Goal: Task Accomplishment & Management: Complete application form

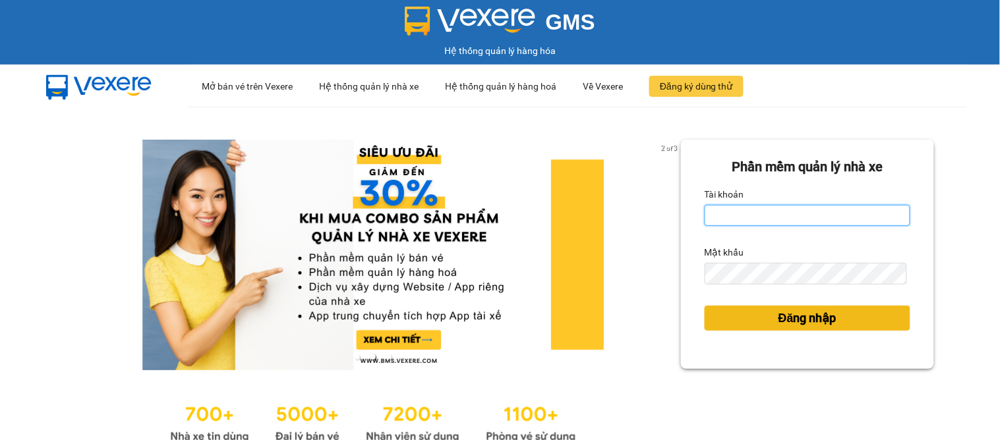
type input "dai.apq"
click at [802, 325] on span "Đăng nhập" at bounding box center [808, 318] width 58 height 18
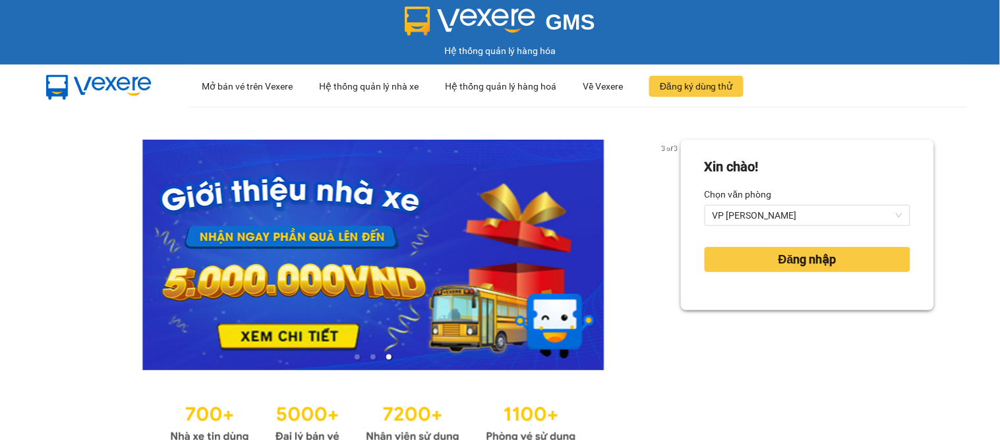
drag, startPoint x: 802, startPoint y: 325, endPoint x: 634, endPoint y: 131, distance: 257.1
click at [634, 131] on div "3 of 3 Xin chào! Chọn văn phòng VP GIA LÂM Đăng nhập" at bounding box center [500, 293] width 1000 height 373
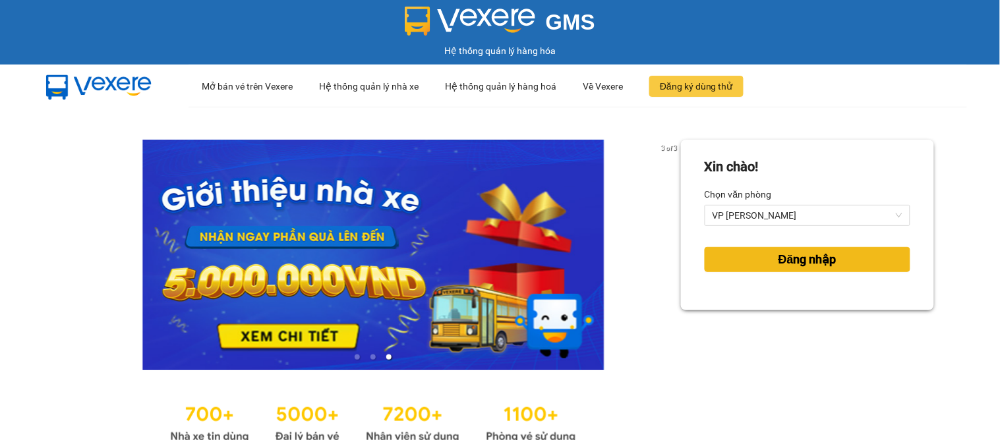
click at [792, 262] on span "Đăng nhập" at bounding box center [808, 260] width 58 height 18
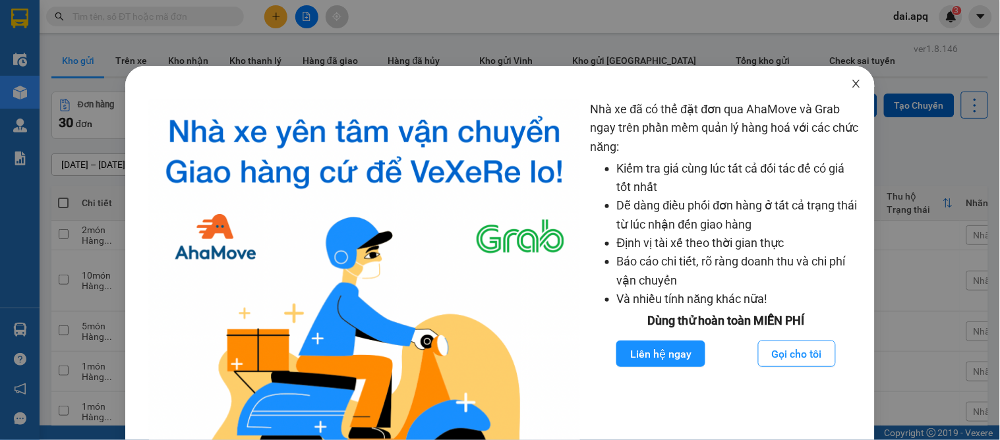
click at [851, 84] on icon "close" at bounding box center [856, 83] width 11 height 11
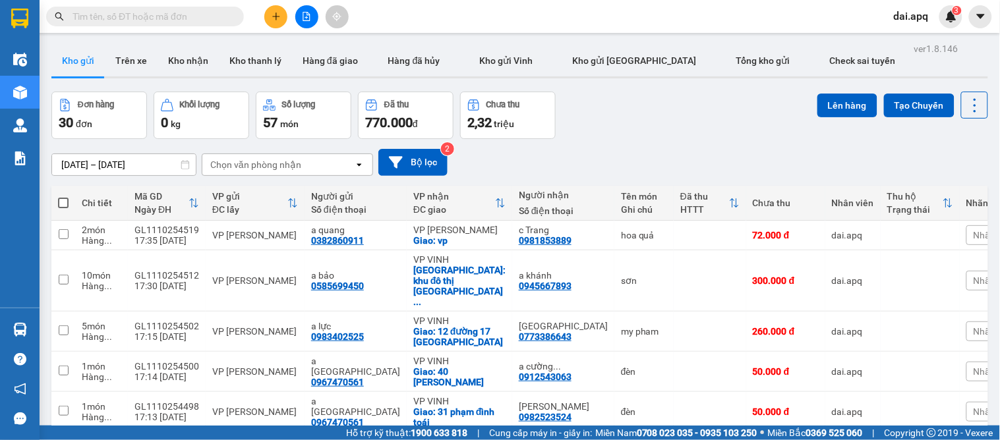
click at [276, 22] on button at bounding box center [275, 16] width 23 height 23
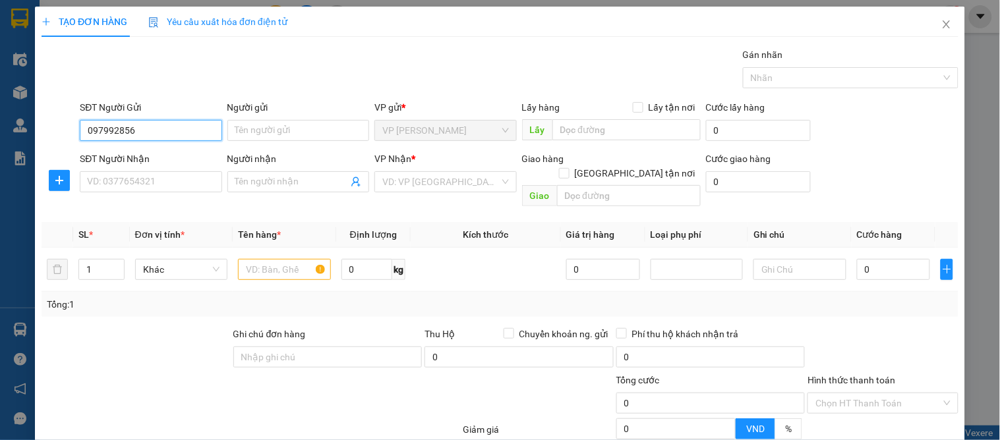
type input "0979928563"
drag, startPoint x: 135, startPoint y: 150, endPoint x: 128, endPoint y: 182, distance: 32.5
click at [135, 152] on div "0979928563 - c bình" at bounding box center [149, 157] width 125 height 15
type input "c bình"
type input "0979928563"
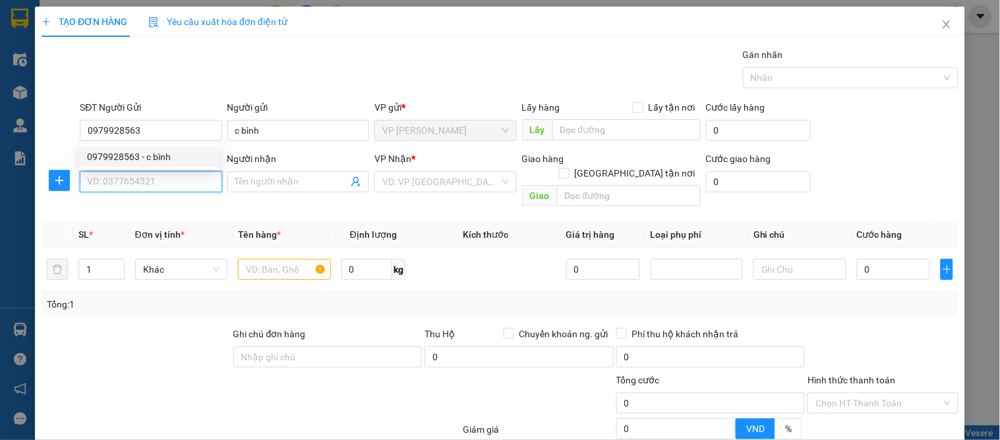
drag, startPoint x: 128, startPoint y: 182, endPoint x: 192, endPoint y: 220, distance: 74.2
click at [128, 183] on input "SĐT Người Nhận" at bounding box center [151, 181] width 142 height 21
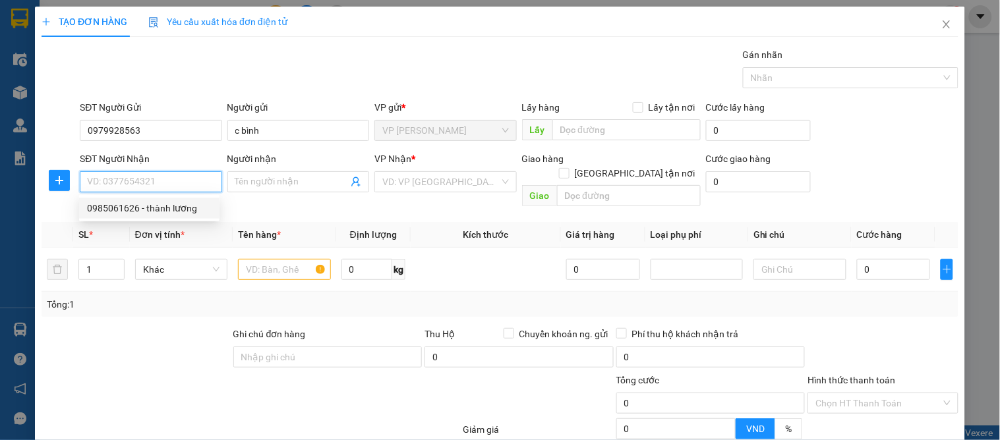
click at [149, 201] on div "0985061626 - thành lương" at bounding box center [149, 208] width 125 height 15
type input "0985061626"
type input "thành lương"
checkbox input "true"
type input "vp"
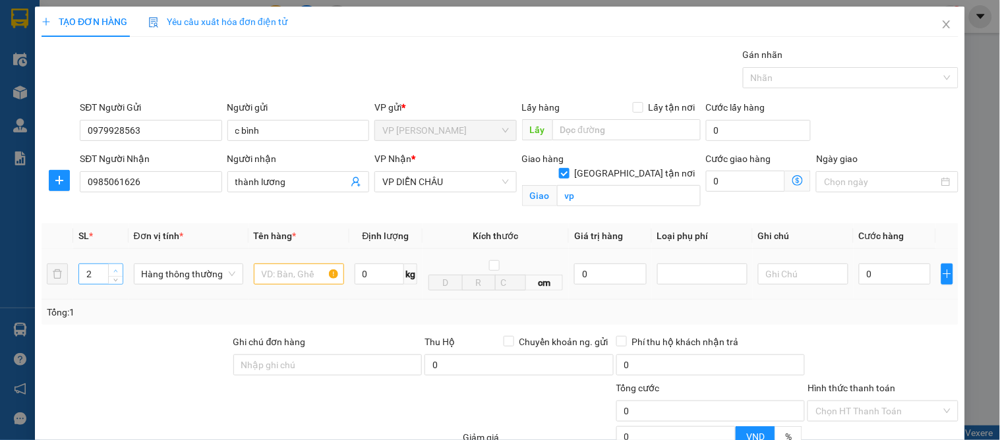
click at [115, 265] on span "Increase Value" at bounding box center [115, 270] width 15 height 12
type input "5"
click at [115, 265] on span "Increase Value" at bounding box center [115, 270] width 15 height 12
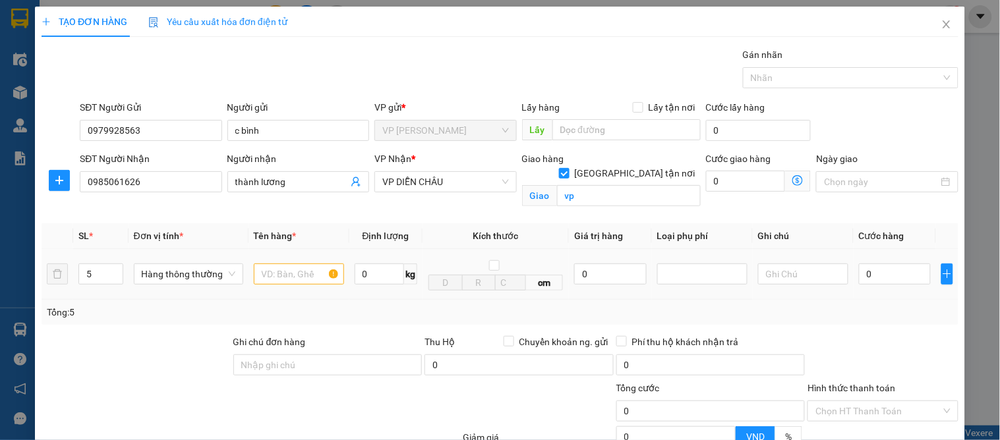
drag, startPoint x: 297, startPoint y: 288, endPoint x: 301, endPoint y: 275, distance: 13.8
click at [299, 288] on td at bounding box center [299, 274] width 101 height 51
click at [301, 285] on div at bounding box center [299, 274] width 90 height 26
click at [297, 269] on input "text" at bounding box center [299, 274] width 90 height 21
click at [293, 275] on input "text" at bounding box center [299, 274] width 90 height 21
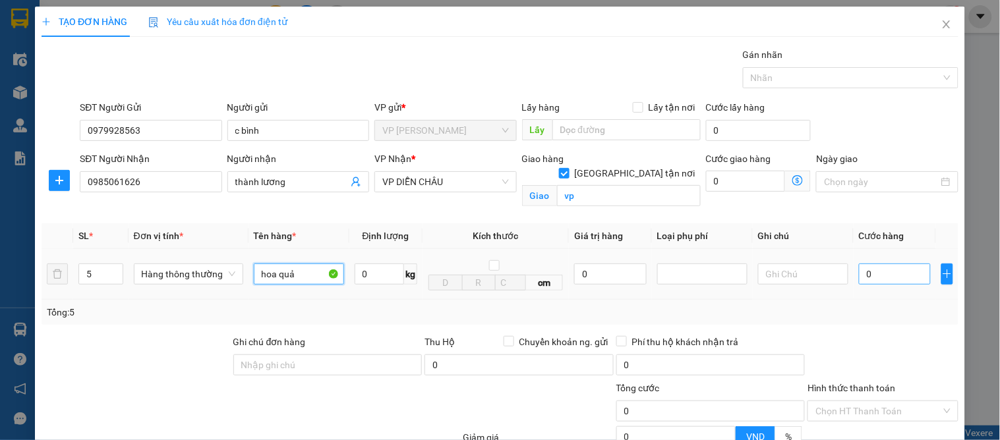
type input "hoa quả"
click at [872, 282] on input "0" at bounding box center [895, 274] width 72 height 21
type input "2"
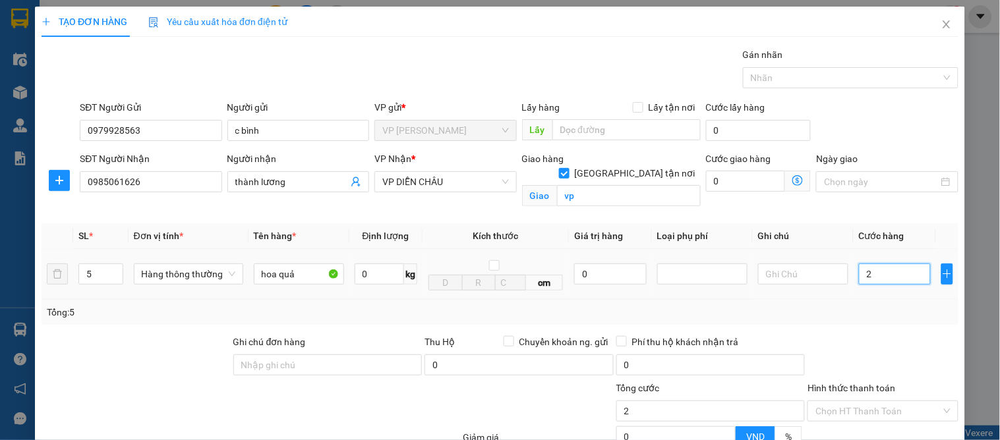
type input "23"
type input "230"
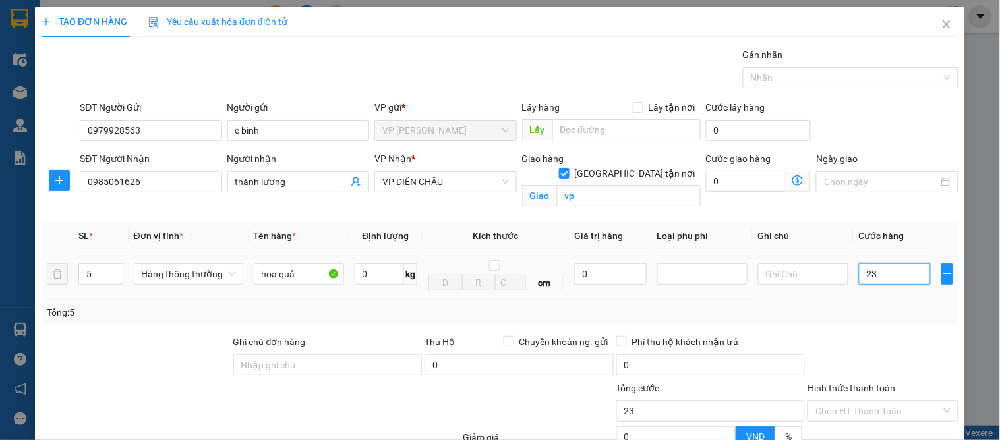
type input "230"
type input "230.000"
click at [886, 356] on div at bounding box center [882, 358] width 153 height 46
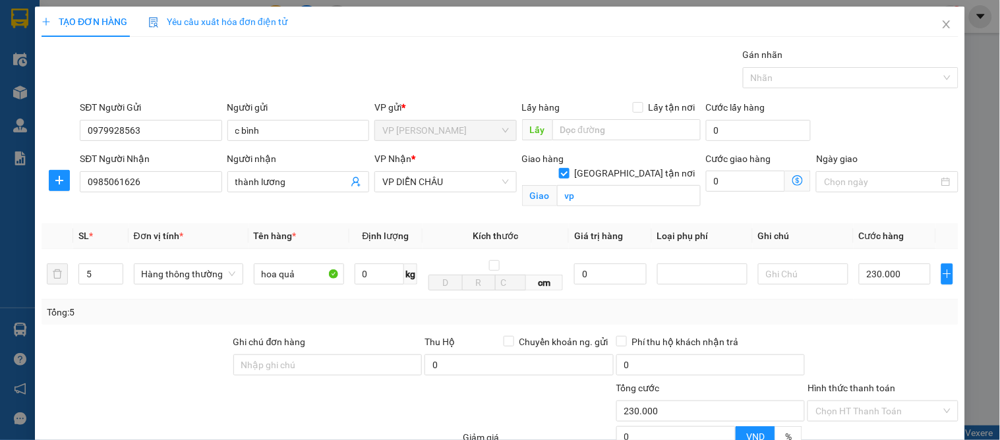
scroll to position [136, 0]
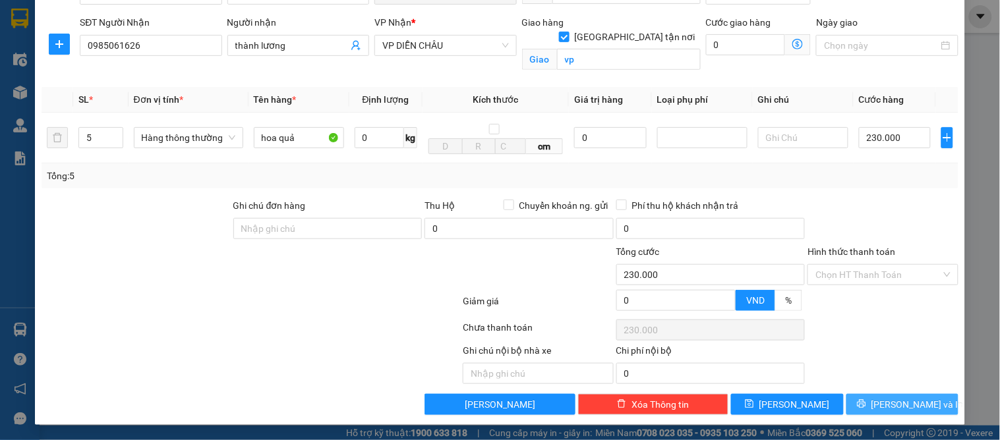
click at [895, 401] on span "[PERSON_NAME] và In" at bounding box center [918, 405] width 92 height 15
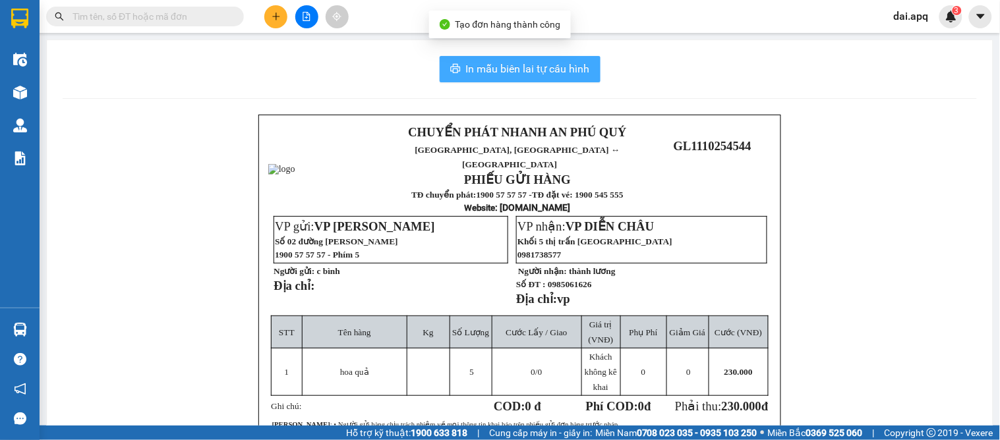
click at [535, 75] on span "In mẫu biên lai tự cấu hình" at bounding box center [528, 69] width 124 height 16
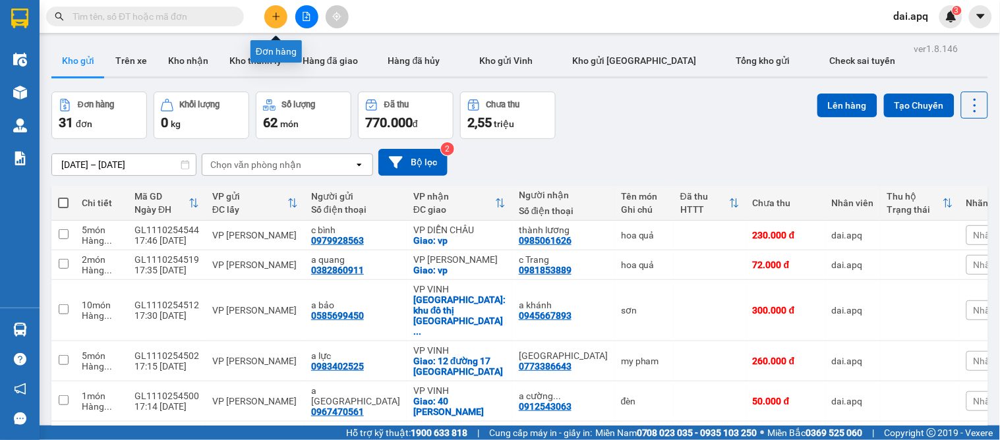
click at [270, 20] on button at bounding box center [275, 16] width 23 height 23
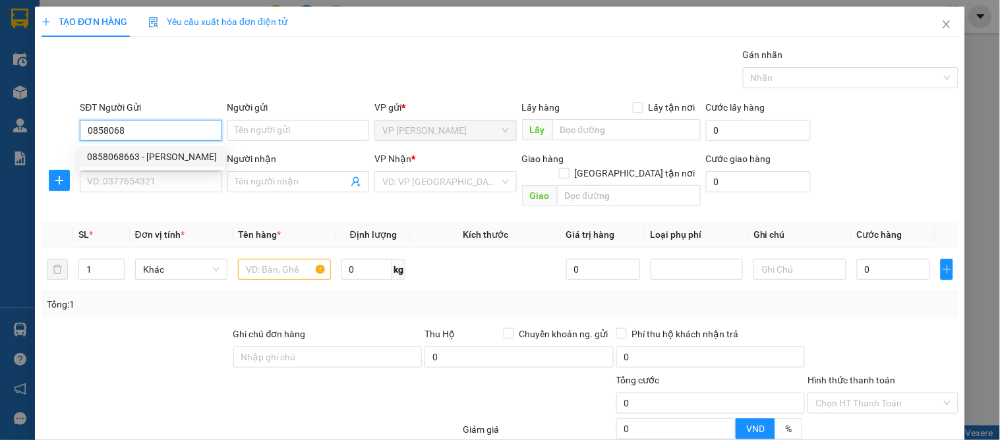
click at [150, 154] on div "0858068663 - bùi minh" at bounding box center [152, 157] width 130 height 15
type input "0858068663"
type input "[PERSON_NAME]"
type input "0858068663"
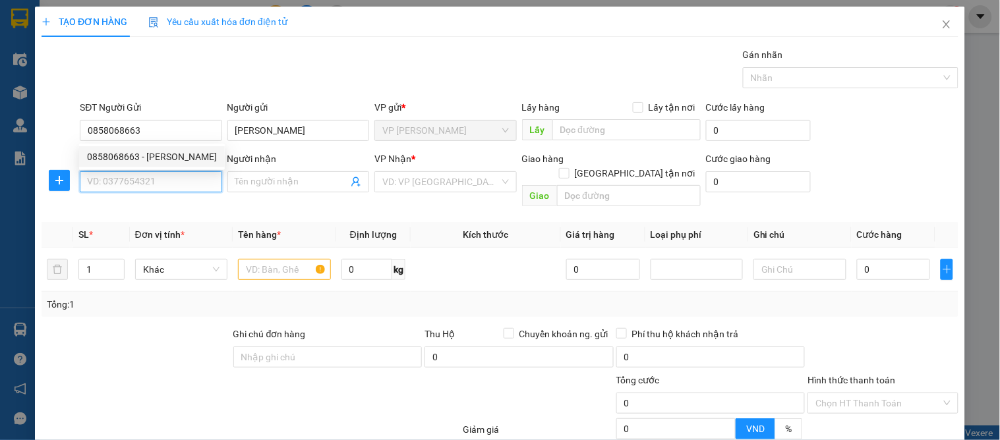
click at [150, 173] on input "SĐT Người Nhận" at bounding box center [151, 181] width 142 height 21
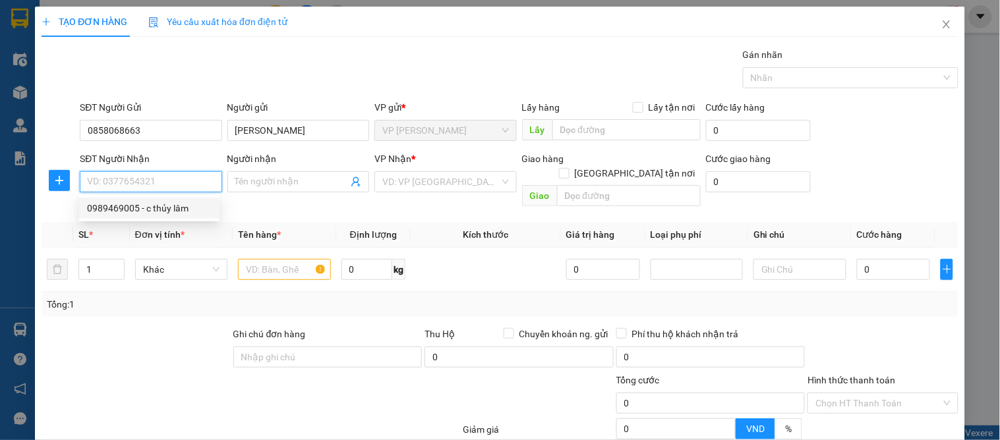
click at [175, 202] on div "0989469005 - c thủy lâm" at bounding box center [149, 208] width 125 height 15
type input "0989469005"
type input "c thủy lâm"
checkbox input "true"
type input "chơ vinh"
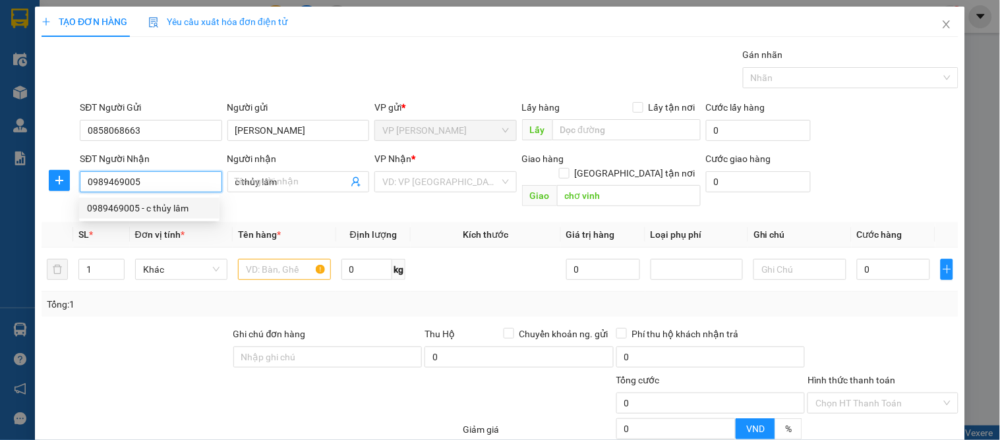
type input "10"
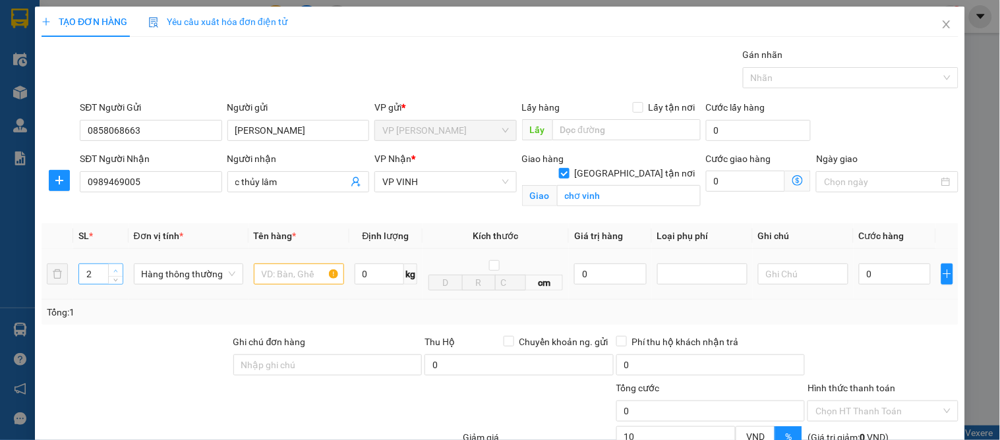
click at [117, 268] on span "up" at bounding box center [116, 271] width 8 height 8
type input "4"
click at [117, 268] on span "up" at bounding box center [116, 271] width 8 height 8
click at [262, 281] on input "text" at bounding box center [299, 274] width 90 height 21
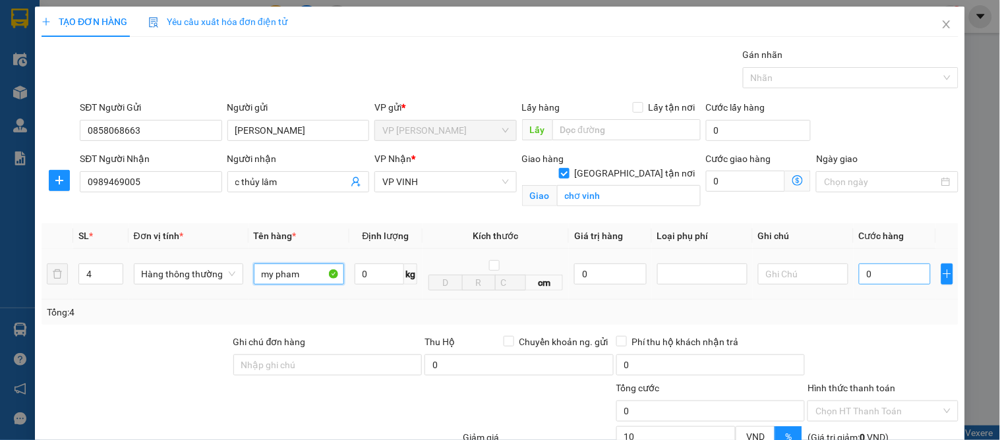
type input "my pham"
click at [859, 269] on input "0" at bounding box center [895, 274] width 72 height 21
type input "2"
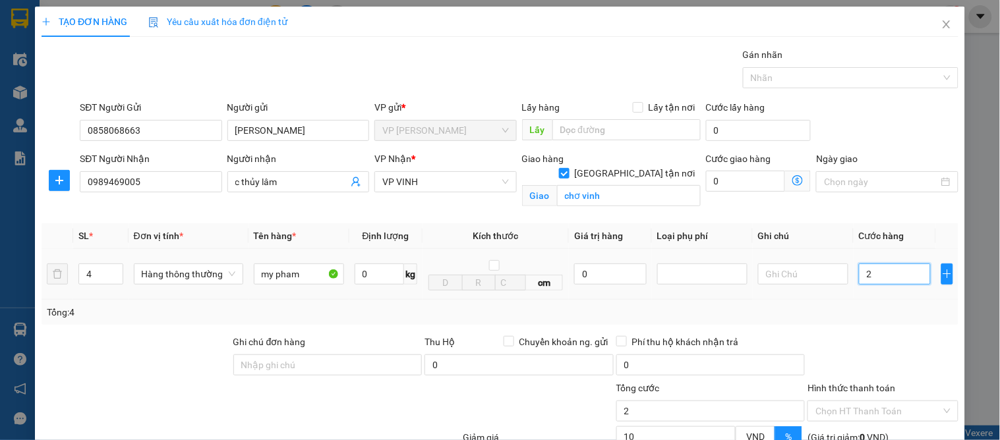
type input "24"
type input "240"
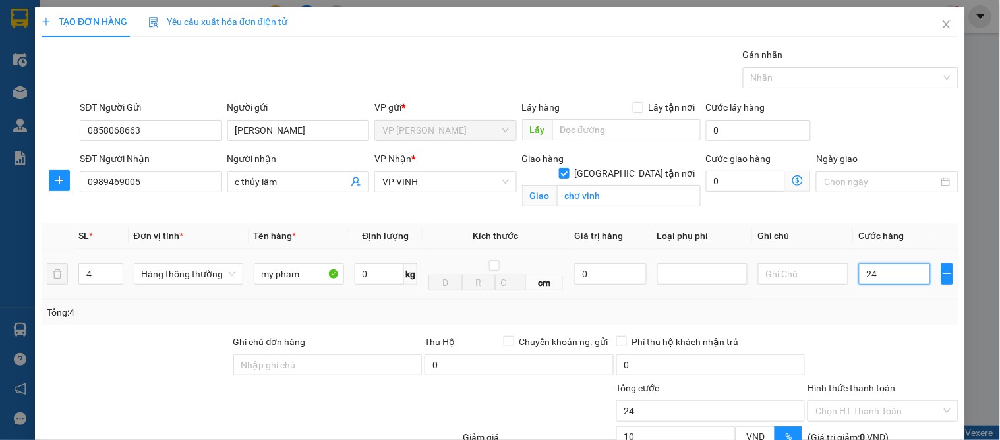
type input "240"
drag, startPoint x: 860, startPoint y: 289, endPoint x: 860, endPoint y: 302, distance: 13.2
click at [860, 301] on div "SL * Đơn vị tính * Tên hàng * Định lượng Kích thước Giá trị hàng Loại phụ phí G…" at bounding box center [500, 275] width 917 height 102
type input "240.000"
type input "216.000"
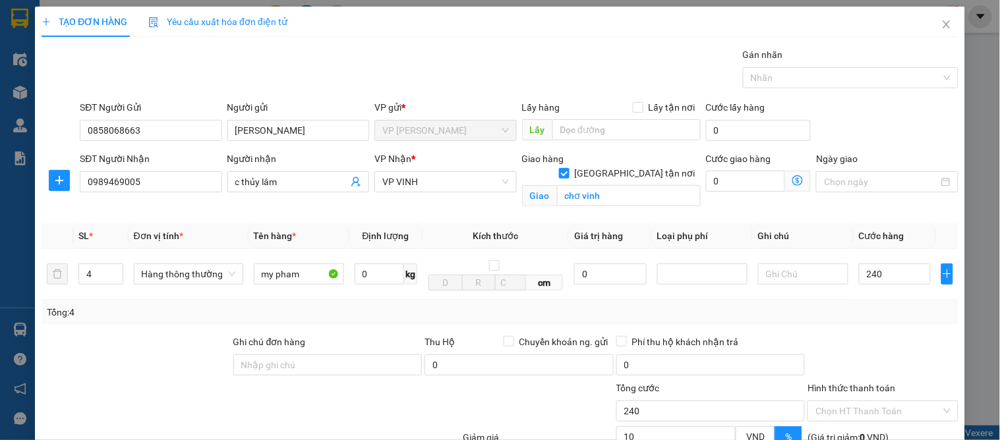
type input "216.000"
click at [860, 302] on div "Tổng: 4" at bounding box center [500, 312] width 917 height 25
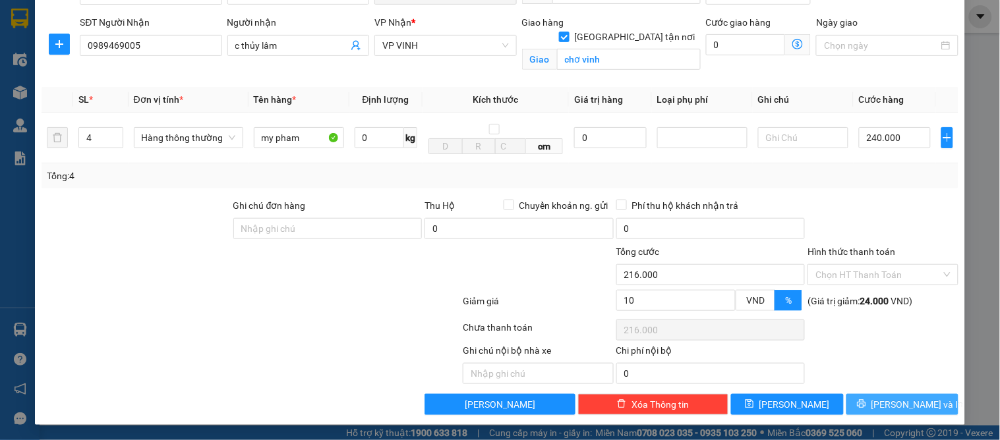
click at [879, 406] on button "[PERSON_NAME] và In" at bounding box center [903, 404] width 112 height 21
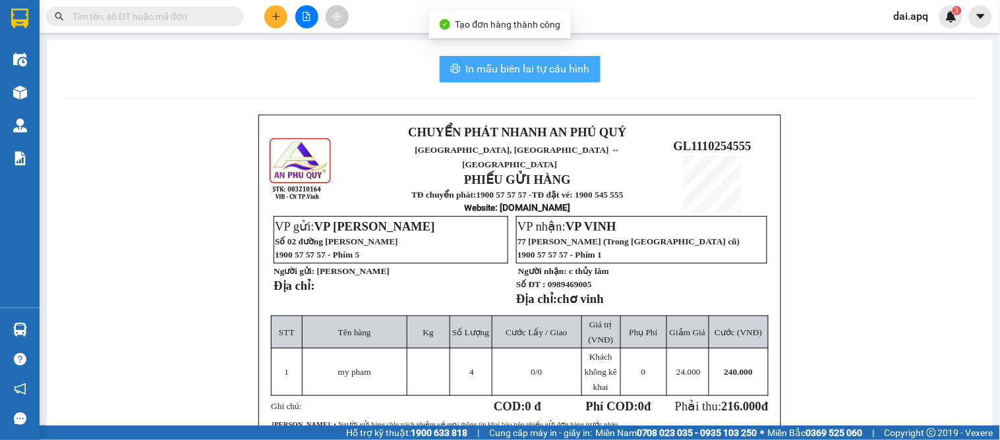
drag, startPoint x: 480, startPoint y: 71, endPoint x: 457, endPoint y: 63, distance: 24.4
click at [481, 71] on span "In mẫu biên lai tự cấu hình" at bounding box center [528, 69] width 124 height 16
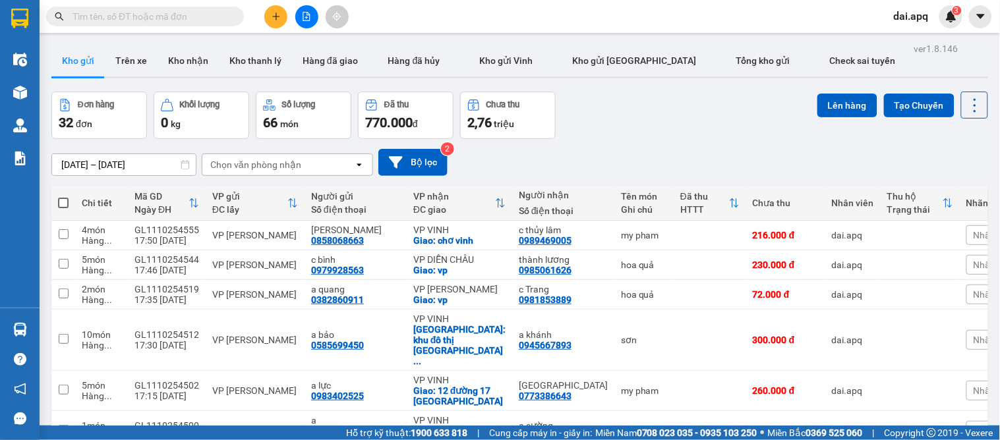
drag, startPoint x: 582, startPoint y: 132, endPoint x: 604, endPoint y: 149, distance: 28.2
click at [582, 132] on div "Đơn hàng 32 đơn Khối lượng 0 kg Số lượng 66 món Đã thu 770.000 đ Chưa thu 2,76 …" at bounding box center [519, 115] width 937 height 47
click at [286, 18] on div at bounding box center [306, 16] width 99 height 23
click at [269, 17] on button at bounding box center [275, 16] width 23 height 23
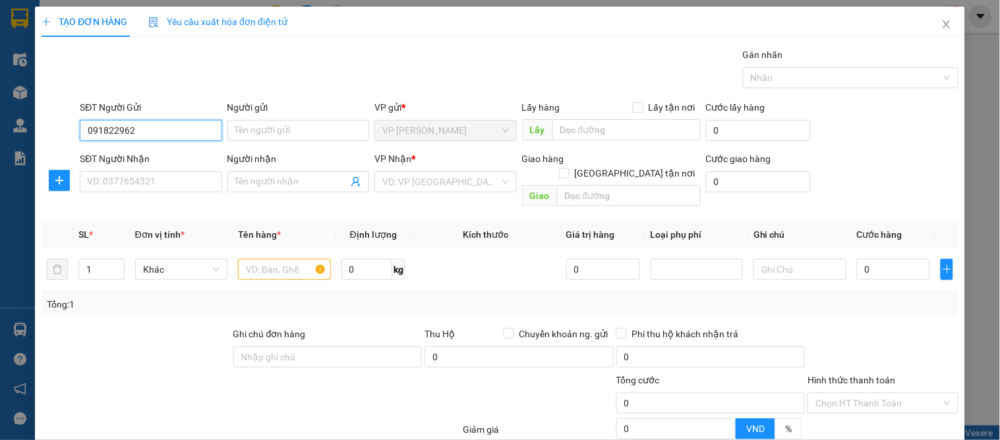
type input "0918229627"
click at [149, 154] on div "0918229627 - a trường" at bounding box center [149, 157] width 125 height 15
type input "a trường"
type input "0918229627"
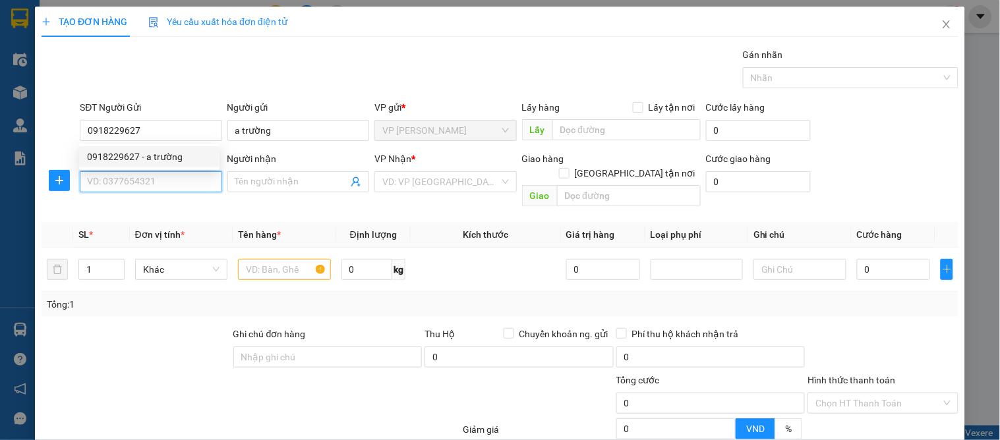
drag, startPoint x: 155, startPoint y: 181, endPoint x: 194, endPoint y: 182, distance: 38.9
click at [156, 181] on input "SĐT Người Nhận" at bounding box center [151, 181] width 142 height 21
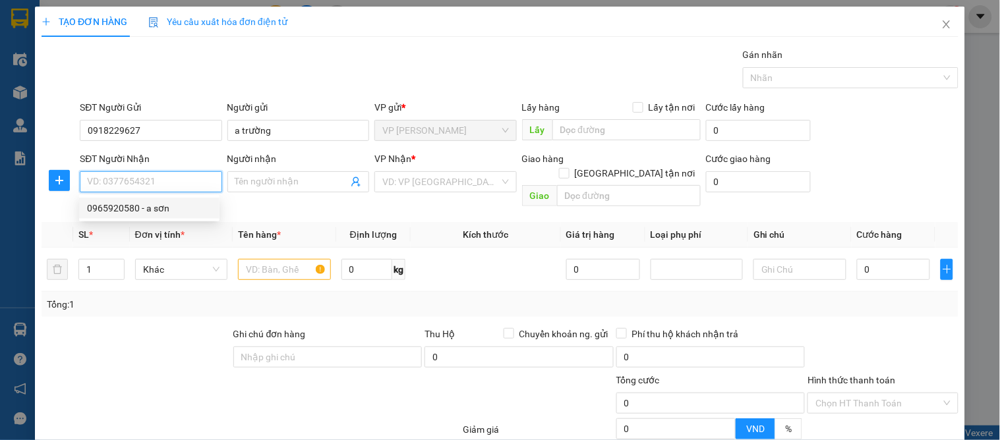
click at [154, 204] on div "0965920580 - a sơn" at bounding box center [149, 208] width 125 height 15
type input "0965920580"
type input "a sơn"
checkbox input "true"
type input "161 nguyễn phong sắc"
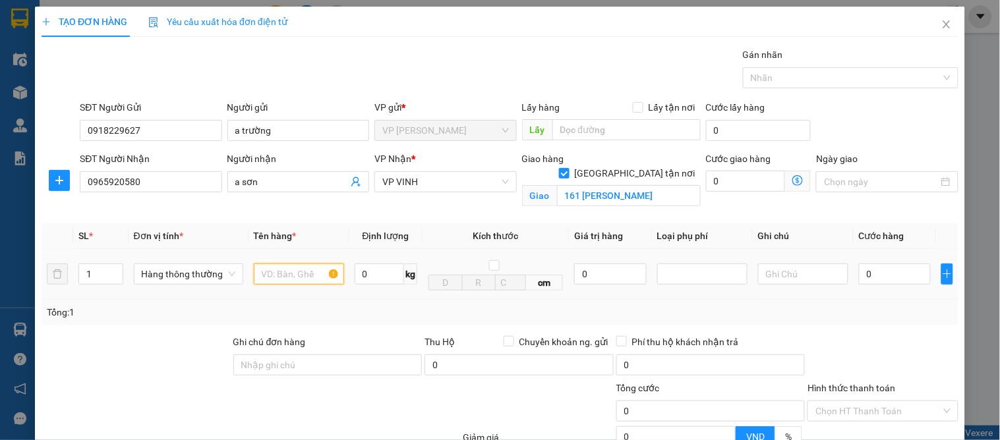
click at [295, 274] on input "text" at bounding box center [299, 274] width 90 height 21
type input "sữa"
click at [882, 280] on input "0" at bounding box center [895, 274] width 72 height 21
type input "4"
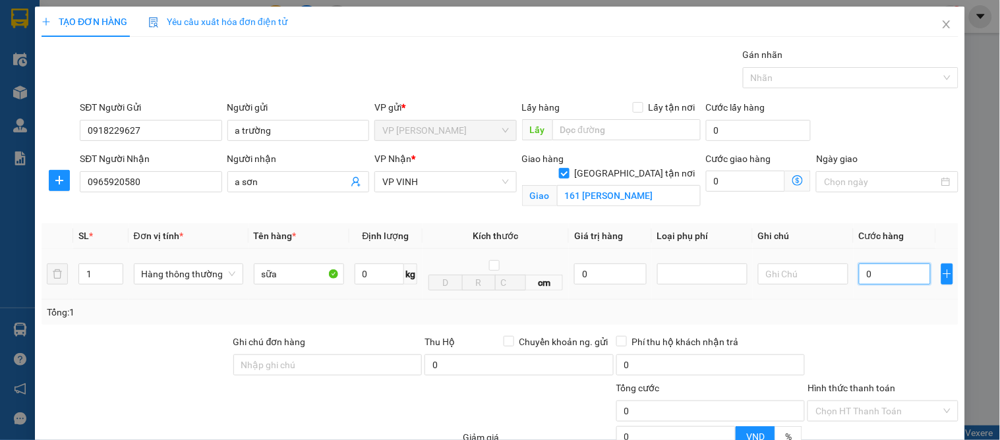
type input "4"
type input "40"
type input "40.000"
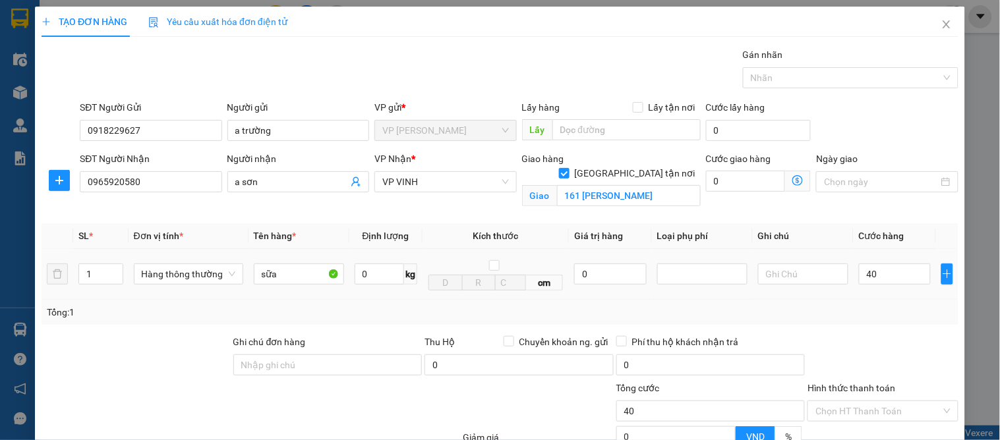
type input "40.000"
click at [901, 303] on div "Tổng: 1" at bounding box center [500, 312] width 917 height 25
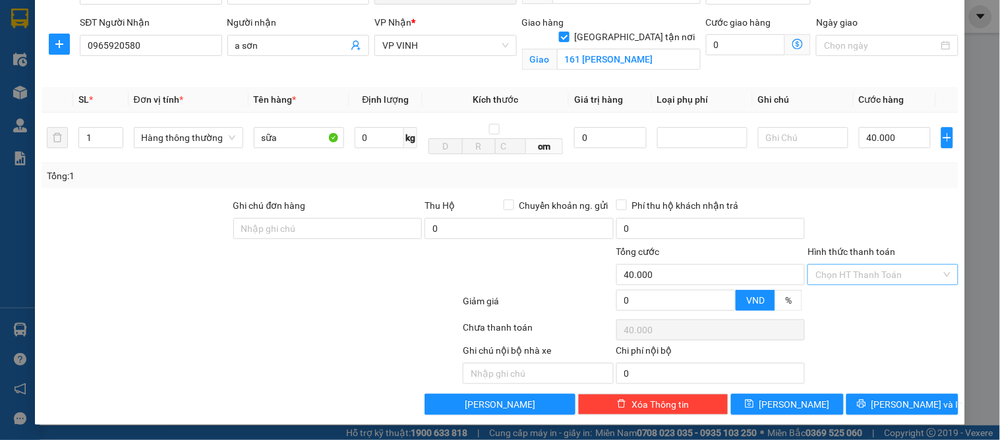
click at [853, 278] on input "Hình thức thanh toán" at bounding box center [878, 275] width 125 height 20
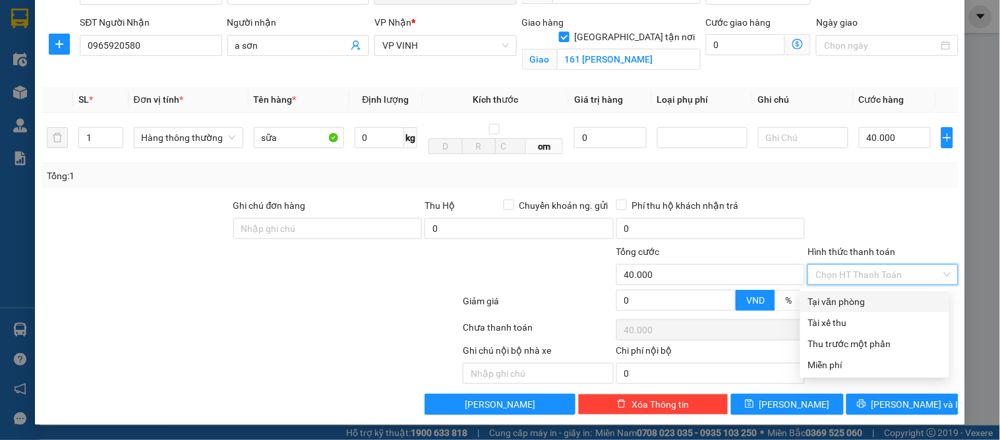
click at [851, 303] on div "Tại văn phòng" at bounding box center [874, 302] width 133 height 15
type input "0"
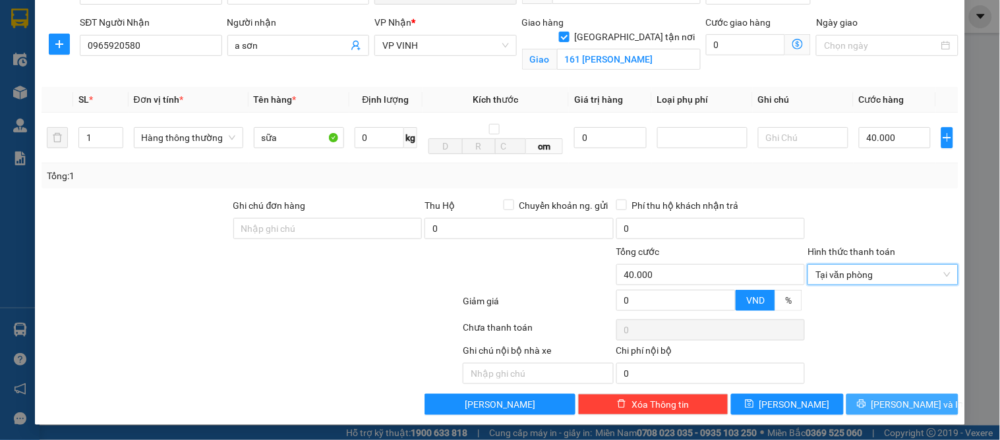
drag, startPoint x: 904, startPoint y: 397, endPoint x: 770, endPoint y: 350, distance: 141.8
click at [901, 398] on span "[PERSON_NAME] và In" at bounding box center [918, 405] width 92 height 15
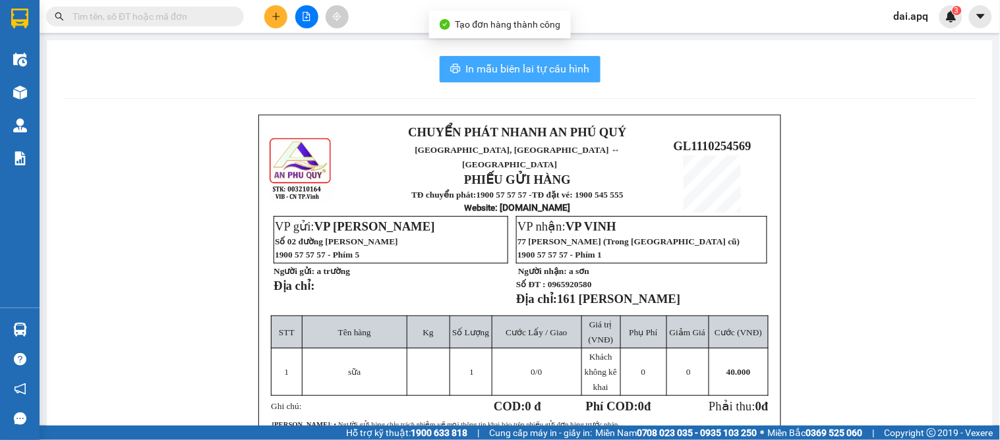
click at [493, 60] on button "In mẫu biên lai tự cấu hình" at bounding box center [520, 69] width 161 height 26
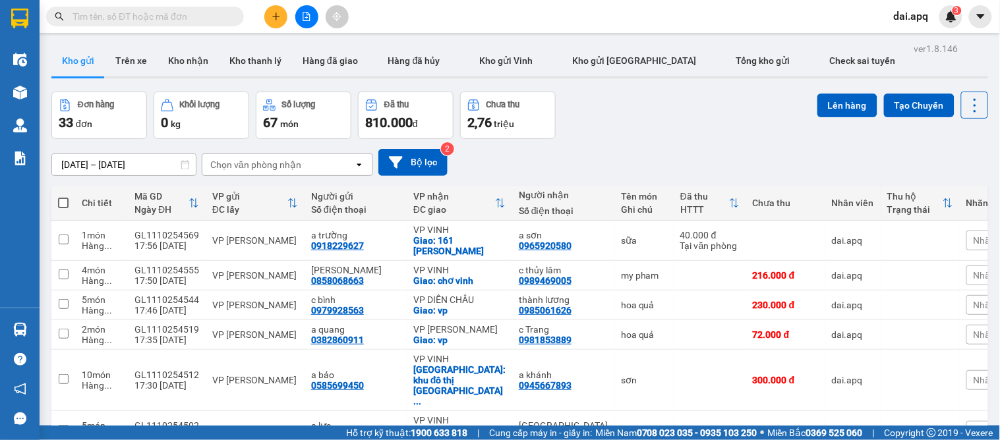
click at [576, 140] on div "09/10/2025 – 11/10/2025 Press the down arrow key to interact with the calendar …" at bounding box center [519, 162] width 937 height 47
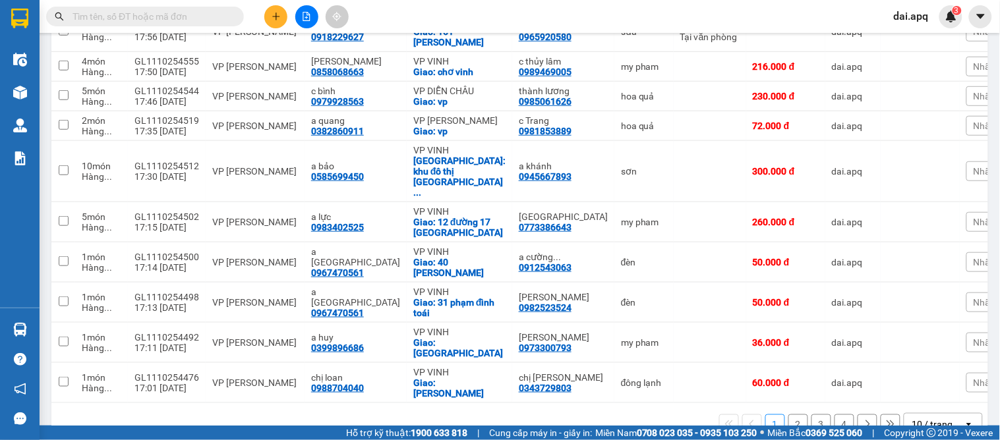
click at [928, 418] on div "10 / trang" at bounding box center [933, 424] width 41 height 13
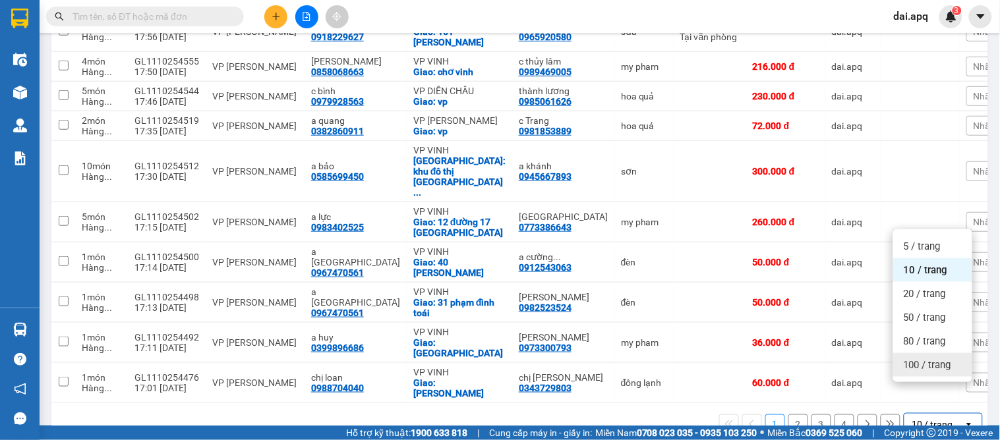
click at [918, 363] on span "100 / trang" at bounding box center [927, 365] width 47 height 13
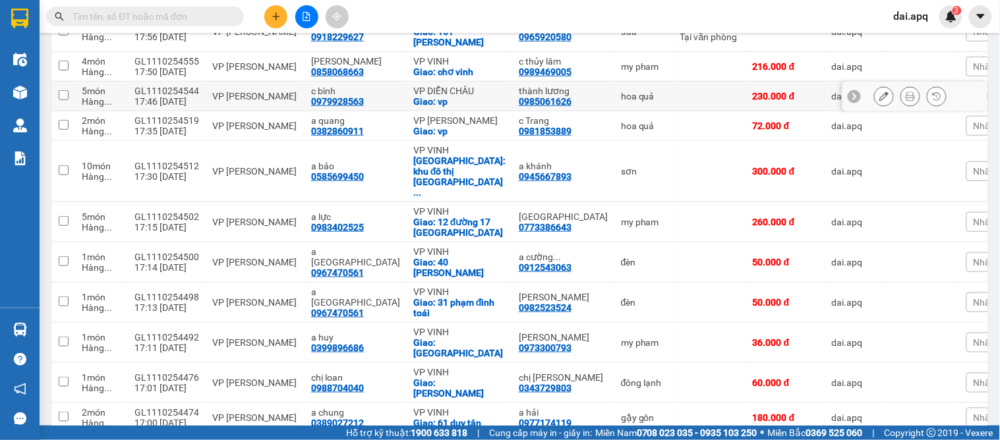
scroll to position [0, 0]
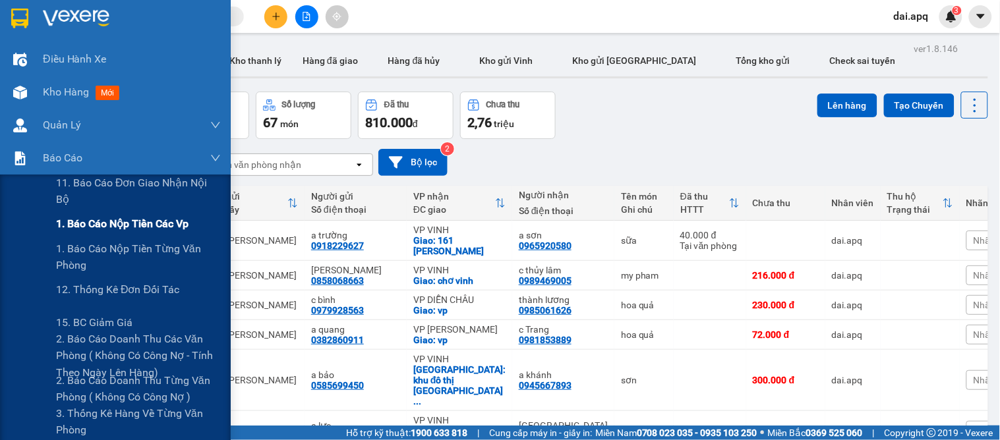
click at [84, 220] on span "1. Báo cáo nộp tiền các vp" at bounding box center [122, 224] width 133 height 16
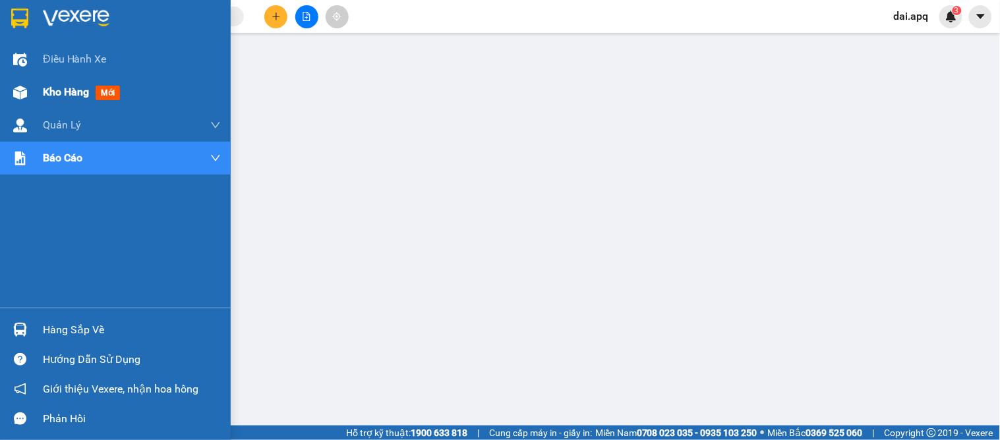
click at [56, 92] on span "Kho hàng" at bounding box center [66, 92] width 46 height 13
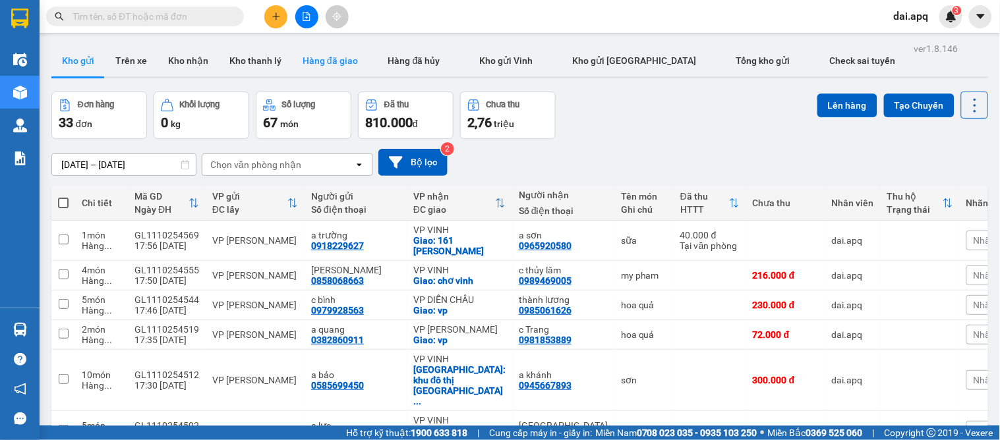
click at [311, 62] on button "Hàng đã giao" at bounding box center [330, 61] width 76 height 32
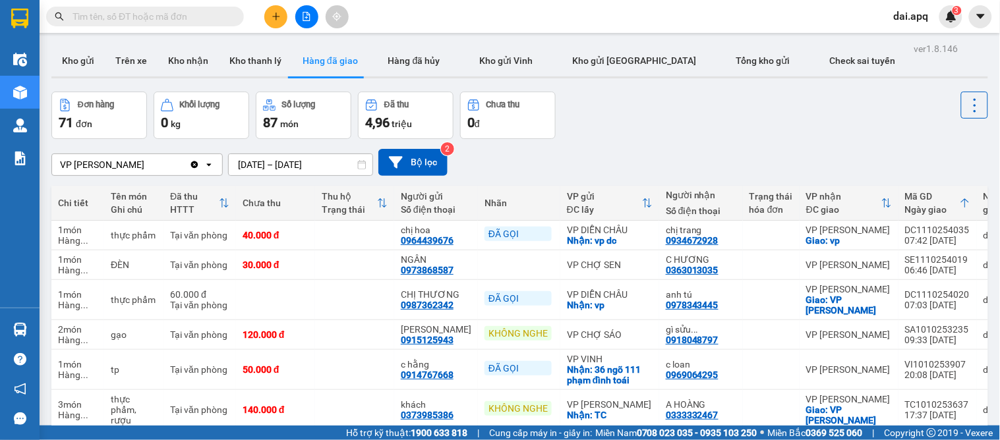
scroll to position [206, 0]
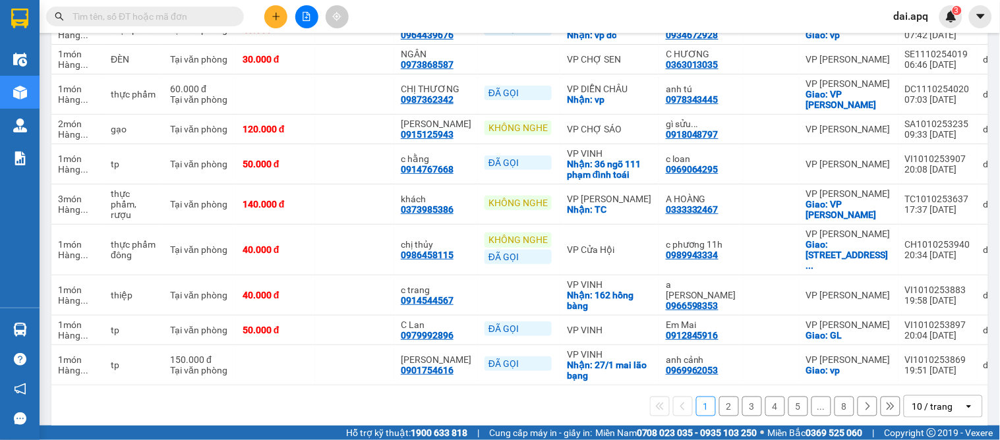
click at [926, 400] on div "10 / trang" at bounding box center [933, 406] width 41 height 13
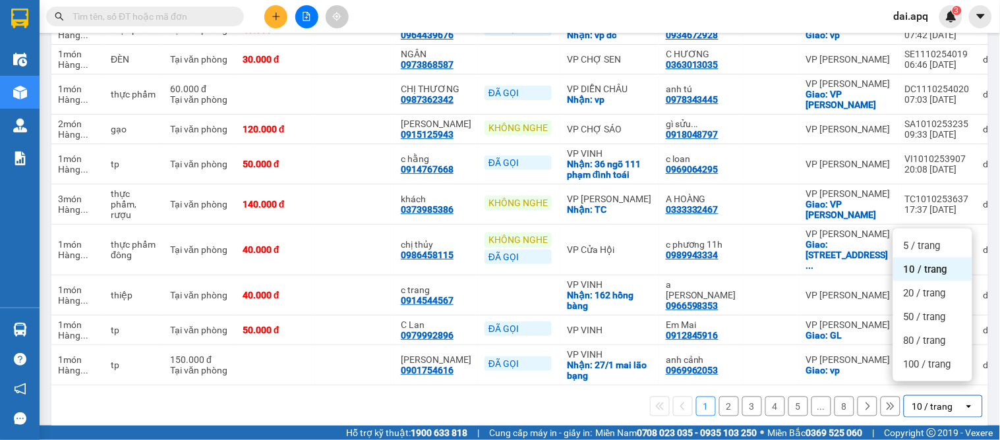
click at [912, 371] on span "100 / trang" at bounding box center [927, 364] width 47 height 13
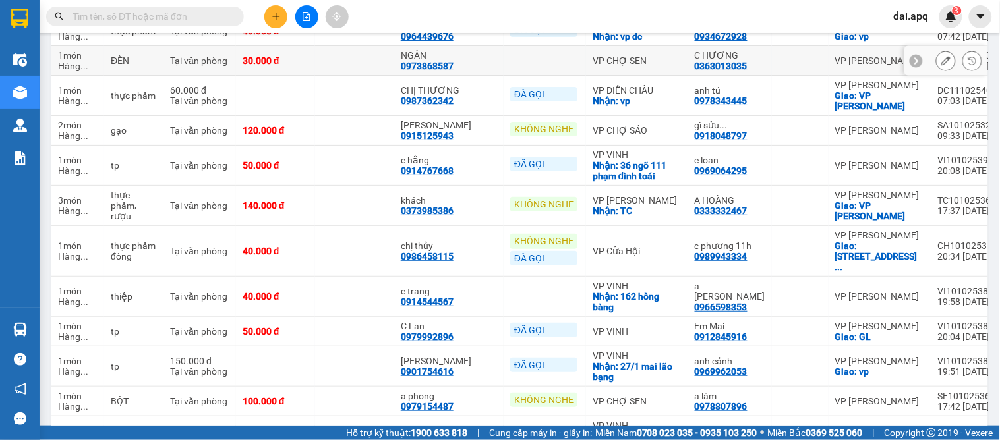
scroll to position [0, 0]
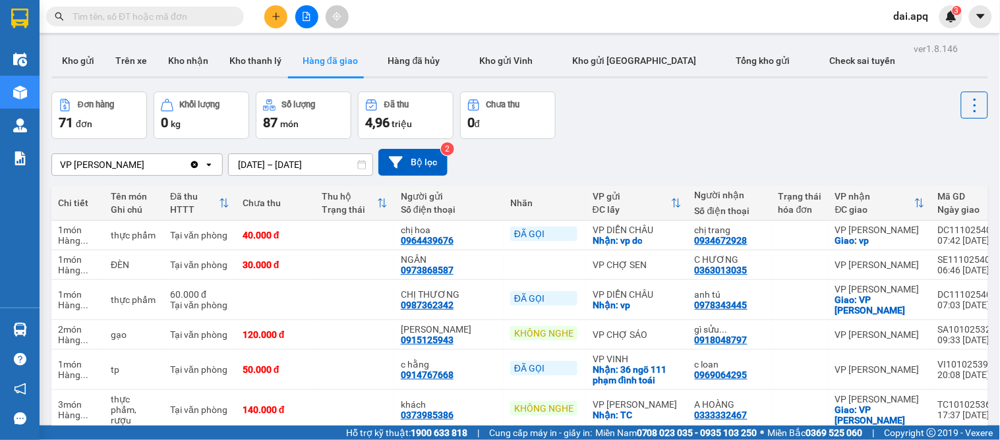
click at [245, 161] on input "[DATE] – [DATE]" at bounding box center [301, 164] width 144 height 21
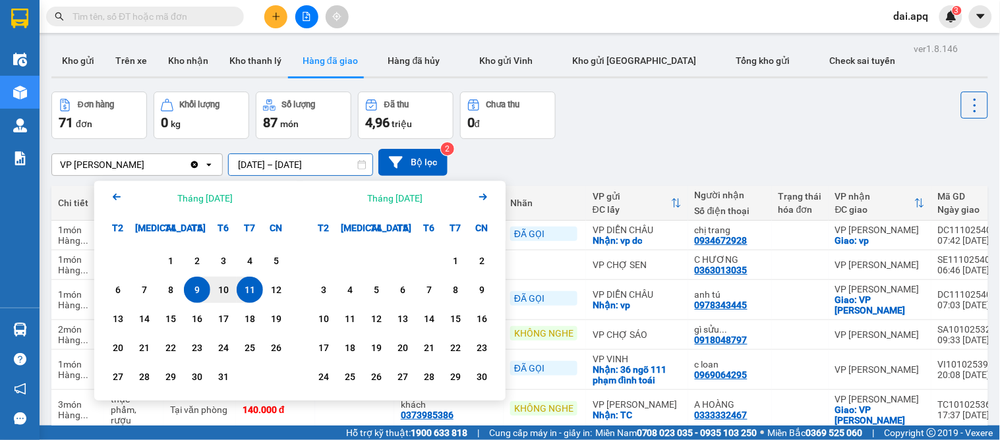
click at [253, 288] on div "11" at bounding box center [250, 290] width 18 height 16
click at [338, 160] on input "11/10/2025 – / /" at bounding box center [301, 164] width 144 height 21
drag, startPoint x: 251, startPoint y: 287, endPoint x: 284, endPoint y: 281, distance: 32.9
click at [252, 287] on div "11" at bounding box center [250, 290] width 18 height 16
type input "[DATE] – [DATE]"
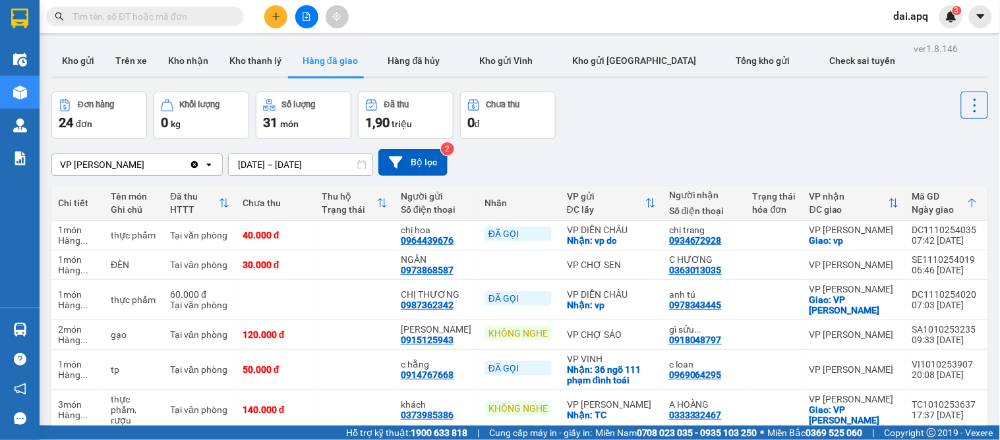
drag, startPoint x: 192, startPoint y: 61, endPoint x: 159, endPoint y: 28, distance: 46.6
click at [190, 60] on button "Kho nhận" at bounding box center [188, 61] width 61 height 32
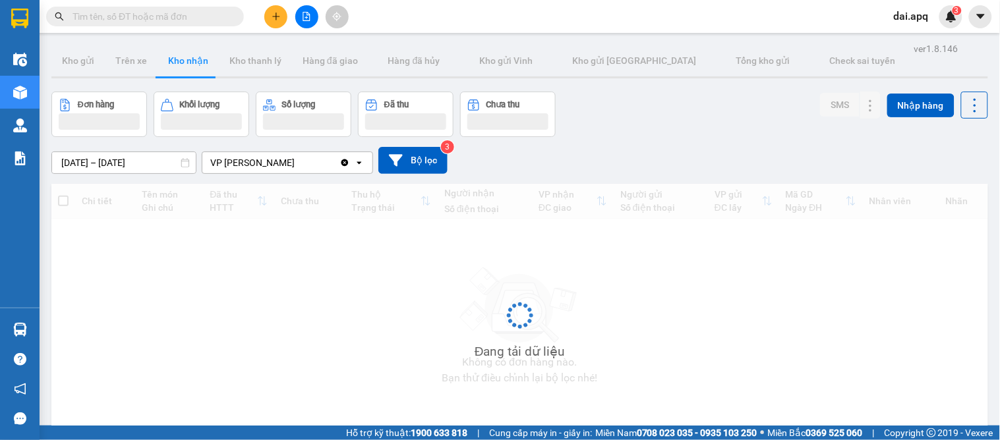
click at [153, 15] on input "text" at bounding box center [151, 16] width 156 height 15
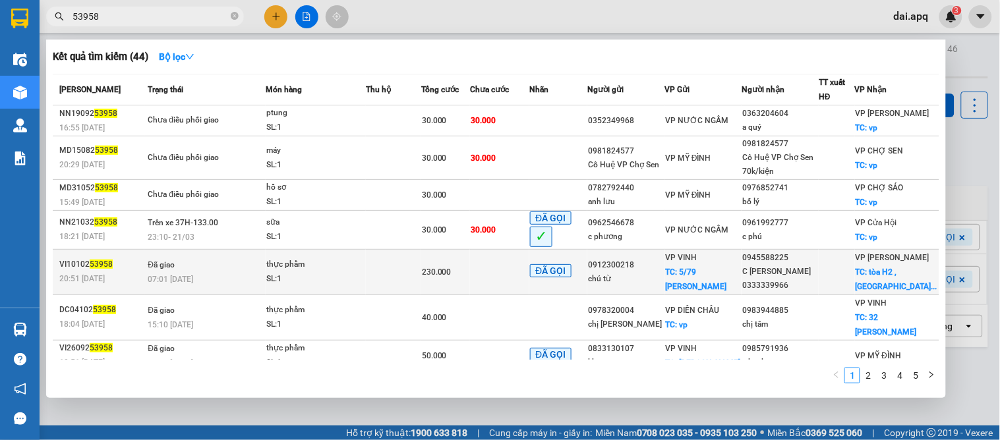
type input "53958"
click at [354, 287] on div "SL: 1" at bounding box center [315, 279] width 99 height 15
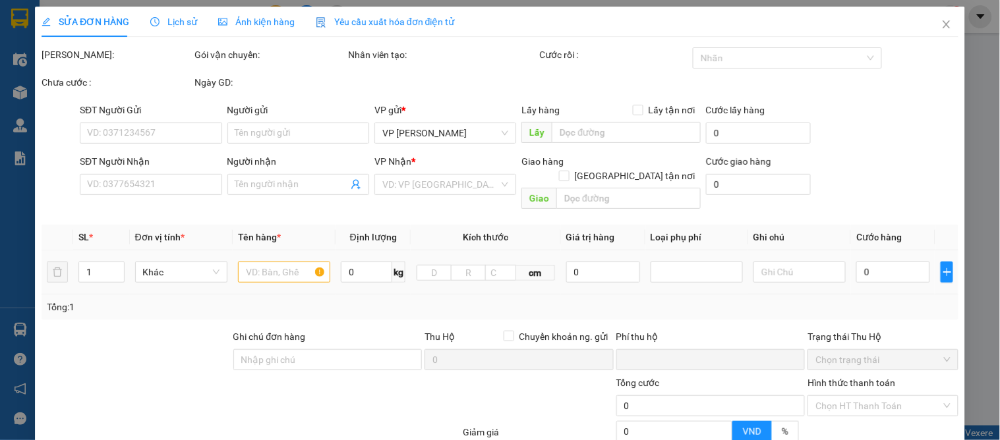
type input "0912300218"
type input "chú từ"
checkbox input "true"
type input "5/79 tôn thất tùng"
type input "0945588225"
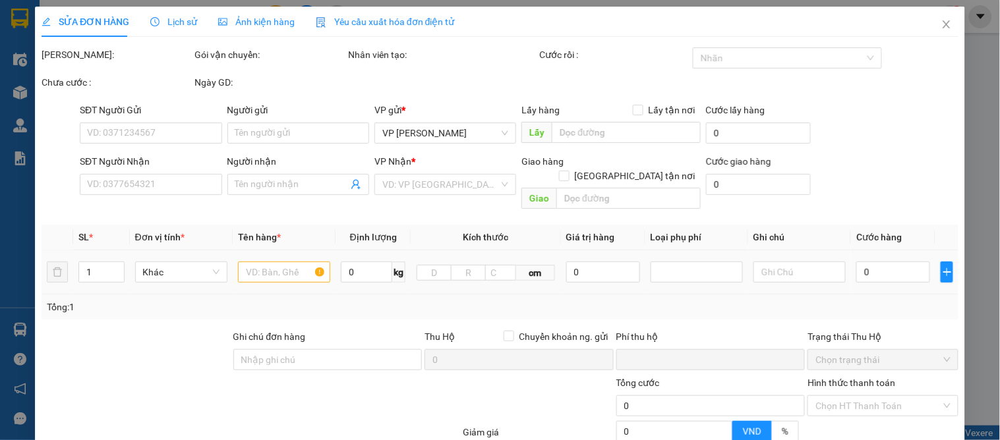
type input "C [PERSON_NAME] 0333339966"
checkbox input "true"
type input "tòa H2 , haven park ecopark , văn giang , hưng yên , hà nội"
type input "180.000"
type input "0"
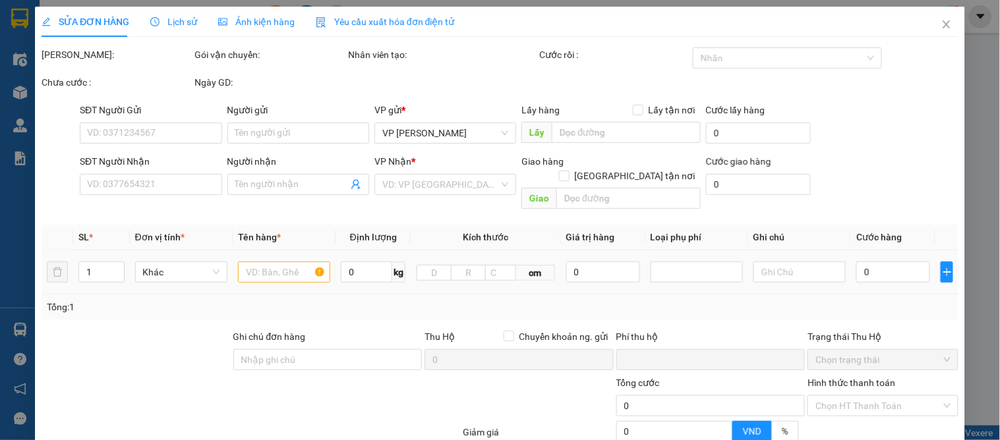
type input "230.000"
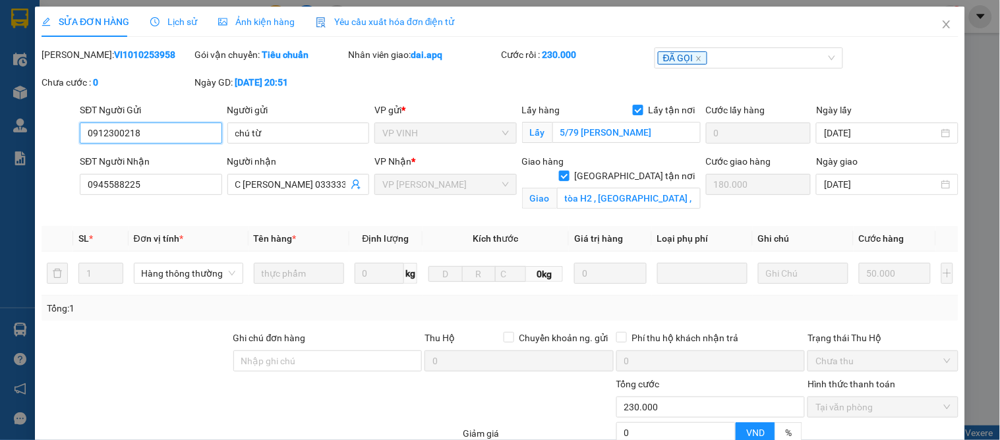
scroll to position [133, 0]
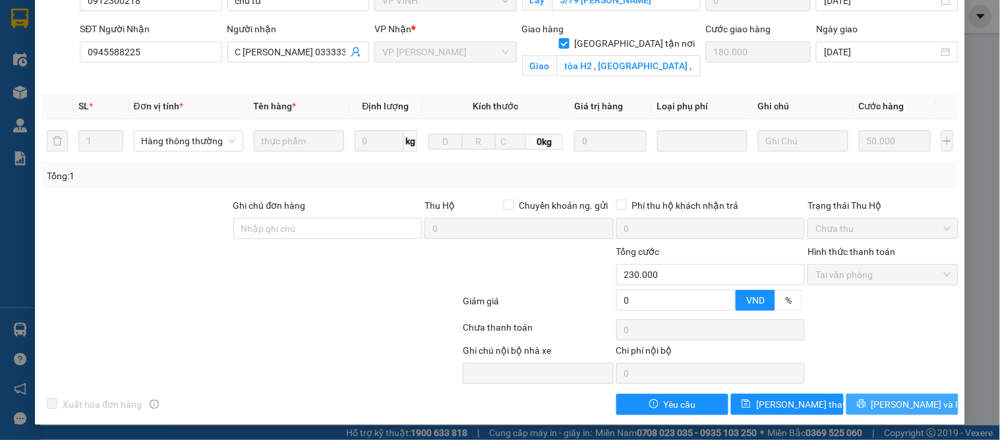
click at [913, 407] on span "[PERSON_NAME] và In" at bounding box center [918, 405] width 92 height 15
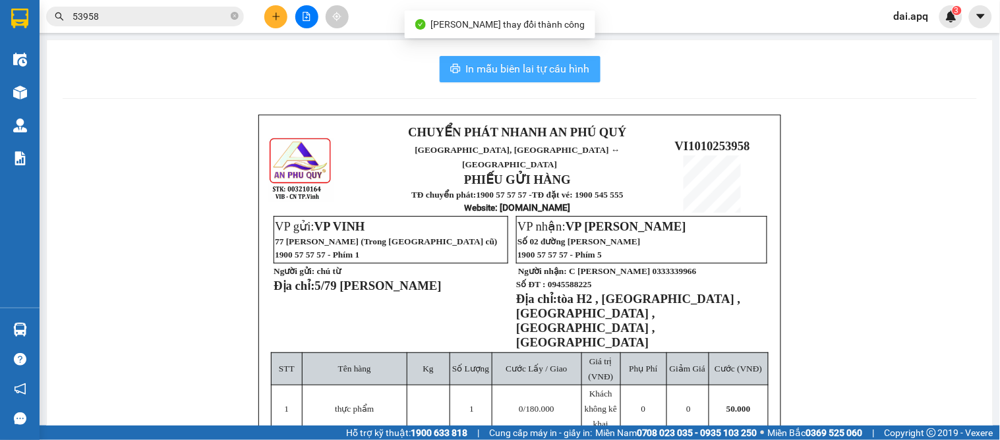
click at [501, 70] on span "In mẫu biên lai tự cấu hình" at bounding box center [528, 69] width 124 height 16
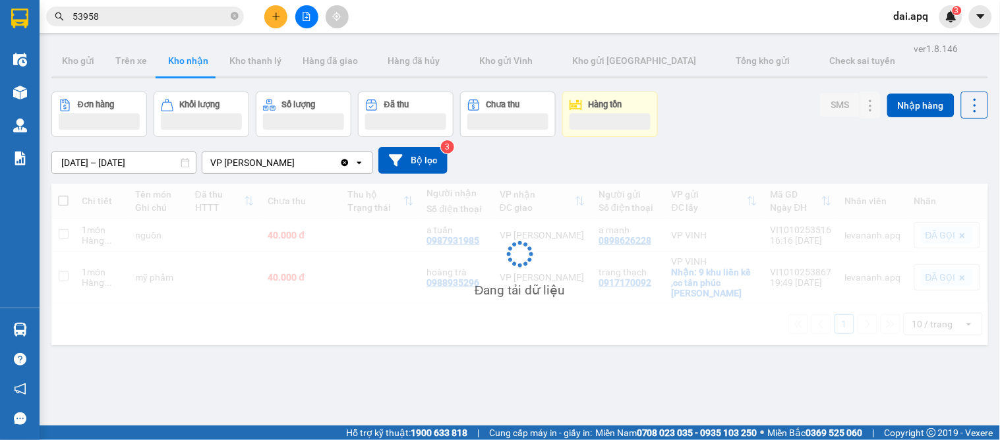
click at [587, 156] on div "[DATE] – [DATE] Press the down arrow key to interact with the calendar and sele…" at bounding box center [519, 160] width 937 height 27
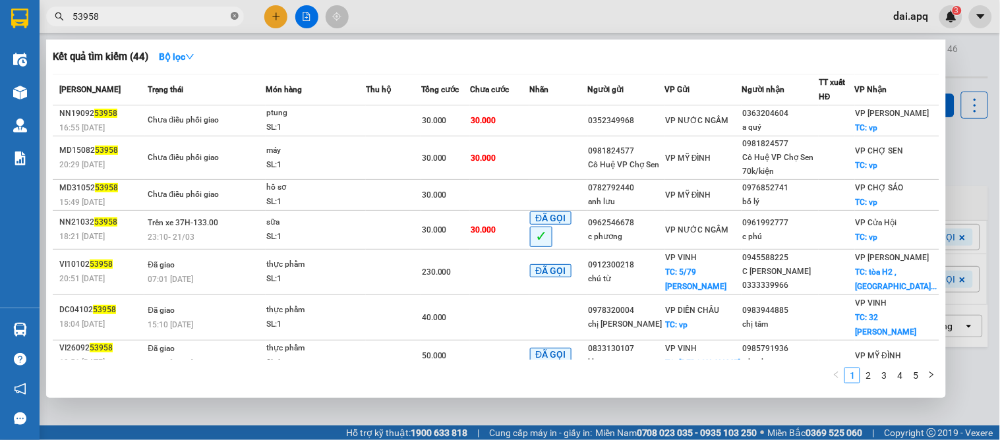
click at [235, 18] on icon "close-circle" at bounding box center [235, 16] width 8 height 8
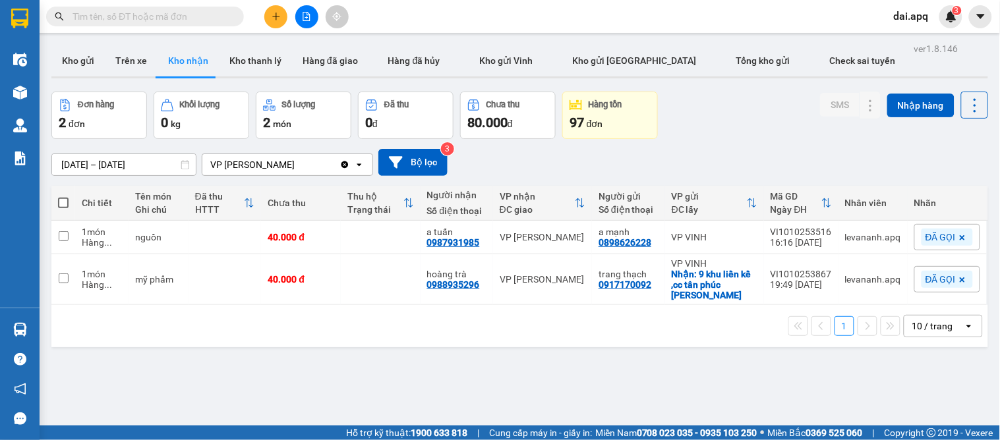
click at [272, 18] on icon "plus" at bounding box center [276, 16] width 9 height 9
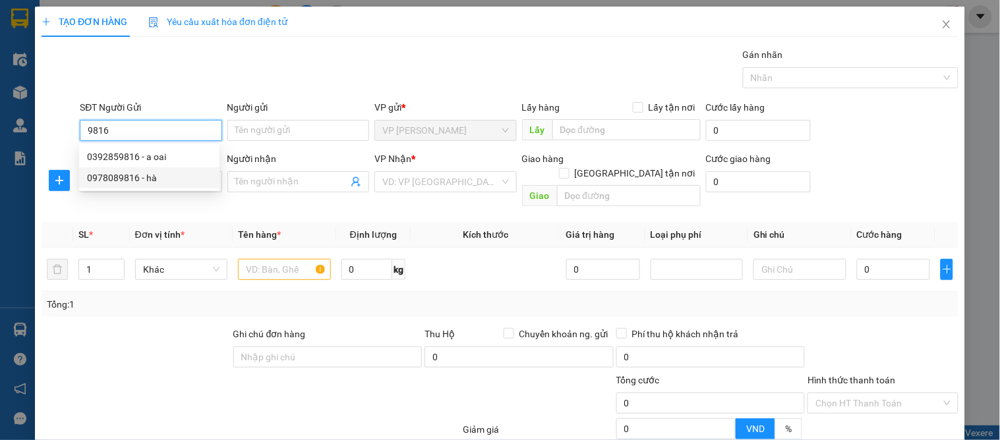
click at [125, 178] on div "0978089816 - hà" at bounding box center [149, 178] width 125 height 15
type input "0978089816"
type input "hà"
type input "0978089816"
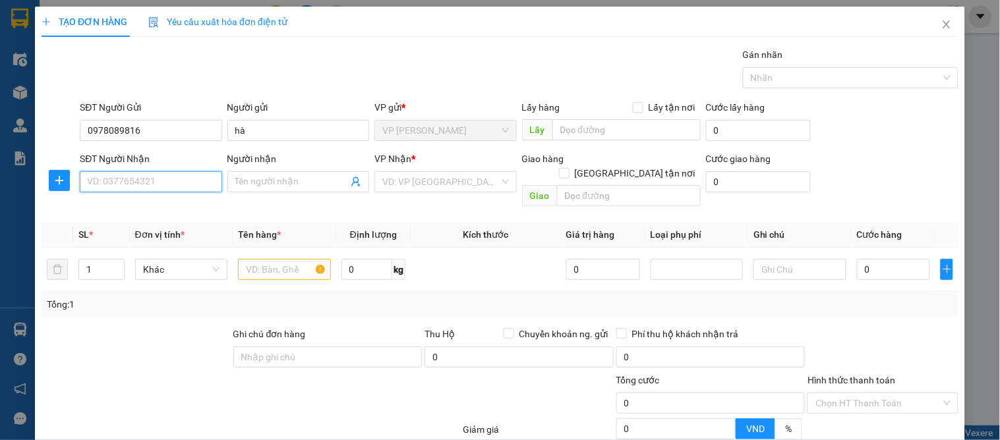
drag, startPoint x: 122, startPoint y: 179, endPoint x: 119, endPoint y: 227, distance: 48.9
click at [122, 180] on input "SĐT Người Nhận" at bounding box center [151, 181] width 142 height 21
click at [156, 231] on div "0389933139 - hạnh hưng" at bounding box center [149, 229] width 125 height 15
type input "0389933139"
type input "hạnh hưng"
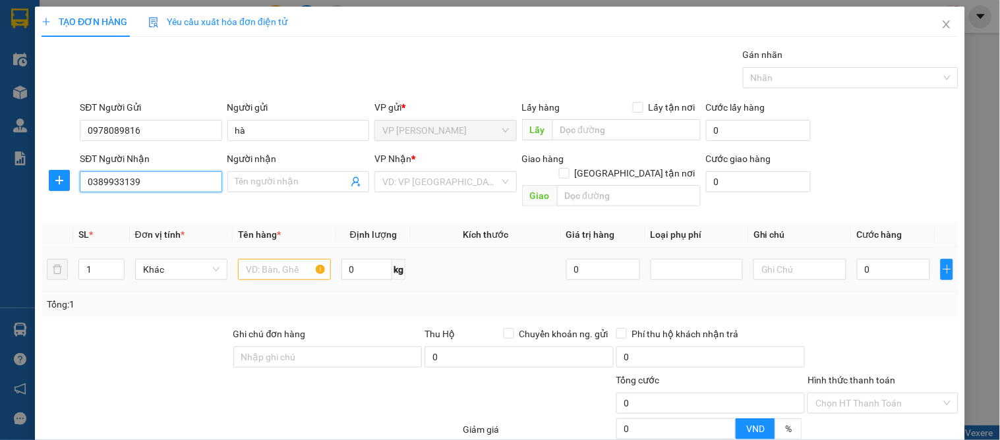
checkbox input "true"
type input "2 nguyễn viết phú"
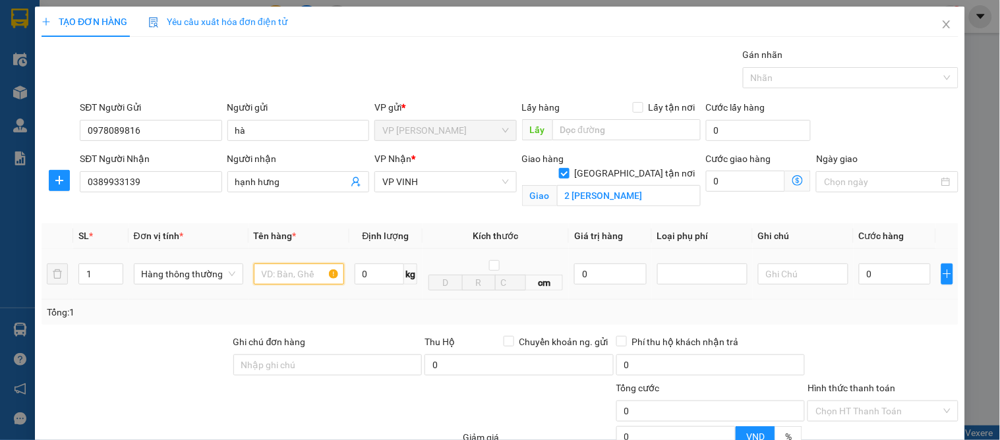
click at [261, 268] on input "text" at bounding box center [299, 274] width 90 height 21
type input "bánh"
click at [897, 264] on input "0" at bounding box center [895, 274] width 72 height 21
type input "5"
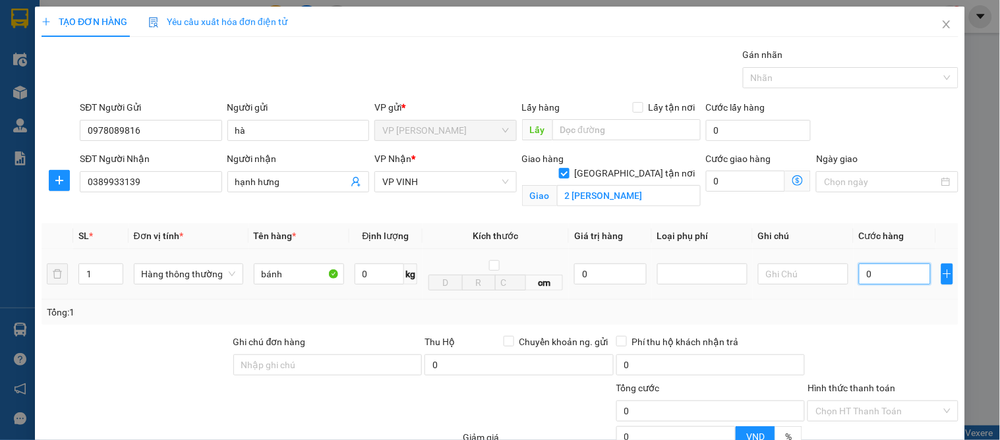
type input "5"
type input "50"
type input "50.000"
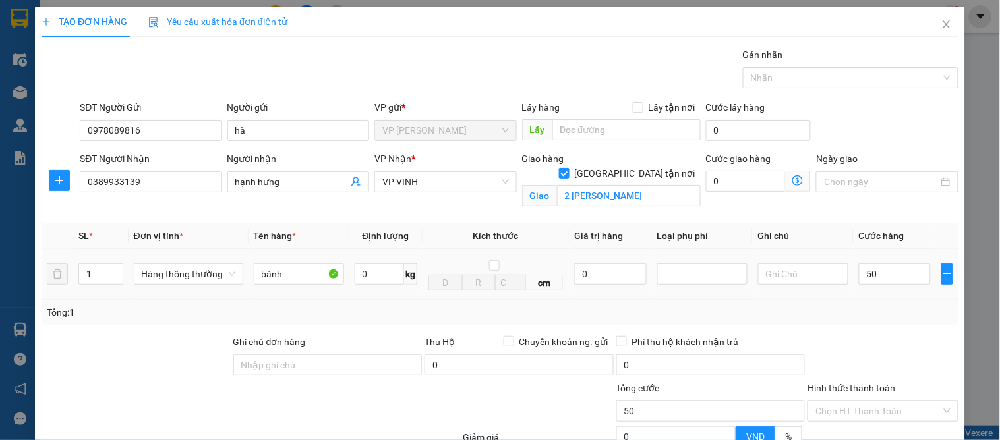
type input "50.000"
click at [884, 378] on div at bounding box center [882, 358] width 153 height 46
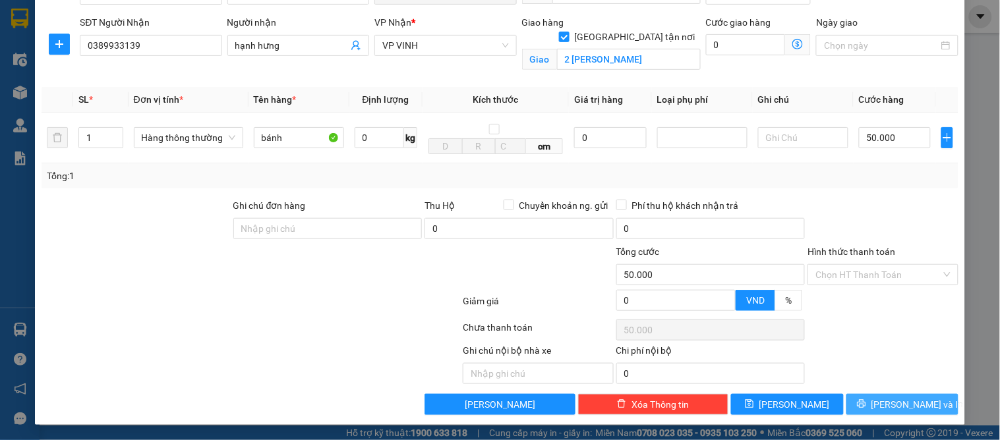
click at [892, 411] on span "[PERSON_NAME] và In" at bounding box center [918, 405] width 92 height 15
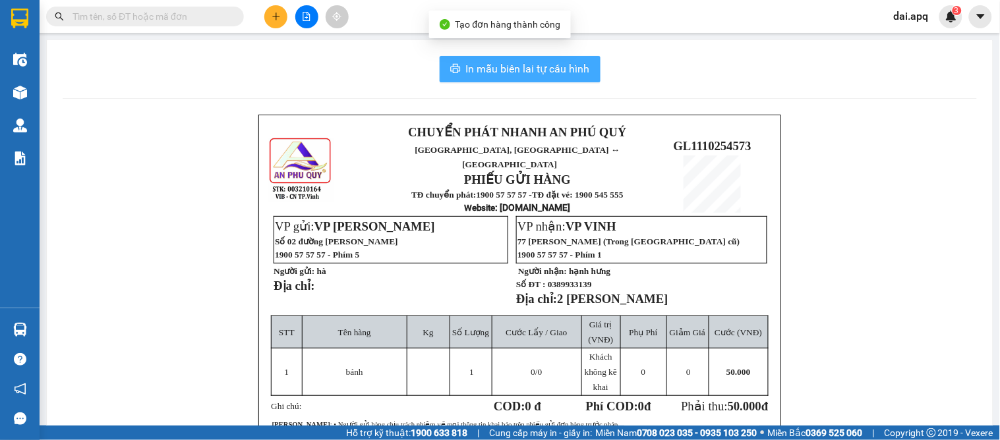
click at [504, 71] on span "In mẫu biên lai tự cấu hình" at bounding box center [528, 69] width 124 height 16
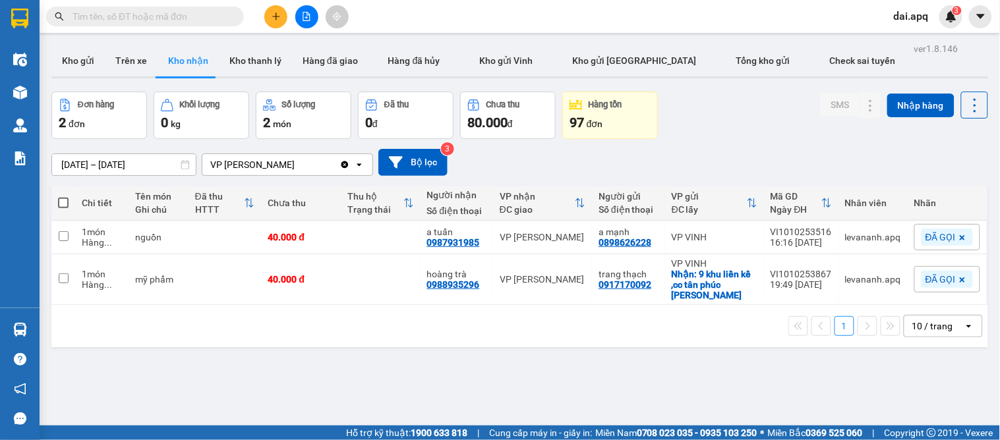
click at [562, 179] on div "[DATE] – [DATE] Press the down arrow key to interact with the calendar and sele…" at bounding box center [519, 162] width 937 height 47
click at [264, 20] on div at bounding box center [306, 16] width 99 height 23
click at [268, 18] on button at bounding box center [275, 16] width 23 height 23
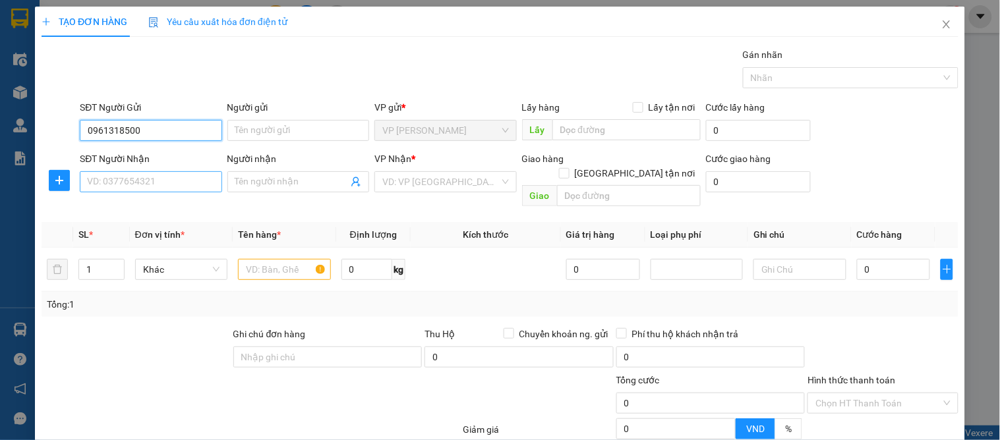
type input "0961318500"
click at [138, 187] on input "SĐT Người Nhận" at bounding box center [151, 181] width 142 height 21
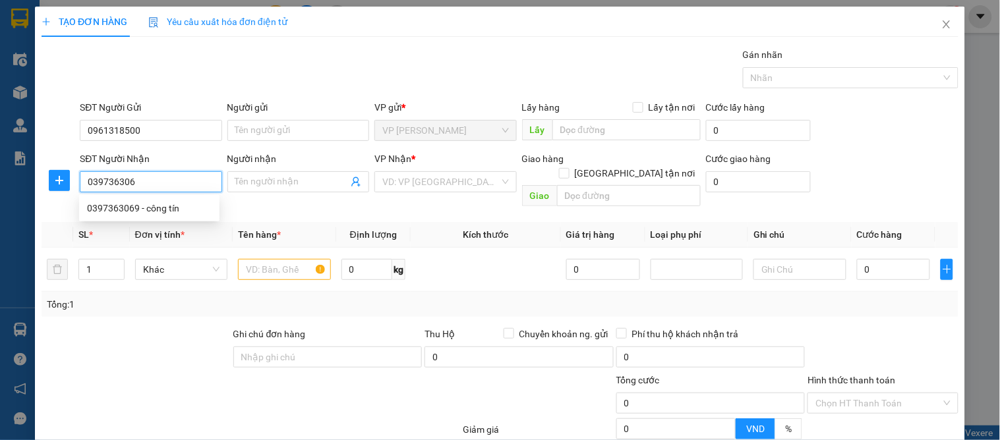
type input "0397363069"
click at [142, 208] on div "0397363069 - công tín" at bounding box center [149, 208] width 125 height 15
type input "công tín"
checkbox input "true"
type input "10 ngõ 4 ngô tuân"
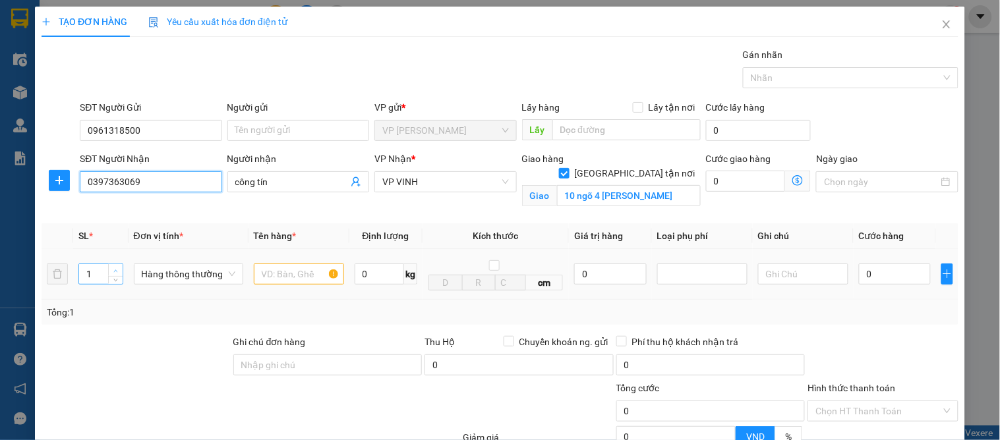
type input "0397363069"
type input "2"
click at [115, 267] on span "up" at bounding box center [116, 271] width 8 height 8
drag, startPoint x: 272, startPoint y: 268, endPoint x: 365, endPoint y: 278, distance: 93.5
click at [273, 269] on input "text" at bounding box center [299, 274] width 90 height 21
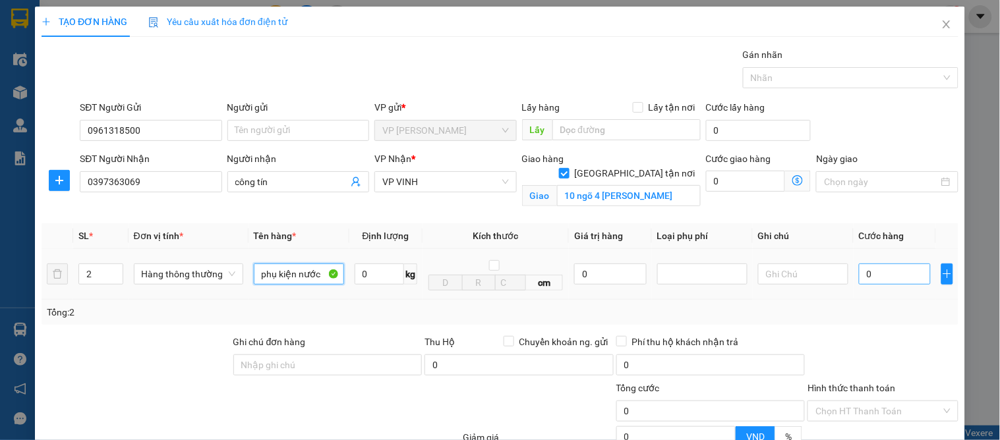
type input "phụ kiện nước"
click at [880, 279] on input "0" at bounding box center [895, 274] width 72 height 21
type input "1"
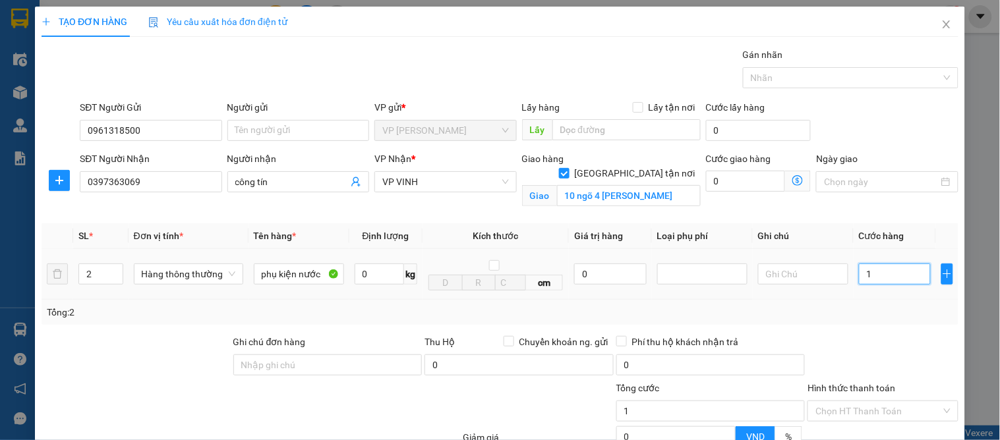
type input "14"
type input "140"
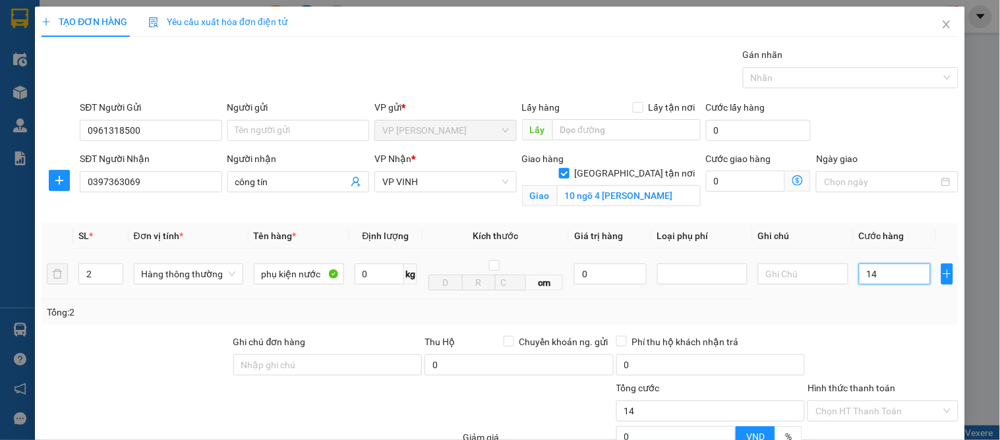
type input "140"
type input "140.000"
click at [866, 346] on div at bounding box center [882, 358] width 153 height 46
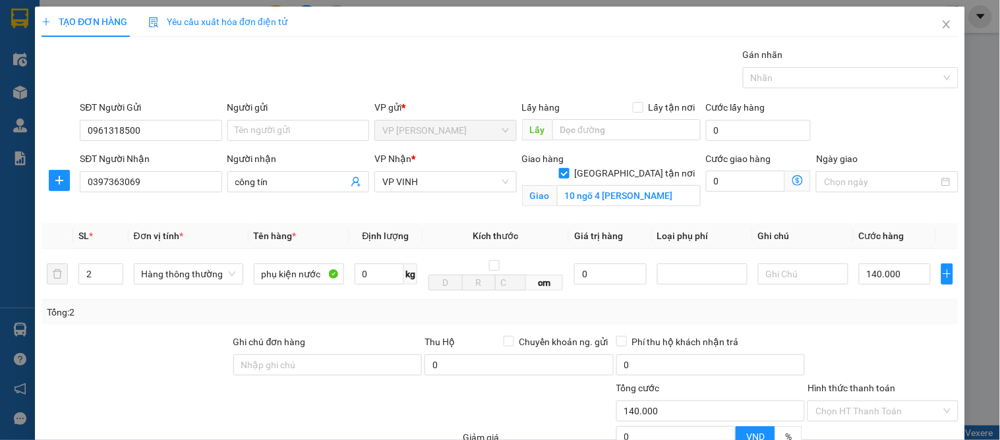
scroll to position [136, 0]
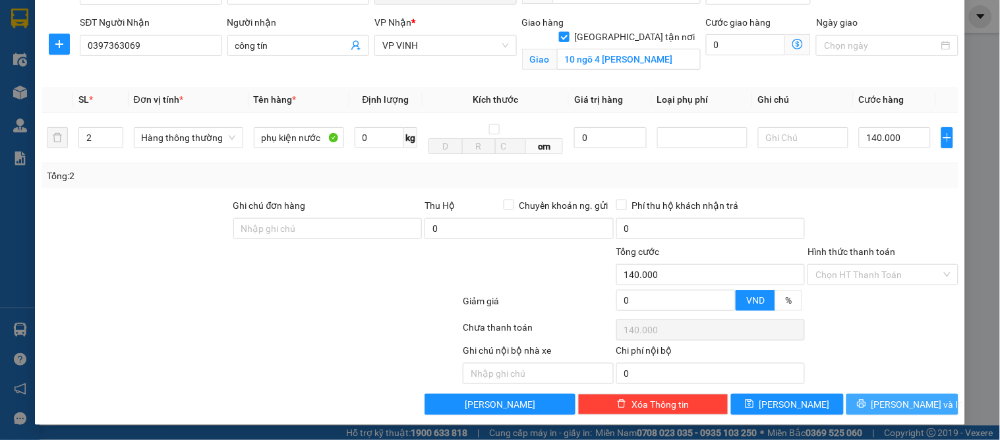
click at [897, 398] on span "[PERSON_NAME] và In" at bounding box center [918, 405] width 92 height 15
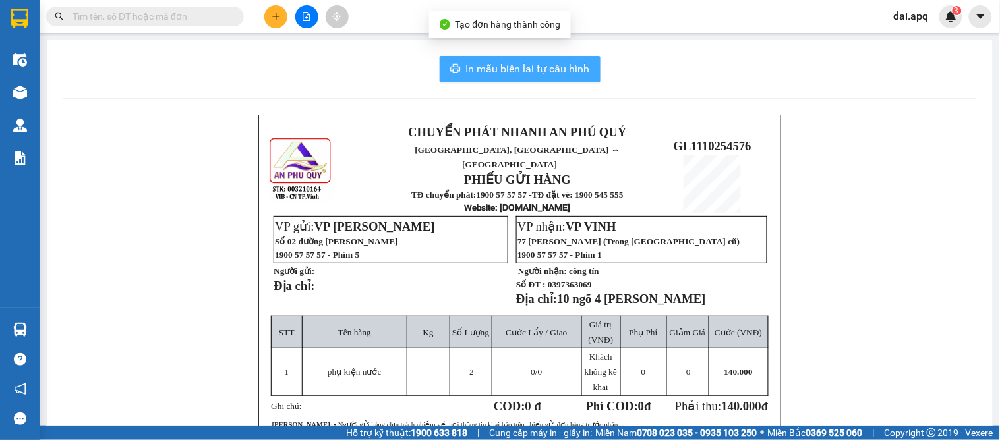
click at [535, 62] on span "In mẫu biên lai tự cấu hình" at bounding box center [528, 69] width 124 height 16
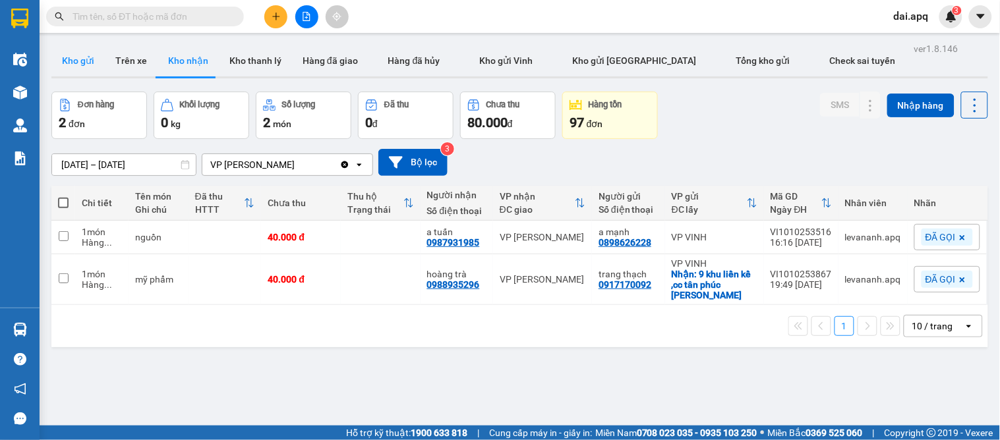
click at [80, 61] on button "Kho gửi" at bounding box center [77, 61] width 53 height 32
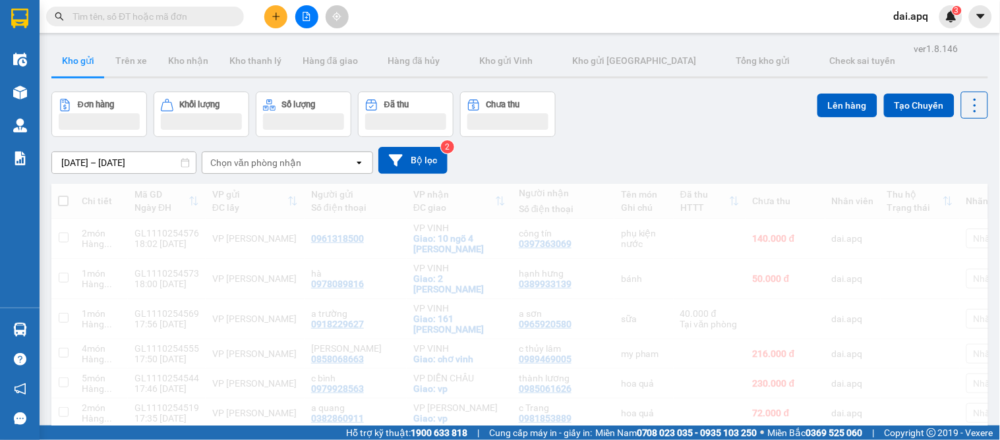
click at [280, 14] on icon "plus" at bounding box center [276, 16] width 9 height 9
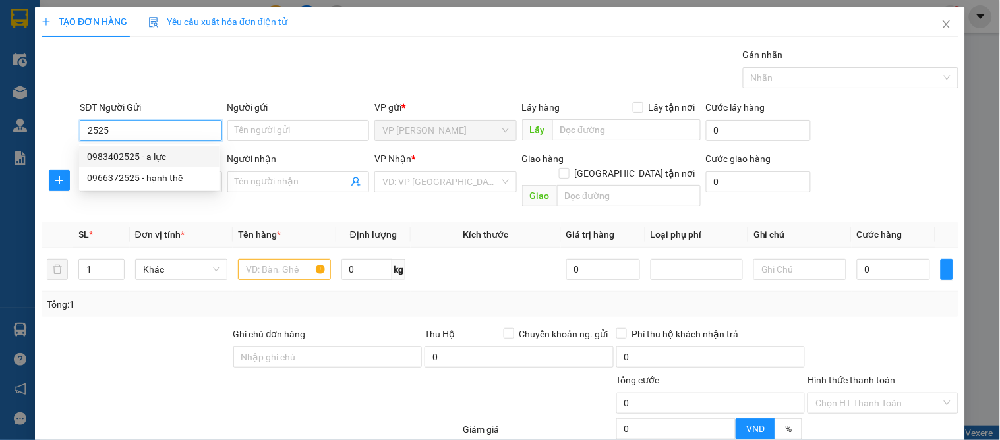
click at [113, 156] on div "0983402525 - a lực" at bounding box center [149, 157] width 125 height 15
type input "0983402525"
type input "a lực"
type input "0983402525"
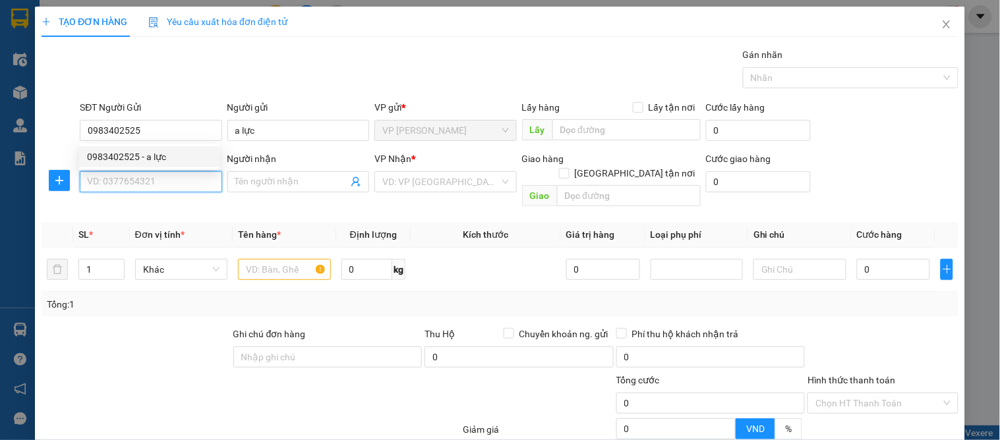
click at [111, 186] on input "SĐT Người Nhận" at bounding box center [151, 181] width 142 height 21
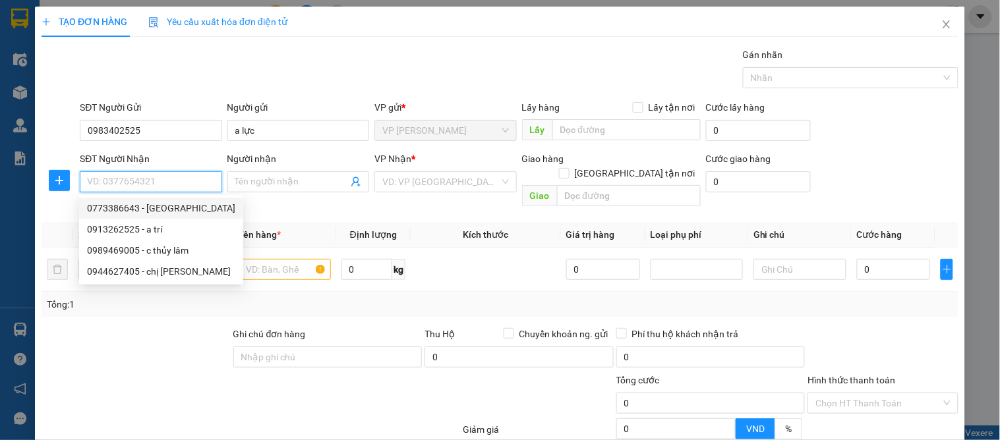
click at [159, 209] on div "0773386643 - hà út" at bounding box center [161, 208] width 148 height 15
type input "0773386643"
type input "[GEOGRAPHIC_DATA]"
checkbox input "true"
type input "12 đường 17 vinh tân"
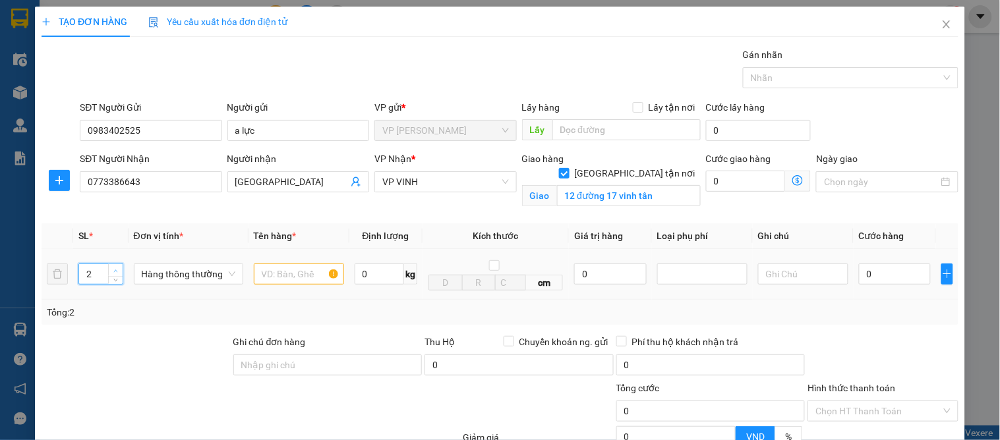
click at [117, 270] on span "up" at bounding box center [116, 271] width 8 height 8
type input "4"
click at [117, 270] on span "up" at bounding box center [116, 271] width 8 height 8
click at [269, 281] on input "text" at bounding box center [299, 274] width 90 height 21
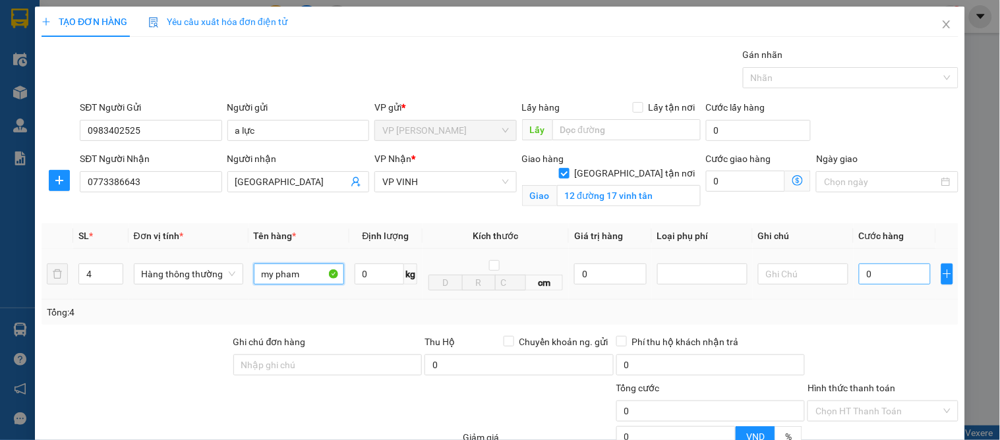
type input "my pham"
click at [866, 278] on input "0" at bounding box center [895, 274] width 72 height 21
type input "1"
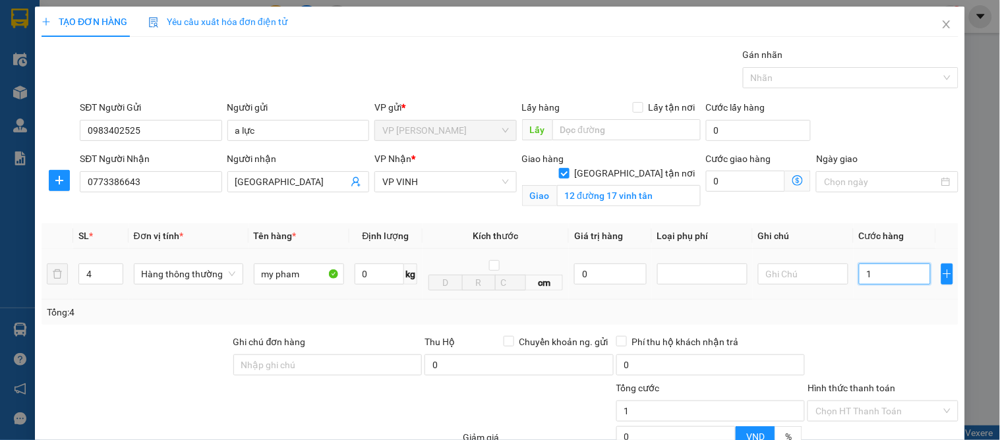
type input "17"
type input "170"
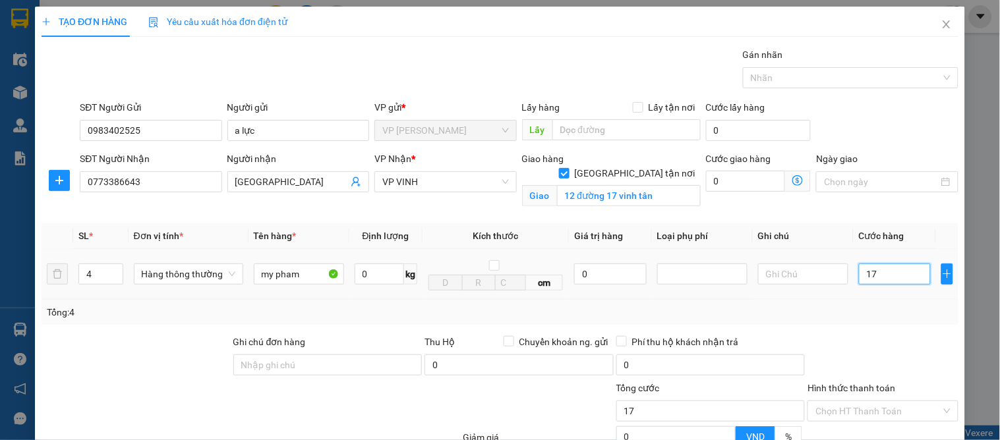
type input "170"
type input "170.000"
click at [880, 326] on div "Transit Pickup Surcharge Ids Transit Deliver Surcharge Ids Transit Deliver Surc…" at bounding box center [500, 299] width 917 height 504
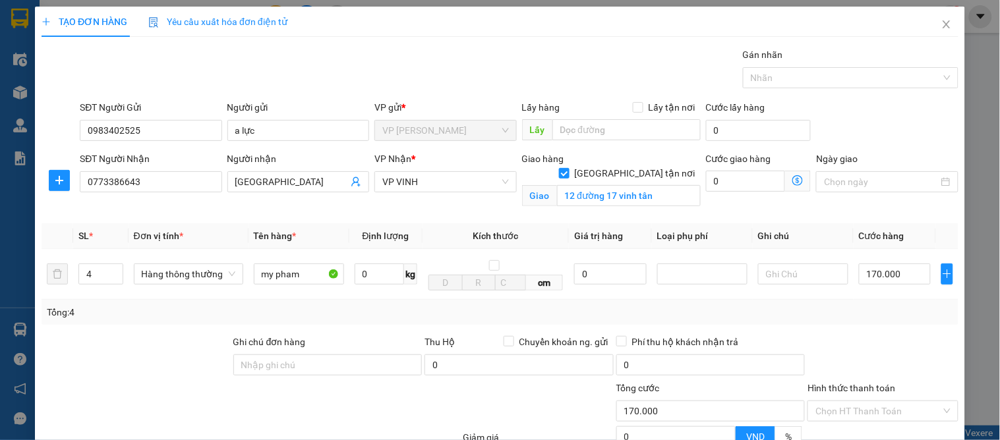
scroll to position [136, 0]
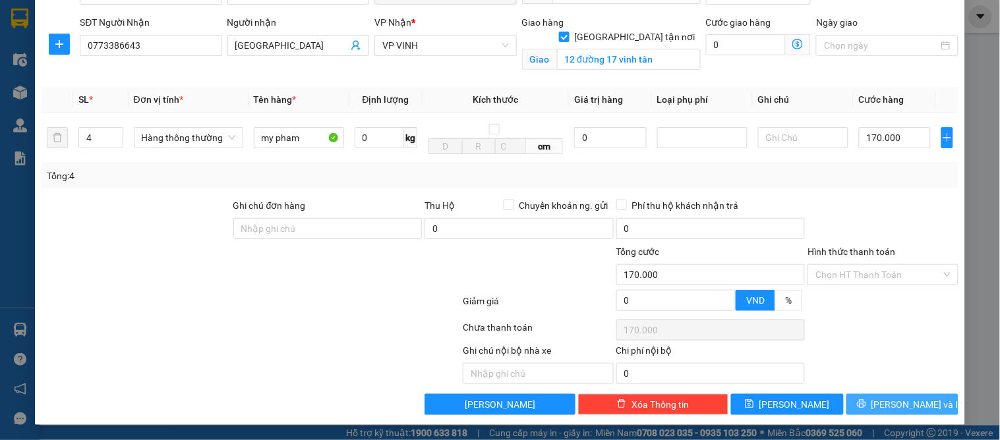
click at [866, 409] on icon "printer" at bounding box center [861, 404] width 9 height 9
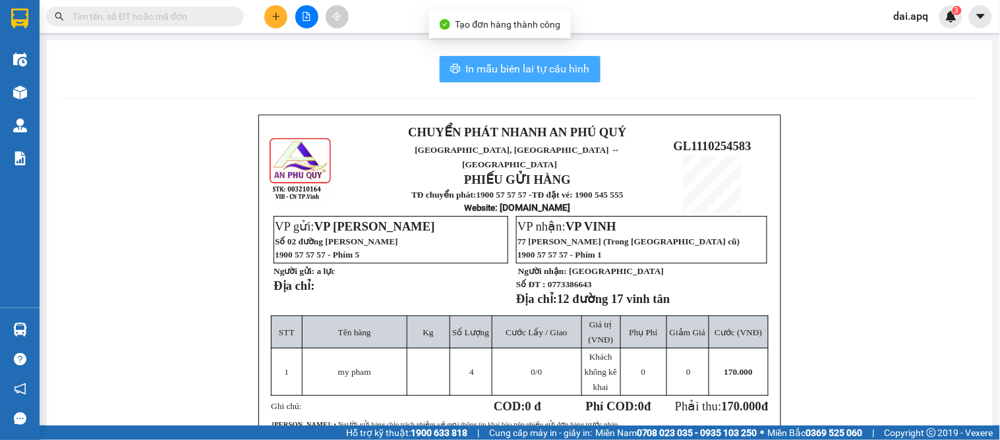
click at [532, 70] on span "In mẫu biên lai tự cấu hình" at bounding box center [528, 69] width 124 height 16
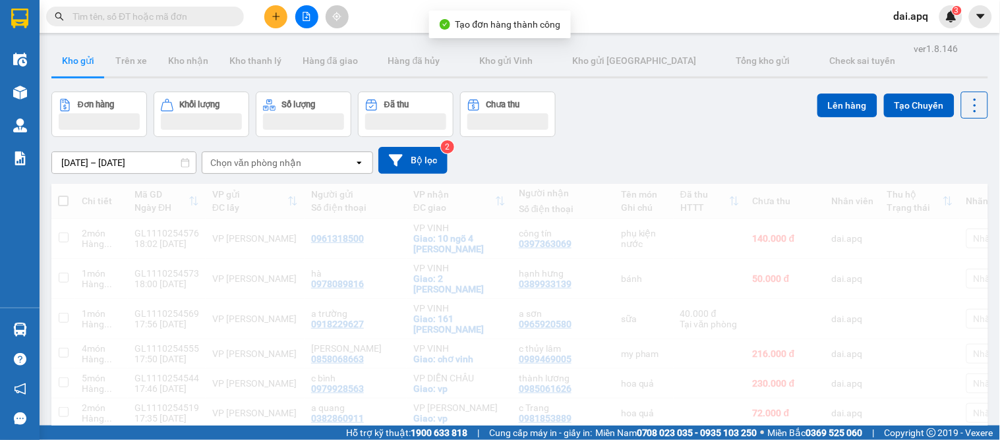
click at [275, 23] on button at bounding box center [275, 16] width 23 height 23
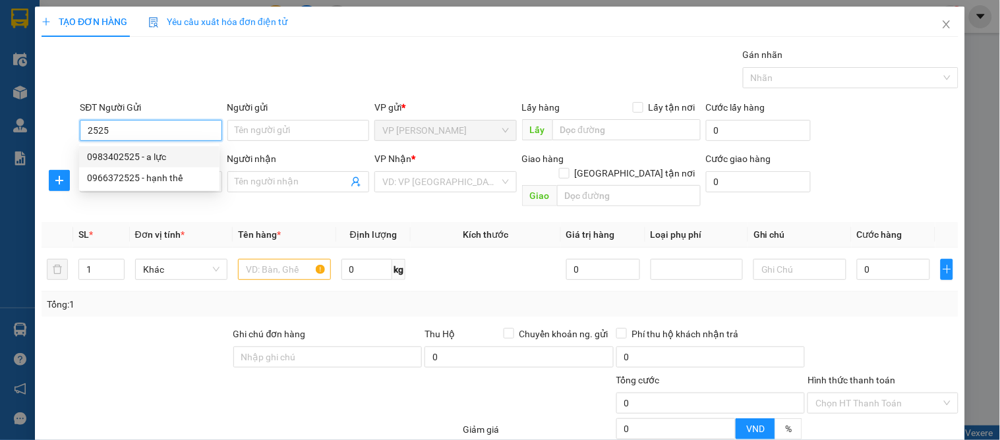
drag, startPoint x: 114, startPoint y: 152, endPoint x: 108, endPoint y: 175, distance: 23.2
click at [115, 154] on div "0983402525 - a lực" at bounding box center [149, 157] width 125 height 15
type input "0983402525"
type input "a lực"
type input "0983402525"
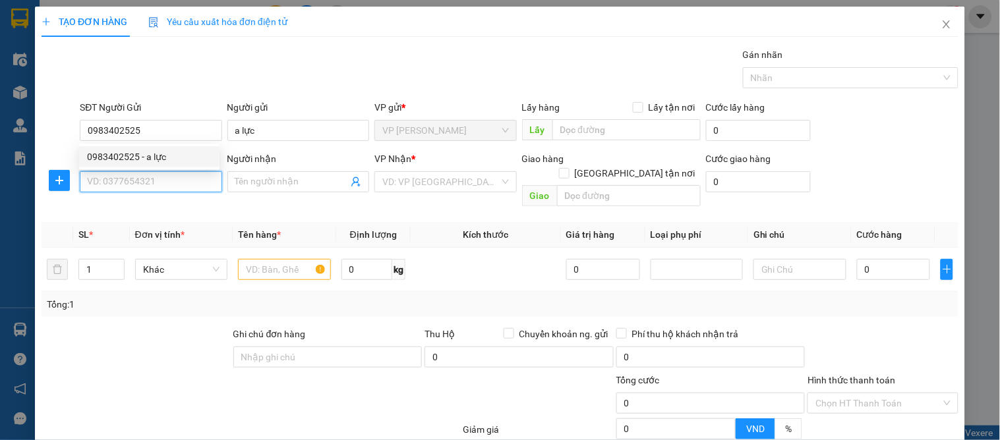
click at [106, 189] on input "SĐT Người Nhận" at bounding box center [151, 181] width 142 height 21
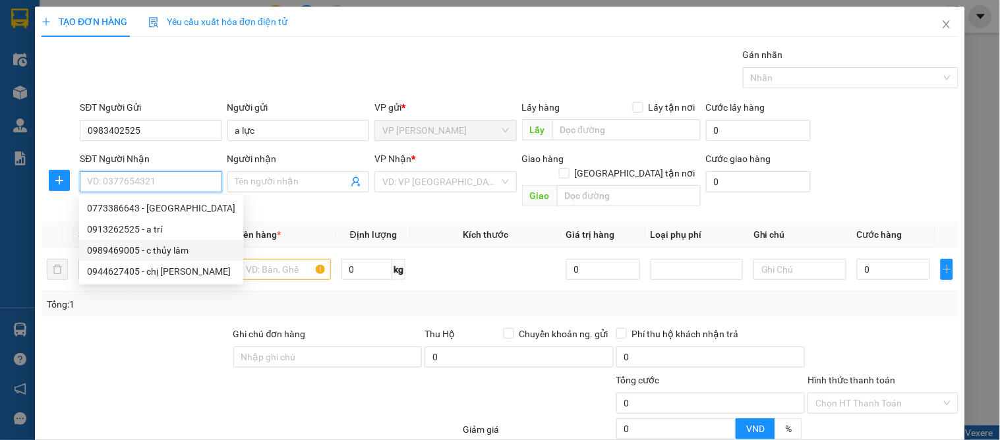
click at [157, 247] on div "0989469005 - c thủy lâm" at bounding box center [161, 250] width 148 height 15
type input "0989469005"
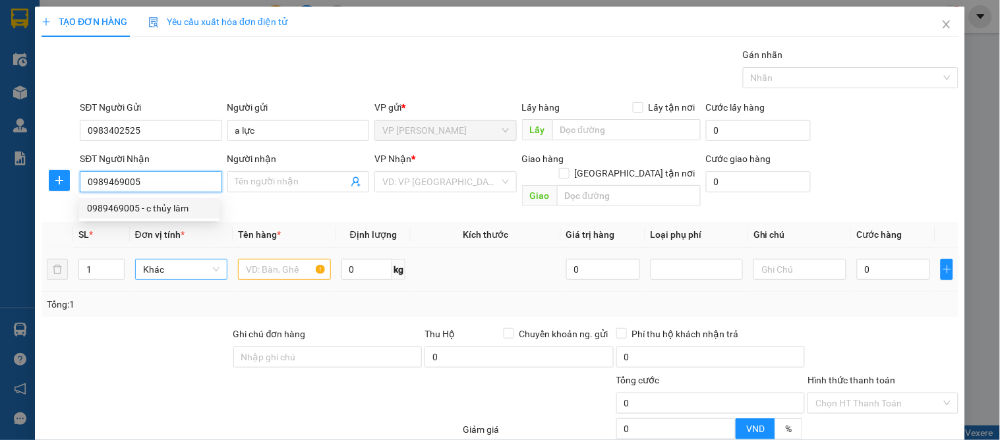
type input "c thủy lâm"
checkbox input "true"
type input "chơ vinh"
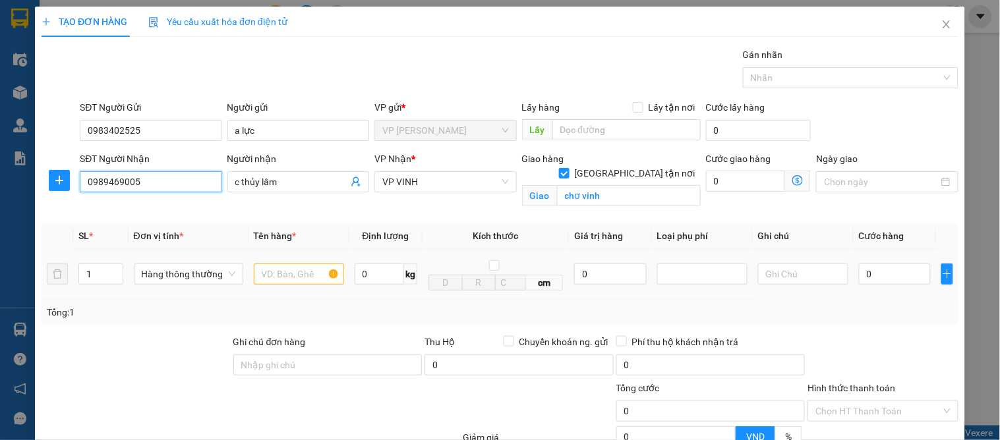
type input "10"
click at [275, 281] on input "text" at bounding box center [299, 274] width 90 height 21
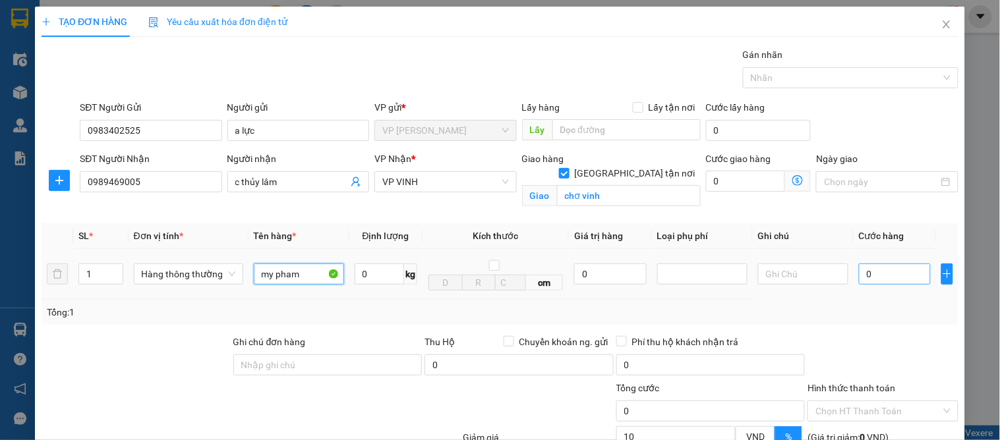
type input "my pham"
click at [862, 277] on input "0" at bounding box center [895, 274] width 72 height 21
type input "6"
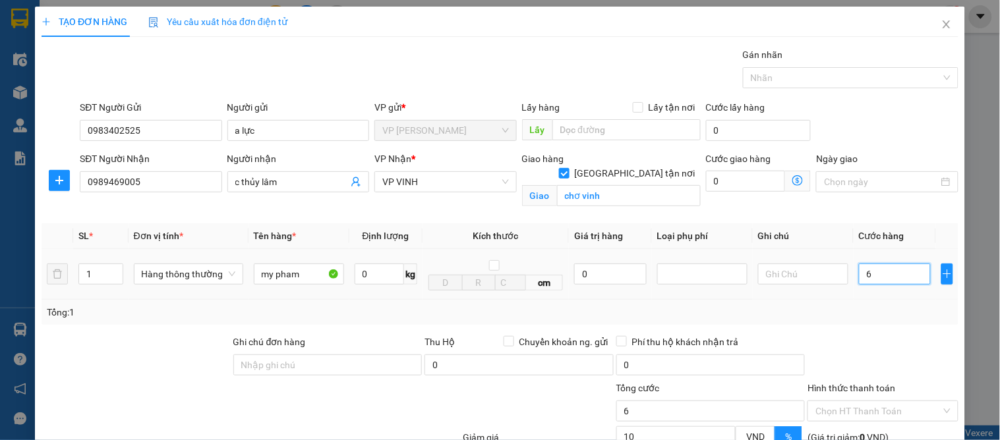
type input "60"
type input "60.000"
type input "54.000"
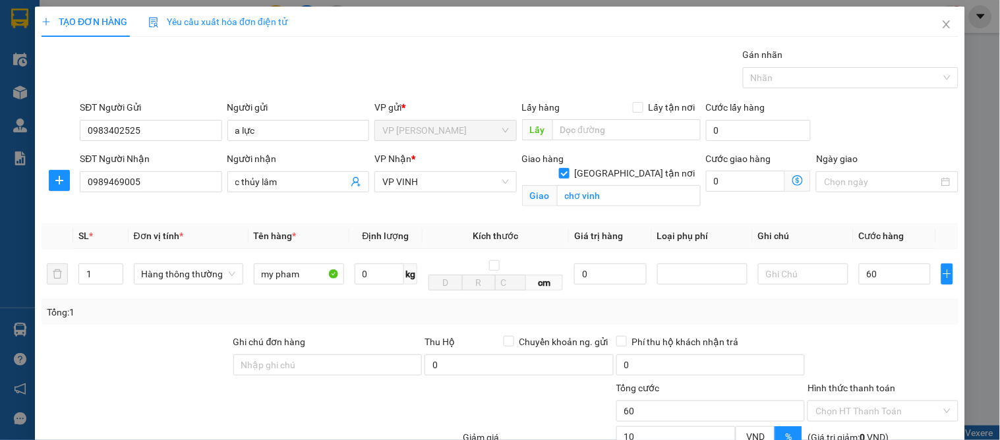
type input "54.000"
click at [907, 336] on div at bounding box center [882, 358] width 153 height 46
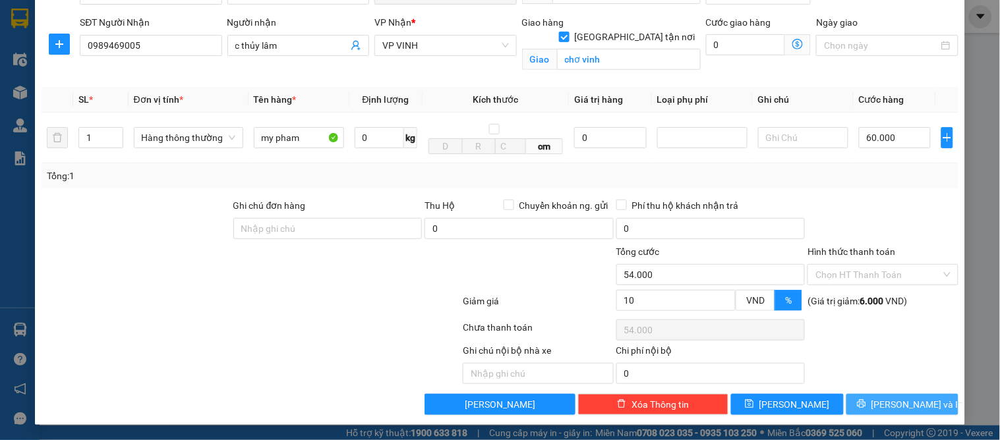
drag, startPoint x: 880, startPoint y: 406, endPoint x: 612, endPoint y: 235, distance: 318.1
click at [877, 406] on button "[PERSON_NAME] và In" at bounding box center [903, 404] width 112 height 21
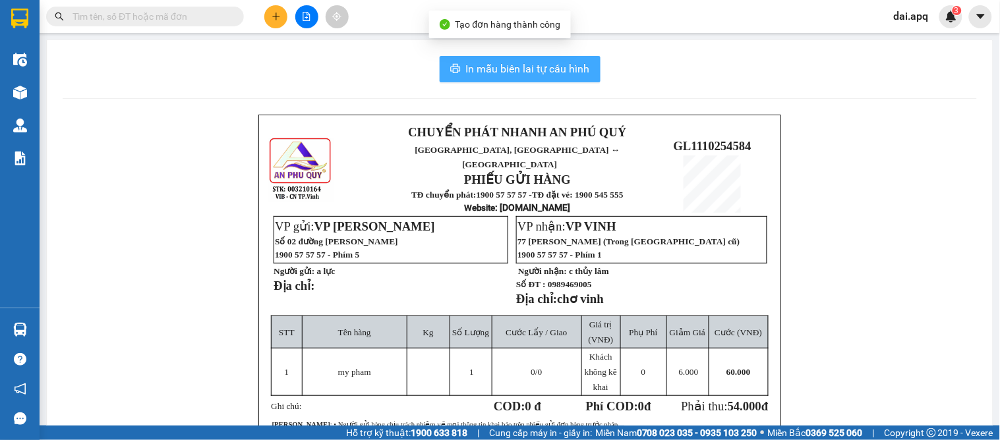
click at [543, 69] on span "In mẫu biên lai tự cấu hình" at bounding box center [528, 69] width 124 height 16
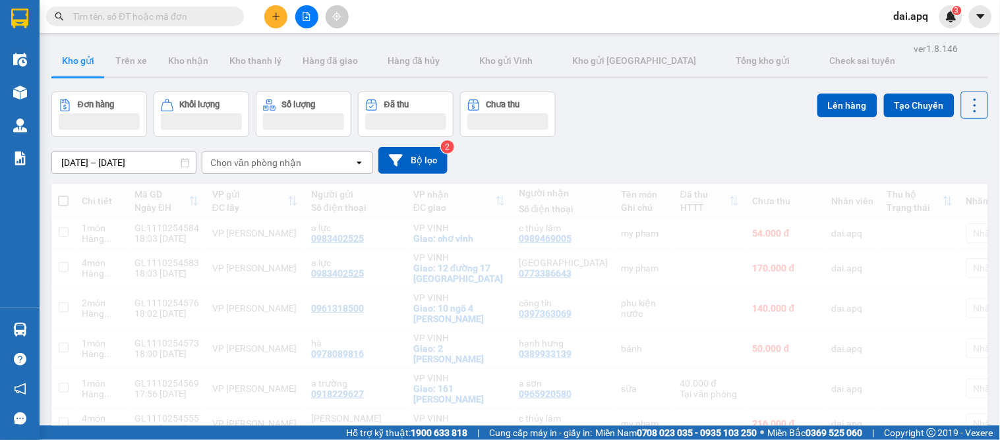
click at [615, 117] on div "Đơn hàng Khối lượng Số lượng Đã thu Chưa thu Lên hàng Tạo Chuyến" at bounding box center [519, 114] width 937 height 45
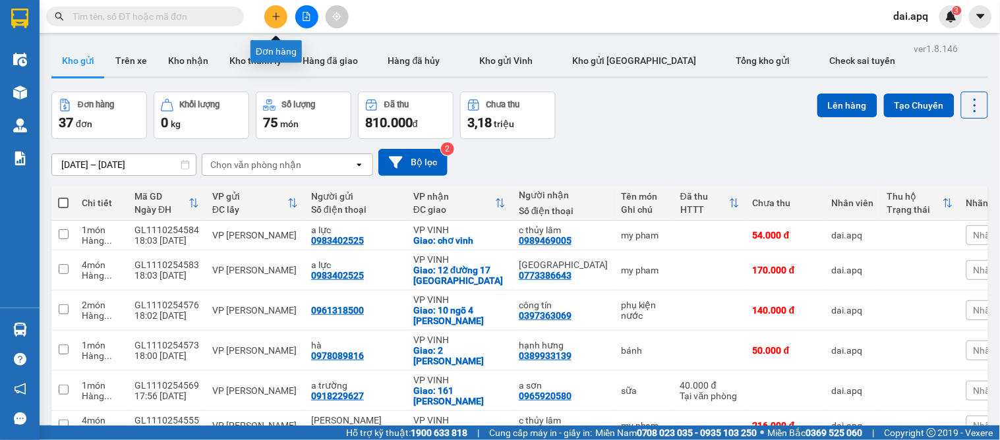
click at [275, 16] on icon "plus" at bounding box center [275, 16] width 7 height 1
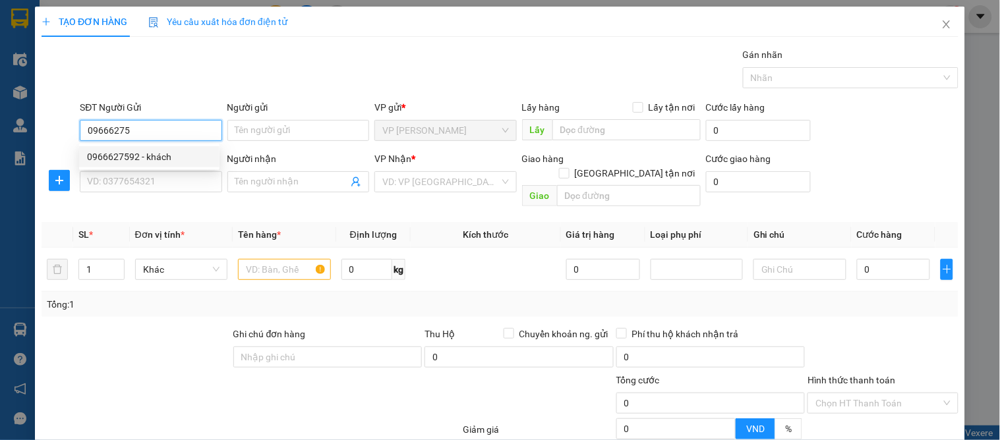
click at [150, 156] on div "0966627592 - khách" at bounding box center [149, 157] width 125 height 15
type input "0966627592"
type input "khách"
type input "0966627592"
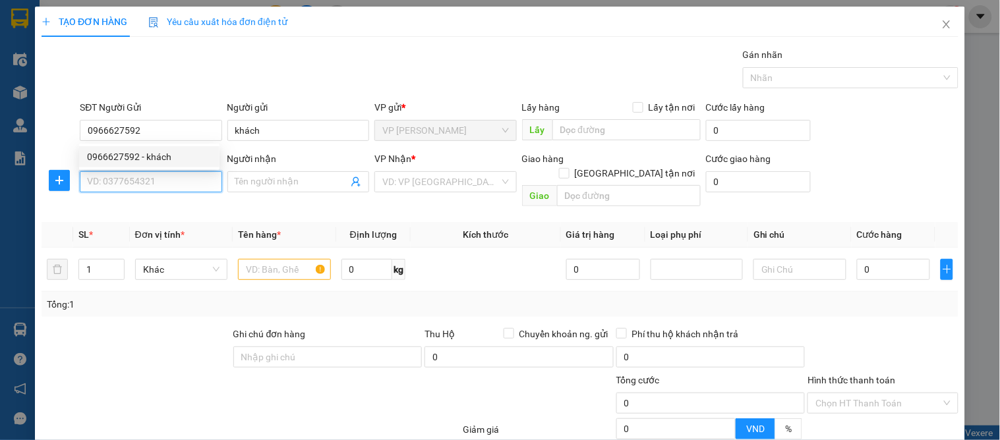
drag, startPoint x: 146, startPoint y: 178, endPoint x: 201, endPoint y: 192, distance: 57.1
click at [148, 181] on input "SĐT Người Nhận" at bounding box center [151, 181] width 142 height 21
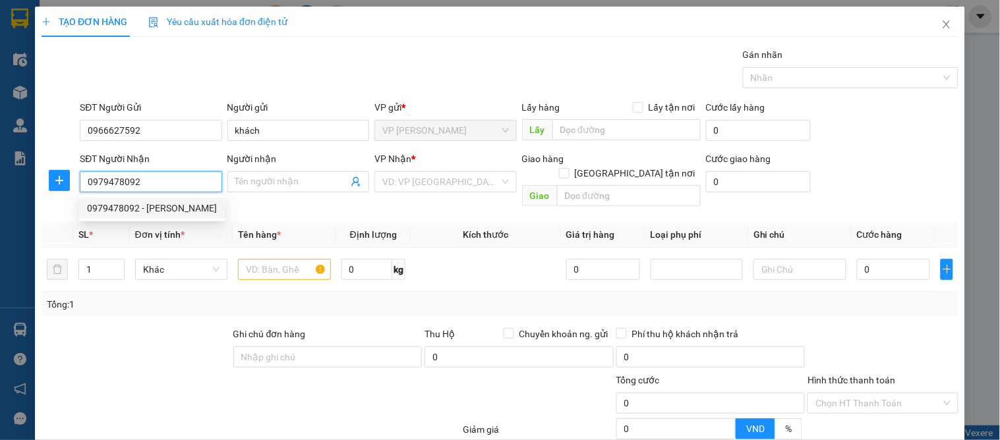
drag, startPoint x: 152, startPoint y: 201, endPoint x: 150, endPoint y: 212, distance: 10.7
click at [150, 205] on div "0979478092 - c minh" at bounding box center [152, 208] width 130 height 15
type input "0979478092"
type input "[PERSON_NAME]"
type input "VP Vinh"
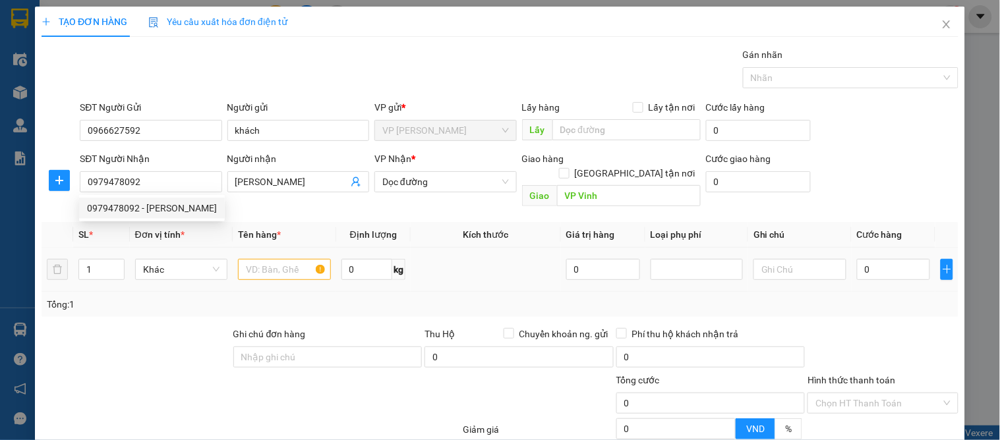
drag, startPoint x: 137, startPoint y: 233, endPoint x: 172, endPoint y: 228, distance: 35.3
click at [142, 248] on td "Khác" at bounding box center [181, 270] width 103 height 44
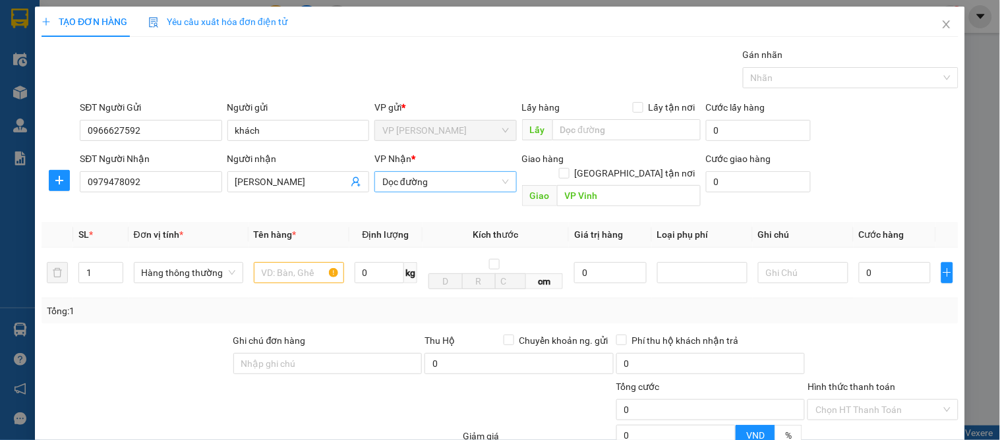
click at [422, 175] on span "Dọc đường" at bounding box center [445, 182] width 126 height 20
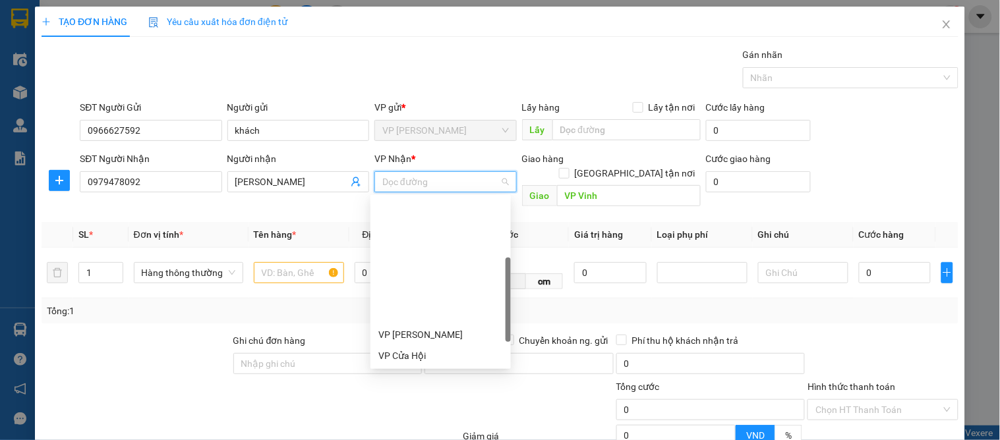
scroll to position [206, 0]
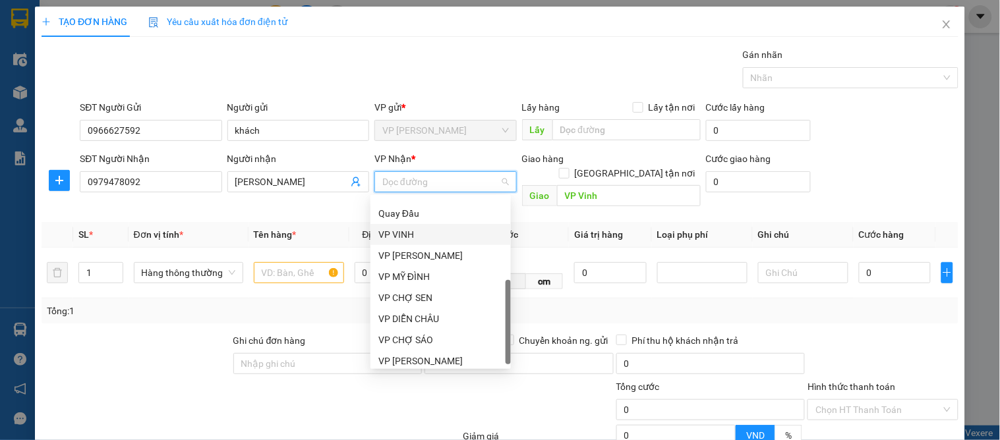
drag, startPoint x: 407, startPoint y: 229, endPoint x: 440, endPoint y: 231, distance: 33.7
click at [409, 229] on div "VP VINH" at bounding box center [440, 234] width 125 height 15
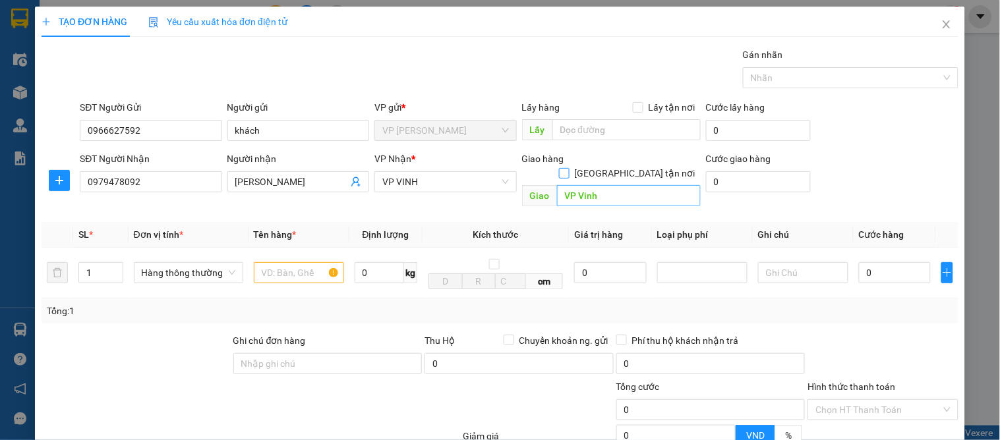
drag, startPoint x: 622, startPoint y: 156, endPoint x: 603, endPoint y: 179, distance: 30.9
click at [568, 168] on input "[GEOGRAPHIC_DATA] tận nơi" at bounding box center [563, 172] width 9 height 9
checkbox input "true"
click at [597, 185] on input "VP Vinh" at bounding box center [629, 195] width 144 height 21
click at [286, 271] on input "text" at bounding box center [299, 274] width 90 height 21
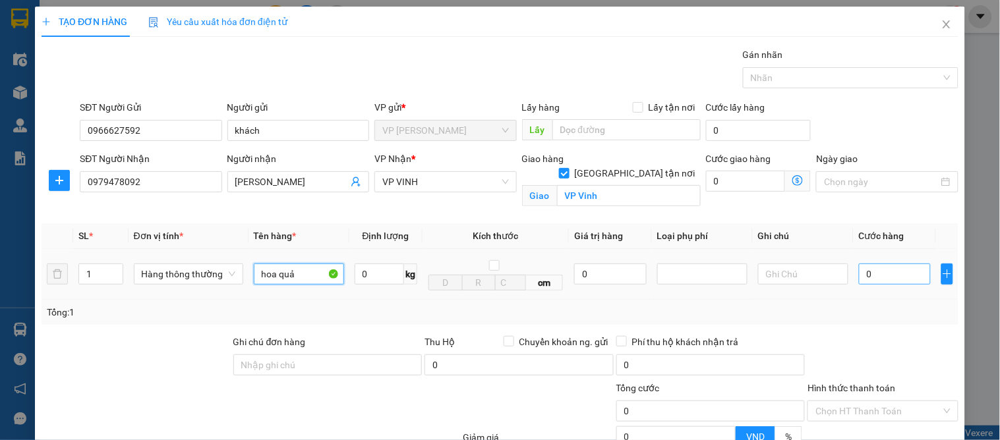
type input "hoa quả"
click at [895, 282] on input "0" at bounding box center [895, 274] width 72 height 21
type input "4"
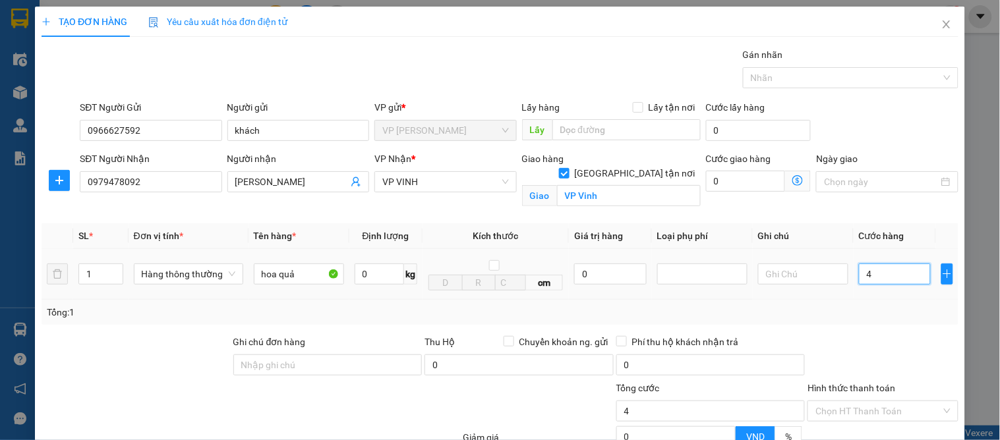
type input "40"
type input "40.000"
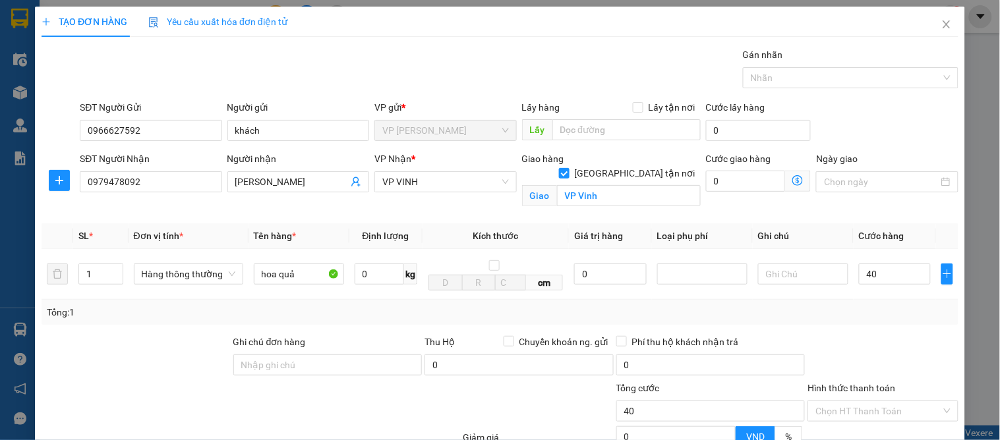
type input "40.000"
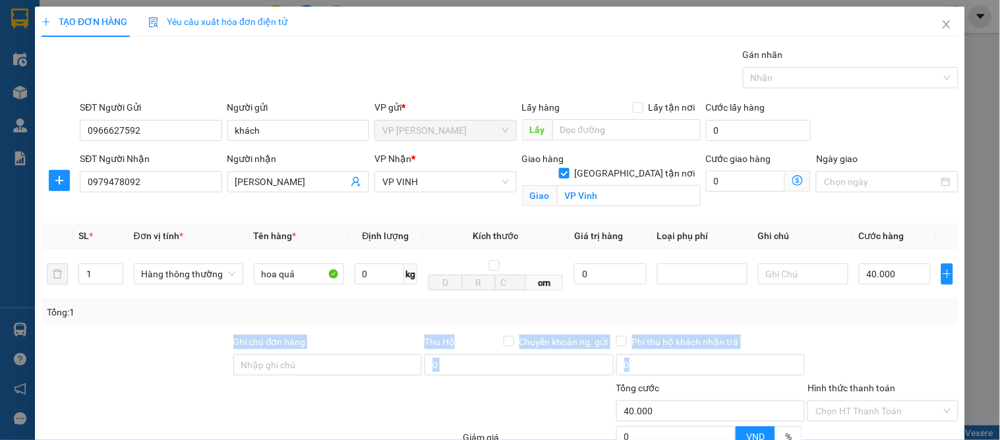
click at [940, 330] on div "Transit Pickup Surcharge Ids Transit Deliver Surcharge Ids Transit Deliver Surc…" at bounding box center [500, 299] width 917 height 504
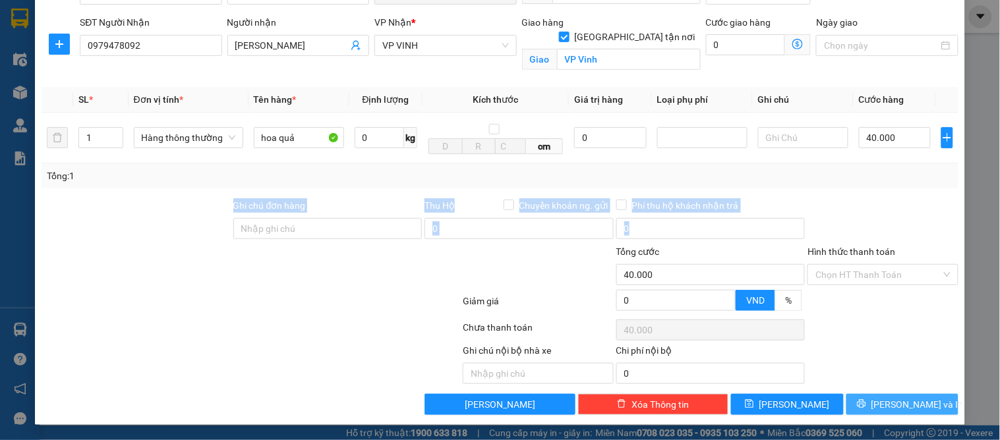
click at [893, 404] on span "[PERSON_NAME] và In" at bounding box center [918, 405] width 92 height 15
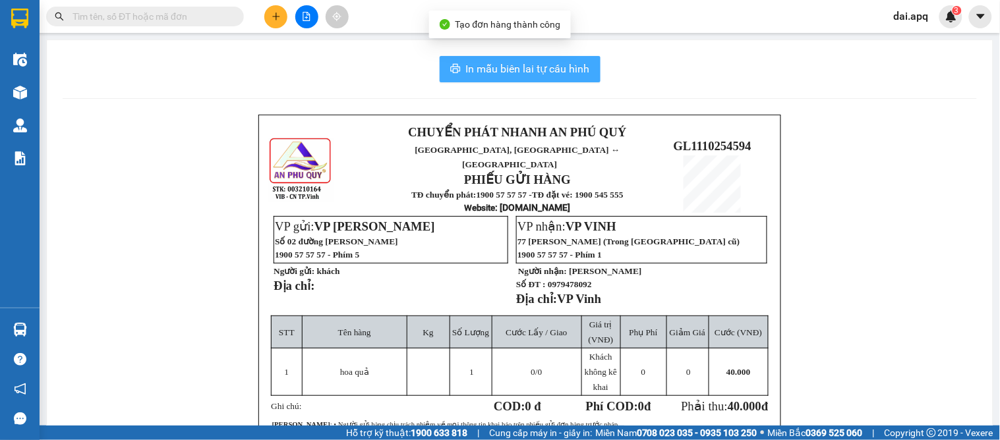
click at [502, 70] on span "In mẫu biên lai tự cấu hình" at bounding box center [528, 69] width 124 height 16
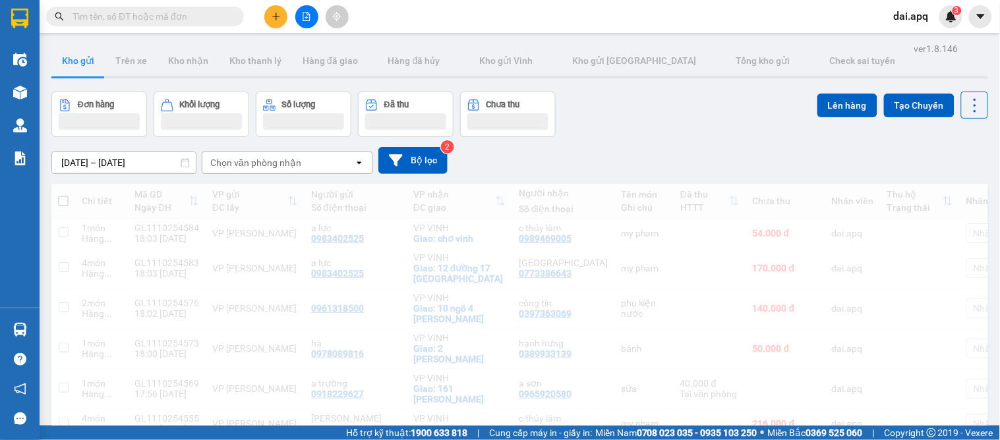
click at [607, 145] on div "09/10/2025 – 11/10/2025 Press the down arrow key to interact with the calendar …" at bounding box center [519, 160] width 937 height 47
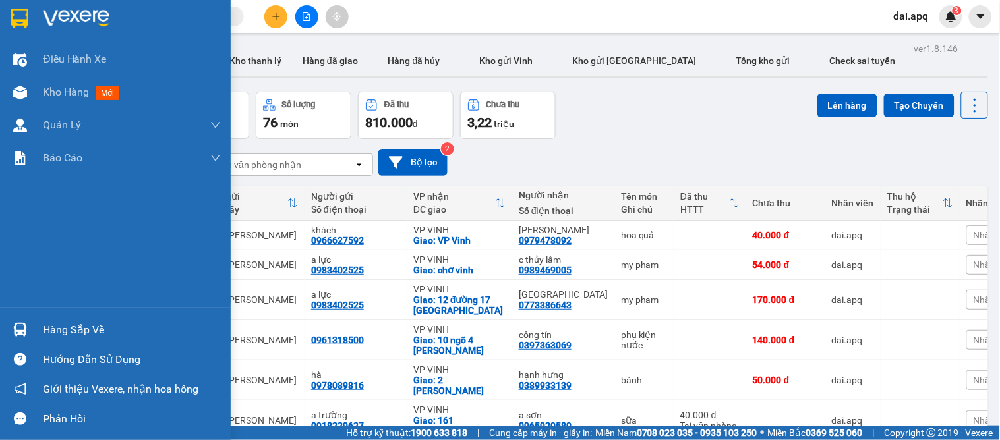
drag, startPoint x: 51, startPoint y: 330, endPoint x: 209, endPoint y: 332, distance: 157.6
click at [57, 330] on div "Hàng sắp về" at bounding box center [132, 330] width 178 height 20
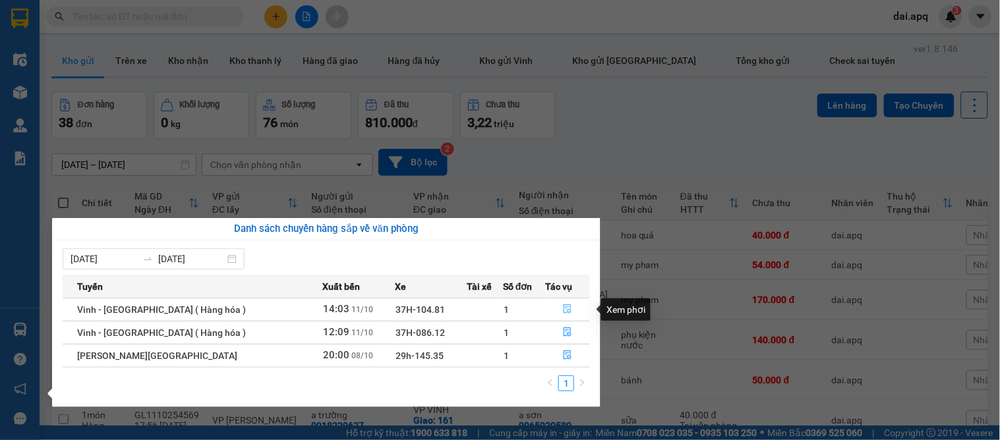
click at [566, 313] on icon "file-done" at bounding box center [567, 309] width 9 height 9
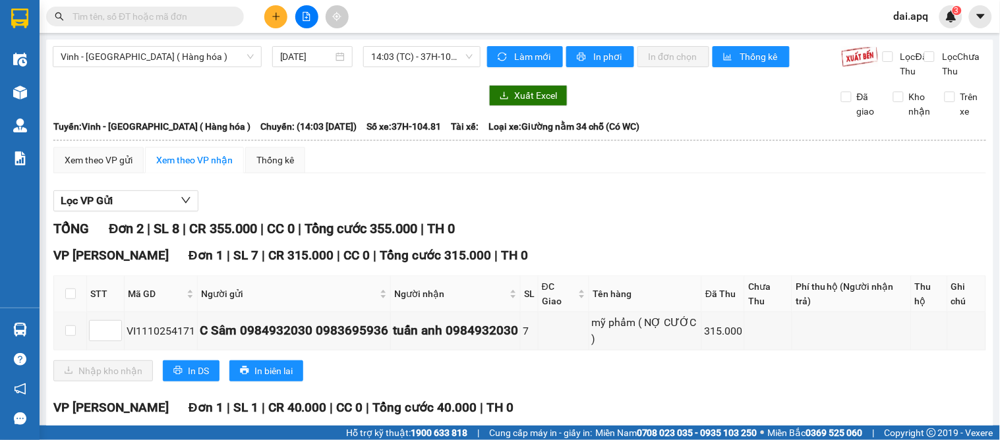
click at [674, 173] on div "Xem theo VP gửi Xem theo VP nhận Thống kê" at bounding box center [519, 160] width 933 height 26
click at [73, 299] on input "checkbox" at bounding box center [70, 294] width 11 height 11
checkbox input "true"
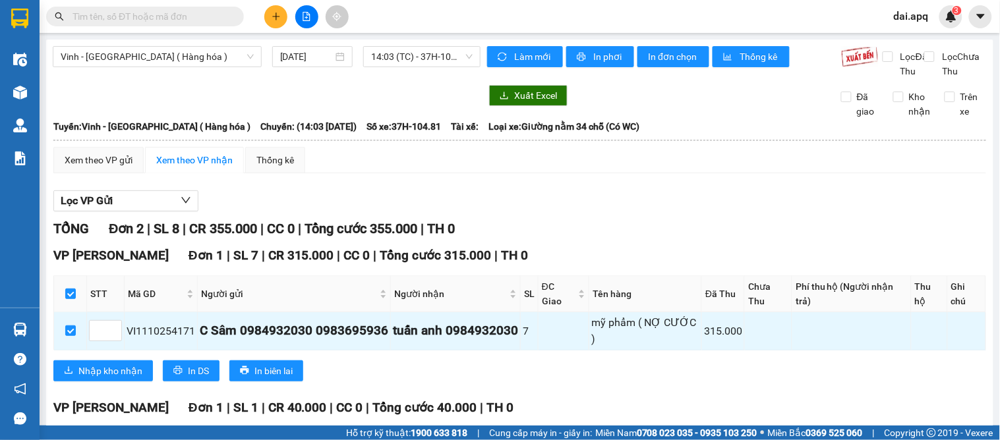
click at [721, 238] on div "TỔNG Đơn 2 | SL 8 | CR 355.000 | CC 0 | Tổng cước 355.000 | TH 0" at bounding box center [519, 229] width 933 height 20
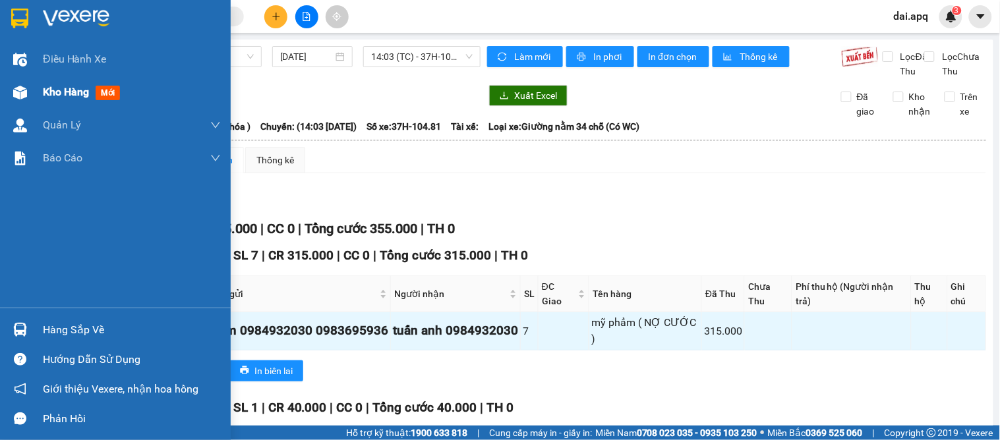
click at [57, 93] on span "Kho hàng" at bounding box center [66, 92] width 46 height 13
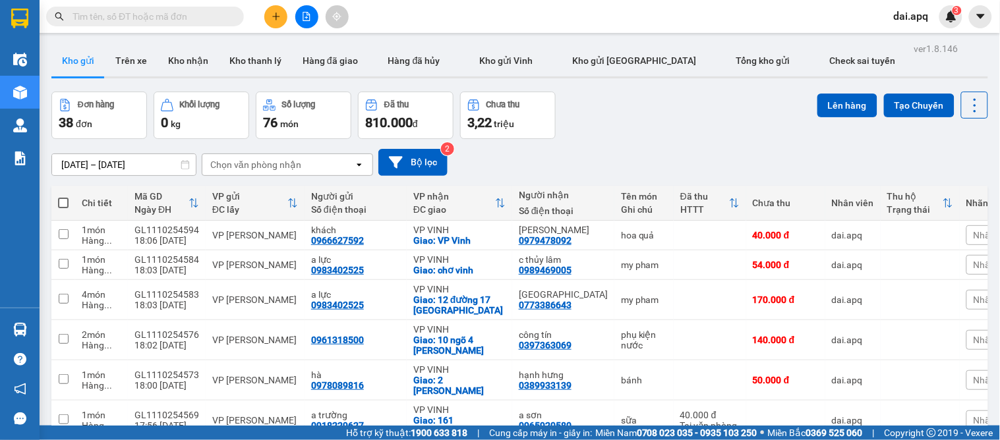
drag, startPoint x: 180, startPoint y: 51, endPoint x: 275, endPoint y: 112, distance: 112.7
click at [181, 67] on button "Kho nhận" at bounding box center [188, 61] width 61 height 32
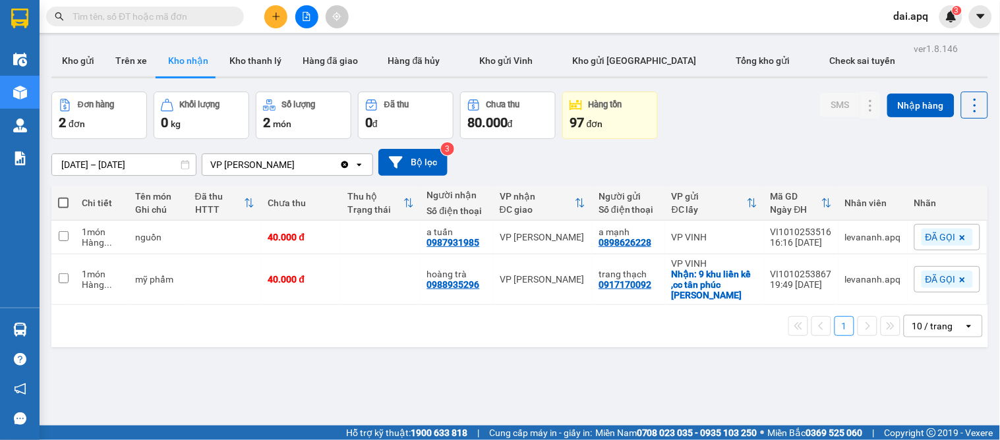
drag, startPoint x: 76, startPoint y: 58, endPoint x: 146, endPoint y: 104, distance: 83.4
click at [81, 69] on button "Kho gửi" at bounding box center [77, 61] width 53 height 32
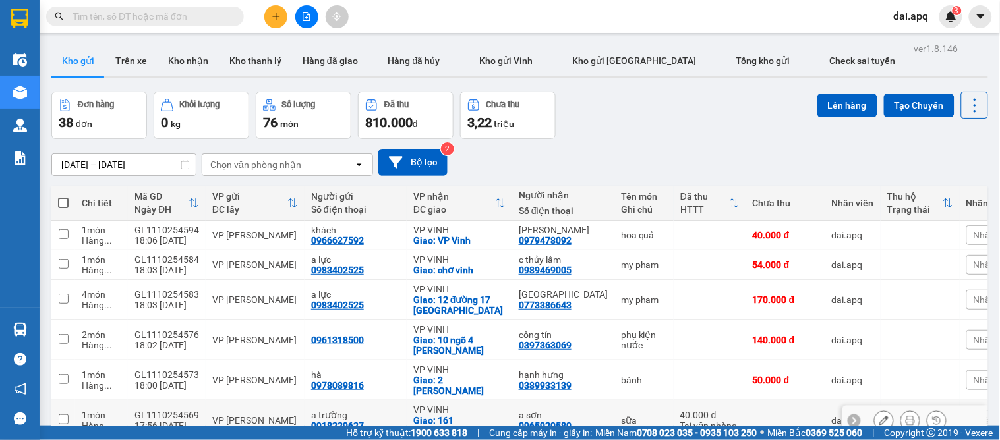
scroll to position [220, 0]
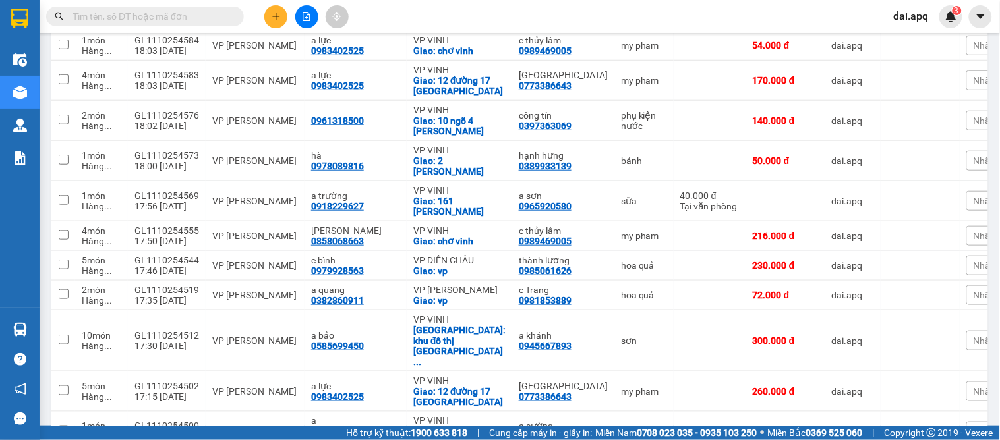
click at [272, 20] on icon "plus" at bounding box center [276, 16] width 9 height 9
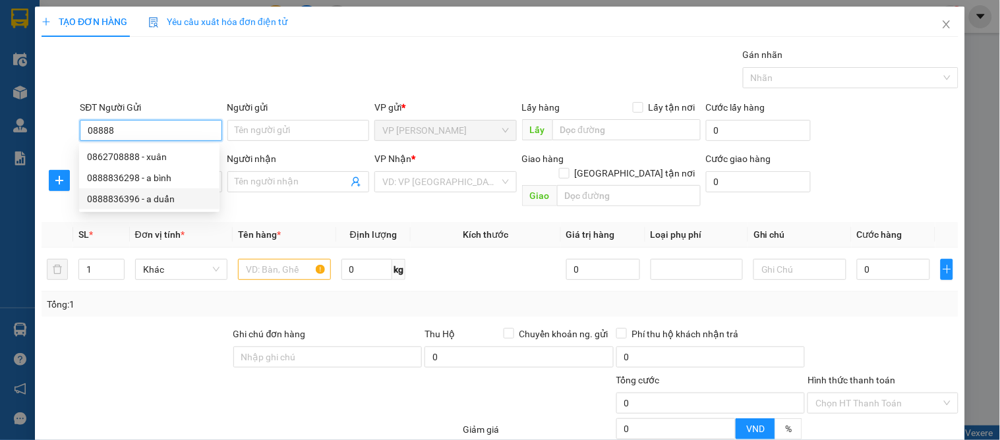
click at [156, 202] on div "0888836396 - a duẩn" at bounding box center [149, 199] width 125 height 15
type input "0888836396"
type input "a duẩn"
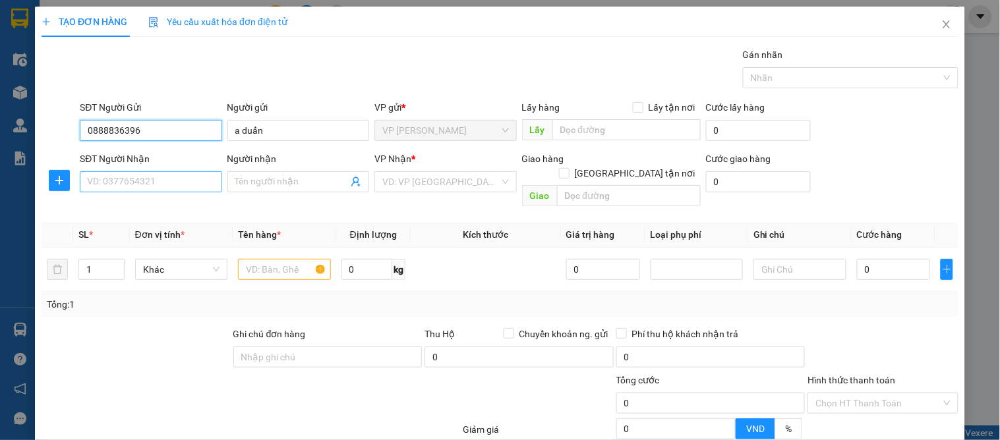
type input "0888836396"
drag, startPoint x: 145, startPoint y: 186, endPoint x: 163, endPoint y: 191, distance: 18.6
click at [156, 189] on input "SĐT Người Nhận" at bounding box center [151, 181] width 142 height 21
drag, startPoint x: 262, startPoint y: 207, endPoint x: 154, endPoint y: 187, distance: 110.6
click at [154, 187] on input "0979616" at bounding box center [151, 181] width 142 height 21
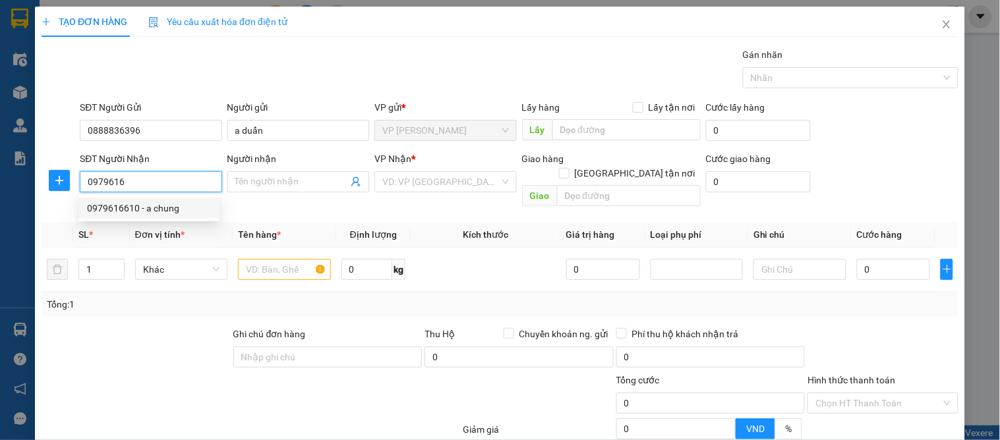
drag, startPoint x: 144, startPoint y: 200, endPoint x: 227, endPoint y: 258, distance: 101.9
click at [144, 202] on div "0979616610 - a chung" at bounding box center [149, 208] width 140 height 21
type input "0979616610"
type input "a chung"
checkbox input "true"
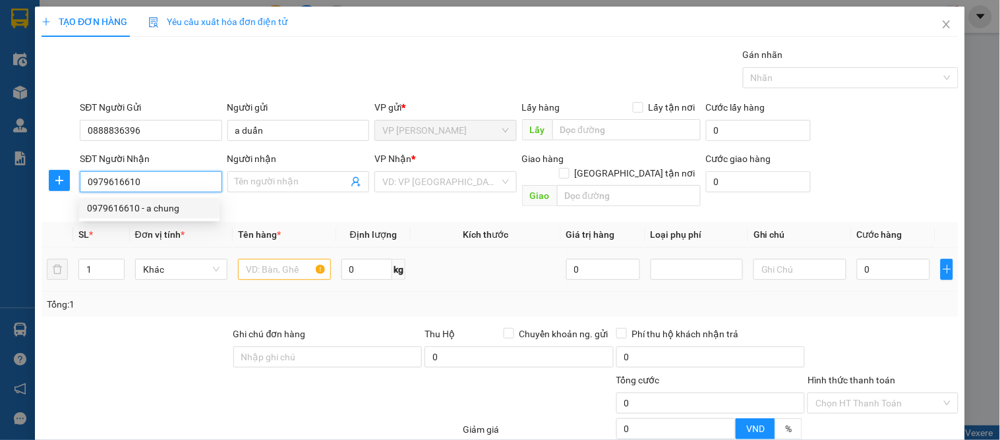
type input "vp"
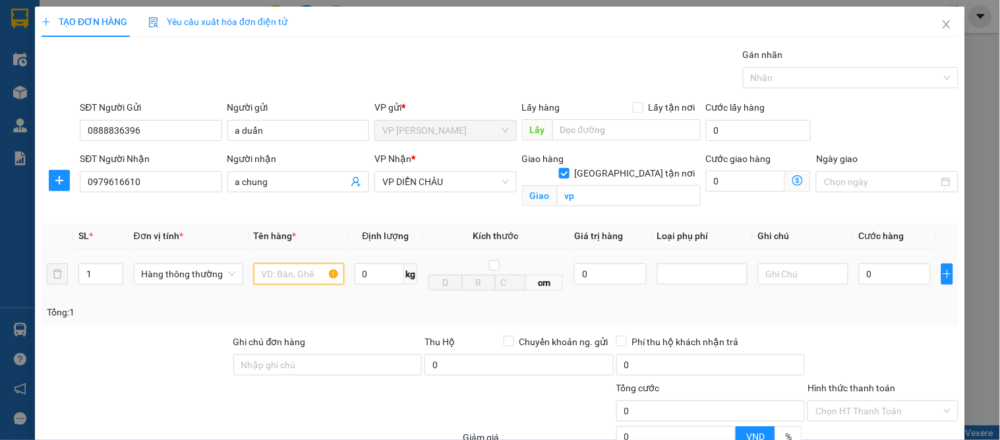
click at [278, 268] on input "text" at bounding box center [299, 274] width 90 height 21
type input "quân áo"
click at [886, 273] on input "0" at bounding box center [895, 274] width 72 height 21
type input "4"
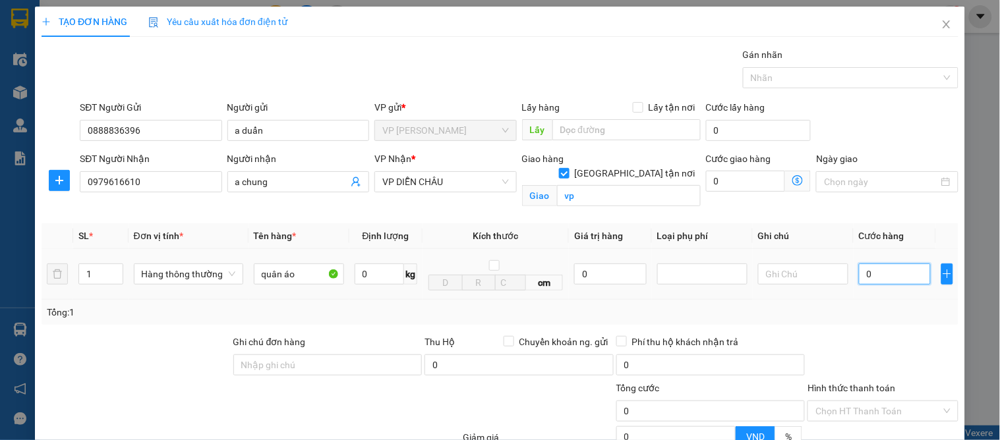
type input "4"
type input "40"
type input "40.000"
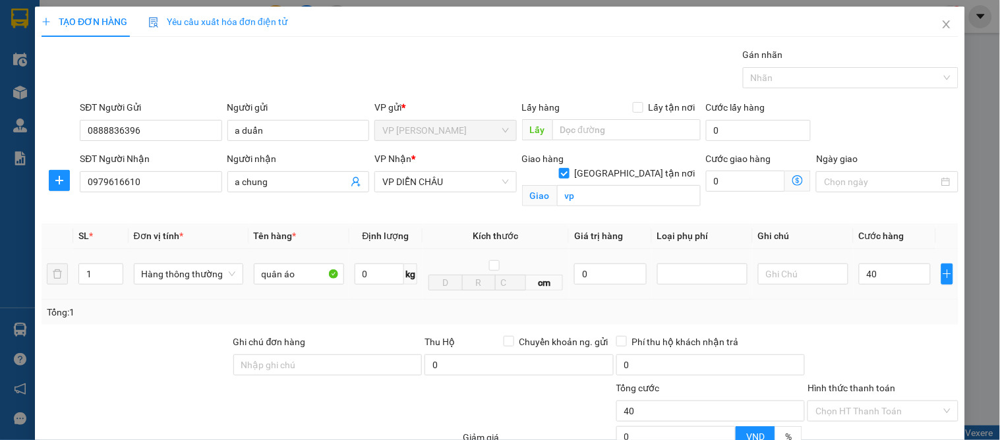
type input "40.000"
click at [882, 357] on div at bounding box center [882, 358] width 153 height 46
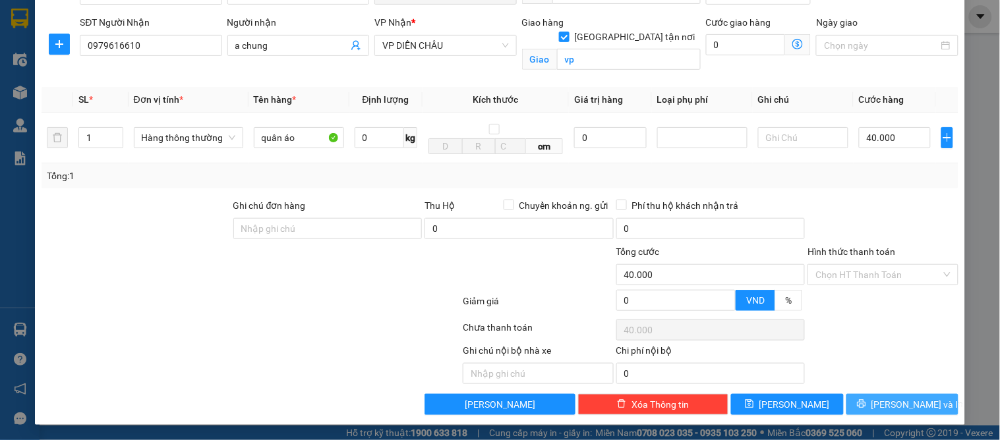
click at [888, 401] on span "[PERSON_NAME] và In" at bounding box center [918, 405] width 92 height 15
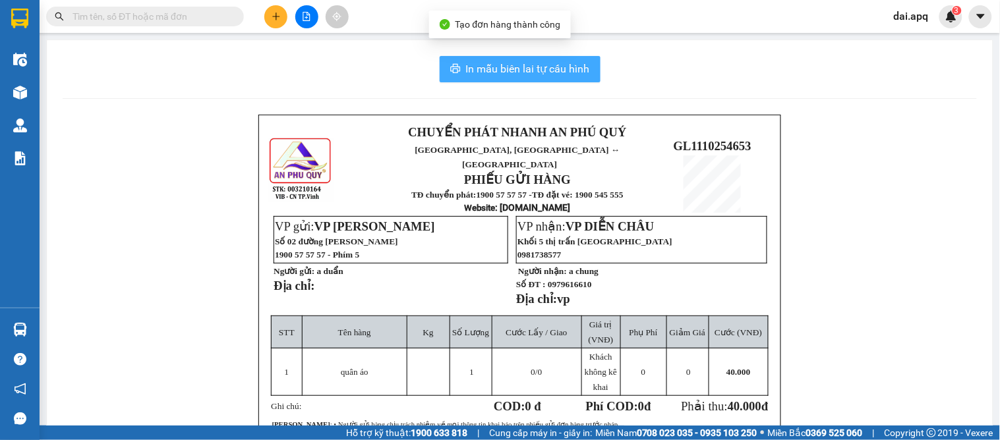
click at [555, 67] on span "In mẫu biên lai tự cấu hình" at bounding box center [528, 69] width 124 height 16
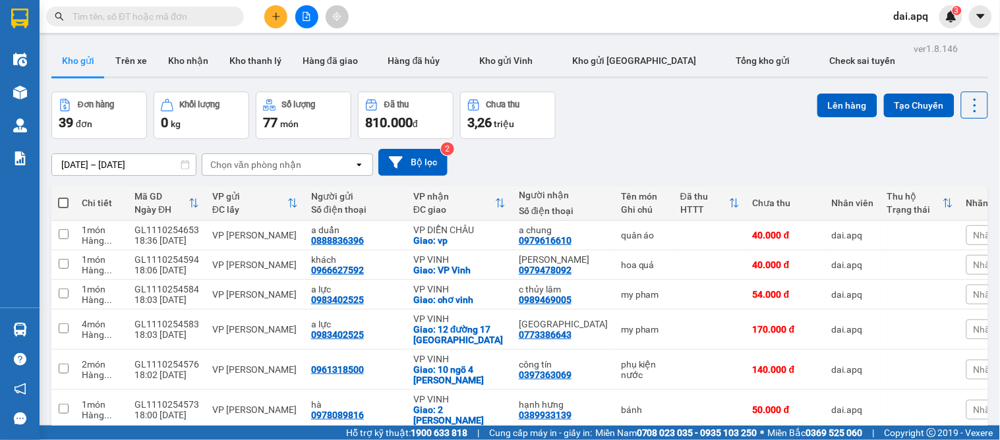
drag, startPoint x: 611, startPoint y: 129, endPoint x: 644, endPoint y: 132, distance: 33.1
click at [611, 129] on div "Đơn hàng 39 đơn Khối lượng 0 kg Số lượng 77 món Đã thu 810.000 đ Chưa thu 3,26 …" at bounding box center [519, 115] width 937 height 47
click at [273, 20] on icon "plus" at bounding box center [276, 16] width 9 height 9
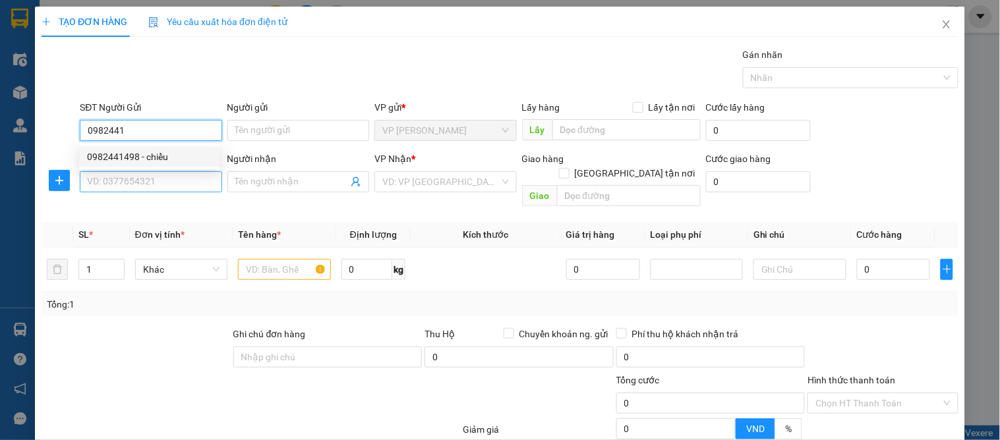
drag, startPoint x: 107, startPoint y: 160, endPoint x: 108, endPoint y: 187, distance: 27.7
click at [107, 163] on div "0982441498 - chiểu" at bounding box center [149, 157] width 125 height 15
type input "0982441498"
type input "chiểu"
type input "0982441498"
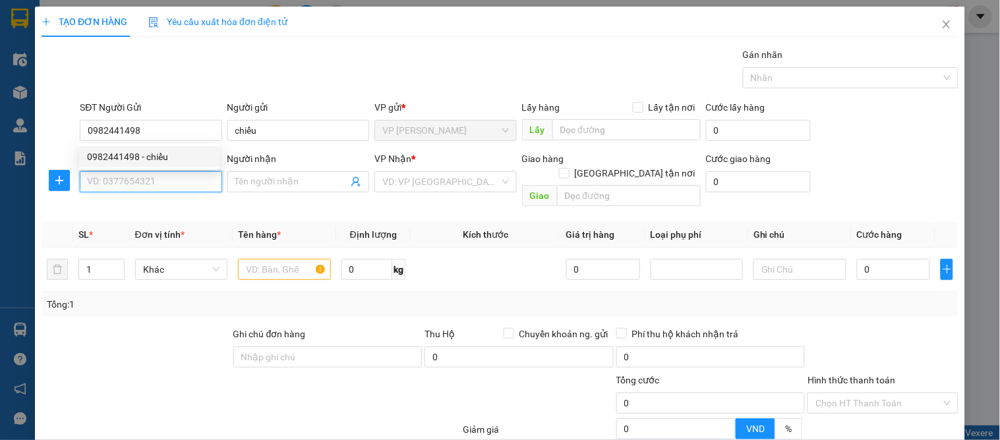
drag, startPoint x: 108, startPoint y: 187, endPoint x: 122, endPoint y: 198, distance: 17.8
click at [110, 187] on input "SĐT Người Nhận" at bounding box center [151, 181] width 142 height 21
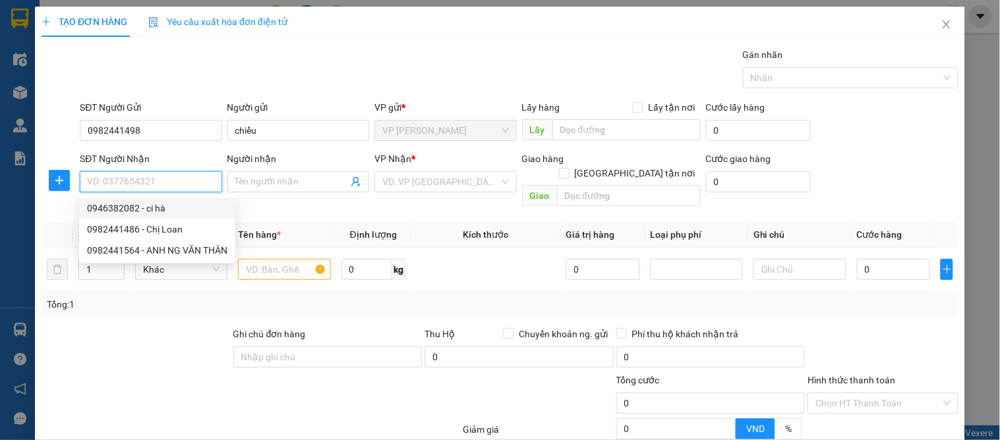
click at [144, 206] on div "0946382082 - ci hà" at bounding box center [157, 208] width 140 height 15
type input "0946382082"
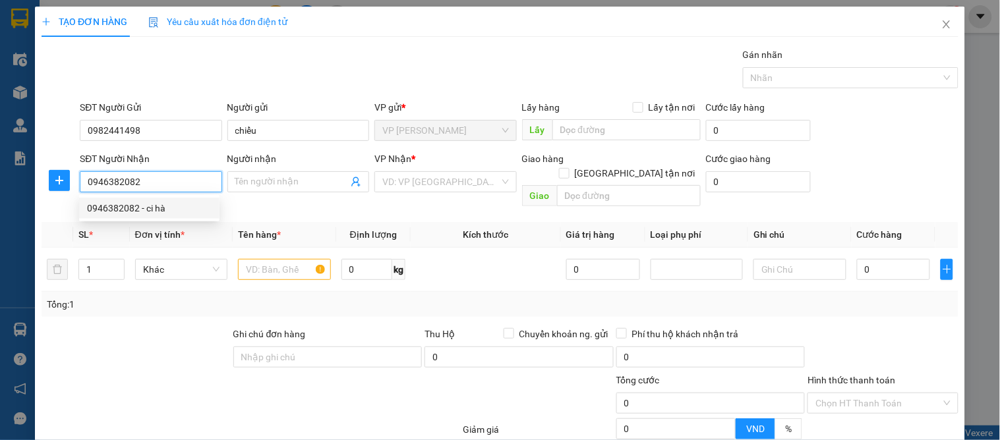
type input "ci hà"
checkbox input "true"
type input "NGÕ 85 đg NGUYỄN SINH SẮC"
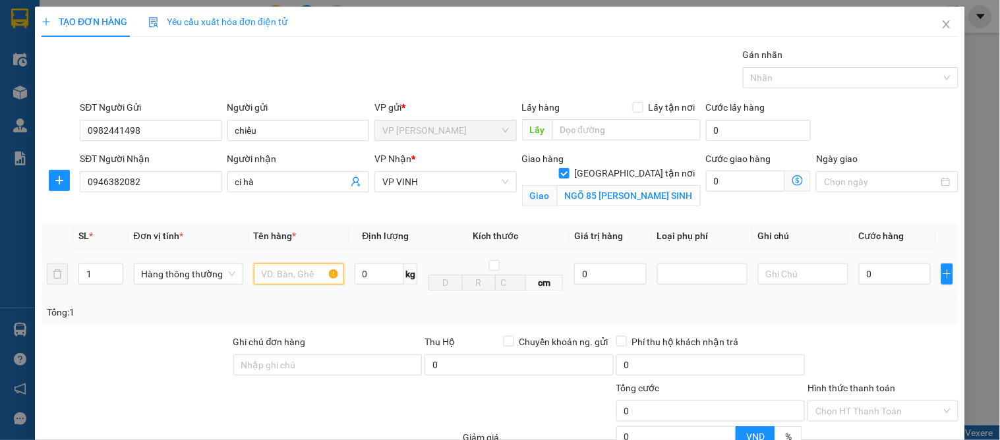
click at [284, 272] on input "text" at bounding box center [299, 274] width 90 height 21
type input "thú y"
click at [114, 269] on icon "up" at bounding box center [115, 271] width 5 height 5
type input "2"
click at [876, 278] on input "0" at bounding box center [895, 274] width 72 height 21
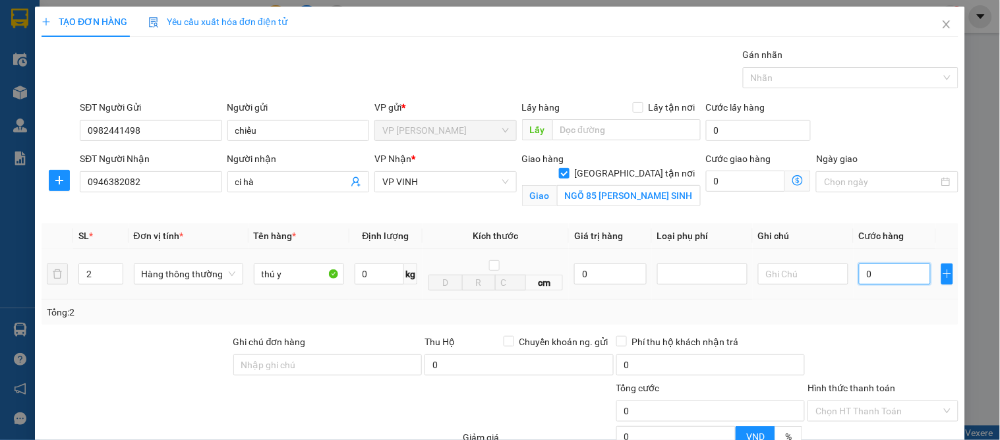
type input "1"
type input "10"
click at [903, 292] on td "100" at bounding box center [895, 274] width 82 height 51
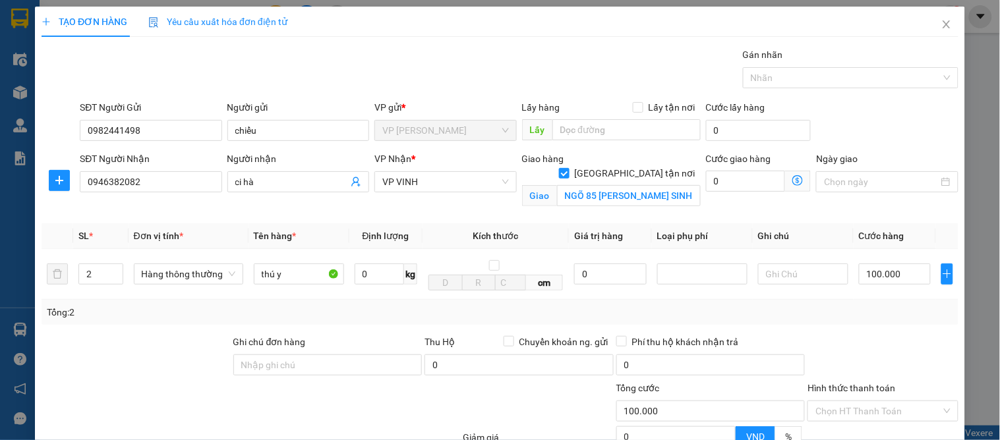
scroll to position [136, 0]
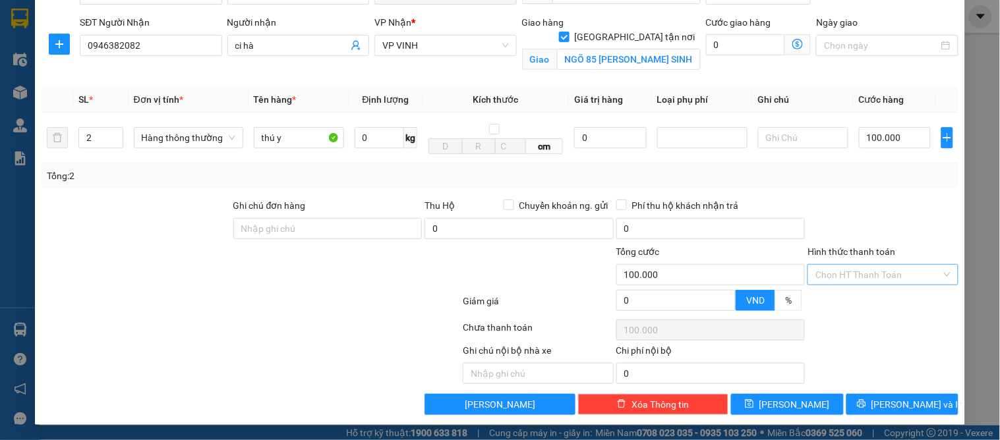
click at [871, 274] on input "Hình thức thanh toán" at bounding box center [878, 275] width 125 height 20
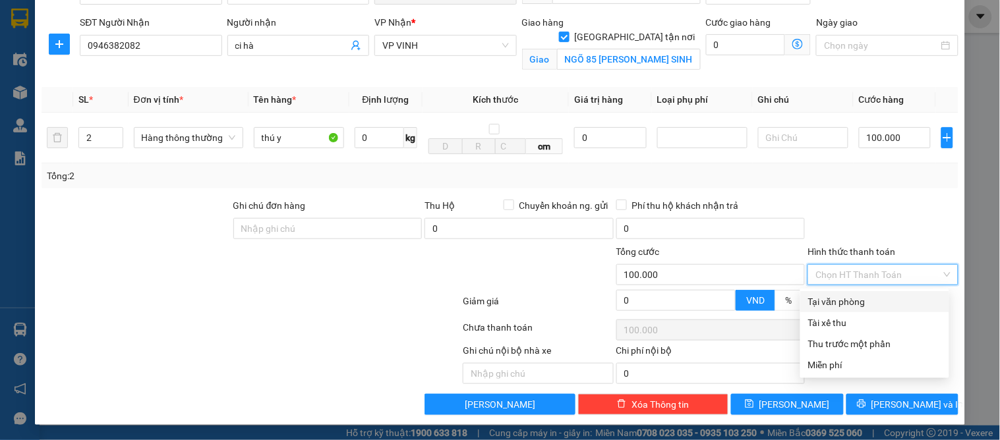
click at [864, 300] on div "Tại văn phòng" at bounding box center [874, 302] width 133 height 15
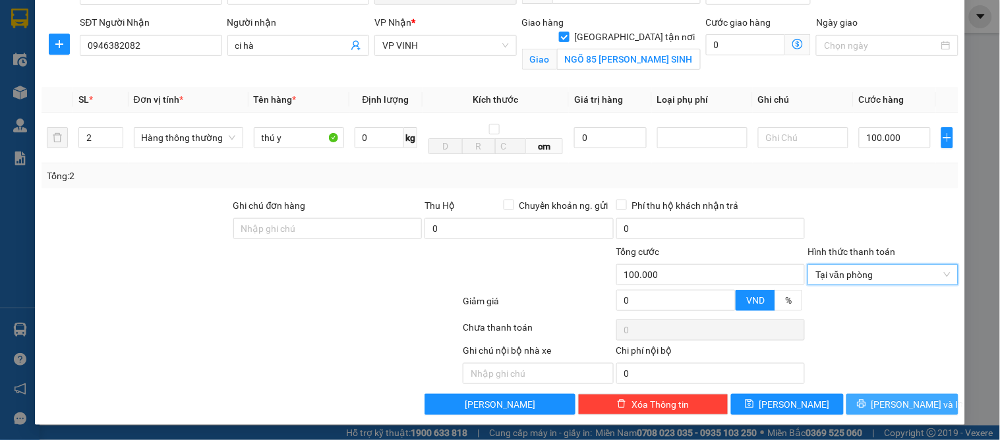
click at [897, 399] on span "[PERSON_NAME] và In" at bounding box center [918, 405] width 92 height 15
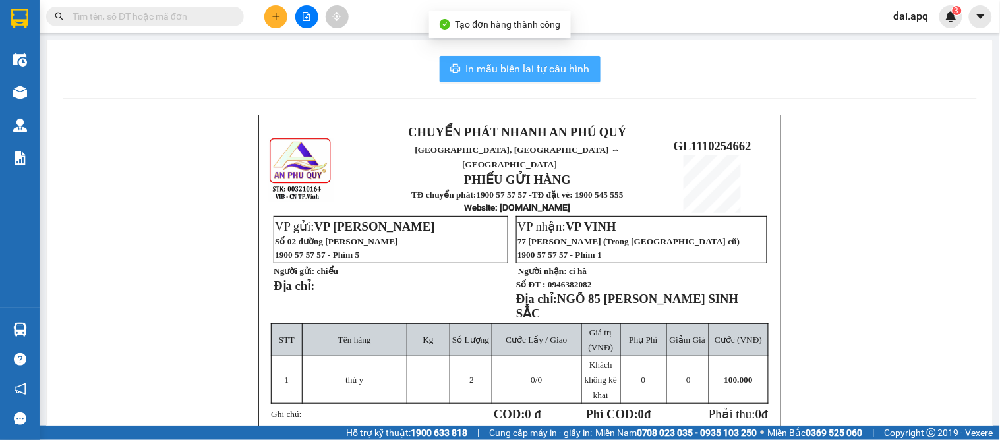
click at [541, 68] on span "In mẫu biên lai tự cấu hình" at bounding box center [528, 69] width 124 height 16
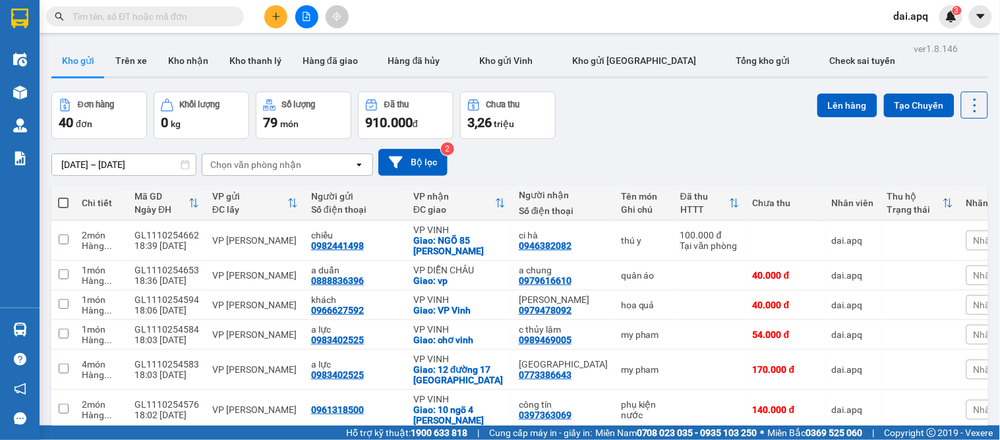
click at [595, 156] on div "09/10/2025 – 11/10/2025 Press the down arrow key to interact with the calendar …" at bounding box center [519, 162] width 937 height 27
click at [617, 150] on div "09/10/2025 – 11/10/2025 Press the down arrow key to interact with the calendar …" at bounding box center [519, 162] width 937 height 27
click at [706, 121] on div "Đơn hàng 40 đơn Khối lượng 0 kg Số lượng 79 món Đã thu 910.000 đ Chưa thu 3,26 …" at bounding box center [519, 115] width 937 height 47
drag, startPoint x: 258, startPoint y: 13, endPoint x: 276, endPoint y: 18, distance: 17.9
click at [268, 15] on div at bounding box center [306, 16] width 99 height 23
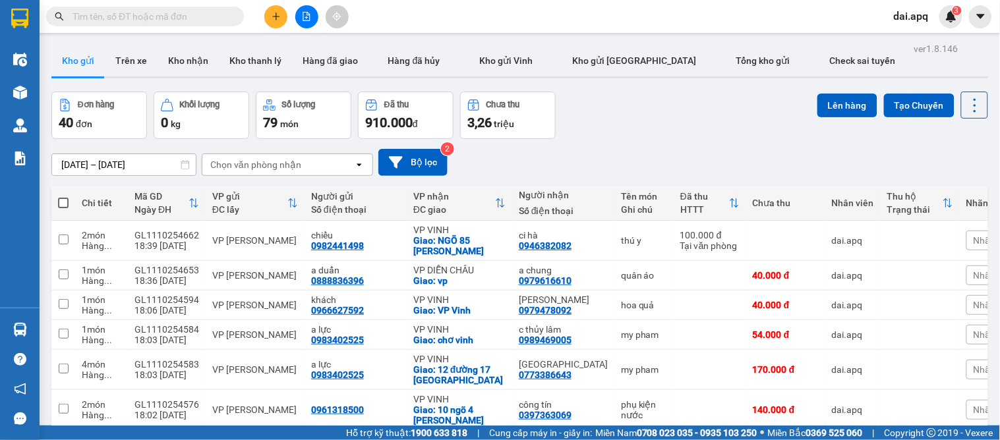
click at [276, 18] on icon "plus" at bounding box center [276, 16] width 1 height 7
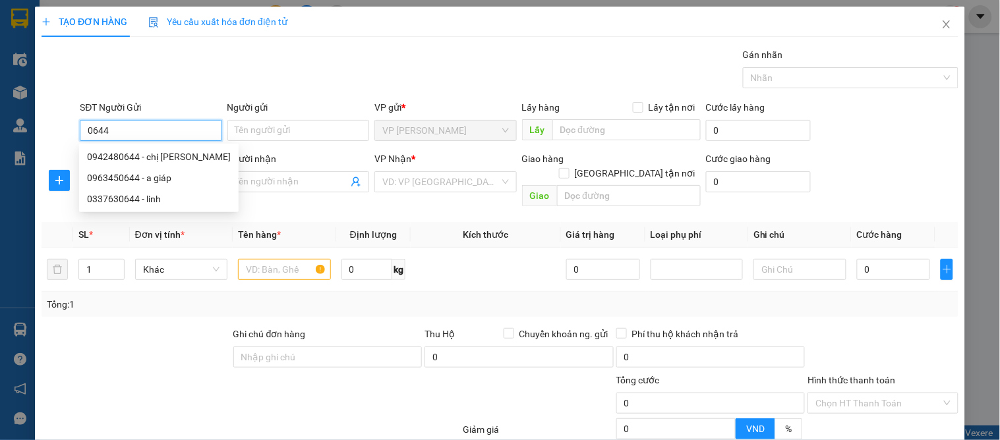
click at [99, 128] on input "0644" at bounding box center [151, 130] width 142 height 21
click at [88, 128] on input "1644" at bounding box center [151, 130] width 142 height 21
click at [94, 129] on input "1644" at bounding box center [151, 130] width 142 height 21
drag, startPoint x: 133, startPoint y: 174, endPoint x: 129, endPoint y: 189, distance: 15.9
click at [133, 176] on div "0328722644 - kho" at bounding box center [149, 178] width 125 height 15
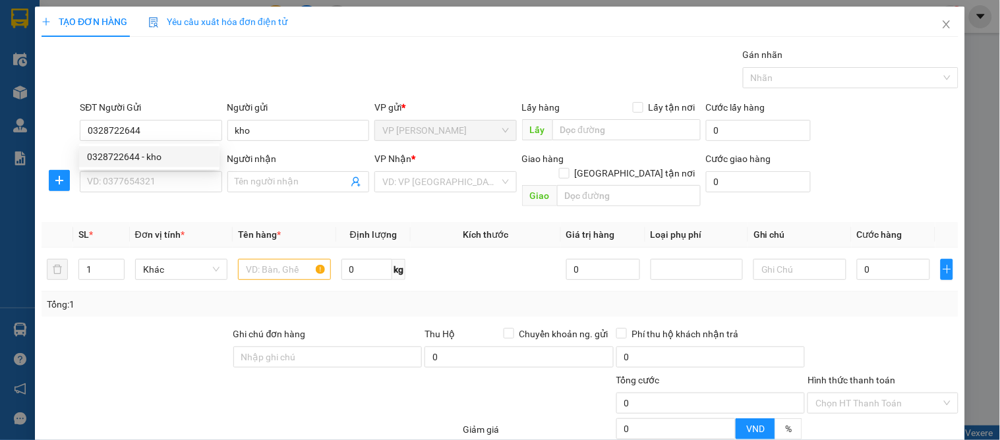
drag, startPoint x: 126, startPoint y: 194, endPoint x: 140, endPoint y: 200, distance: 15.7
click at [129, 196] on div "SĐT Người Nhận VD: 0377654321" at bounding box center [151, 175] width 142 height 46
click at [142, 191] on input "SĐT Người Nhận" at bounding box center [151, 181] width 142 height 21
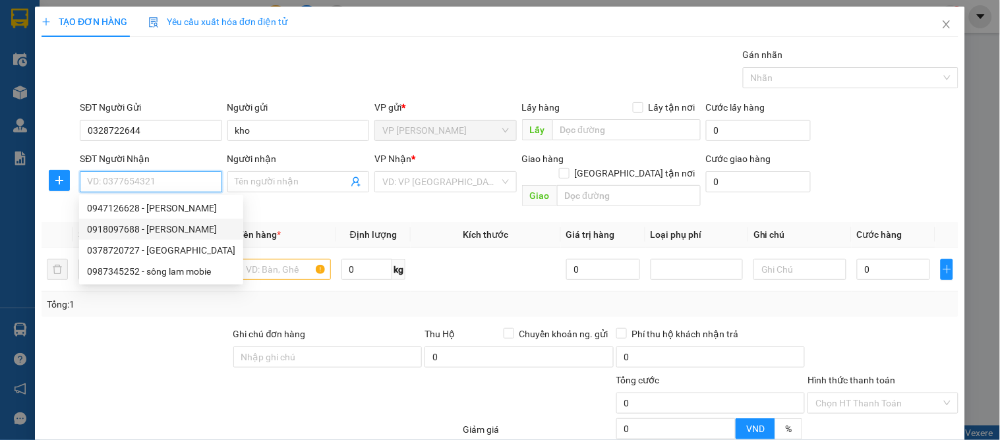
click at [166, 231] on div "0918097688 - c hằng" at bounding box center [161, 229] width 148 height 15
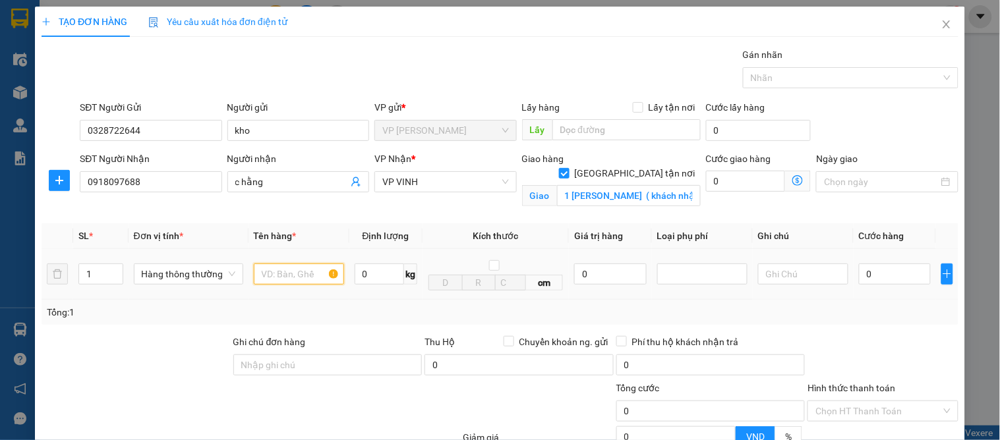
click at [291, 277] on input "text" at bounding box center [299, 274] width 90 height 21
click at [868, 279] on input "0" at bounding box center [895, 274] width 72 height 21
click at [574, 265] on input "0" at bounding box center [610, 274] width 72 height 21
click at [695, 275] on div at bounding box center [703, 274] width 84 height 16
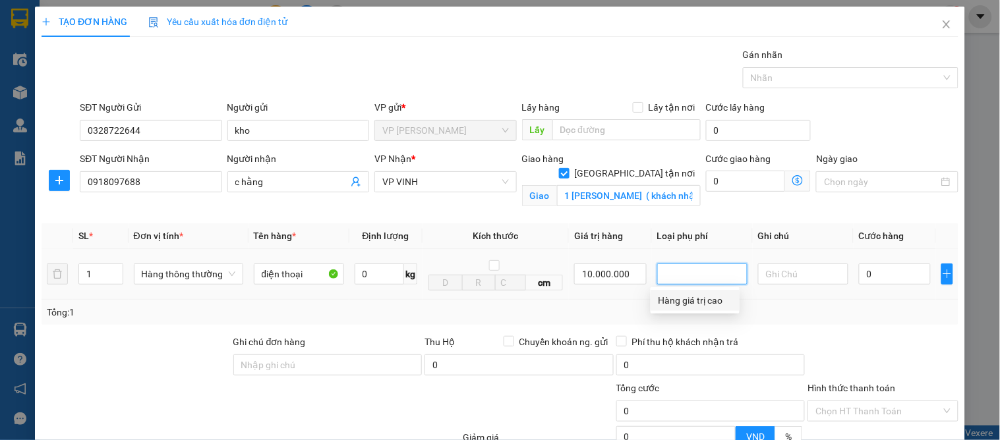
click at [686, 306] on div "Hàng giá trị cao" at bounding box center [695, 300] width 73 height 15
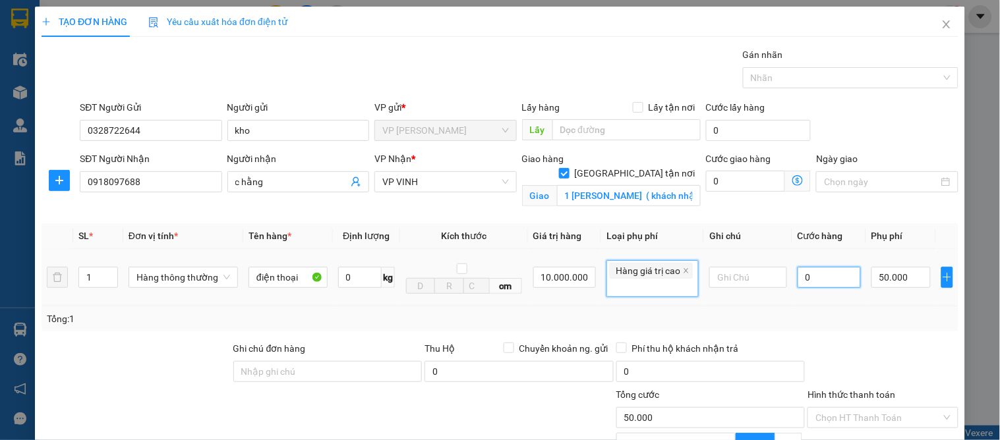
click at [812, 278] on input "0" at bounding box center [829, 277] width 63 height 21
click at [892, 373] on div at bounding box center [882, 365] width 153 height 46
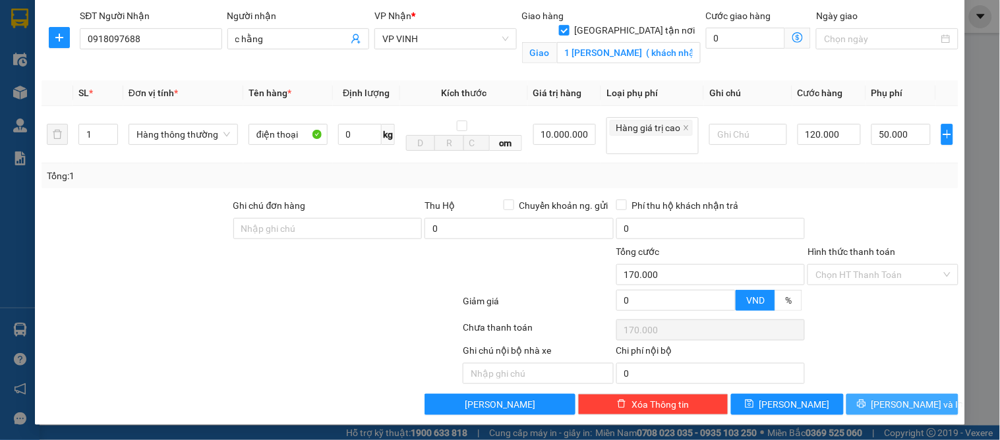
click at [888, 404] on span "[PERSON_NAME] và In" at bounding box center [918, 405] width 92 height 15
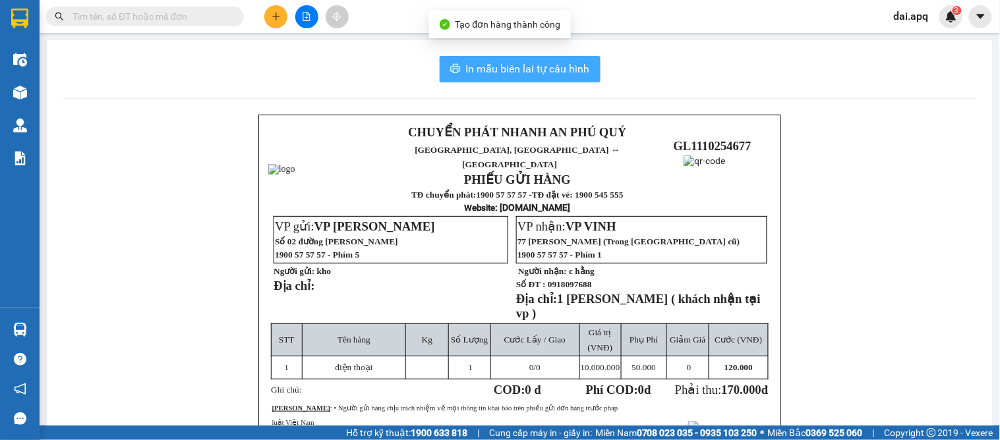
click at [574, 78] on button "In mẫu biên lai tự cấu hình" at bounding box center [520, 69] width 161 height 26
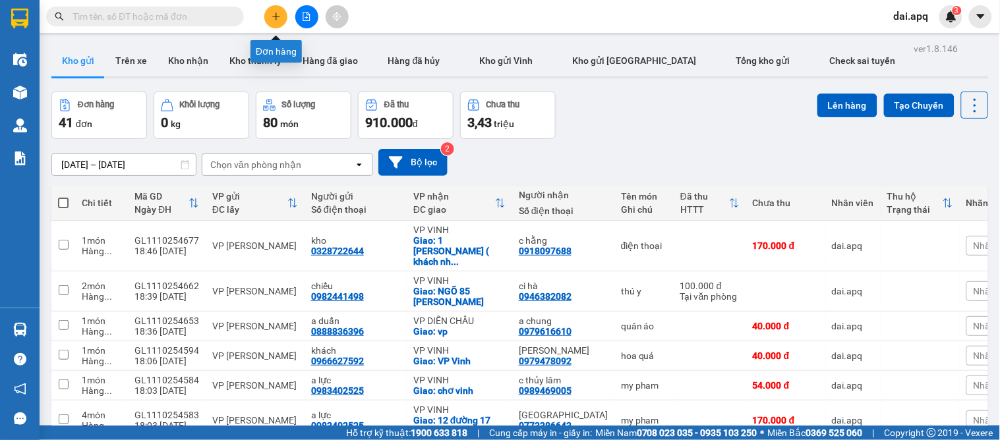
click at [280, 12] on icon "plus" at bounding box center [276, 16] width 9 height 9
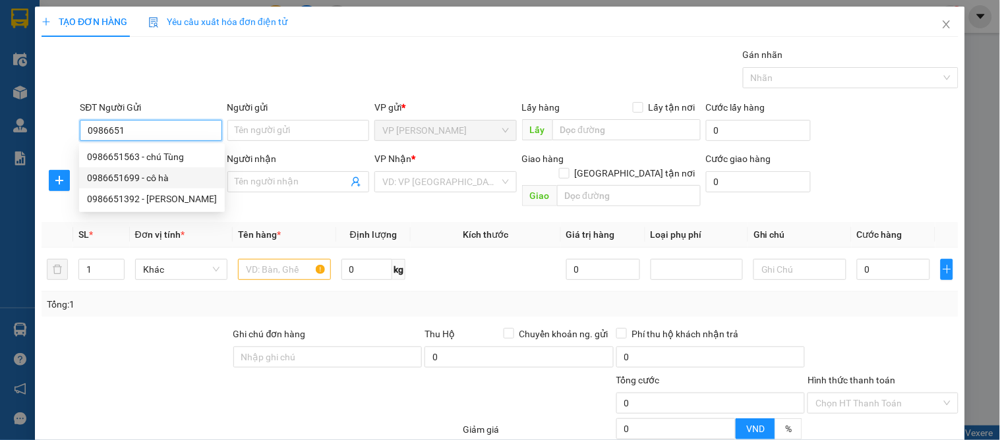
drag, startPoint x: 134, startPoint y: 175, endPoint x: 185, endPoint y: 200, distance: 56.3
click at [135, 176] on div "0986651699 - cô hà" at bounding box center [152, 178] width 130 height 15
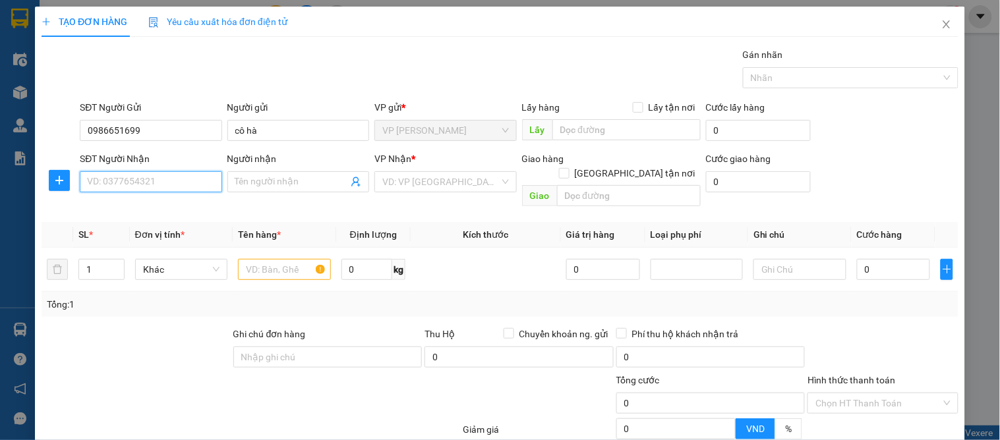
drag, startPoint x: 140, startPoint y: 182, endPoint x: 176, endPoint y: 186, distance: 35.8
click at [142, 182] on input "SĐT Người Nhận" at bounding box center [151, 181] width 142 height 21
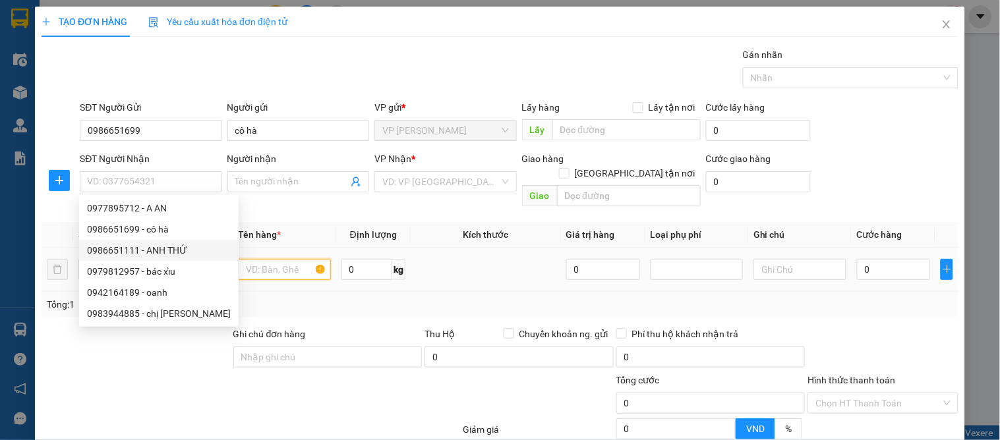
click at [249, 259] on input "text" at bounding box center [284, 269] width 92 height 21
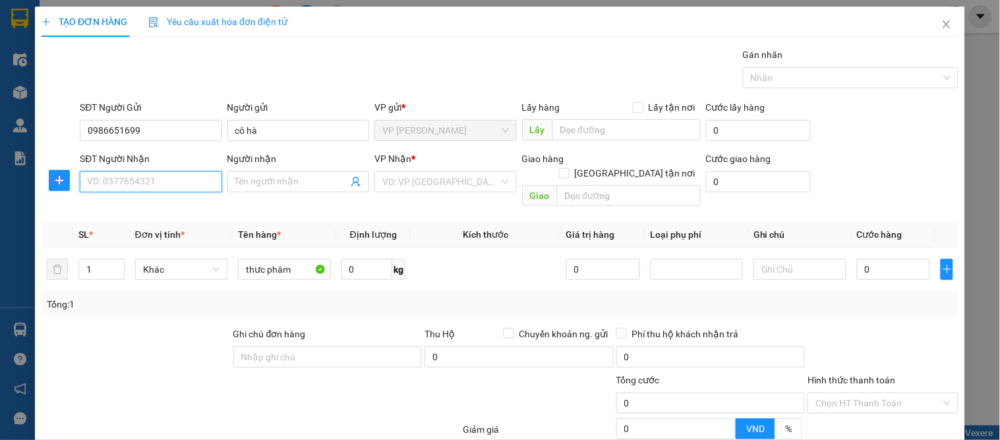
click at [112, 177] on input "SĐT Người Nhận" at bounding box center [151, 181] width 142 height 21
click at [130, 211] on div "0978381235 - a sơn" at bounding box center [149, 208] width 125 height 15
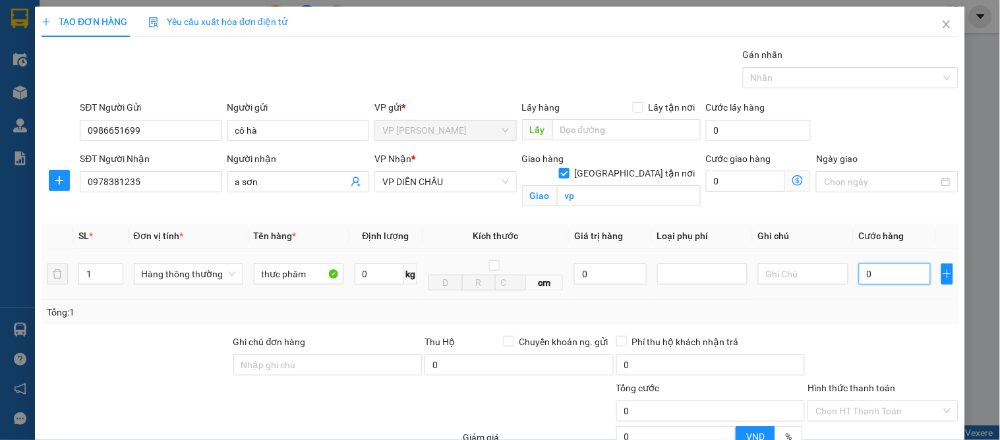
click at [864, 273] on input "0" at bounding box center [895, 274] width 72 height 21
click at [874, 317] on div "Tổng: 1" at bounding box center [500, 312] width 907 height 15
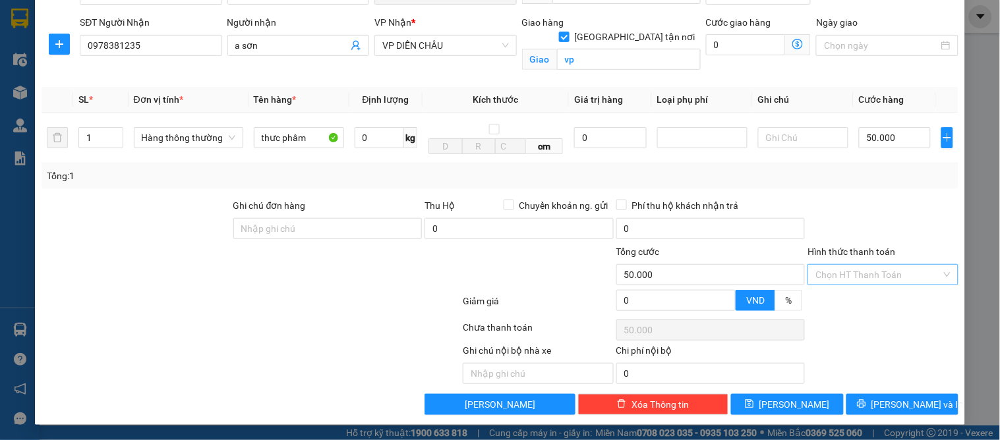
click at [866, 279] on input "Hình thức thanh toán" at bounding box center [878, 275] width 125 height 20
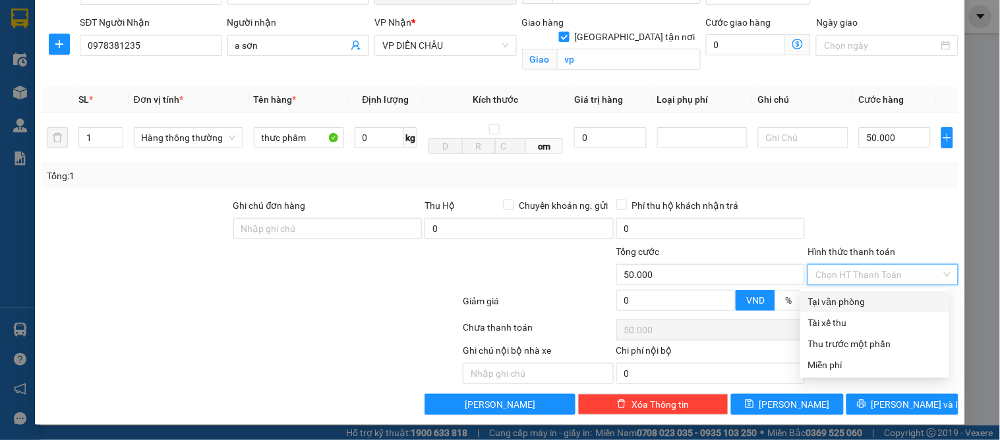
drag, startPoint x: 860, startPoint y: 300, endPoint x: 864, endPoint y: 313, distance: 13.8
click at [860, 301] on div "Tại văn phòng" at bounding box center [874, 302] width 133 height 15
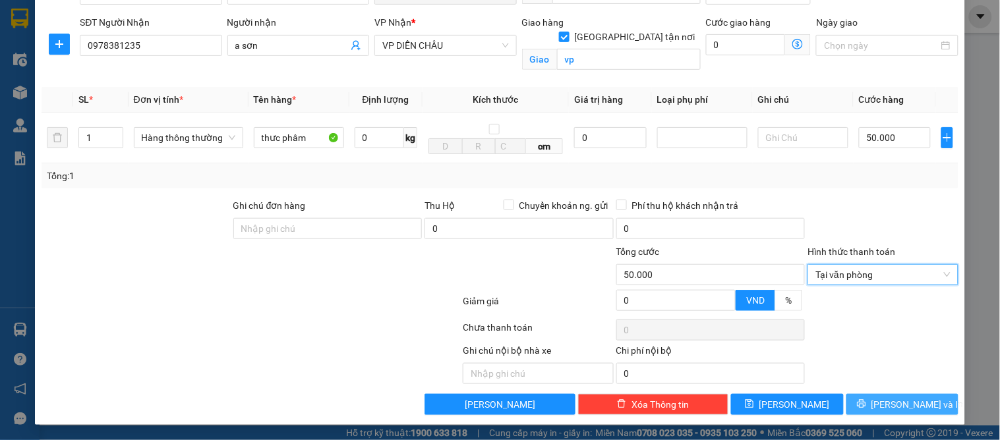
click at [886, 398] on span "[PERSON_NAME] và In" at bounding box center [918, 405] width 92 height 15
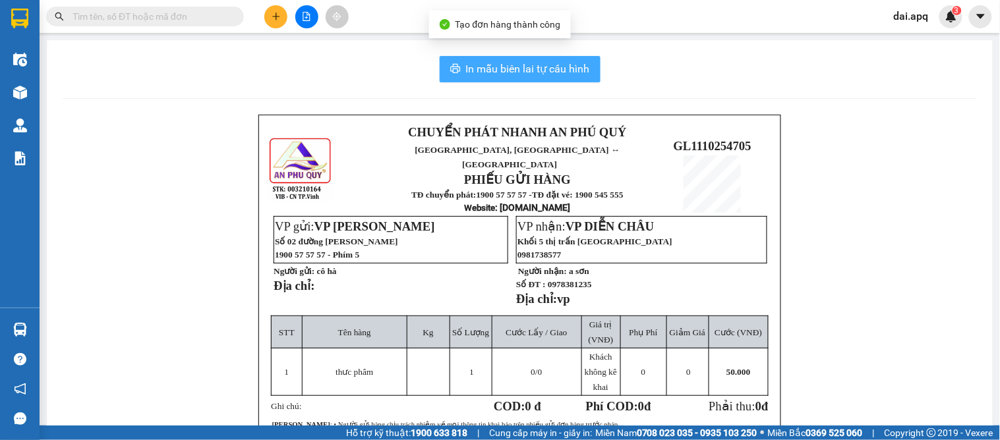
click at [492, 73] on span "In mẫu biên lai tự cấu hình" at bounding box center [528, 69] width 124 height 16
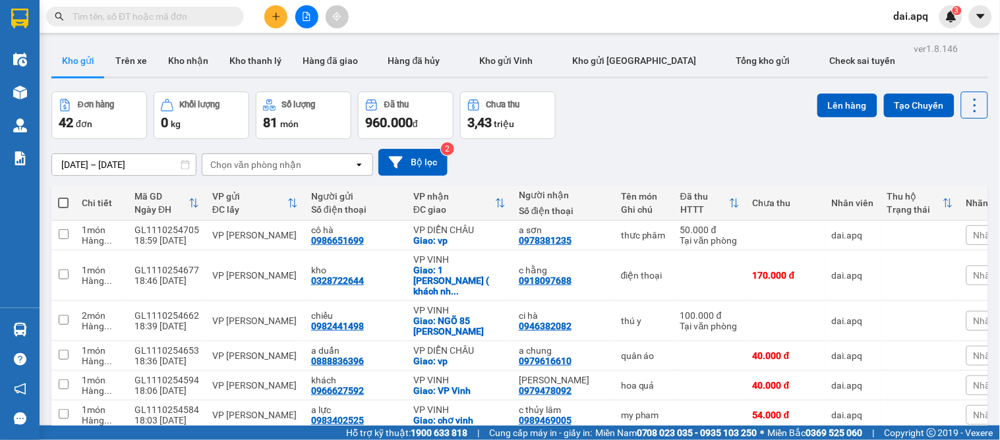
click at [608, 142] on div "09/10/2025 – 11/10/2025 Press the down arrow key to interact with the calendar …" at bounding box center [519, 162] width 937 height 47
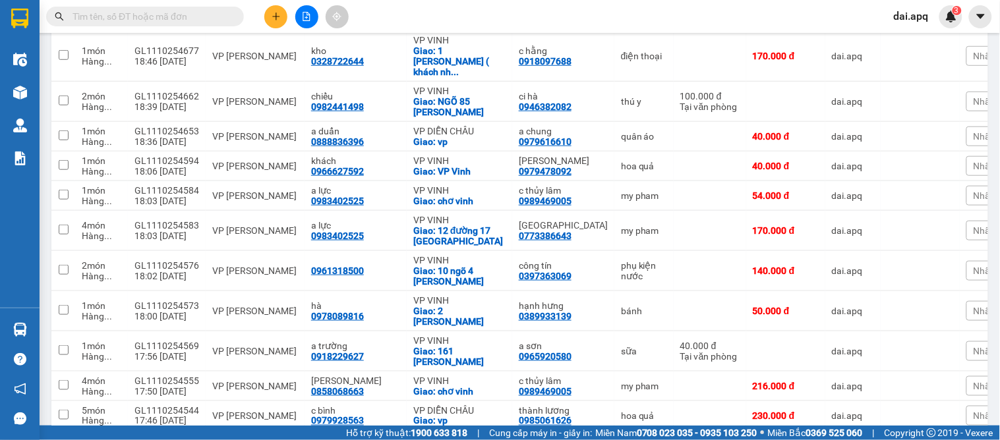
click at [281, 21] on button at bounding box center [275, 16] width 23 height 23
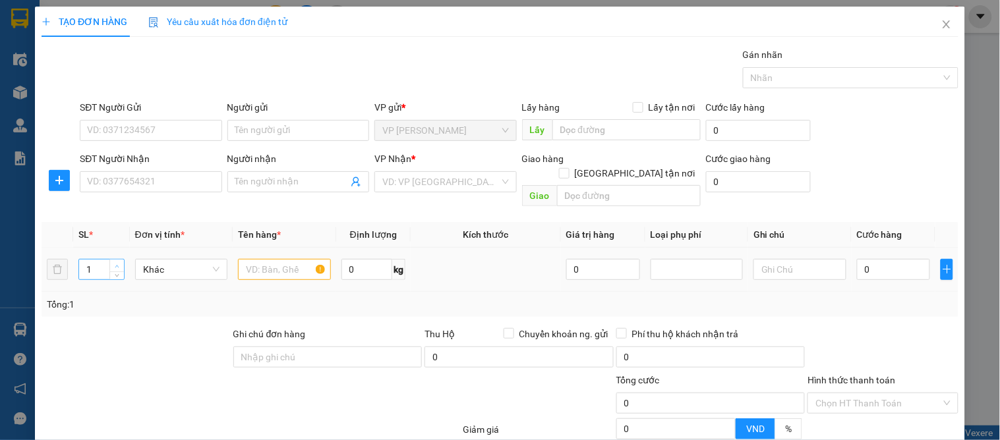
type input "2"
click at [119, 262] on span "up" at bounding box center [117, 266] width 8 height 8
click at [136, 130] on input "SĐT Người Gửi" at bounding box center [151, 130] width 142 height 21
drag, startPoint x: 266, startPoint y: 253, endPoint x: 353, endPoint y: 253, distance: 87.7
click at [266, 259] on input "text" at bounding box center [284, 269] width 92 height 21
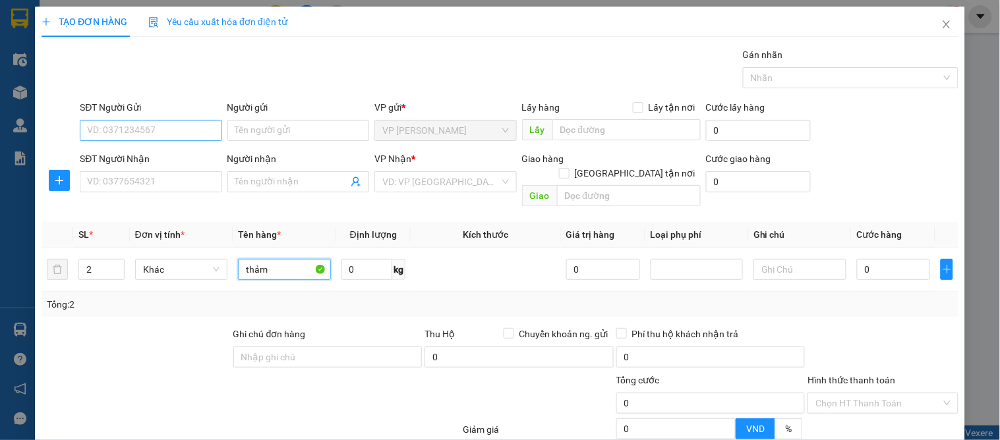
type input "thảm"
click at [103, 135] on input "SĐT Người Gửi" at bounding box center [151, 130] width 142 height 21
type input "0968115788"
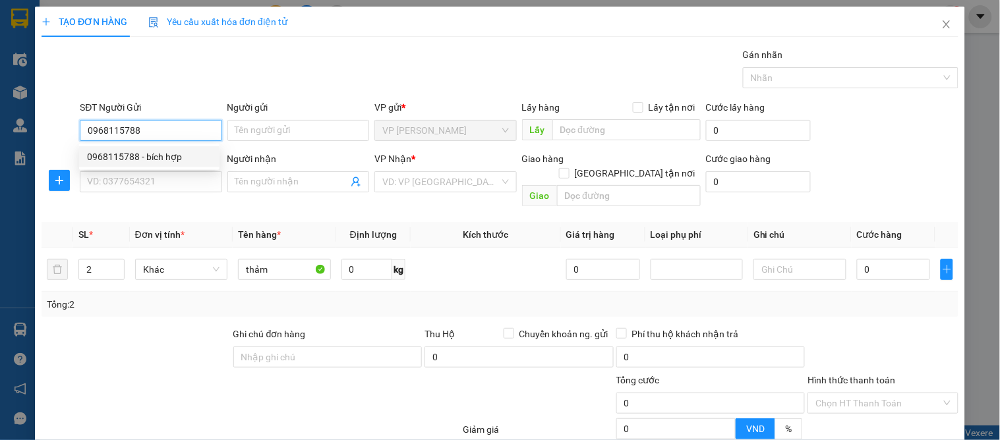
drag, startPoint x: 133, startPoint y: 149, endPoint x: 133, endPoint y: 179, distance: 29.7
click at [133, 150] on div "0968115788 - bích hợp" at bounding box center [149, 157] width 125 height 15
type input "bích hợp"
type input "0968115788"
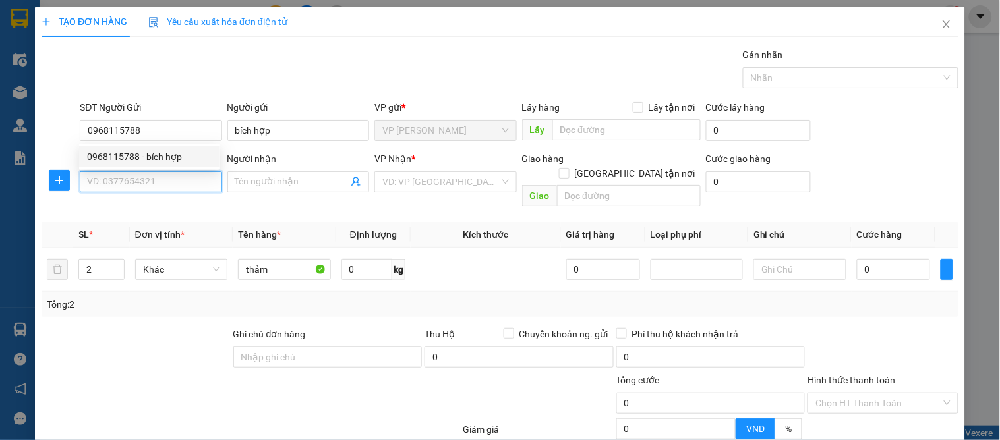
drag, startPoint x: 133, startPoint y: 179, endPoint x: 185, endPoint y: 186, distance: 53.2
click at [135, 179] on input "SĐT Người Nhận" at bounding box center [151, 181] width 142 height 21
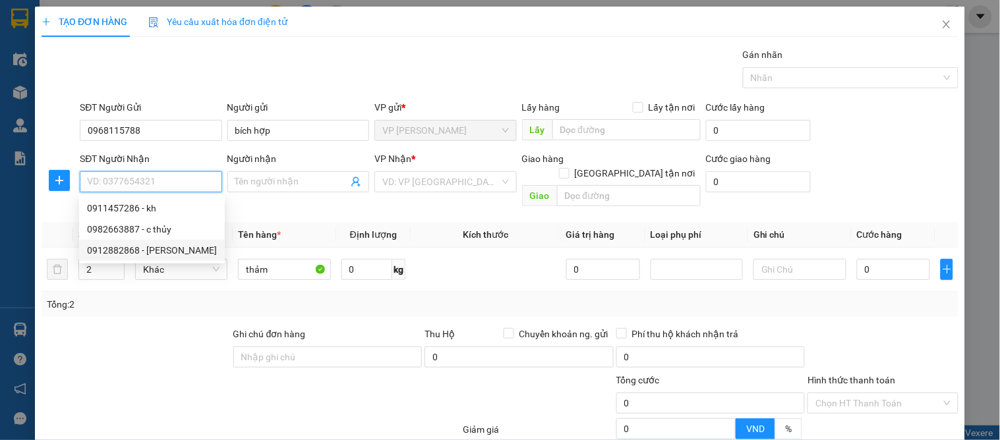
click at [119, 251] on div "0912882868 - [PERSON_NAME]" at bounding box center [152, 250] width 130 height 15
type input "0912882868"
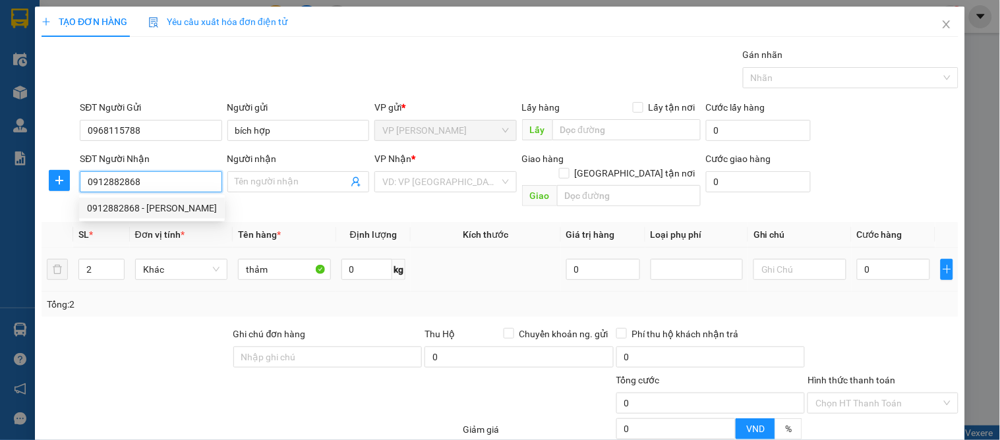
type input "lan quán"
checkbox input "true"
type input "đối diện cổng bv đa khoa nghệ an"
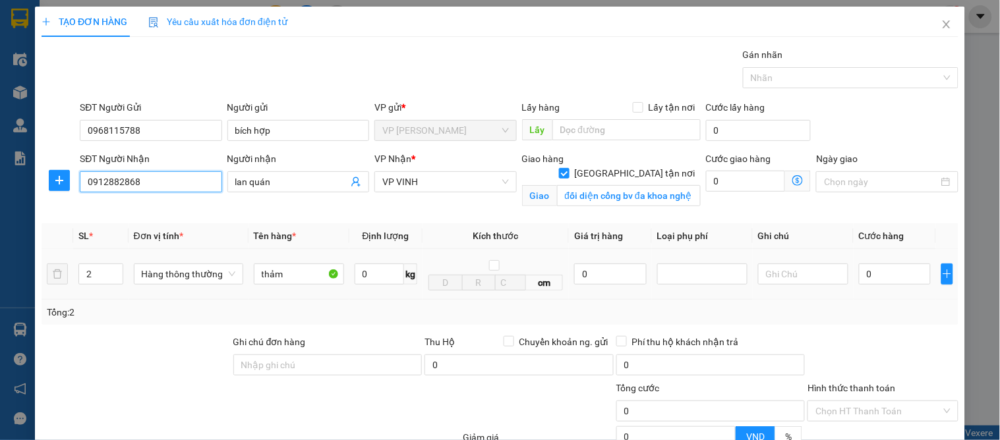
type input "10"
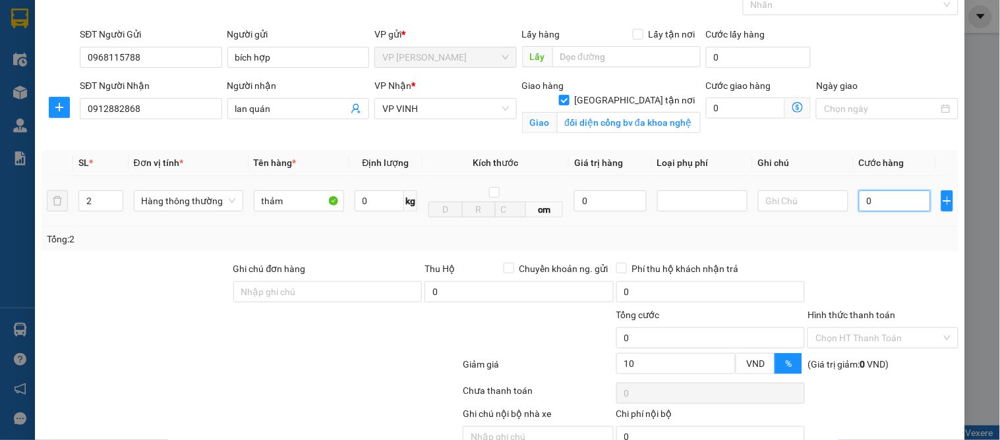
click at [866, 203] on input "0" at bounding box center [895, 201] width 72 height 21
type input "2"
type input "26"
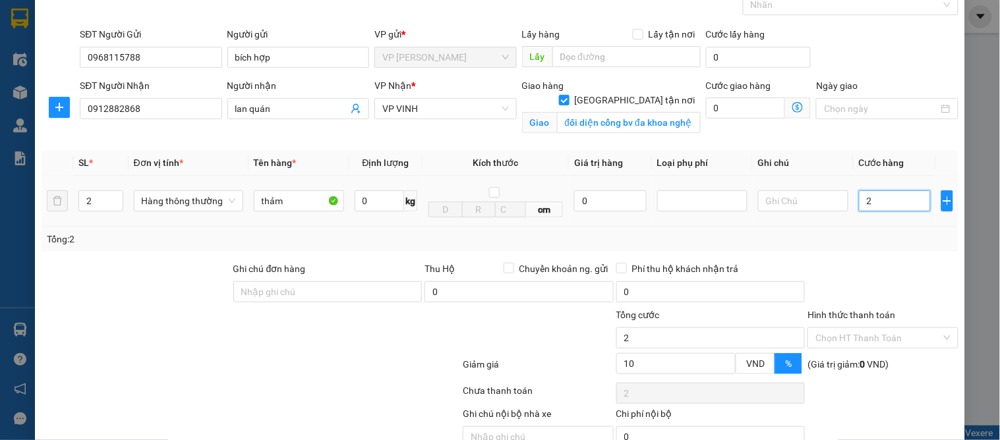
type input "26"
type input "260"
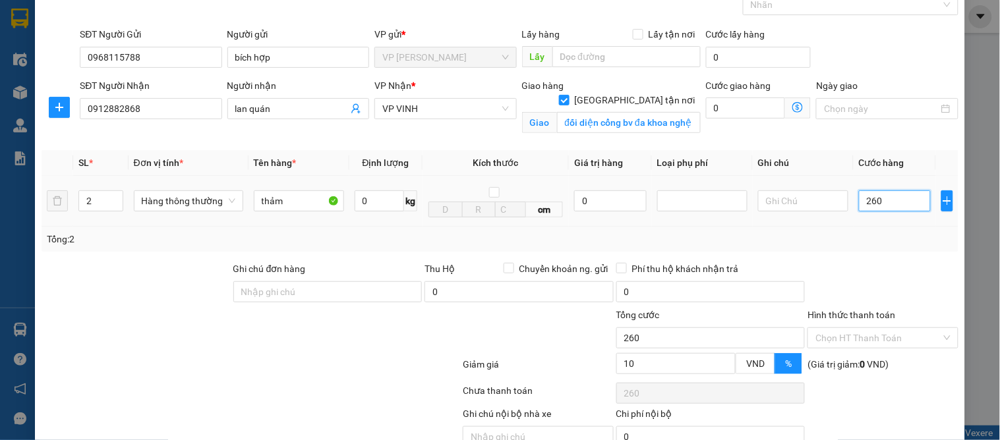
click at [895, 205] on input "260" at bounding box center [895, 201] width 72 height 21
type input "26"
type input "2"
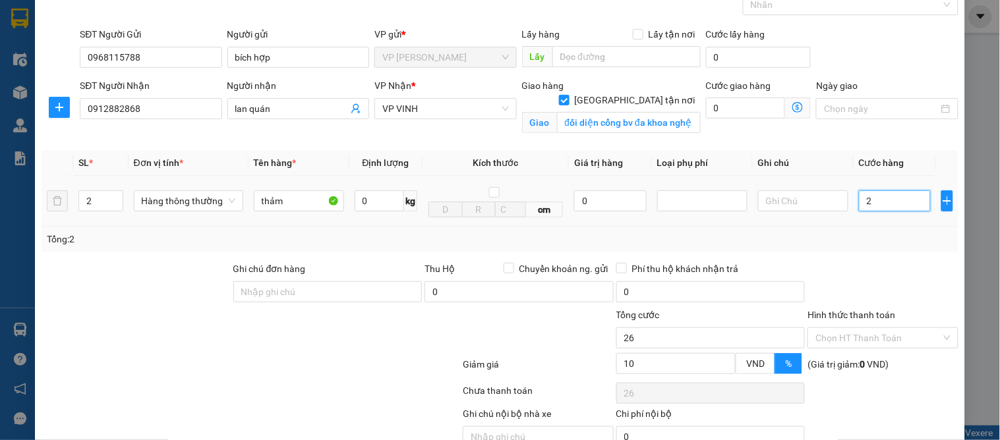
type input "2"
type input "0"
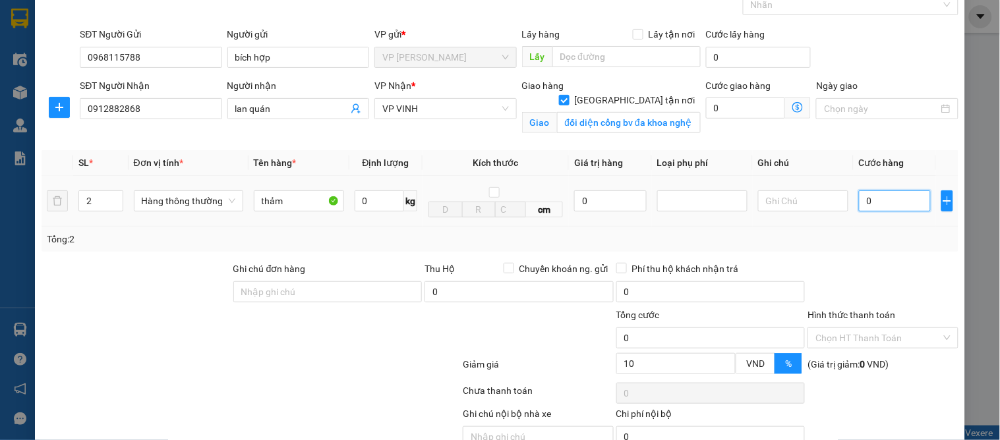
type input "01"
type input "1"
type input "013"
type input "13"
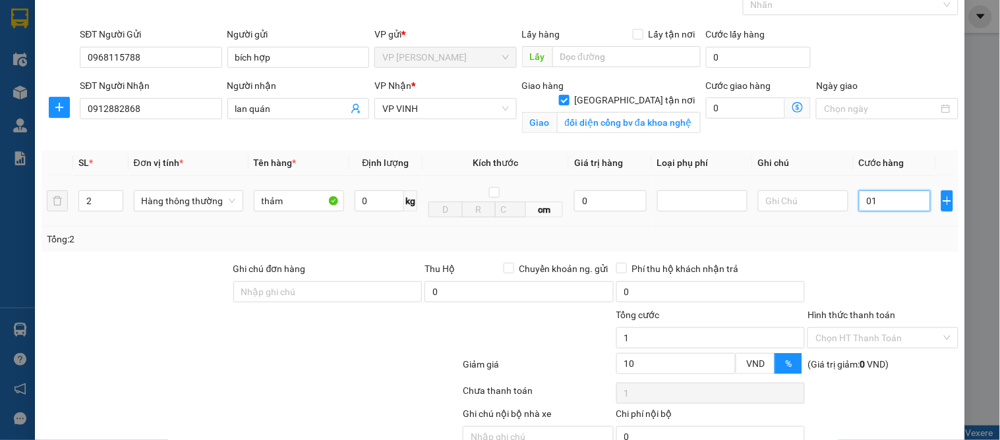
type input "13"
type input "0.130"
type input "130"
type input "130.000"
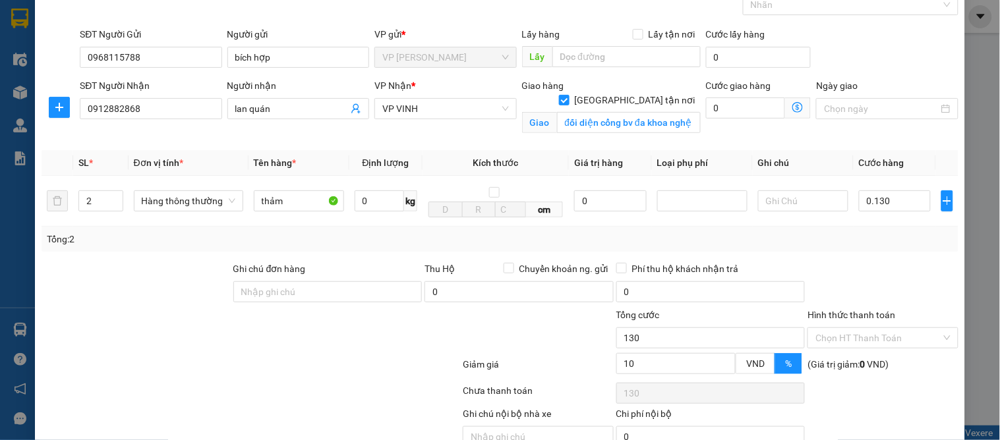
type input "117.000"
click at [888, 255] on div "Transit Pickup Surcharge Ids Transit Deliver Surcharge Ids Transit Deliver Surc…" at bounding box center [500, 226] width 917 height 504
type input "1"
drag, startPoint x: 109, startPoint y: 204, endPoint x: 121, endPoint y: 206, distance: 12.0
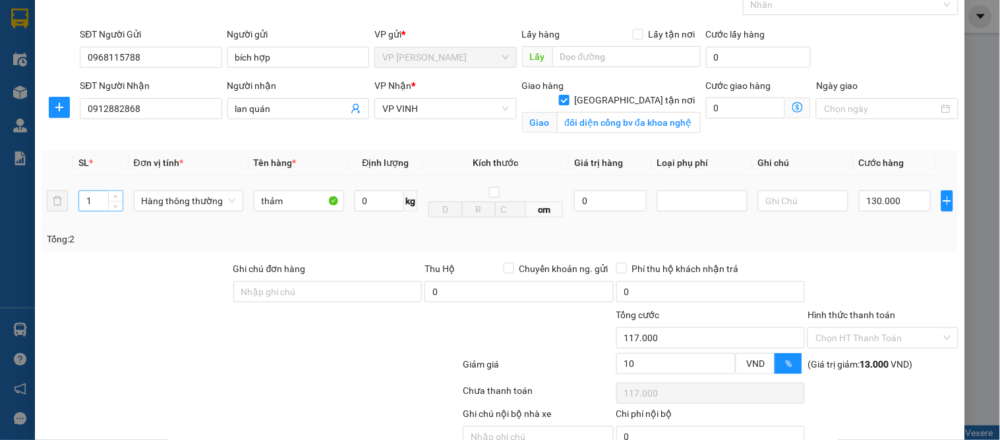
click at [112, 204] on span "Decrease Value" at bounding box center [115, 206] width 15 height 10
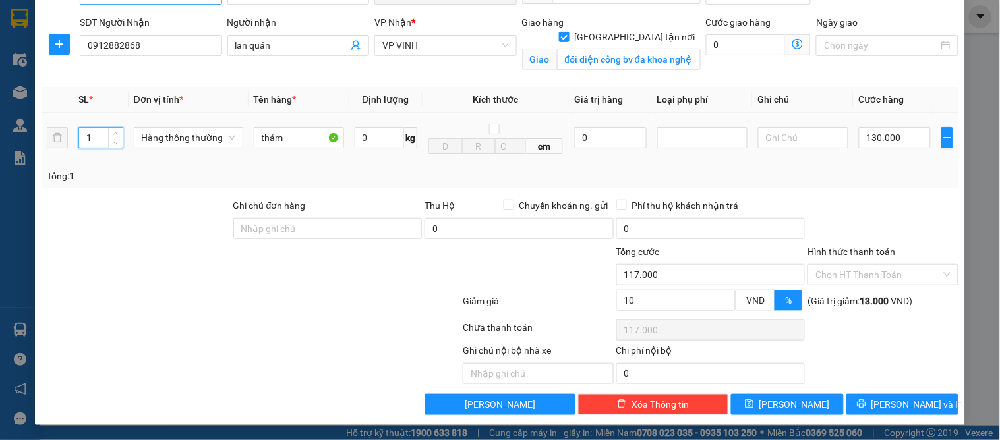
scroll to position [0, 0]
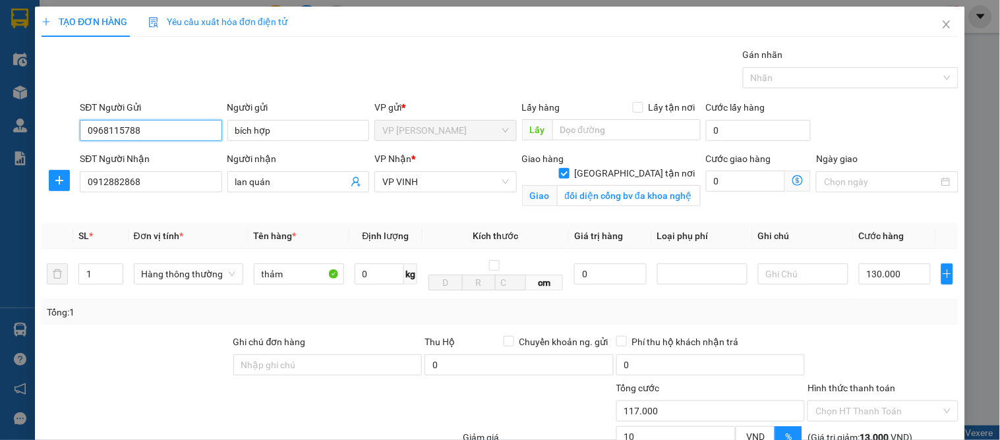
drag, startPoint x: 147, startPoint y: 129, endPoint x: 122, endPoint y: 130, distance: 25.1
click at [18, 130] on div "TẠO ĐƠN HÀNG Yêu cầu xuất hóa đơn điện tử Transit Pickup Surcharge Ids Transit …" at bounding box center [500, 220] width 1000 height 440
type input "0"
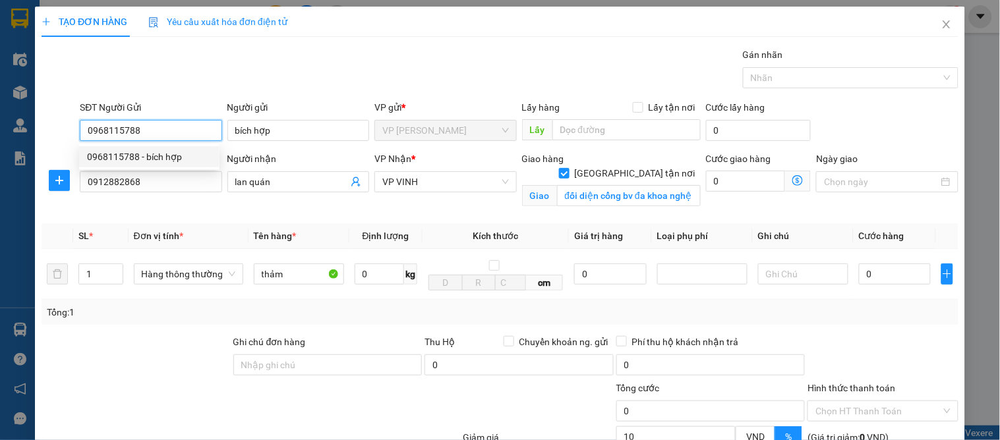
scroll to position [136, 0]
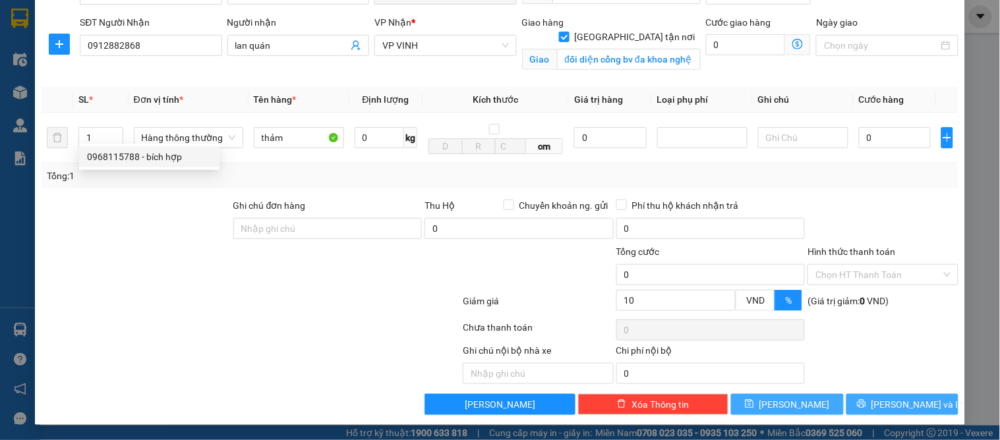
click at [887, 410] on span "[PERSON_NAME] và In" at bounding box center [918, 405] width 92 height 15
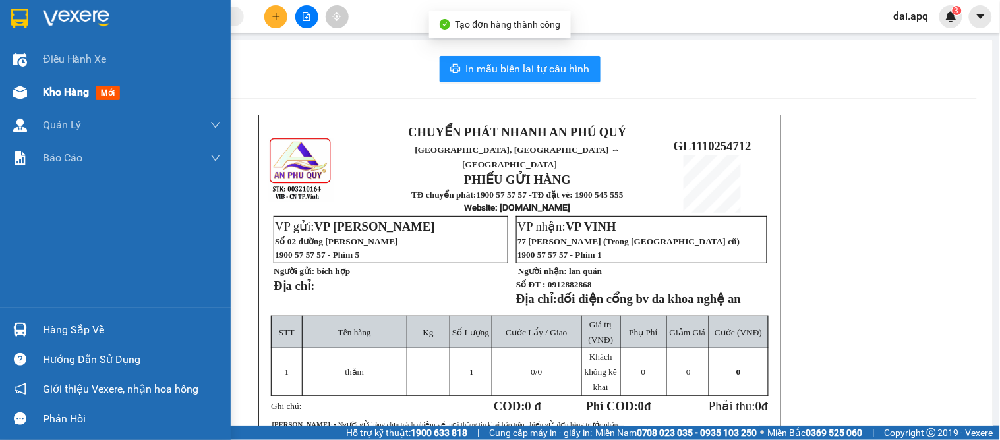
click at [48, 92] on span "Kho hàng" at bounding box center [66, 92] width 46 height 13
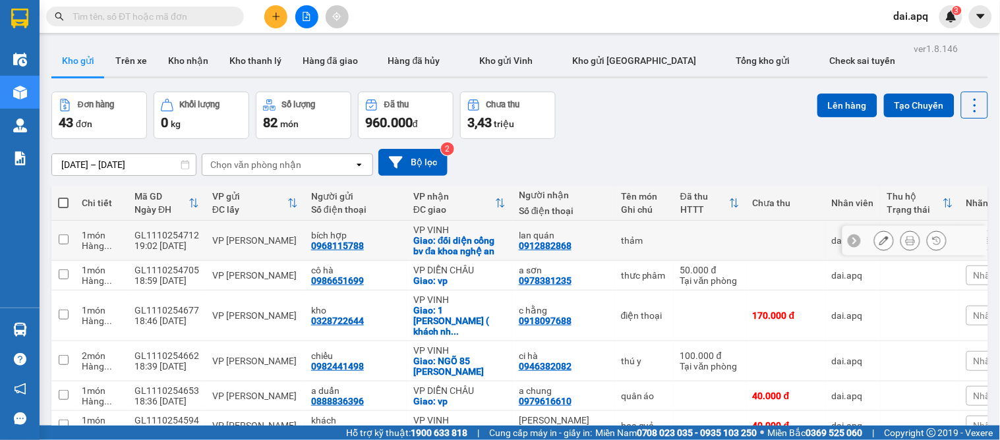
click at [875, 245] on button at bounding box center [884, 240] width 18 height 23
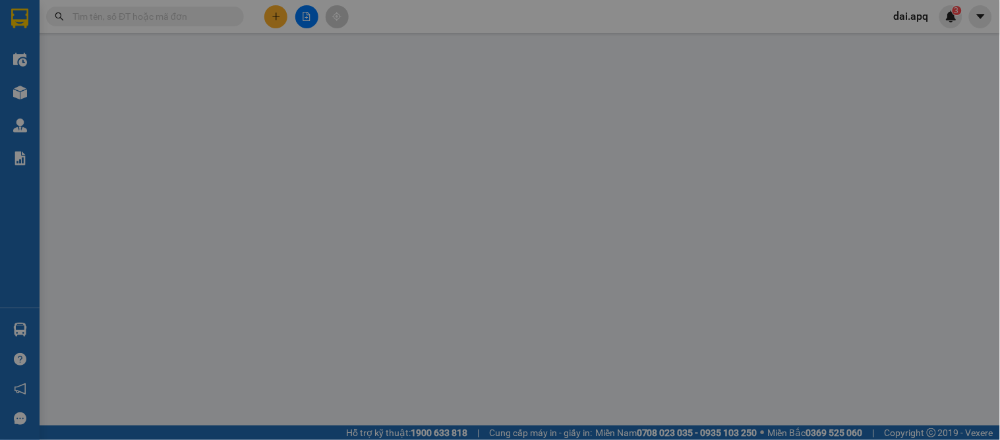
type input "0968115788"
type input "bích hợp"
type input "0912882868"
type input "lan quán"
checkbox input "true"
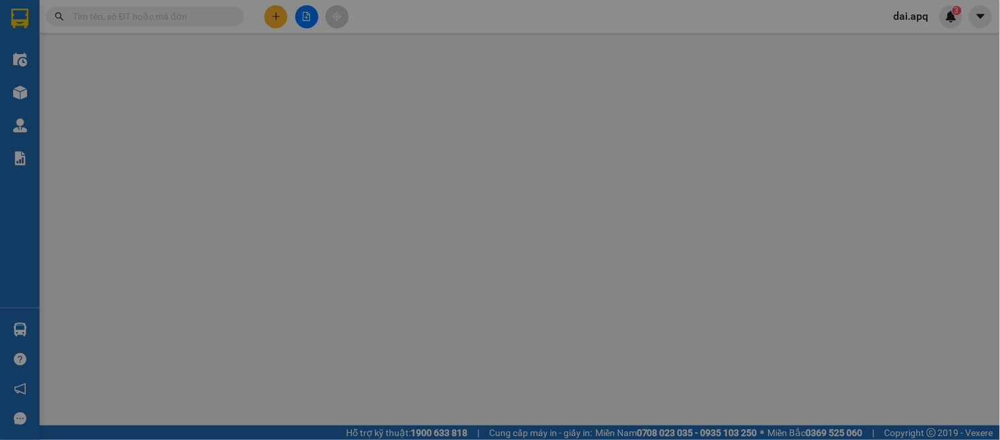
type input "đối diện cổng bv đa khoa nghệ an"
type input "0"
type input "10"
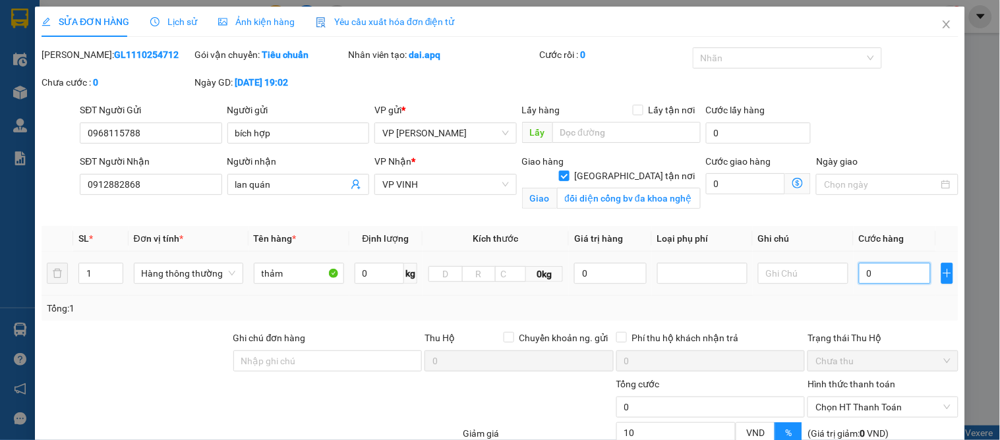
click at [873, 272] on input "0" at bounding box center [895, 273] width 72 height 21
type input "1"
type input "13"
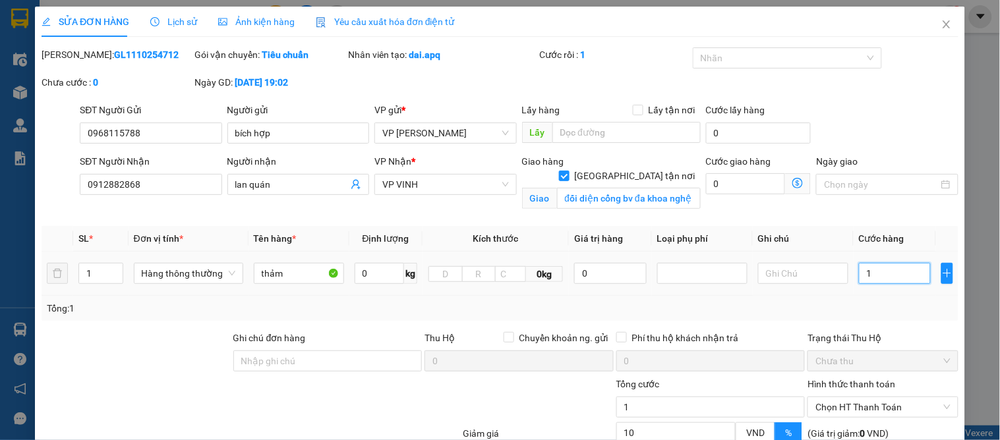
type input "13"
type input "130"
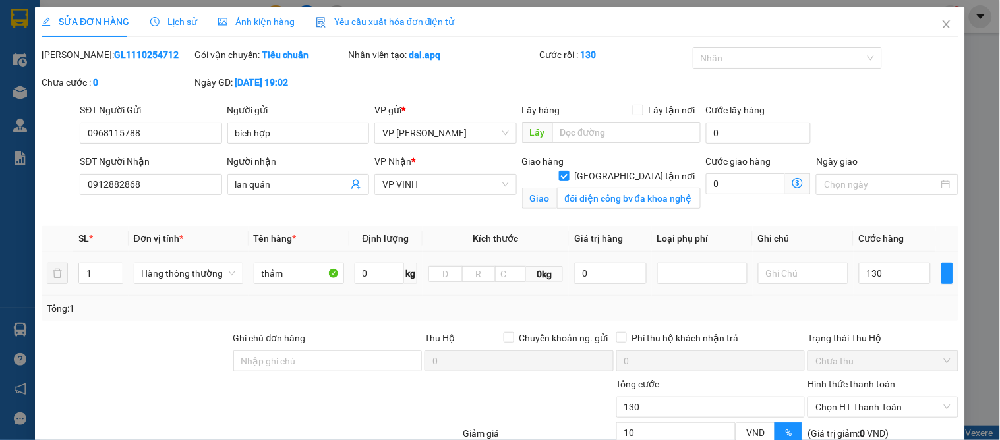
type input "130.000"
click at [886, 321] on div "Total Paid Fee 0 Total UnPaid Fee 0 Cash Collection Total Fee Mã ĐH: GL11102547…" at bounding box center [500, 297] width 917 height 500
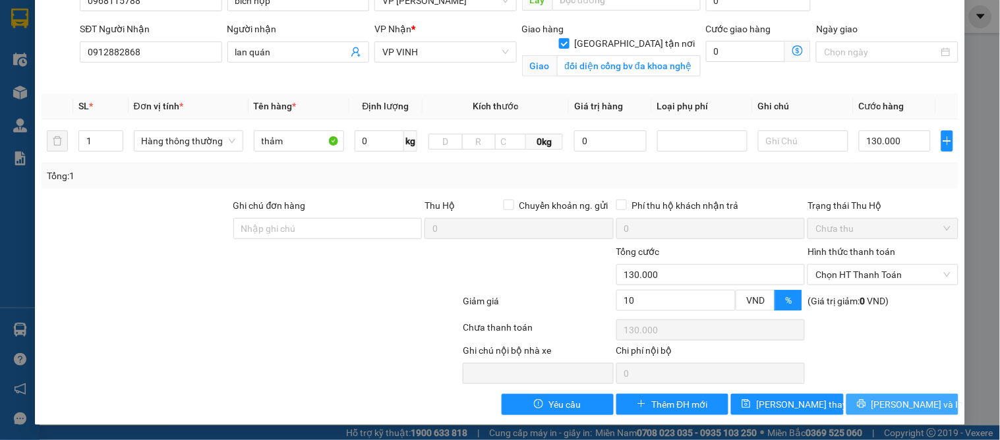
click at [901, 406] on span "[PERSON_NAME] và In" at bounding box center [918, 405] width 92 height 15
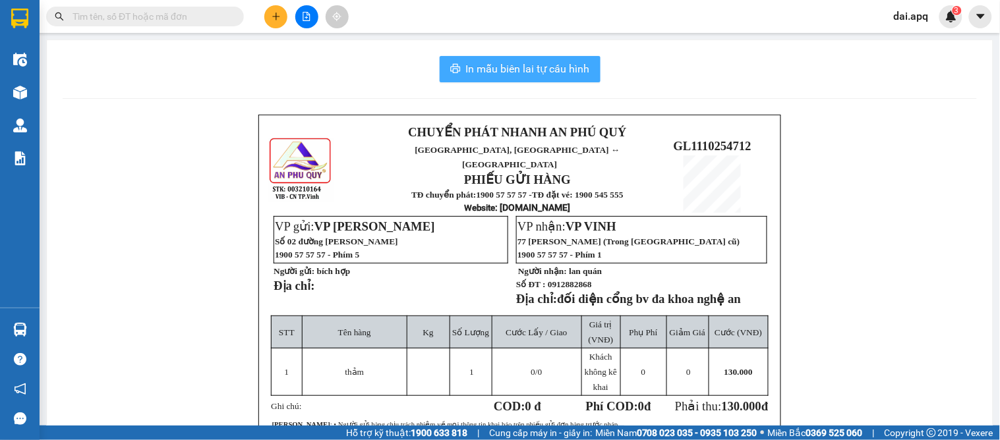
click at [504, 66] on span "In mẫu biên lai tự cấu hình" at bounding box center [528, 69] width 124 height 16
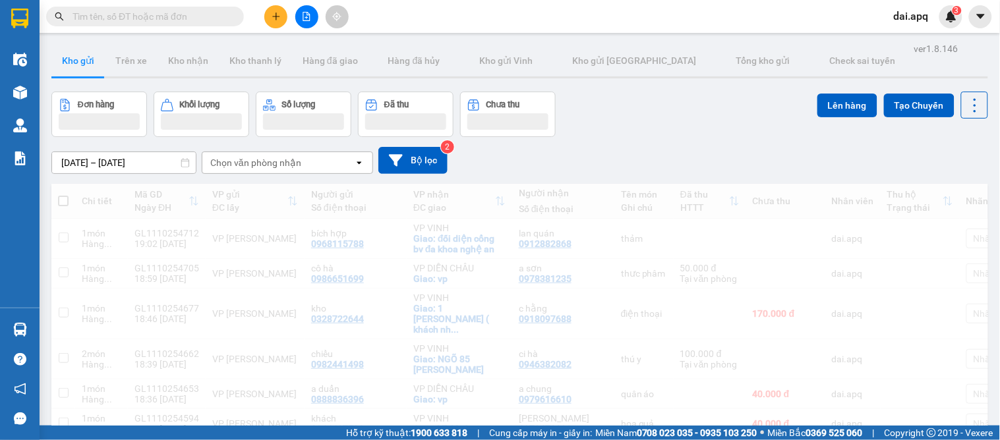
drag, startPoint x: 634, startPoint y: 160, endPoint x: 277, endPoint y: 20, distance: 383.8
click at [277, 20] on icon "plus" at bounding box center [276, 16] width 9 height 9
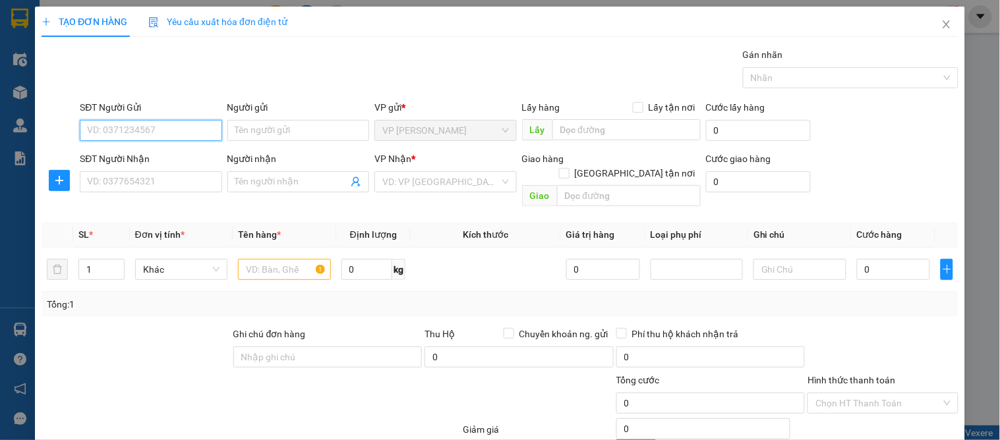
paste input "0968115788"
type input "0968115788"
click at [153, 159] on div "0968115788 - bích hợp" at bounding box center [149, 157] width 125 height 15
type input "bích hợp"
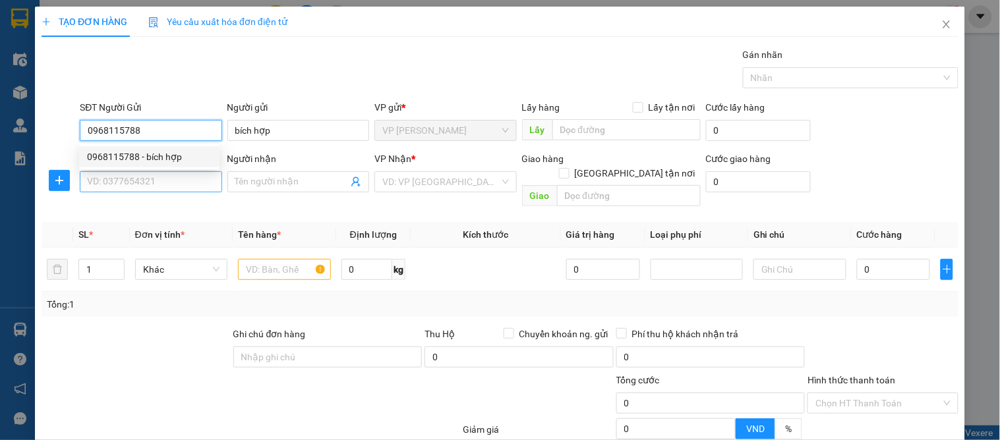
type input "0968115788"
click at [148, 177] on input "SĐT Người Nhận" at bounding box center [151, 181] width 142 height 21
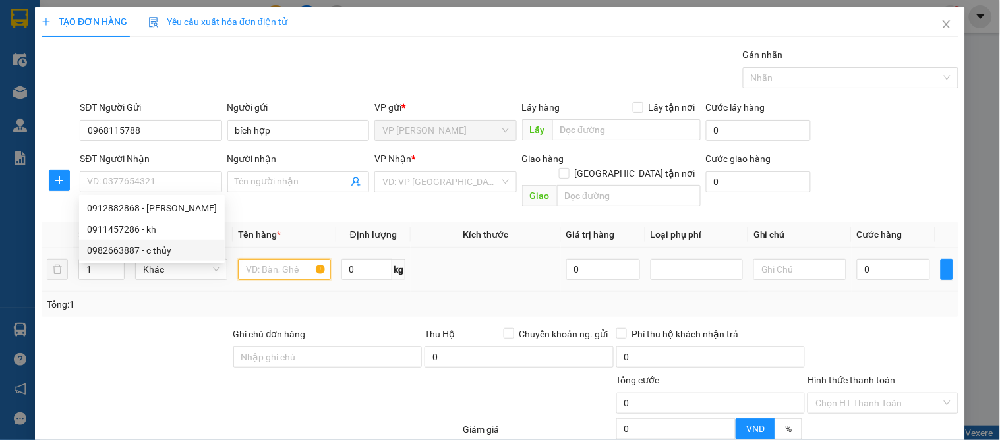
click at [272, 264] on input "text" at bounding box center [284, 269] width 92 height 21
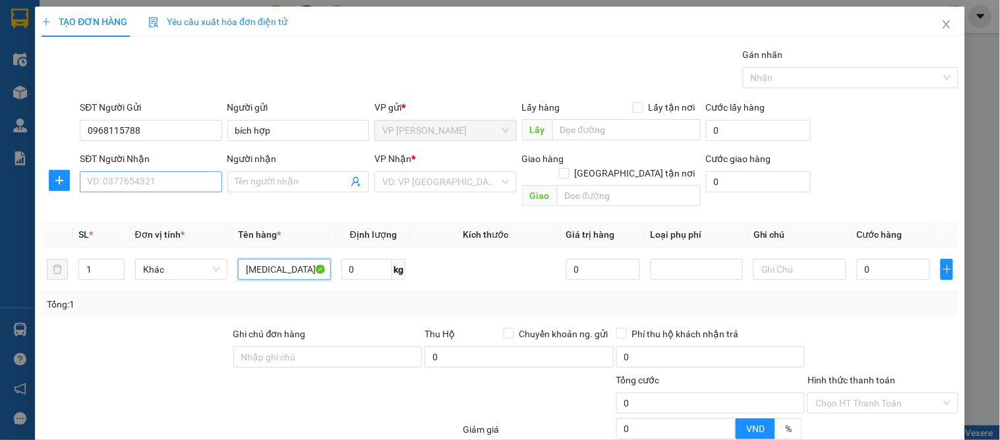
type input "[MEDICAL_DATA]"
drag, startPoint x: 130, startPoint y: 185, endPoint x: 134, endPoint y: 226, distance: 40.4
click at [130, 186] on input "SĐT Người Nhận" at bounding box center [151, 181] width 142 height 21
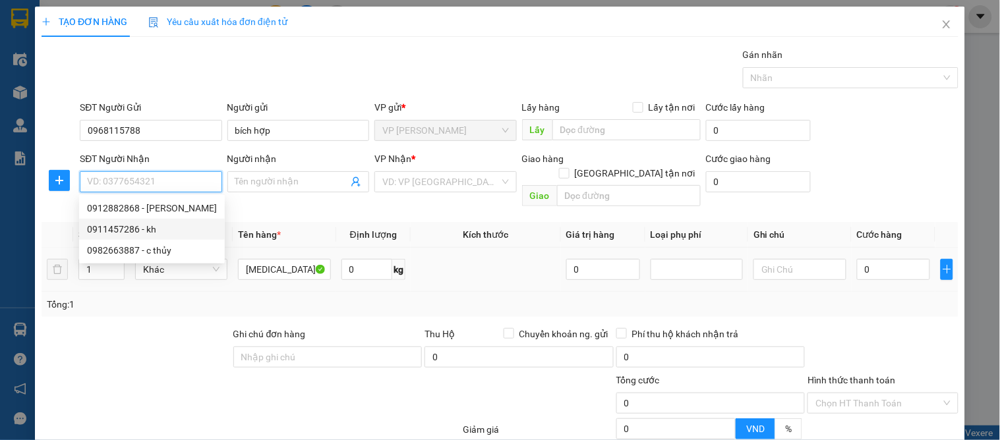
drag, startPoint x: 113, startPoint y: 226, endPoint x: 199, endPoint y: 241, distance: 87.7
click at [117, 226] on div "0911457286 - kh" at bounding box center [152, 229] width 130 height 15
type input "0911457286"
type input "kh"
checkbox input "true"
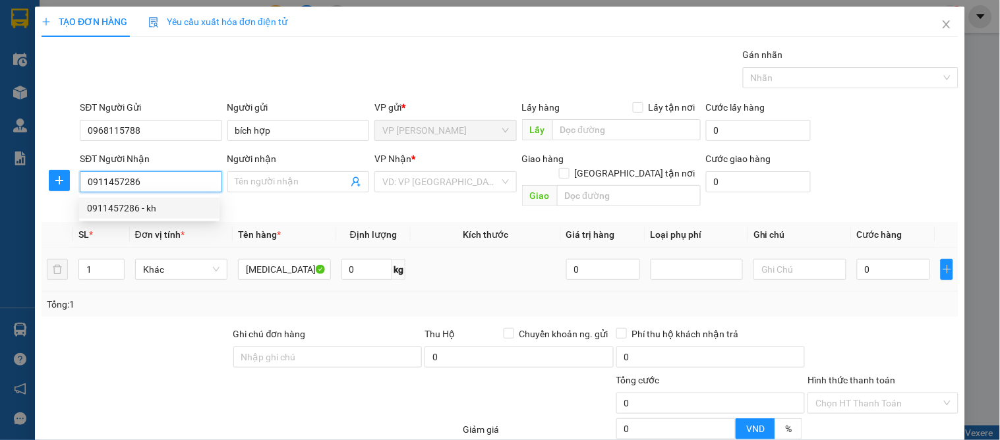
type input "73 ngõ 77 đậu yên"
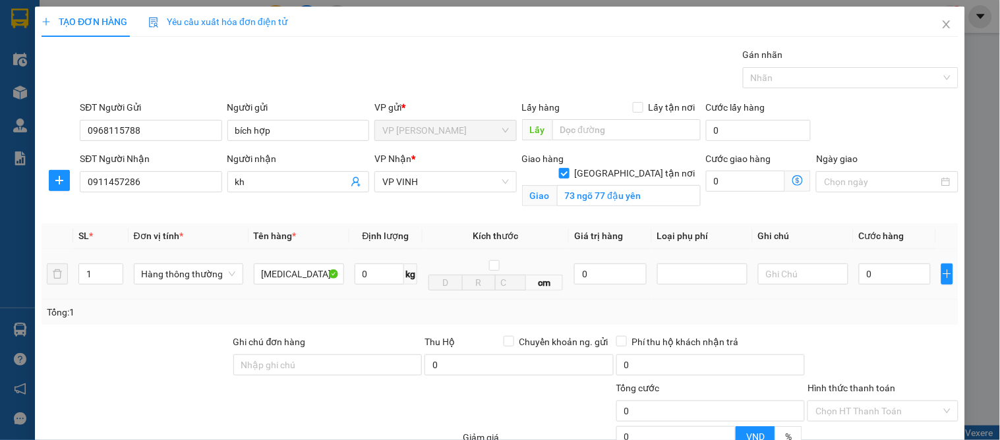
click at [877, 287] on td "0" at bounding box center [895, 274] width 82 height 51
click at [878, 287] on div "0" at bounding box center [895, 274] width 72 height 26
click at [874, 319] on div "Tổng: 1" at bounding box center [500, 312] width 907 height 15
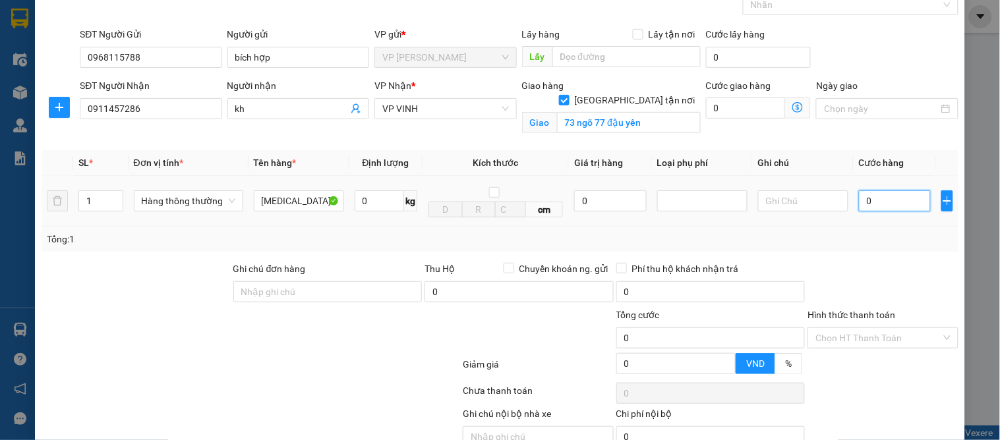
click at [861, 202] on input "0" at bounding box center [895, 201] width 72 height 21
type input "1"
type input "13"
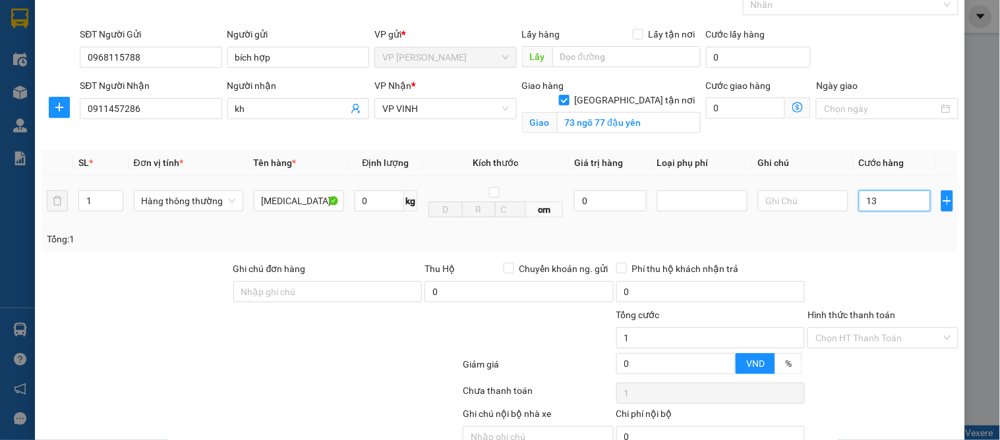
type input "13"
type input "130"
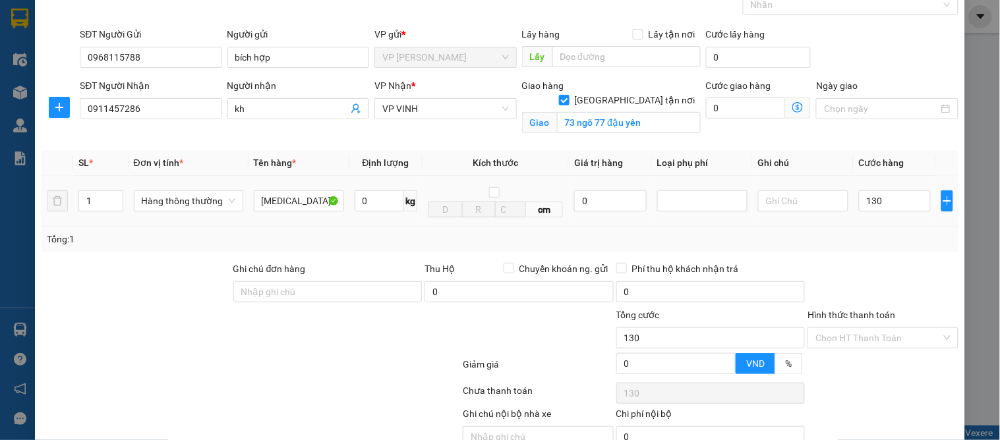
type input "130.000"
click at [866, 257] on div "Transit Pickup Surcharge Ids Transit Deliver Surcharge Ids Transit Deliver Surc…" at bounding box center [500, 226] width 917 height 504
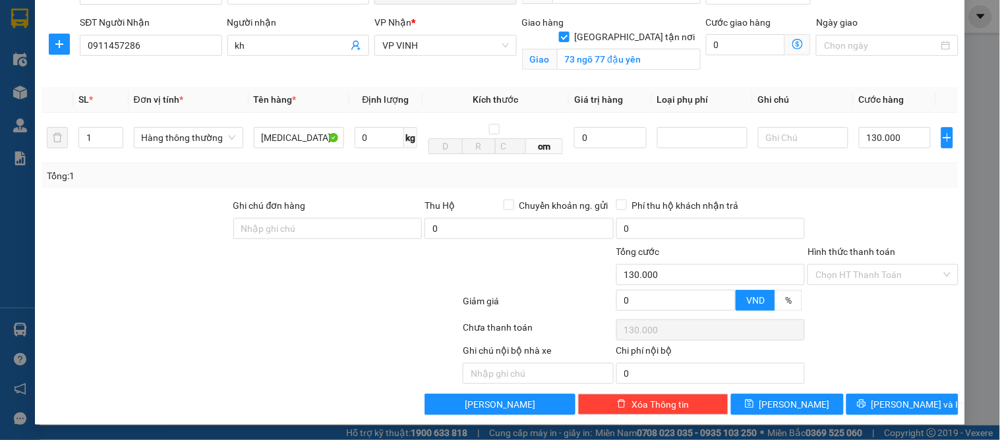
click at [887, 418] on div "TẠO ĐƠN HÀNG Yêu cầu xuất hóa đơn điện tử Transit Pickup Surcharge Ids Transit …" at bounding box center [500, 147] width 930 height 555
click at [888, 402] on span "[PERSON_NAME] và In" at bounding box center [918, 405] width 92 height 15
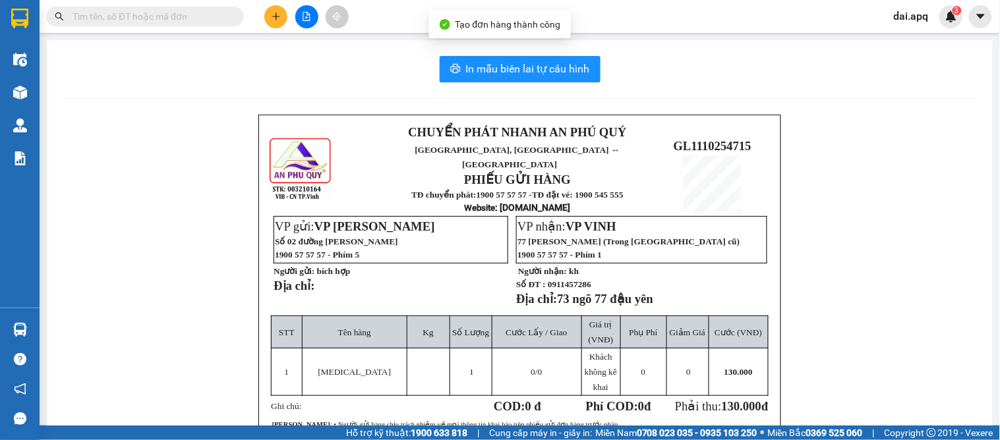
click at [534, 82] on div "In mẫu biên lai tự cấu hình CHUYỂN PHÁT NHANH AN [GEOGRAPHIC_DATA], [GEOGRAPHIC…" at bounding box center [520, 324] width 946 height 569
click at [528, 63] on span "In mẫu biên lai tự cấu hình" at bounding box center [528, 69] width 124 height 16
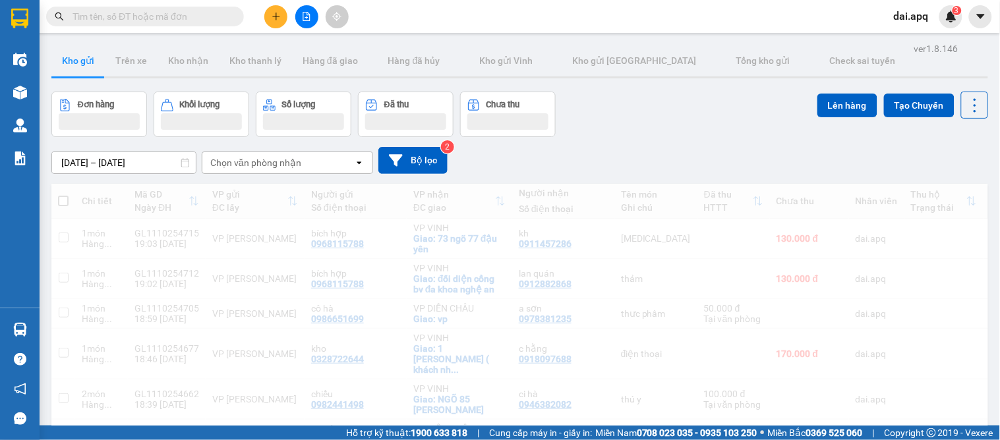
click at [607, 130] on div "Đơn hàng Khối lượng Số lượng Đã thu Chưa thu Lên hàng Tạo Chuyến" at bounding box center [519, 114] width 937 height 45
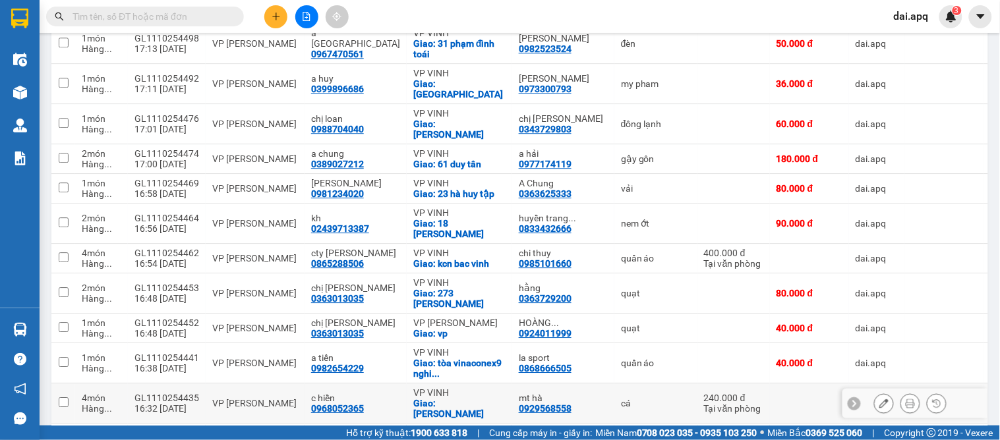
scroll to position [952, 0]
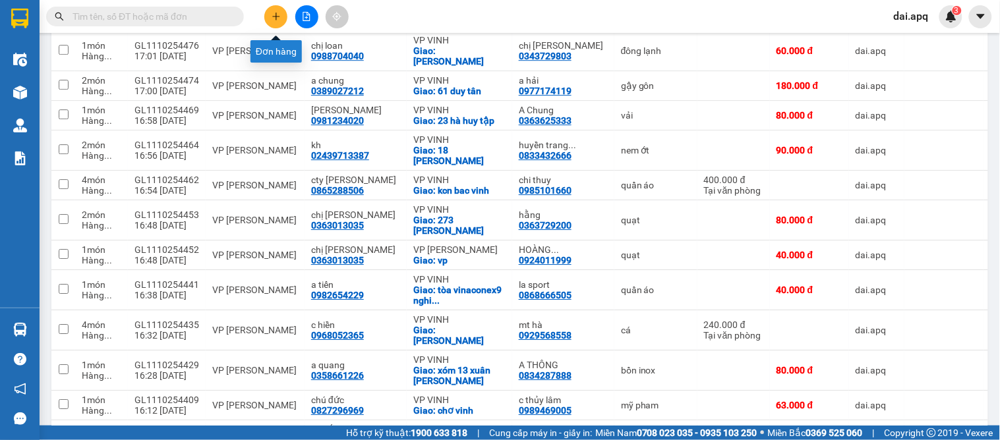
click at [279, 15] on icon "plus" at bounding box center [276, 16] width 9 height 9
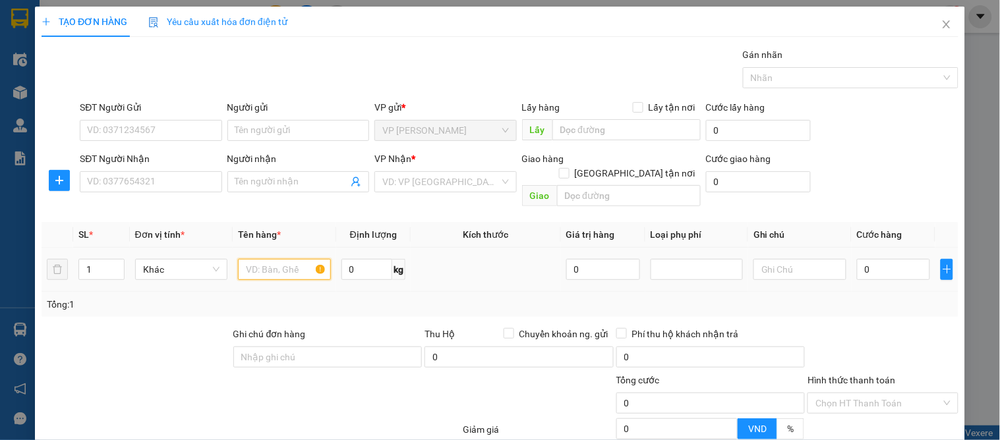
click at [274, 259] on input "text" at bounding box center [284, 269] width 92 height 21
type input "quân áo"
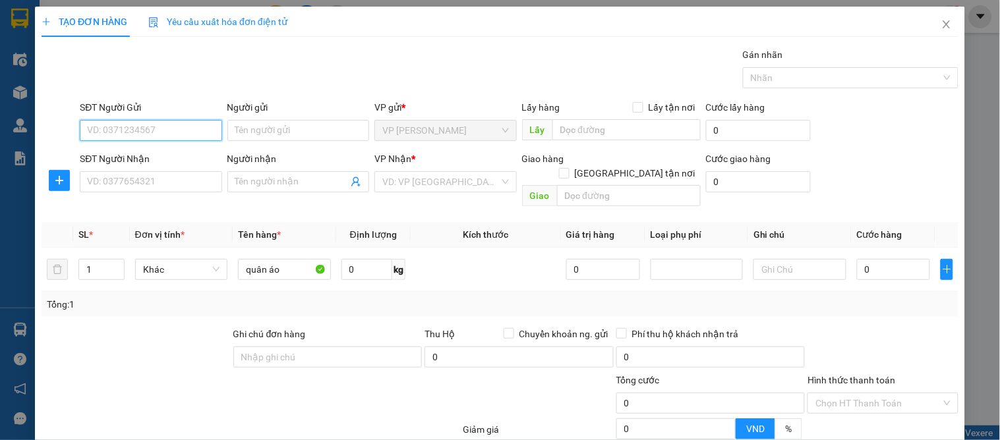
click at [133, 123] on input "SĐT Người Gửi" at bounding box center [151, 130] width 142 height 21
click at [866, 259] on input "0" at bounding box center [894, 269] width 74 height 21
type input "5"
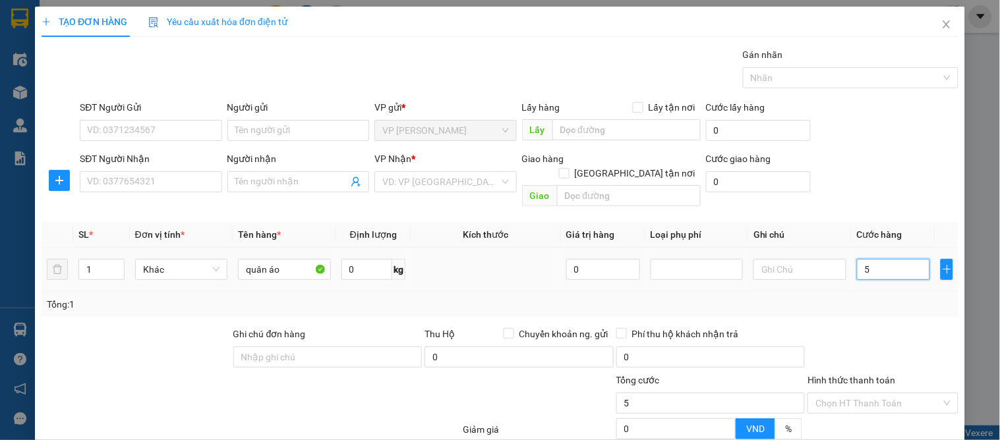
type input "50"
type input "50.000"
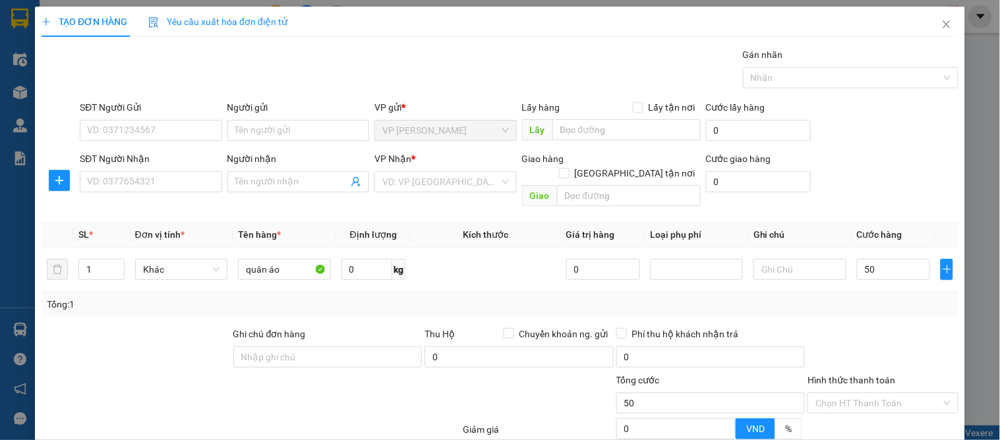
type input "50.000"
click at [865, 297] on div "Tổng: 1" at bounding box center [500, 304] width 907 height 15
click at [140, 132] on input "SĐT Người Gửi" at bounding box center [151, 130] width 142 height 21
click at [111, 186] on input "SĐT Người Nhận" at bounding box center [151, 181] width 142 height 21
click at [116, 122] on input "SĐT Người Gửi" at bounding box center [151, 130] width 142 height 21
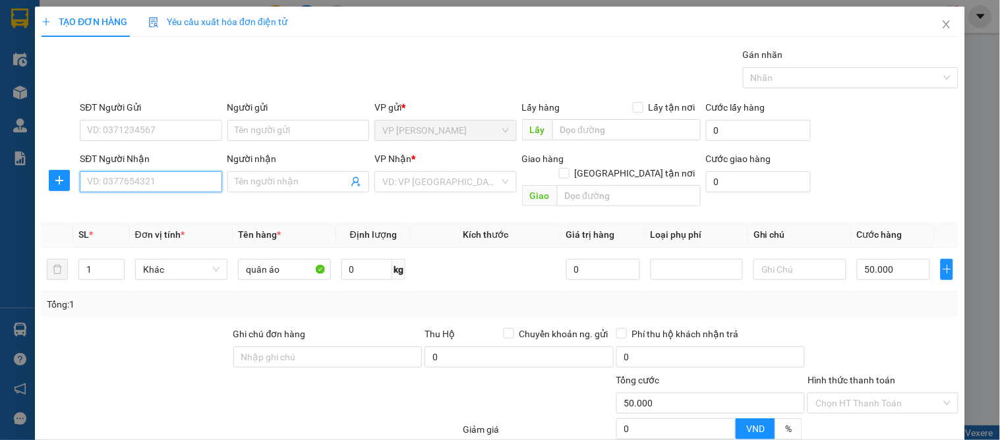
click at [128, 180] on input "SĐT Người Nhận" at bounding box center [151, 181] width 142 height 21
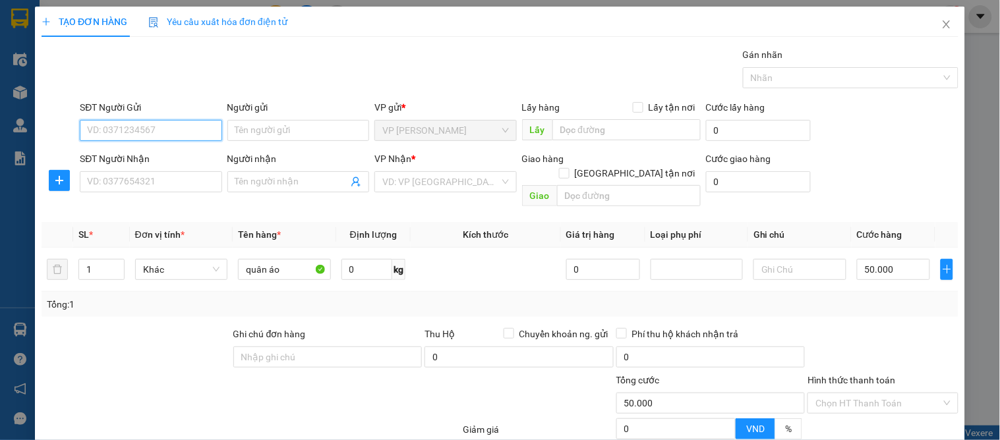
click at [124, 133] on input "SĐT Người Gửi" at bounding box center [151, 130] width 142 height 21
type input "0585673888"
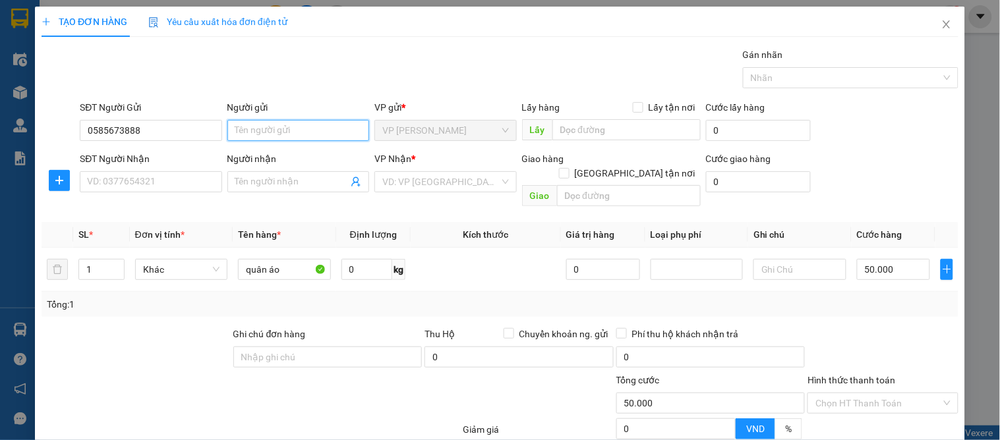
click at [266, 133] on input "Người gửi" at bounding box center [298, 130] width 142 height 21
type input "kh"
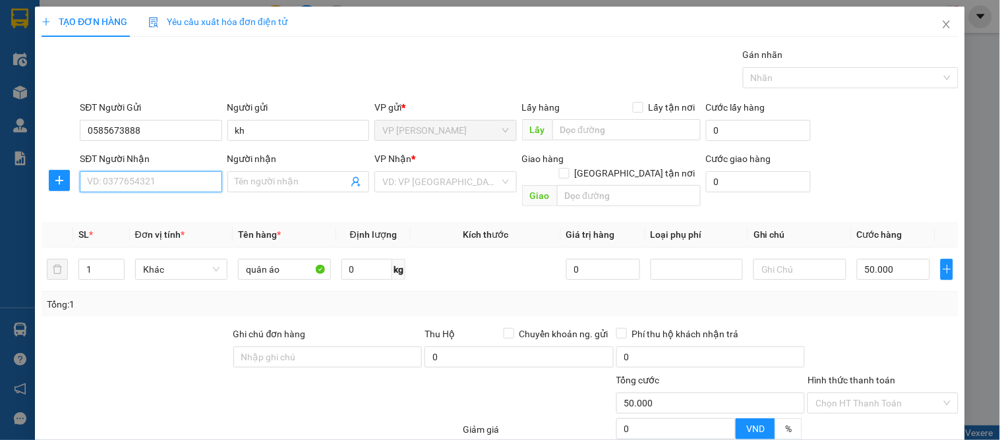
click at [127, 181] on input "SĐT Người Nhận" at bounding box center [151, 181] width 142 height 21
type input "0899289397"
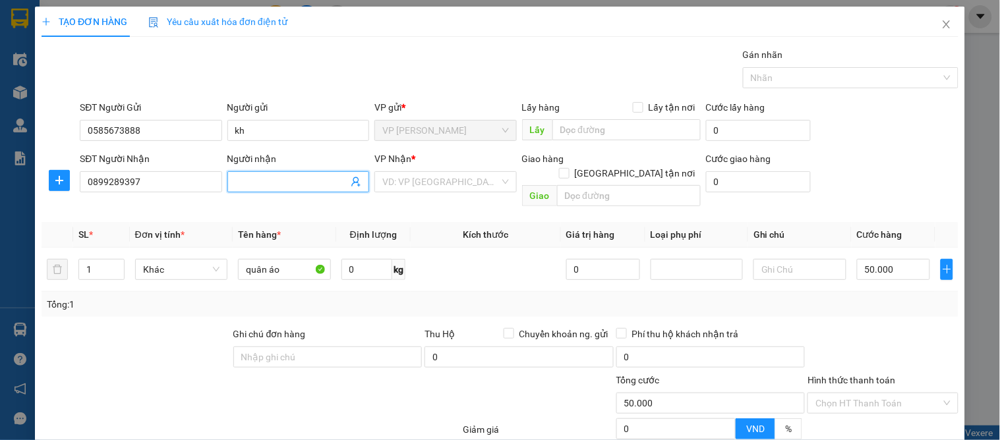
click at [258, 175] on input "Người nhận" at bounding box center [291, 182] width 113 height 15
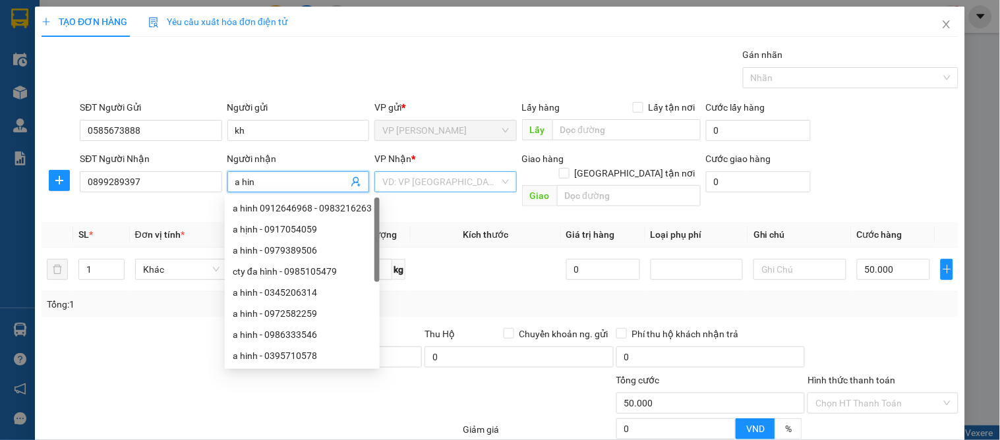
type input "a hin"
click at [434, 185] on input "search" at bounding box center [440, 182] width 117 height 20
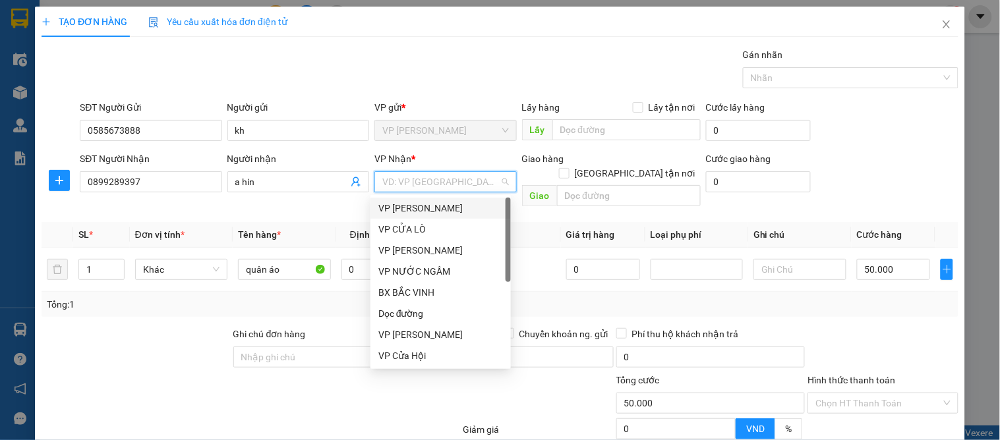
scroll to position [206, 0]
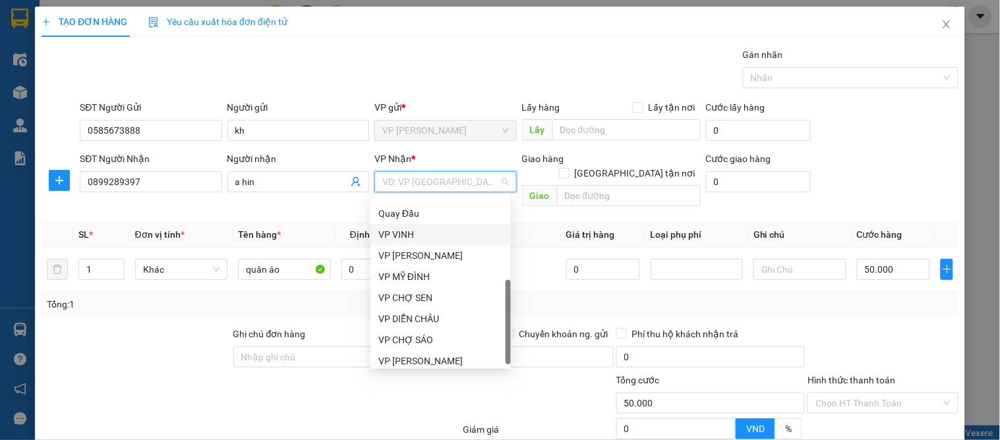
click at [417, 231] on div "VP VINH" at bounding box center [440, 234] width 125 height 15
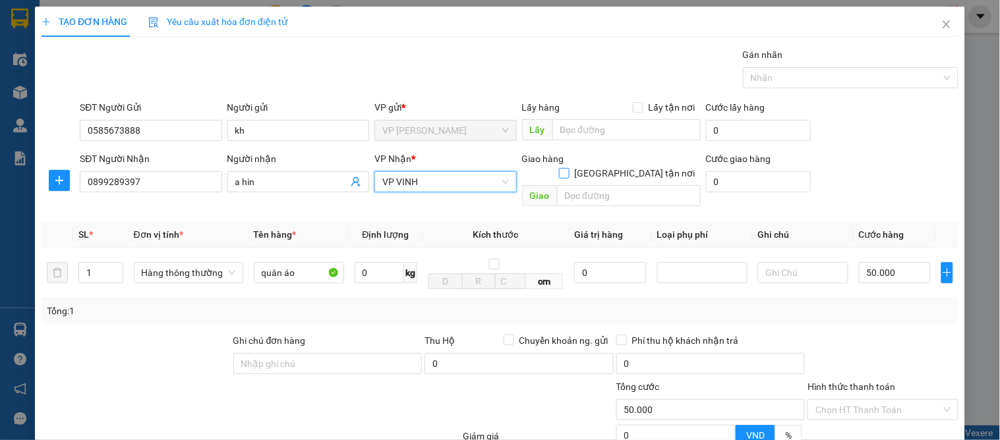
drag, startPoint x: 634, startPoint y: 156, endPoint x: 625, endPoint y: 156, distance: 8.6
click at [633, 166] on label "[GEOGRAPHIC_DATA] tận nơi" at bounding box center [630, 173] width 142 height 15
click at [568, 168] on input "[GEOGRAPHIC_DATA] tận nơi" at bounding box center [563, 172] width 9 height 9
checkbox input "true"
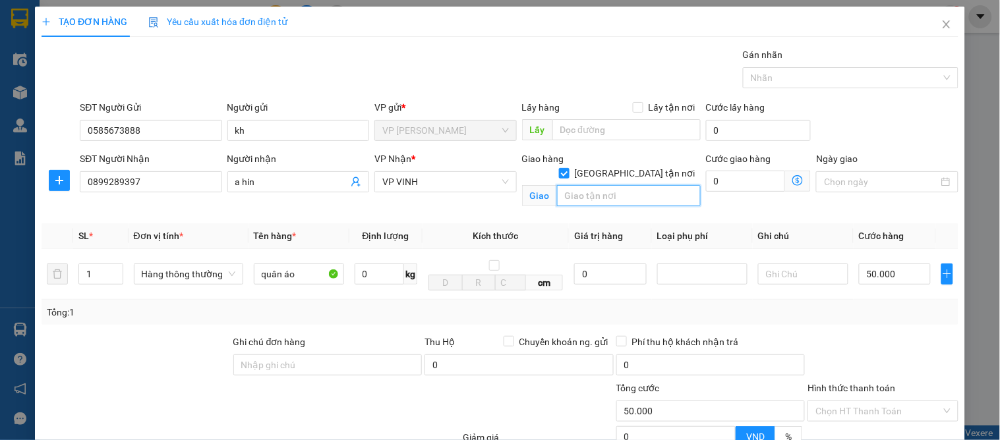
click at [586, 185] on input "text" at bounding box center [629, 195] width 144 height 21
click at [611, 185] on input "58 [PERSON_NAME]" at bounding box center [629, 195] width 144 height 21
type input "58 [PERSON_NAME]. vinh"
click at [589, 200] on div "Giao hàng [GEOGRAPHIC_DATA] tận nơi Giao 58 [PERSON_NAME]. vinh" at bounding box center [612, 183] width 184 height 62
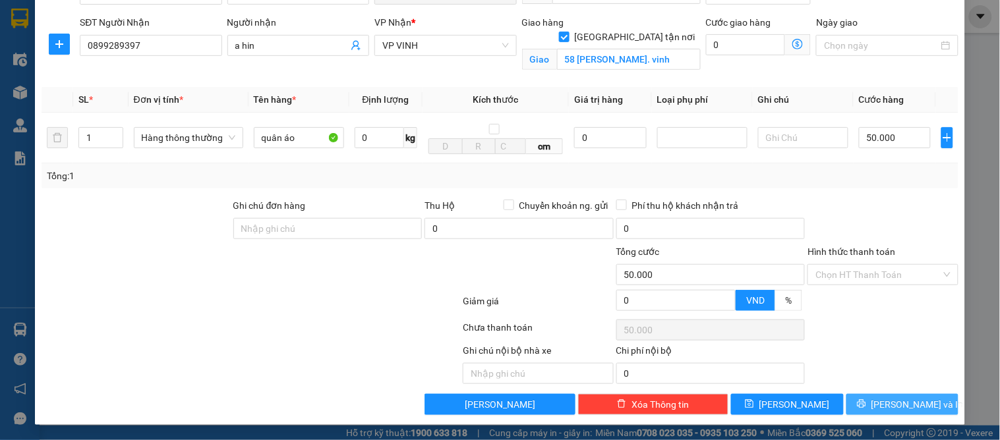
click at [878, 403] on button "[PERSON_NAME] và In" at bounding box center [903, 404] width 112 height 21
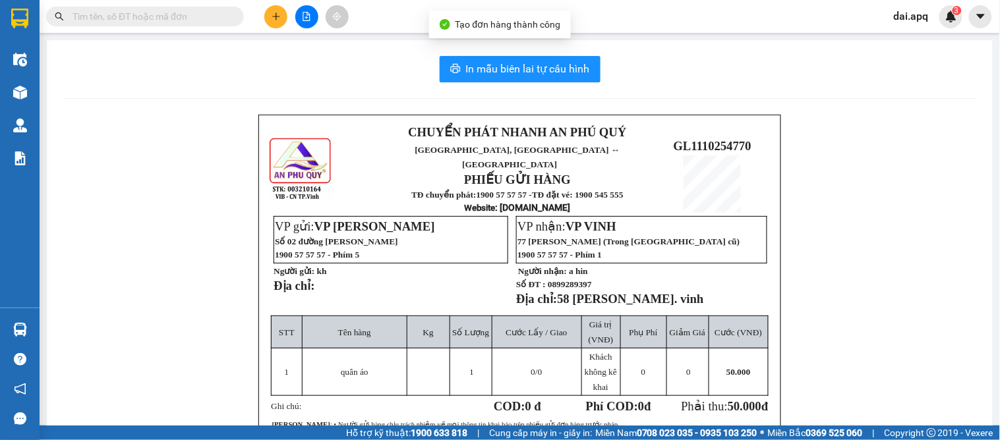
click at [529, 84] on div "In mẫu biên lai tự cấu hình CHUYỂN PHÁT NHANH AN [GEOGRAPHIC_DATA], [GEOGRAPHIC…" at bounding box center [520, 324] width 946 height 569
click at [534, 77] on button "In mẫu biên lai tự cấu hình" at bounding box center [520, 69] width 161 height 26
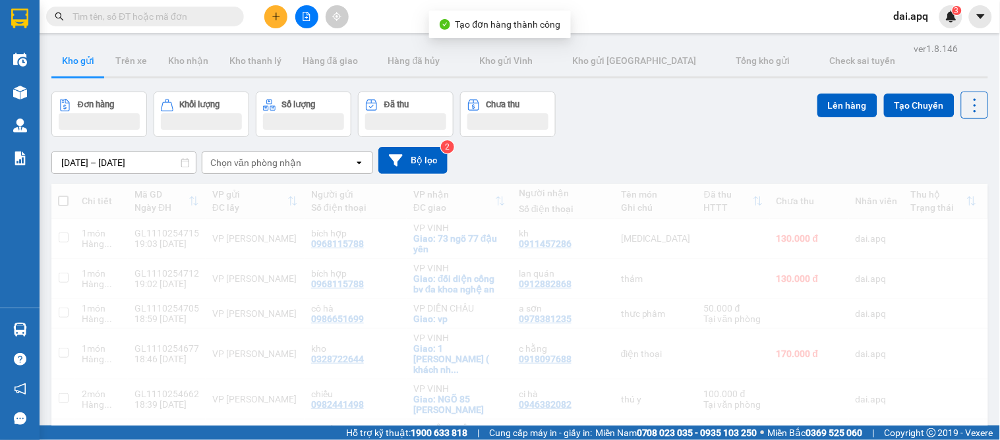
drag, startPoint x: 835, startPoint y: 317, endPoint x: 682, endPoint y: 119, distance: 250.1
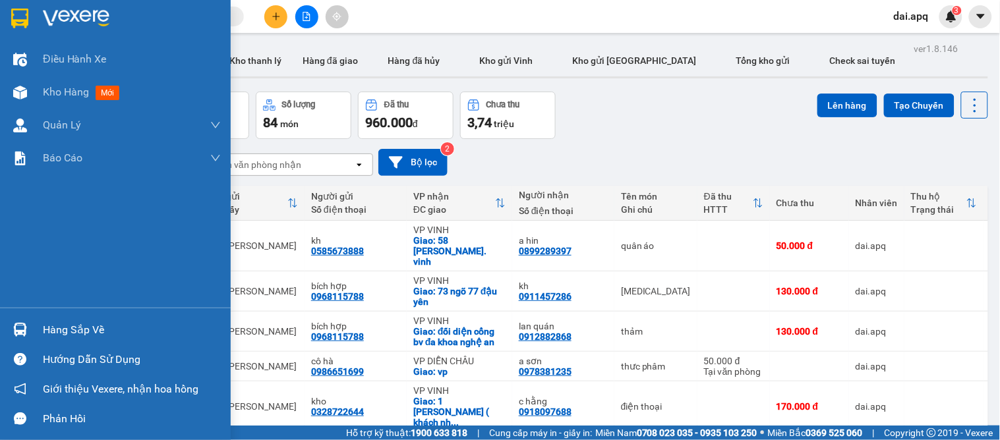
click at [55, 325] on div "Hàng sắp về" at bounding box center [132, 330] width 178 height 20
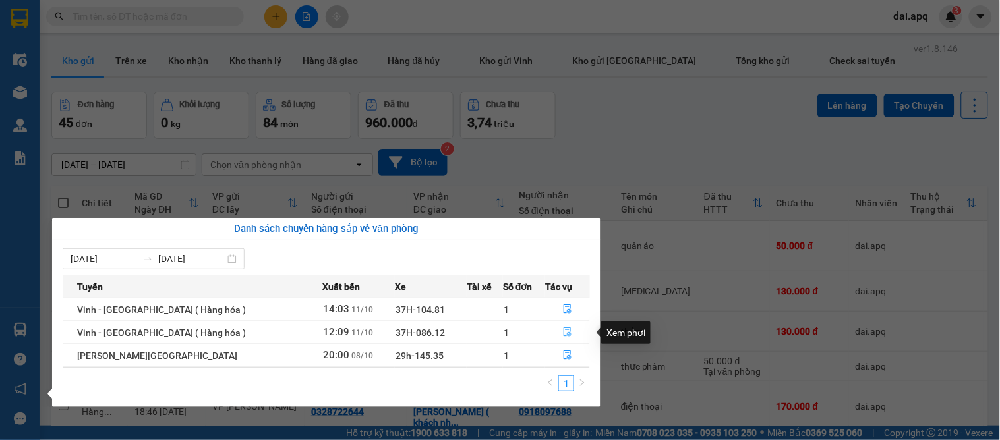
click at [563, 330] on icon "file-done" at bounding box center [567, 332] width 9 height 9
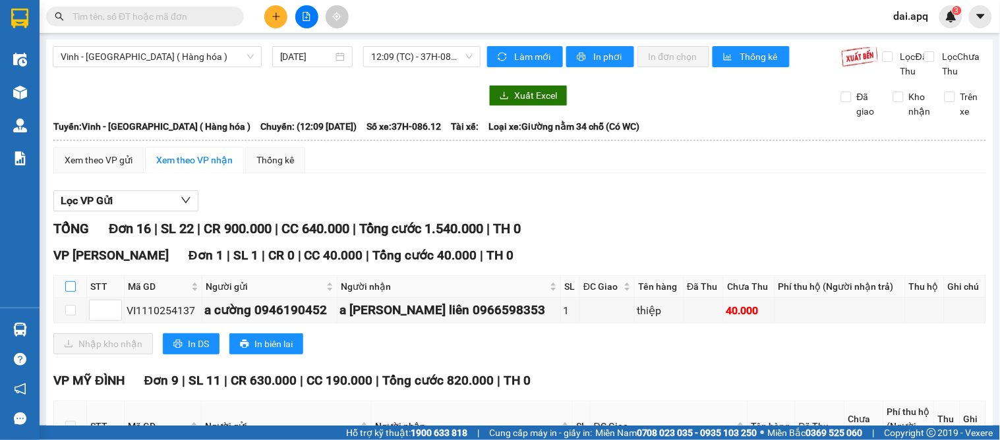
click at [75, 292] on input "checkbox" at bounding box center [70, 287] width 11 height 11
checkbox input "true"
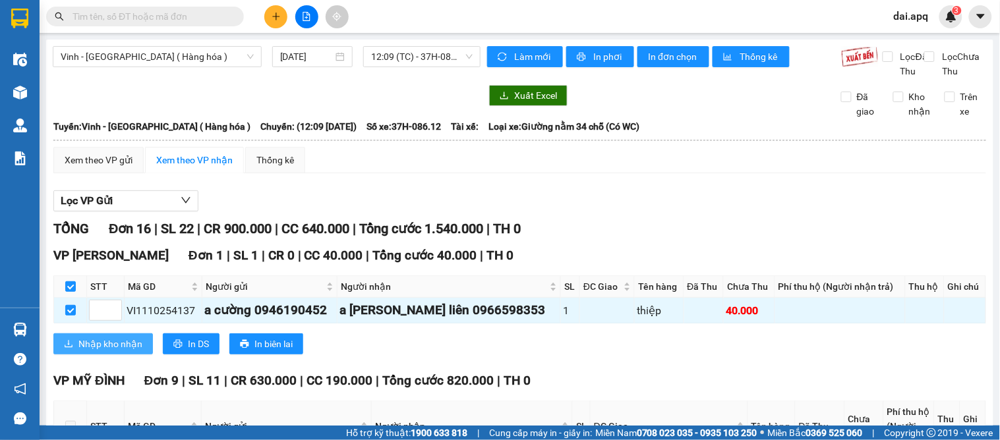
drag, startPoint x: 83, startPoint y: 350, endPoint x: 90, endPoint y: 351, distance: 6.7
click at [83, 351] on button "Nhập kho nhận" at bounding box center [103, 344] width 100 height 21
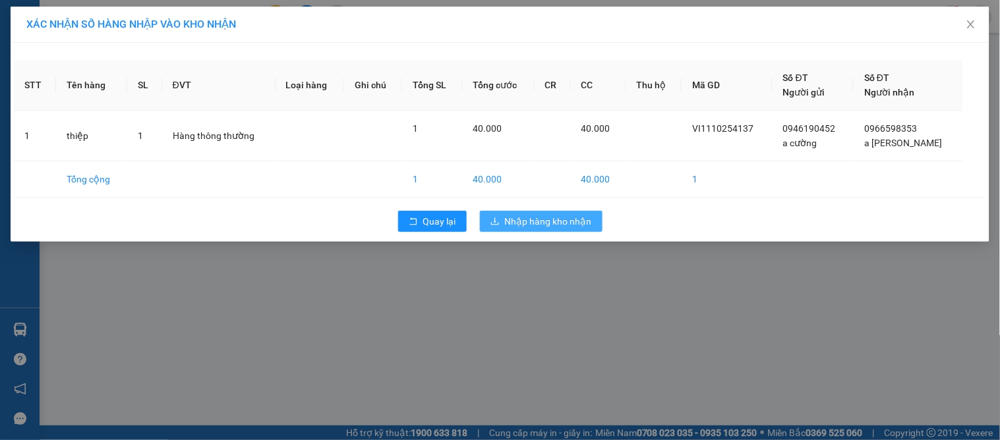
click at [517, 220] on span "Nhập hàng kho nhận" at bounding box center [548, 221] width 87 height 15
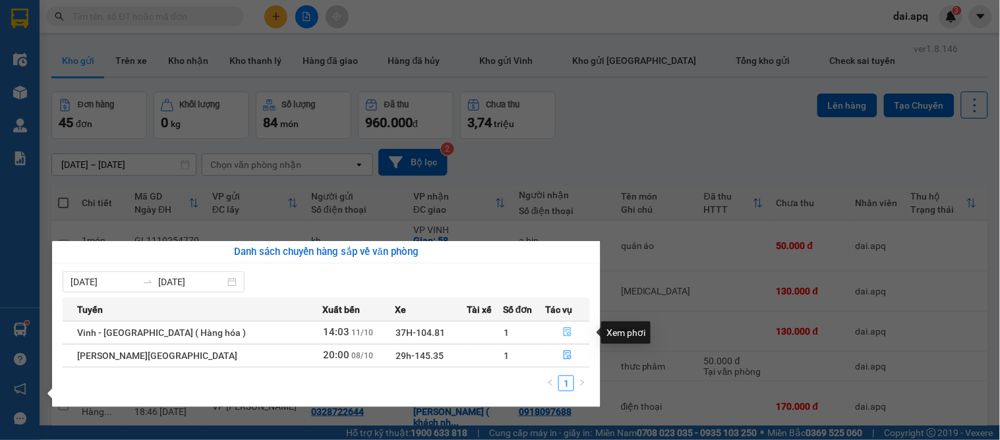
click at [563, 330] on icon "file-done" at bounding box center [567, 332] width 9 height 9
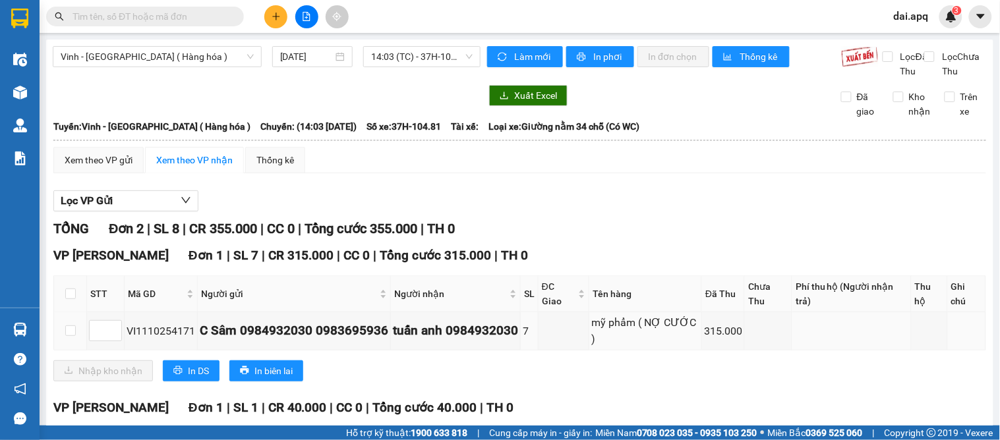
scroll to position [73, 0]
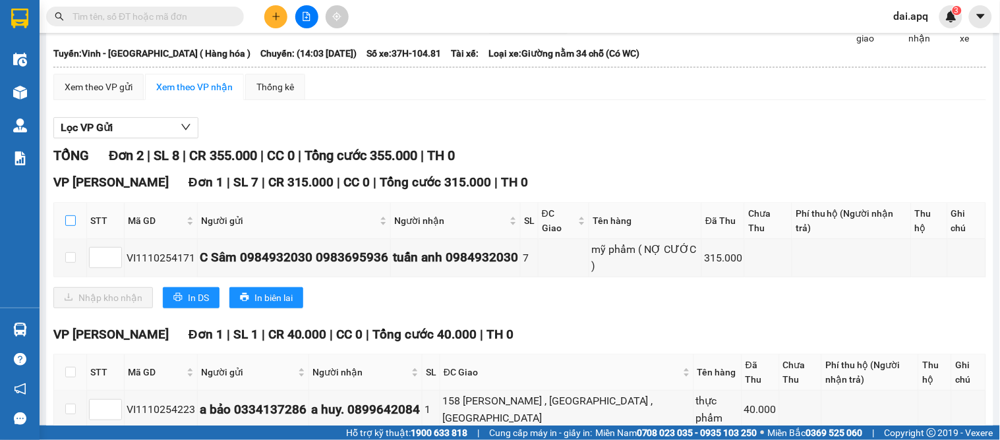
click at [69, 226] on input "checkbox" at bounding box center [70, 221] width 11 height 11
checkbox input "true"
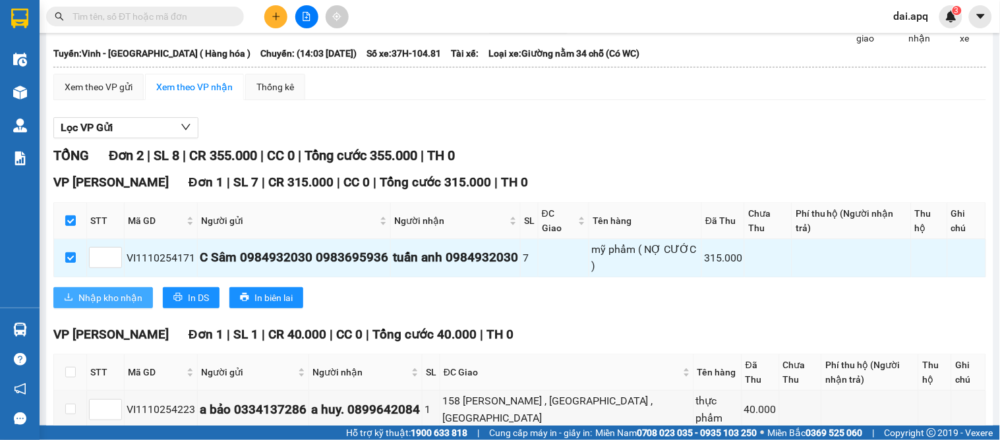
click at [90, 305] on span "Nhập kho nhận" at bounding box center [110, 298] width 64 height 15
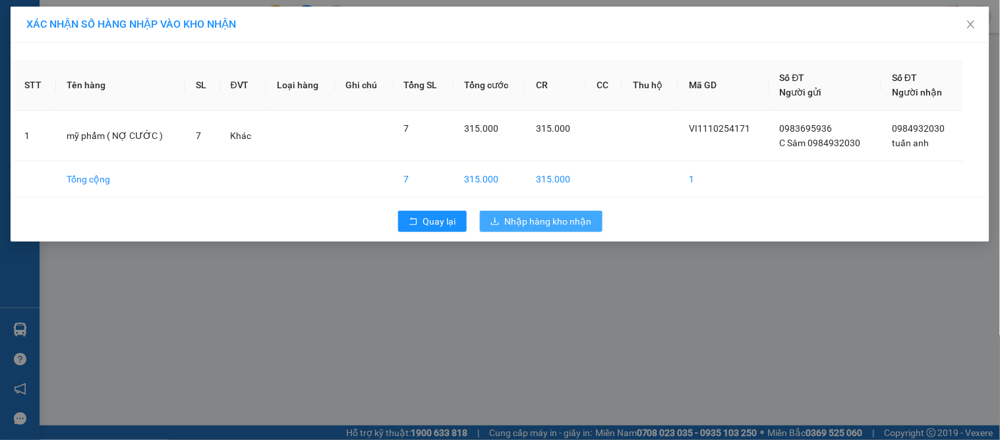
click at [535, 224] on span "Nhập hàng kho nhận" at bounding box center [548, 221] width 87 height 15
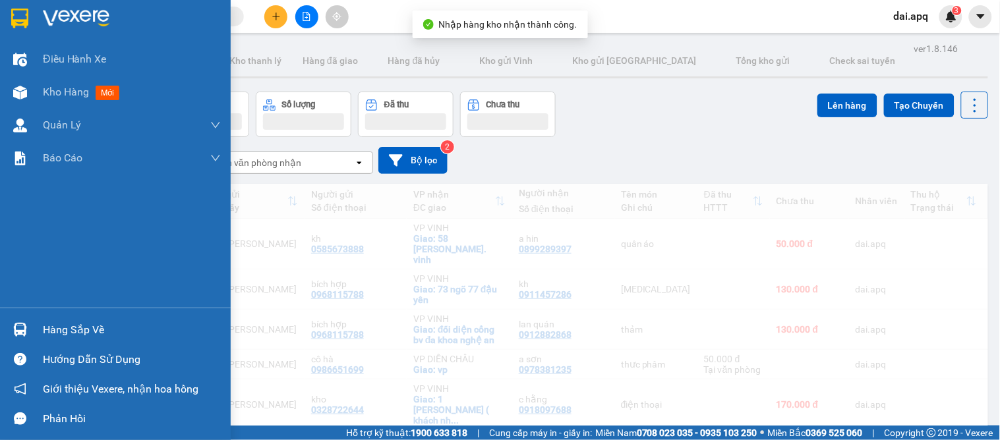
click at [16, 327] on img at bounding box center [20, 330] width 14 height 14
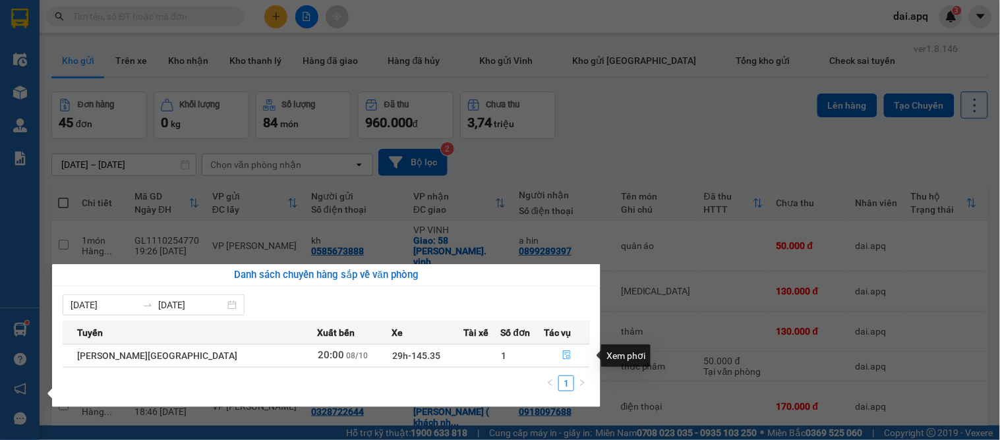
click at [564, 356] on icon "file-done" at bounding box center [568, 355] width 8 height 9
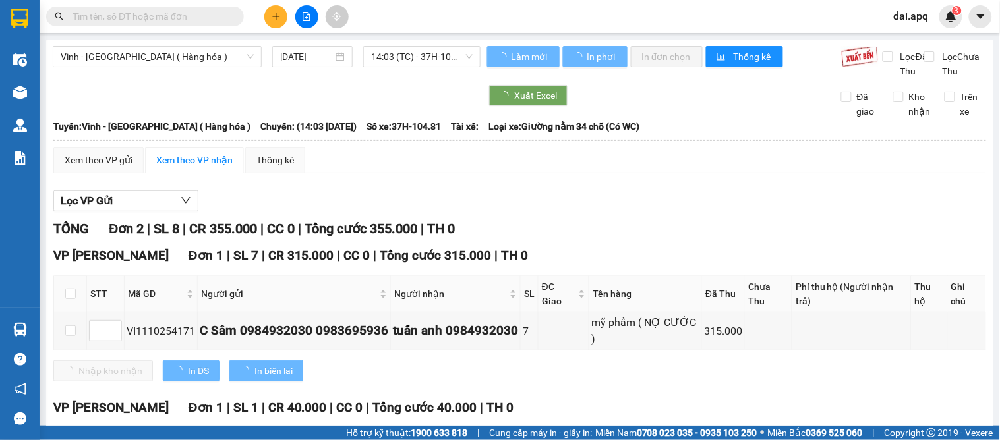
type input "[DATE]"
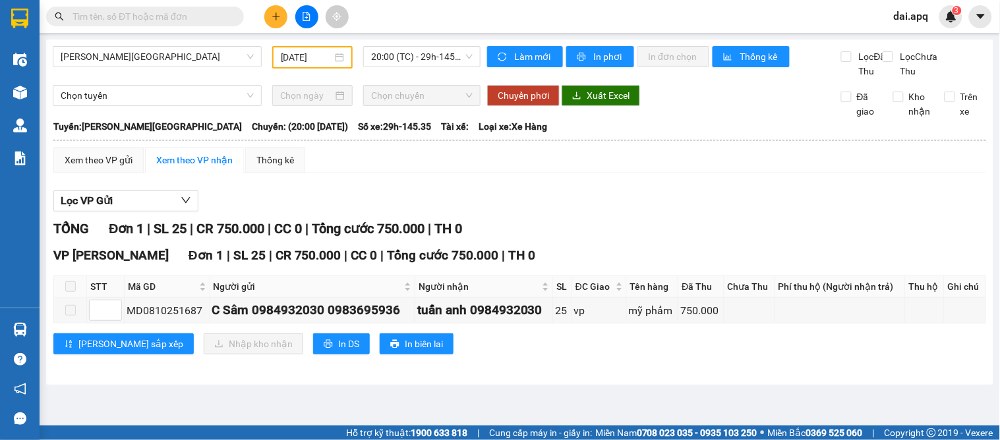
click at [69, 292] on span at bounding box center [70, 287] width 11 height 11
click at [706, 228] on div "Lọc VP Gửi TỔNG Đơn 1 | SL 25 | CR 750.000 | CC 0 | Tổng cước 750.000 | TH 0 V…" at bounding box center [519, 277] width 933 height 187
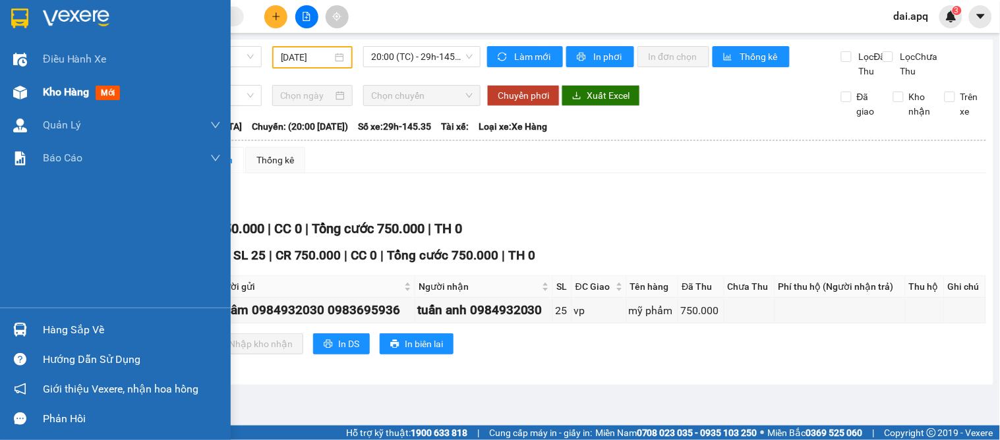
click at [67, 95] on span "Kho hàng" at bounding box center [66, 92] width 46 height 13
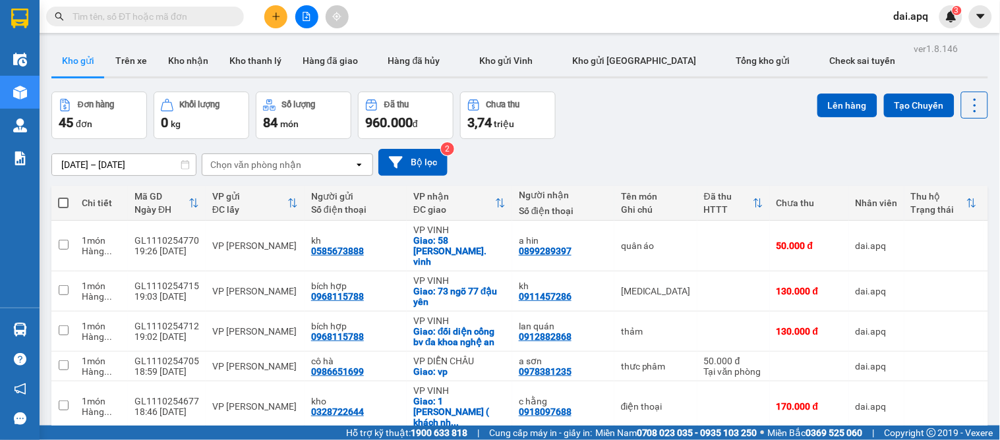
drag, startPoint x: 193, startPoint y: 49, endPoint x: 257, endPoint y: 86, distance: 74.8
click at [195, 53] on button "Kho nhận" at bounding box center [188, 61] width 61 height 32
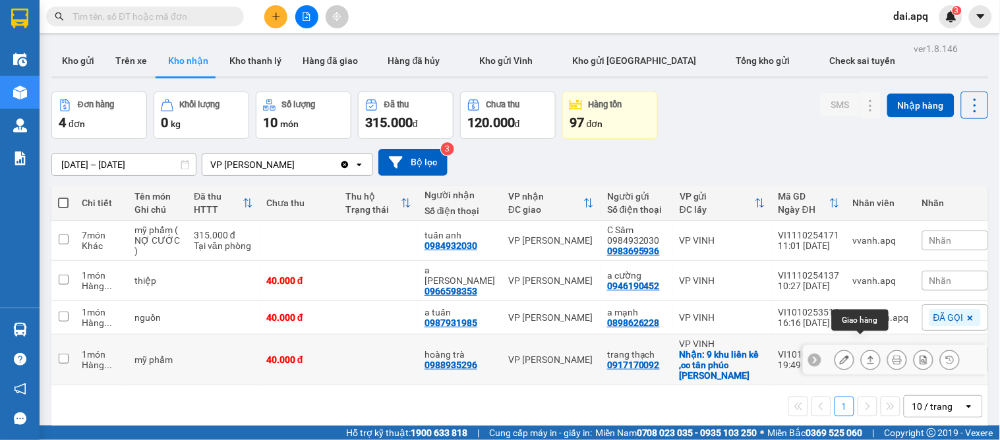
click at [868, 356] on icon at bounding box center [871, 360] width 7 height 8
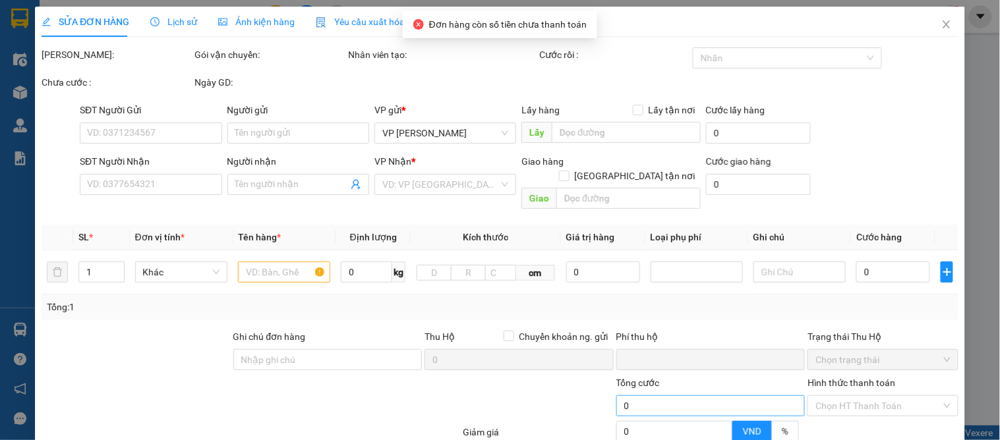
type input "0917170092"
type input "trang thạch"
checkbox input "true"
type input "9 khu liền kề ,cc tân phúc [PERSON_NAME]"
type input "0988935296"
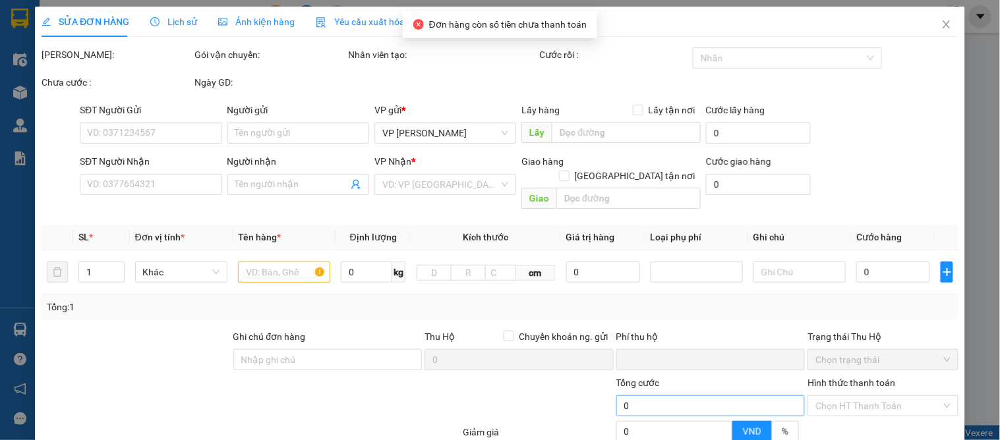
type input "hoàng trà"
type input "0"
type input "40.000"
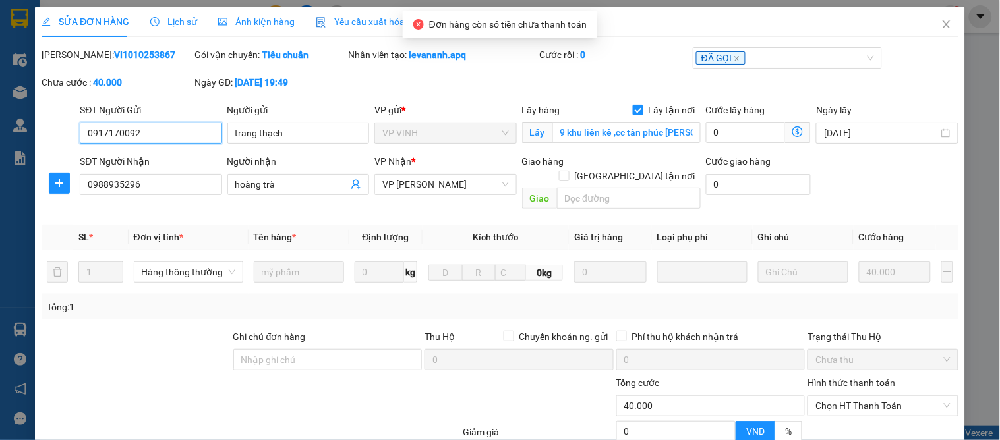
scroll to position [117, 0]
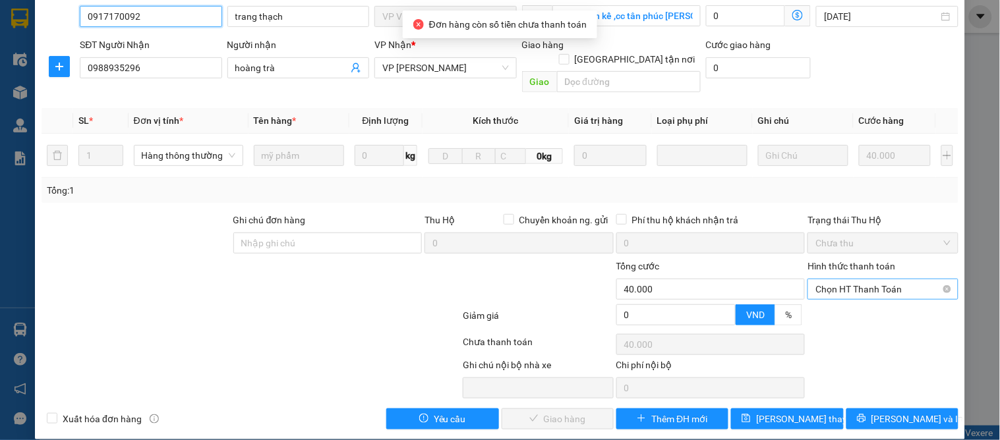
click at [839, 280] on span "Chọn HT Thanh Toán" at bounding box center [883, 290] width 135 height 20
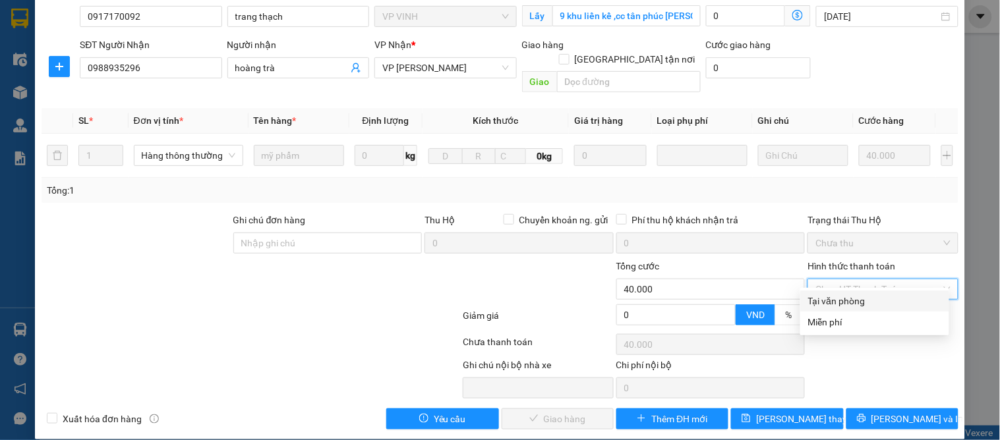
click at [839, 299] on div "Tại văn phòng" at bounding box center [874, 301] width 133 height 15
type input "0"
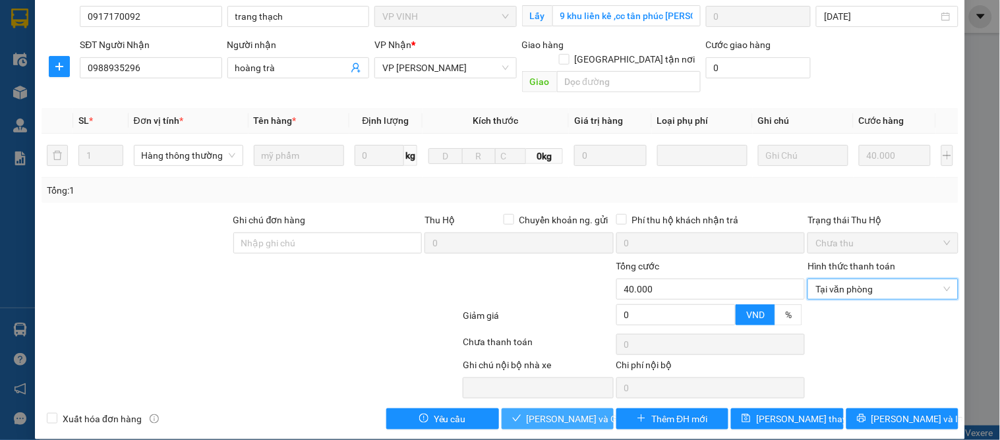
click at [560, 412] on span "[PERSON_NAME] và Giao hàng" at bounding box center [590, 419] width 127 height 15
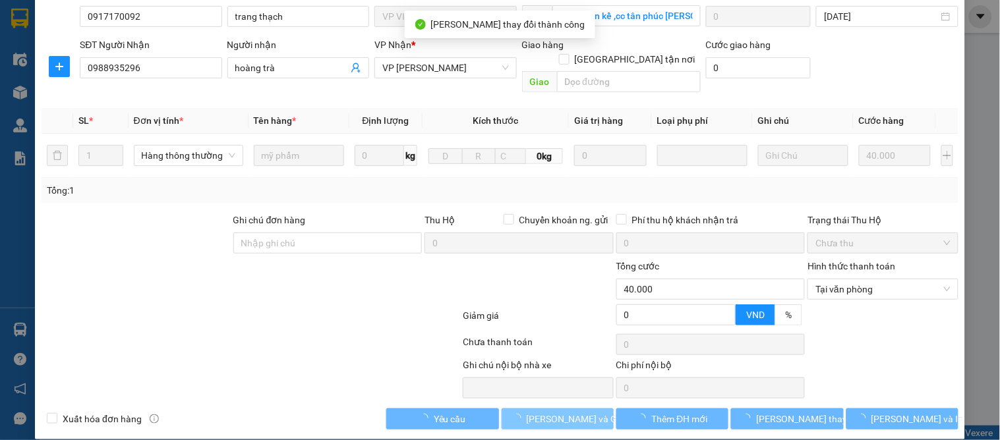
scroll to position [0, 0]
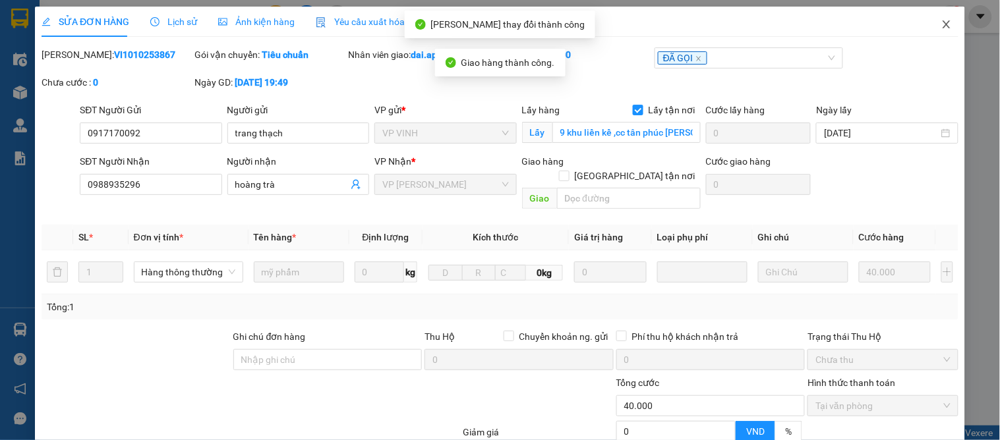
click at [942, 27] on icon "close" at bounding box center [947, 24] width 11 height 11
click at [939, 27] on div "dai.apq 3" at bounding box center [923, 16] width 79 height 23
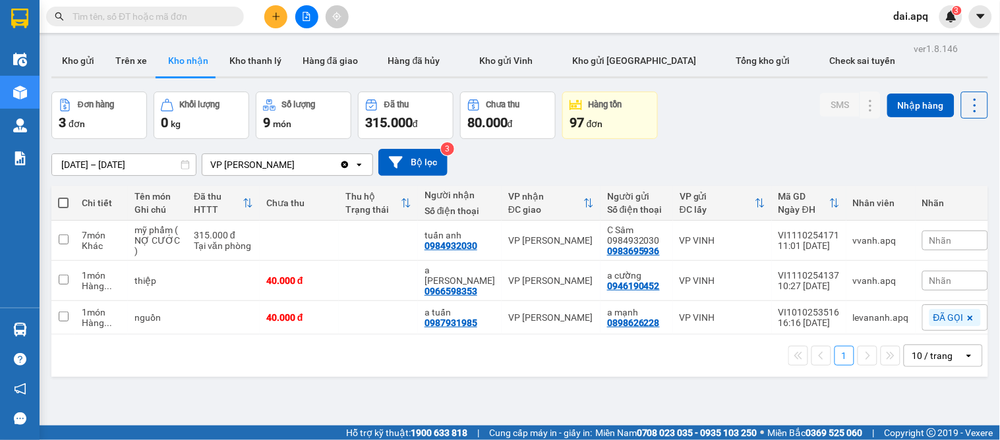
click at [807, 149] on div "[DATE] – [DATE] Press the down arrow key to interact with the calendar and sele…" at bounding box center [519, 162] width 937 height 27
drag, startPoint x: 76, startPoint y: 47, endPoint x: 82, endPoint y: 61, distance: 14.7
click at [75, 47] on button "Kho gửi" at bounding box center [77, 61] width 53 height 32
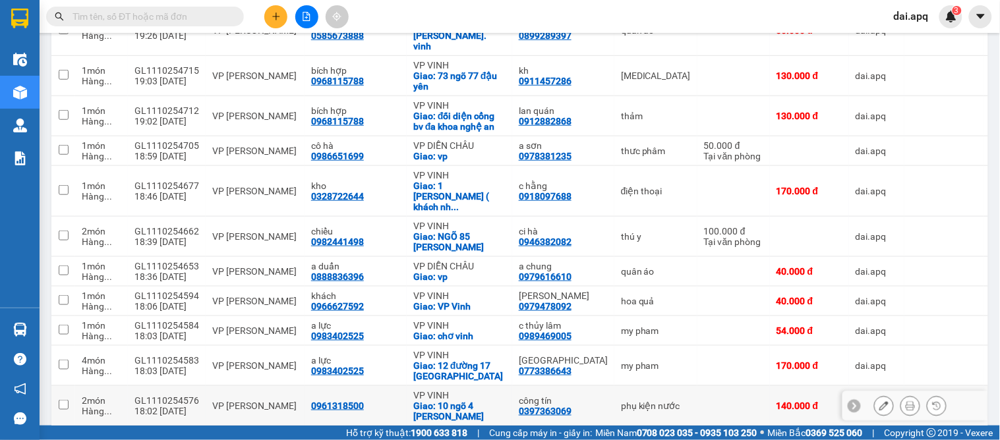
scroll to position [142, 0]
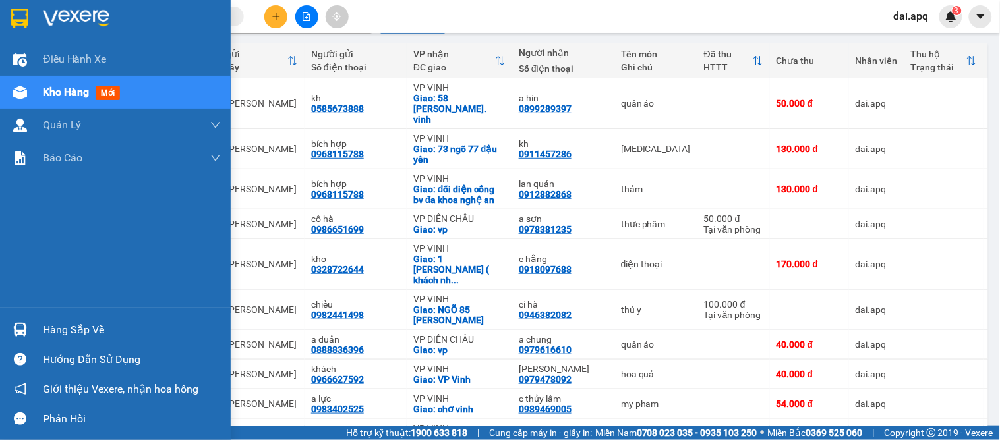
drag, startPoint x: 70, startPoint y: 325, endPoint x: 254, endPoint y: 333, distance: 184.1
click at [78, 324] on div "Hàng sắp về" at bounding box center [132, 330] width 178 height 20
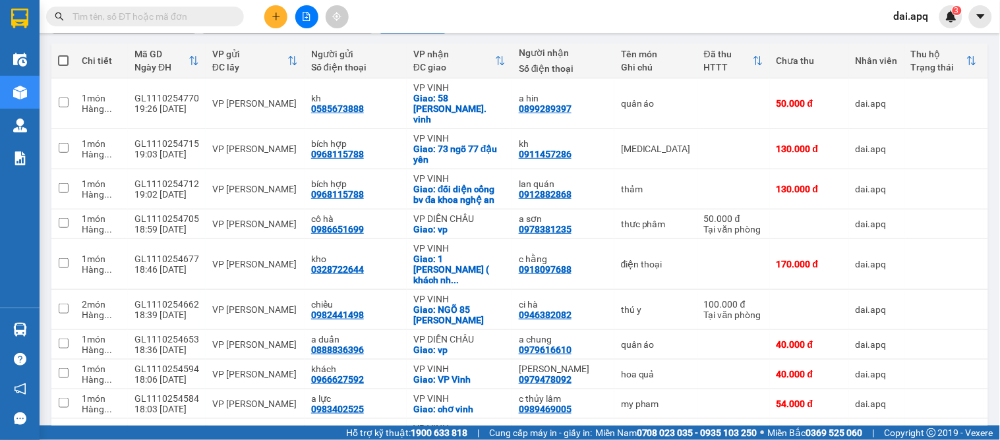
click at [476, 3] on section "Kết quả tìm kiếm ( 44 ) Bộ lọc Mã ĐH Trạng thái Món hàng Thu hộ Tổng cước Chưa …" at bounding box center [500, 220] width 1000 height 440
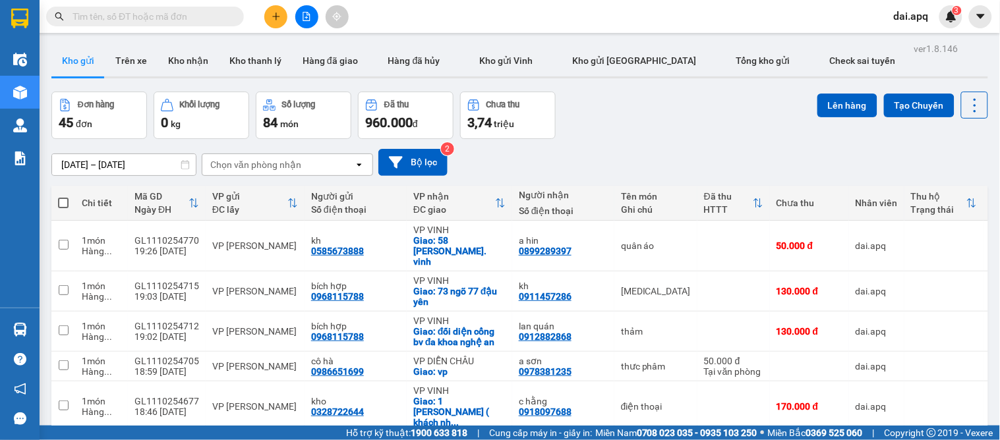
drag, startPoint x: 187, startPoint y: 62, endPoint x: 208, endPoint y: 79, distance: 27.2
click at [187, 62] on button "Kho nhận" at bounding box center [188, 61] width 61 height 32
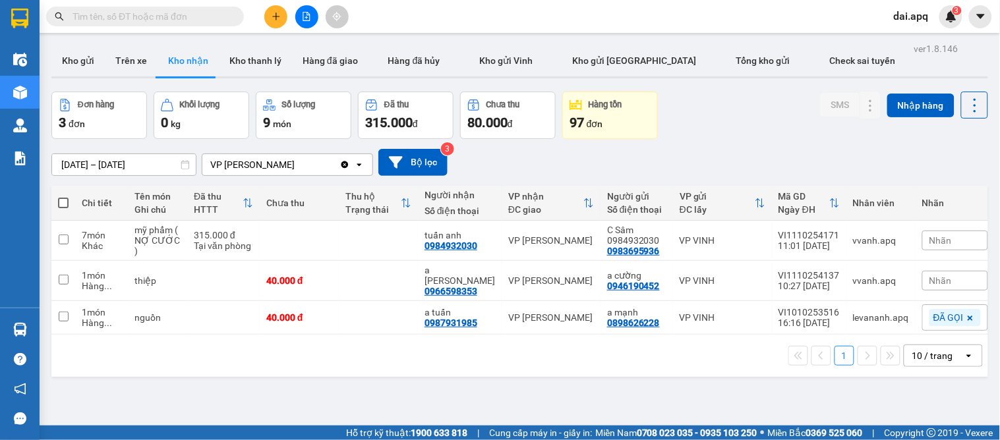
click at [276, 24] on button at bounding box center [275, 16] width 23 height 23
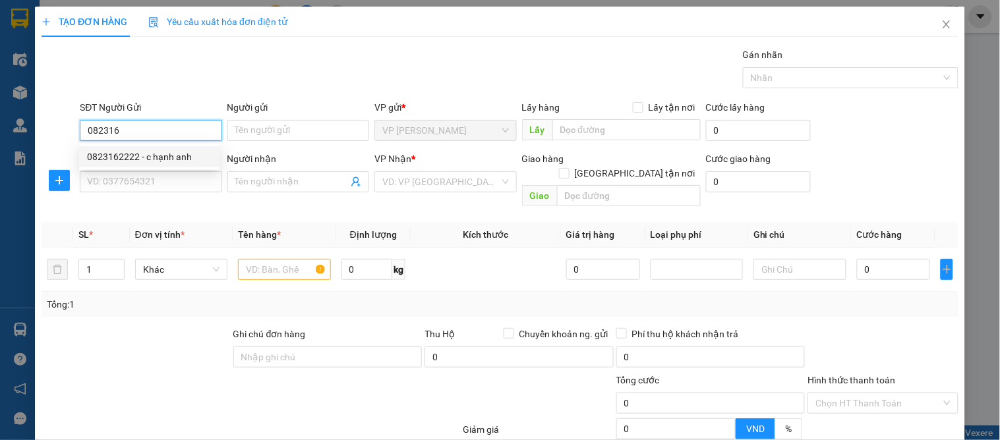
drag, startPoint x: 152, startPoint y: 148, endPoint x: 153, endPoint y: 159, distance: 10.6
click at [152, 152] on div "0823162222 - c hạnh anh" at bounding box center [149, 156] width 140 height 21
type input "0823162222"
type input "c hạnh anh"
type input "0823162222"
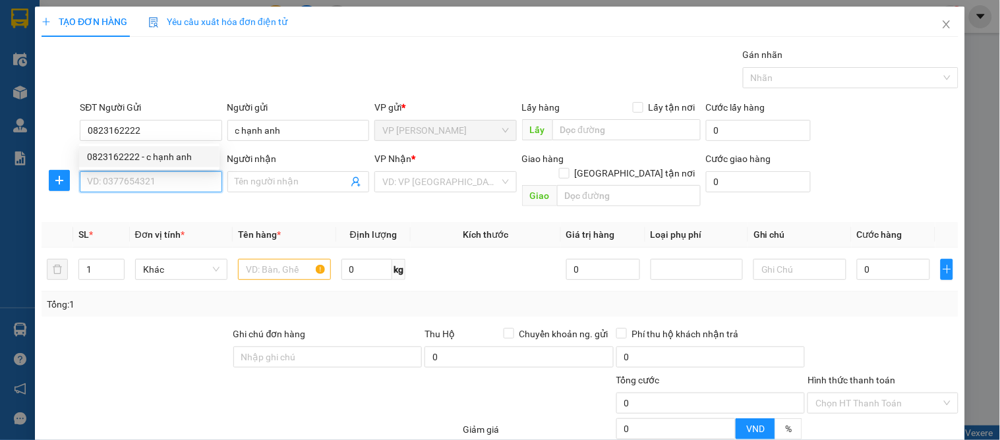
drag, startPoint x: 154, startPoint y: 181, endPoint x: 170, endPoint y: 181, distance: 16.5
click at [155, 181] on input "SĐT Người Nhận" at bounding box center [151, 181] width 142 height 21
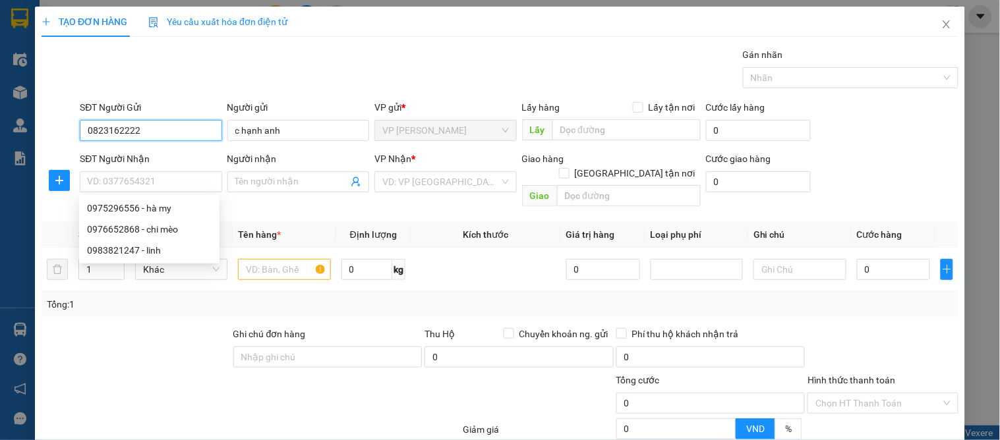
drag, startPoint x: 159, startPoint y: 132, endPoint x: 132, endPoint y: 127, distance: 27.4
click at [18, 123] on div "TẠO ĐƠN HÀNG Yêu cầu xuất hóa đơn điện tử Transit Pickup Surcharge Ids Transit …" at bounding box center [500, 220] width 1000 height 440
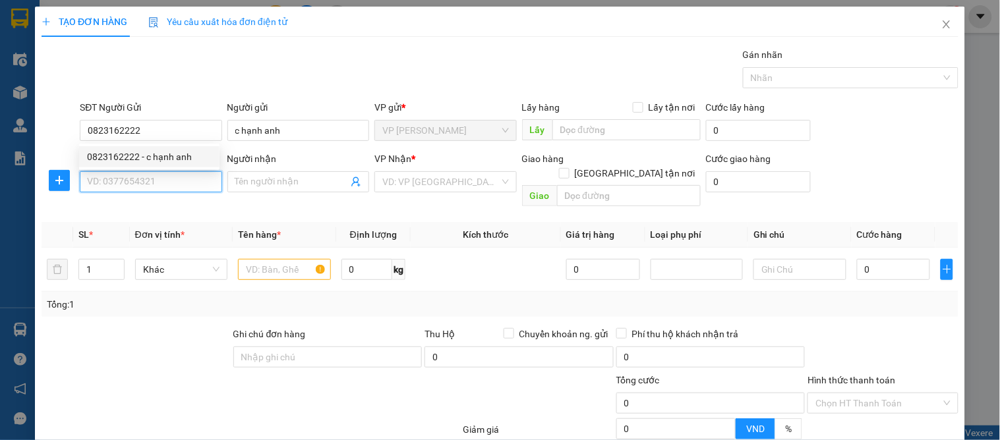
click at [150, 186] on input "SĐT Người Nhận" at bounding box center [151, 181] width 142 height 21
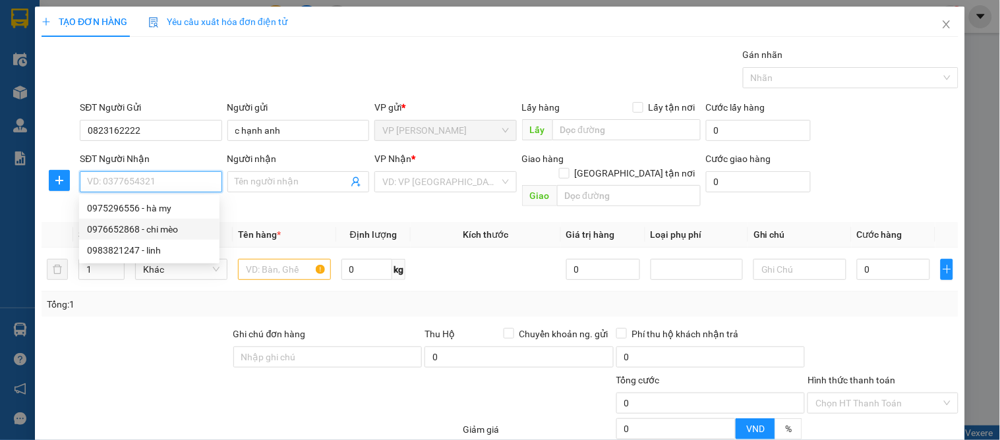
click at [167, 229] on div "0976652868 - chi mèo" at bounding box center [149, 229] width 125 height 15
type input "0976652868"
type input "chi mèo"
checkbox input "true"
type input "105 [PERSON_NAME]"
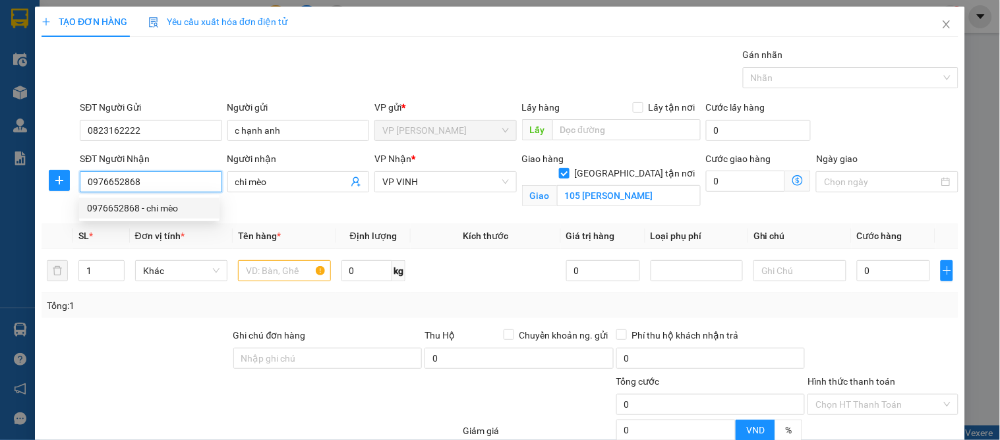
type input "10"
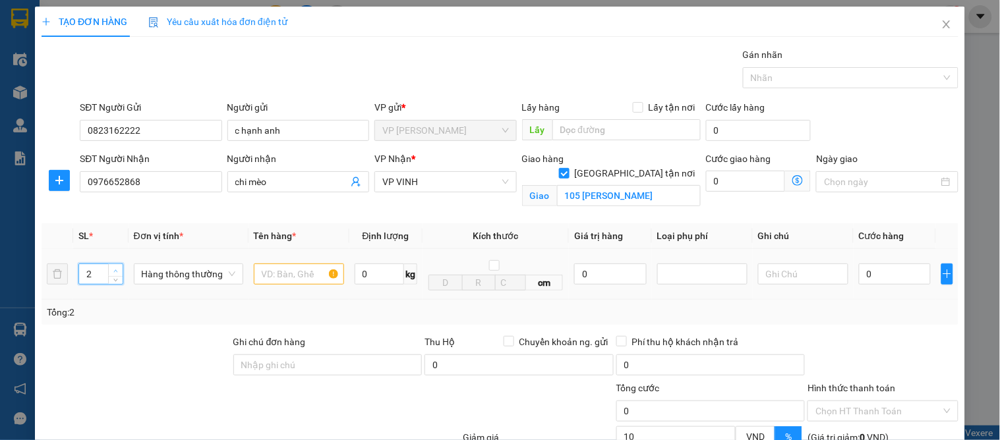
click at [114, 271] on icon "up" at bounding box center [115, 271] width 5 height 5
type input "5"
click at [114, 271] on icon "up" at bounding box center [115, 271] width 5 height 5
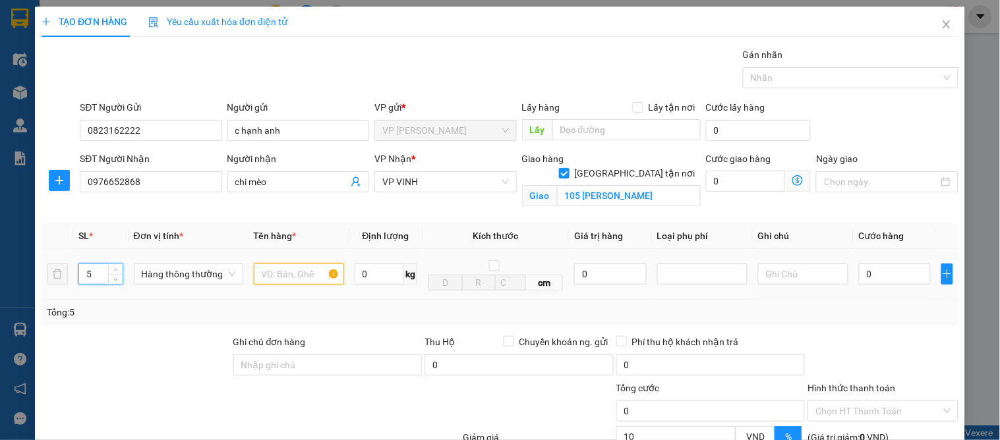
click at [297, 268] on input "text" at bounding box center [299, 274] width 90 height 21
type input "hoa quả"
click at [878, 274] on input "0" at bounding box center [895, 274] width 72 height 21
type input "2"
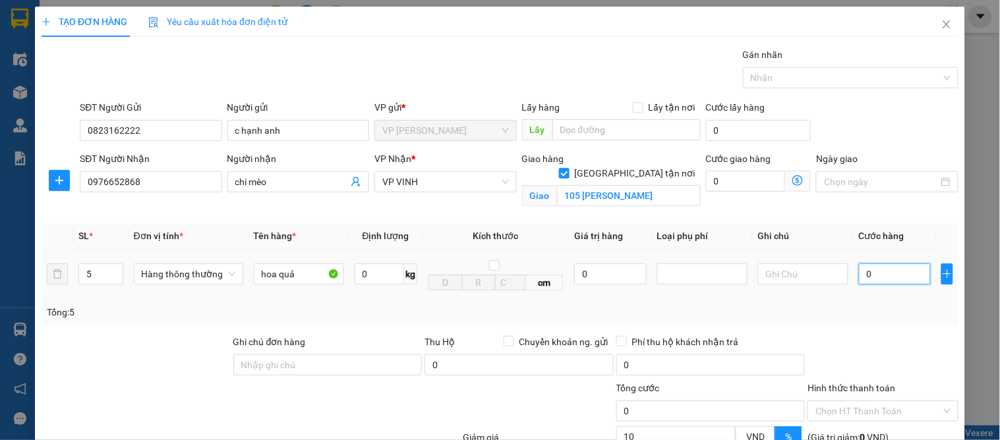
type input "2"
type input "20"
type input "200"
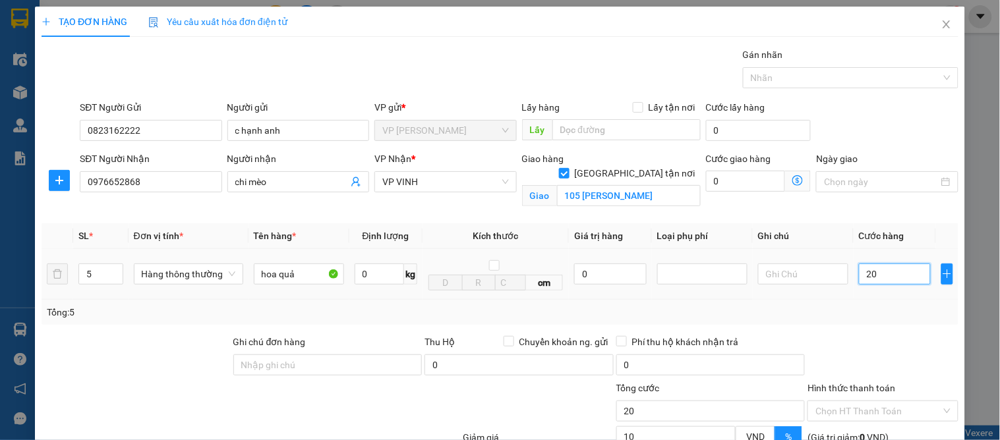
type input "200"
type input "200.000"
type input "180.000"
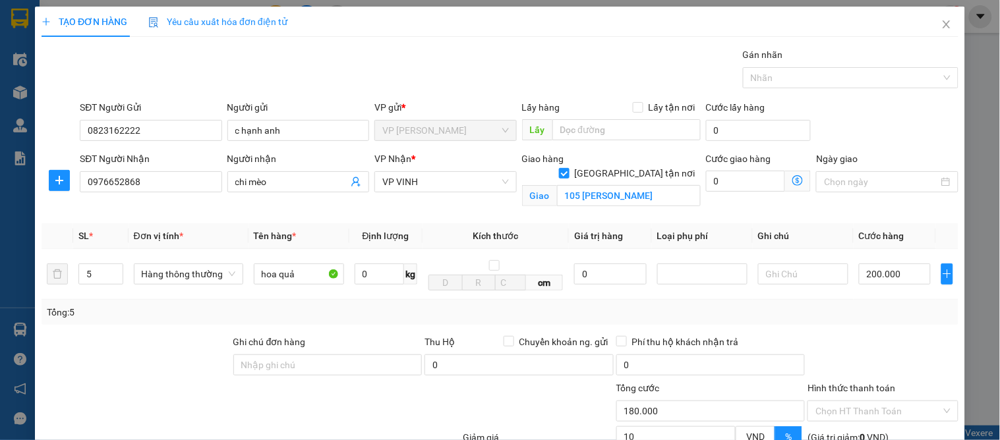
click at [867, 312] on div "Tổng: 5" at bounding box center [500, 312] width 907 height 15
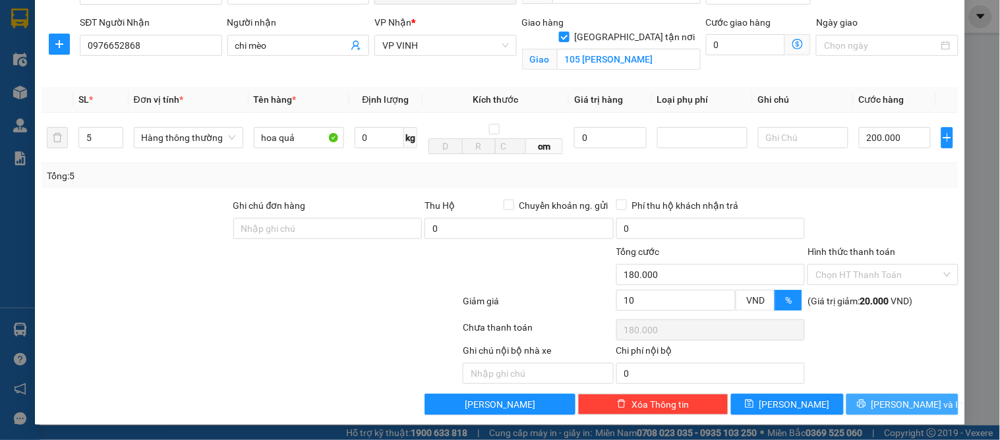
click at [866, 400] on icon "printer" at bounding box center [861, 404] width 9 height 9
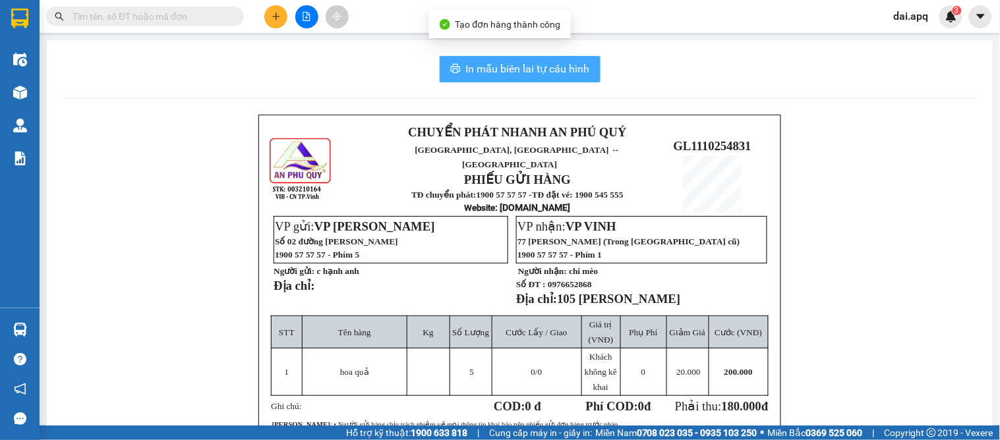
click at [541, 57] on button "In mẫu biên lai tự cấu hình" at bounding box center [520, 69] width 161 height 26
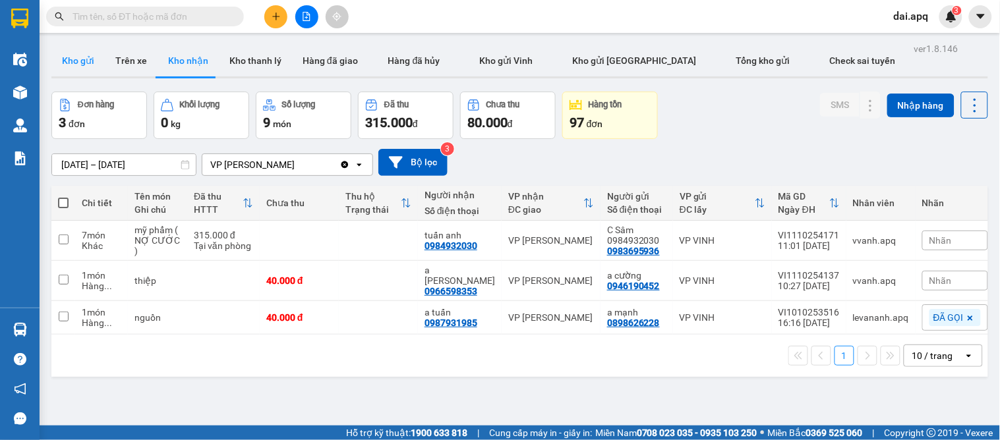
click at [79, 61] on button "Kho gửi" at bounding box center [77, 61] width 53 height 32
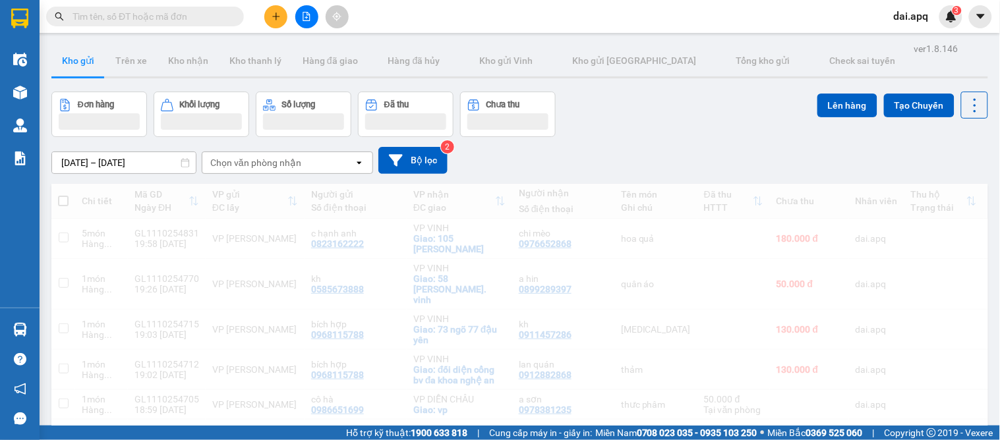
click at [282, 24] on button at bounding box center [275, 16] width 23 height 23
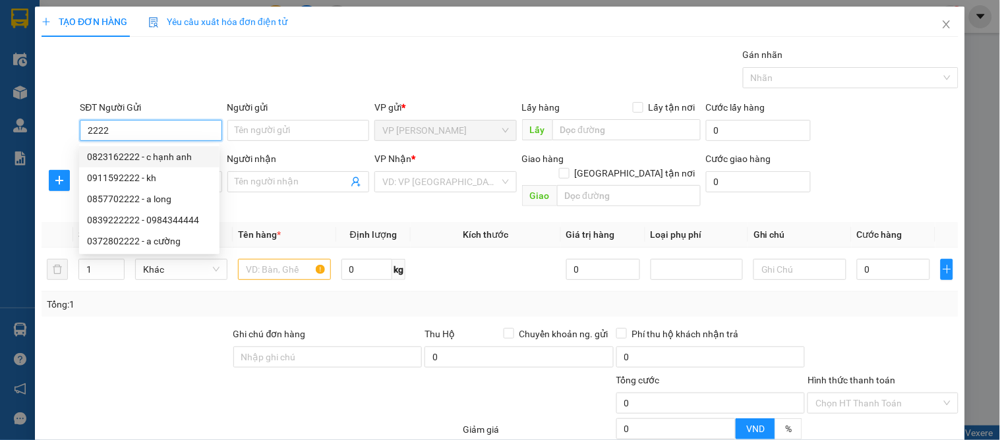
drag, startPoint x: 138, startPoint y: 152, endPoint x: 138, endPoint y: 162, distance: 9.2
click at [138, 154] on div "0823162222 - c hạnh anh" at bounding box center [149, 157] width 125 height 15
type input "0823162222"
type input "c hạnh anh"
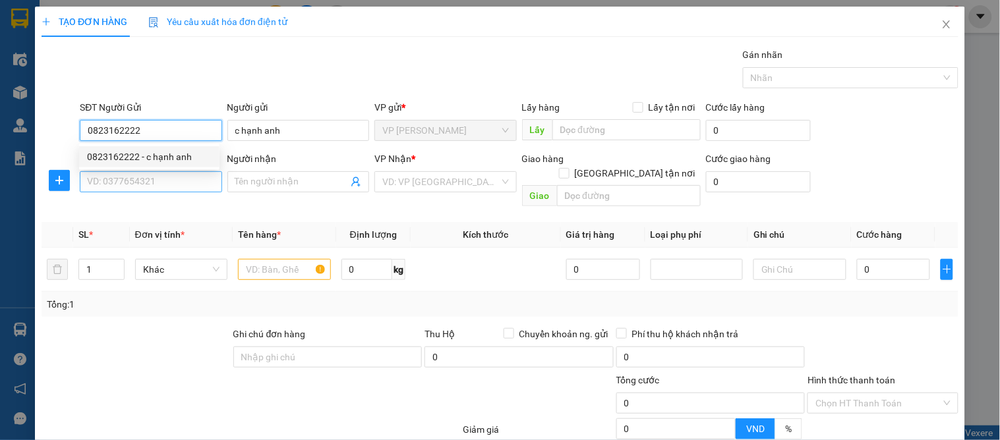
type input "0823162222"
click at [136, 176] on input "SĐT Người Nhận" at bounding box center [151, 181] width 142 height 21
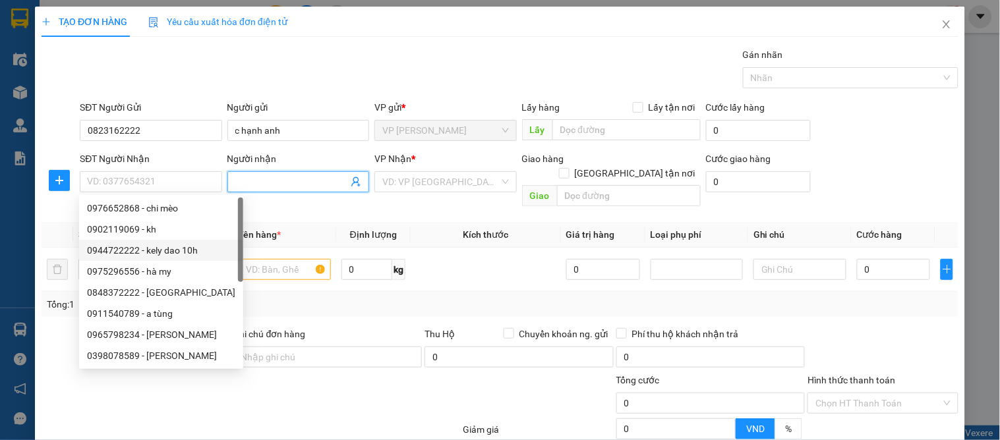
drag, startPoint x: 355, startPoint y: 176, endPoint x: 334, endPoint y: 181, distance: 21.8
click at [355, 177] on icon "user-add" at bounding box center [356, 182] width 11 height 11
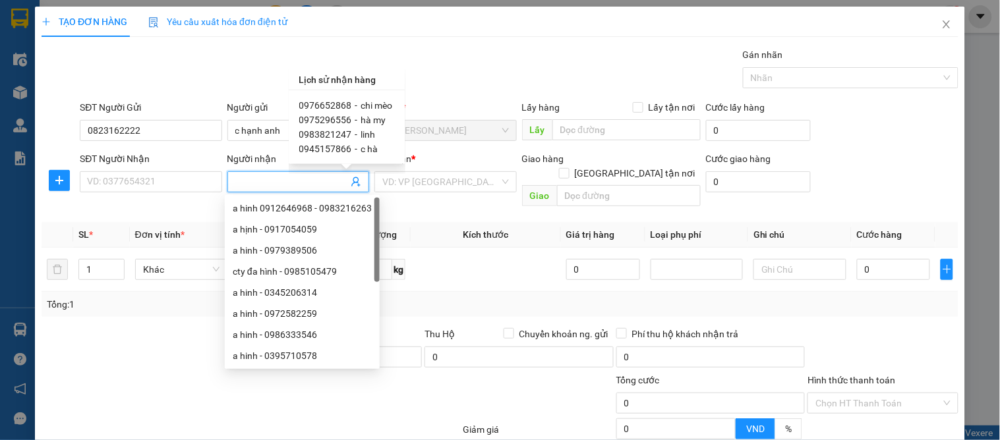
click at [361, 129] on span "linh" at bounding box center [368, 134] width 15 height 11
type input "0983821247"
type input "linh"
type input "huyện ủy [GEOGRAPHIC_DATA]"
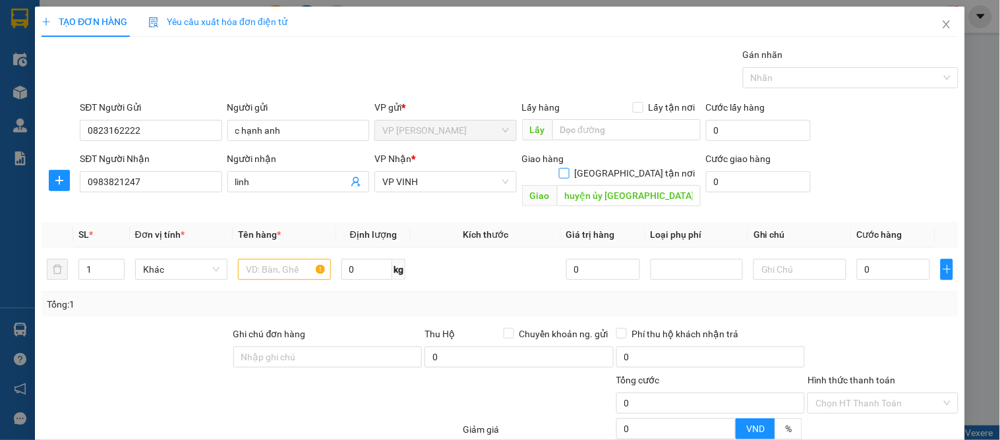
click at [568, 168] on input "[GEOGRAPHIC_DATA] tận nơi" at bounding box center [563, 172] width 9 height 9
checkbox input "true"
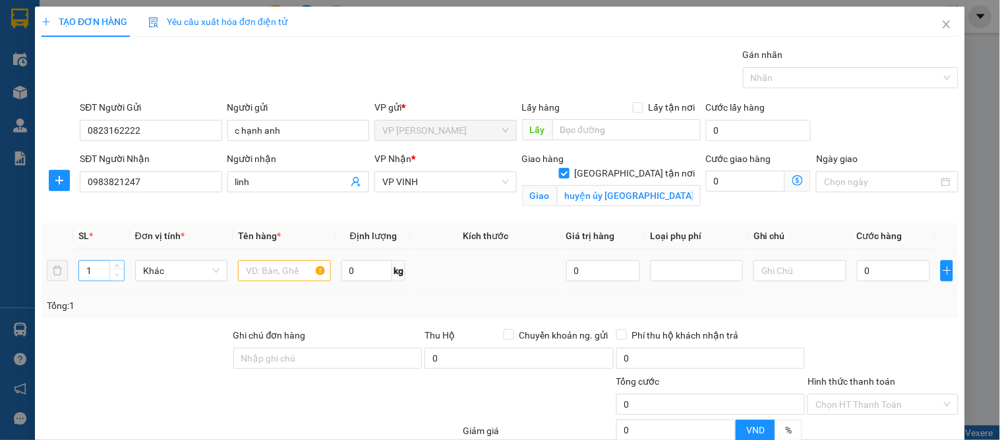
click at [109, 273] on span "Decrease Value" at bounding box center [116, 275] width 15 height 12
click at [102, 269] on input "1" at bounding box center [101, 271] width 44 height 20
type input "13"
click at [279, 272] on input "text" at bounding box center [284, 270] width 92 height 21
type input "hoa quả"
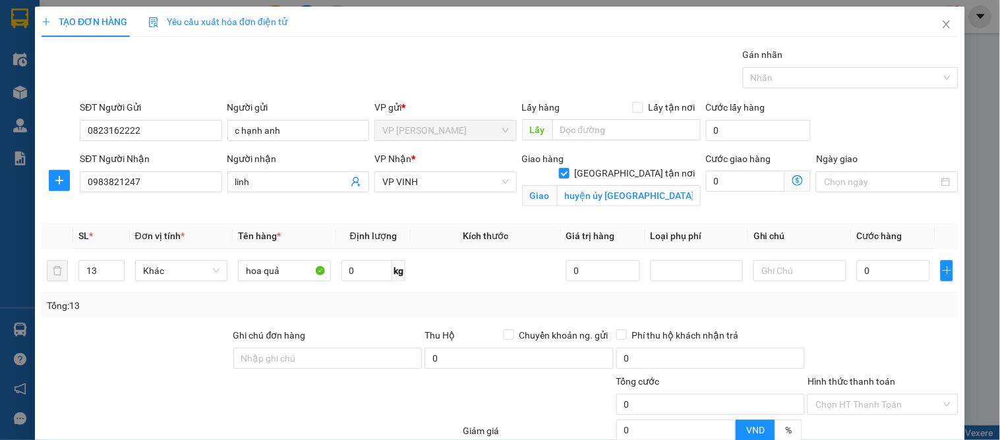
click at [854, 334] on div at bounding box center [882, 351] width 153 height 46
click at [861, 268] on input "0" at bounding box center [894, 270] width 74 height 21
type input "5"
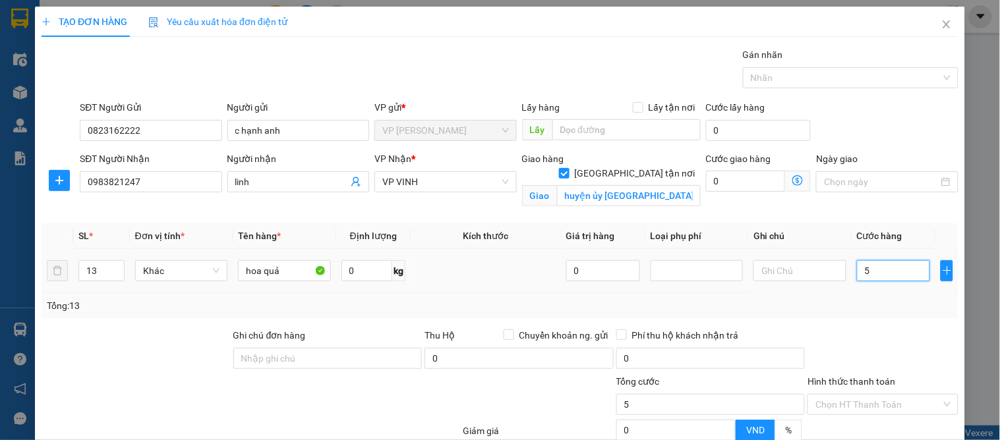
type input "52"
type input "520"
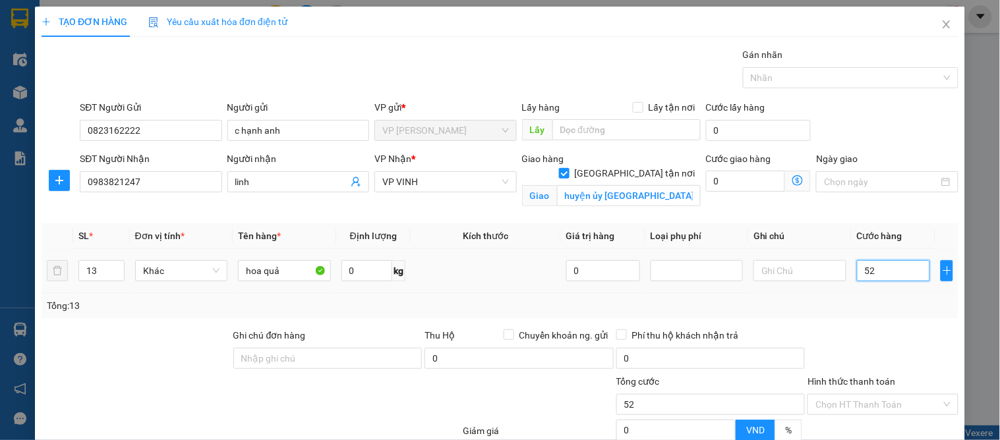
type input "520"
drag, startPoint x: 869, startPoint y: 313, endPoint x: 884, endPoint y: 334, distance: 26.0
click at [869, 314] on div "Tổng: 13" at bounding box center [500, 305] width 917 height 25
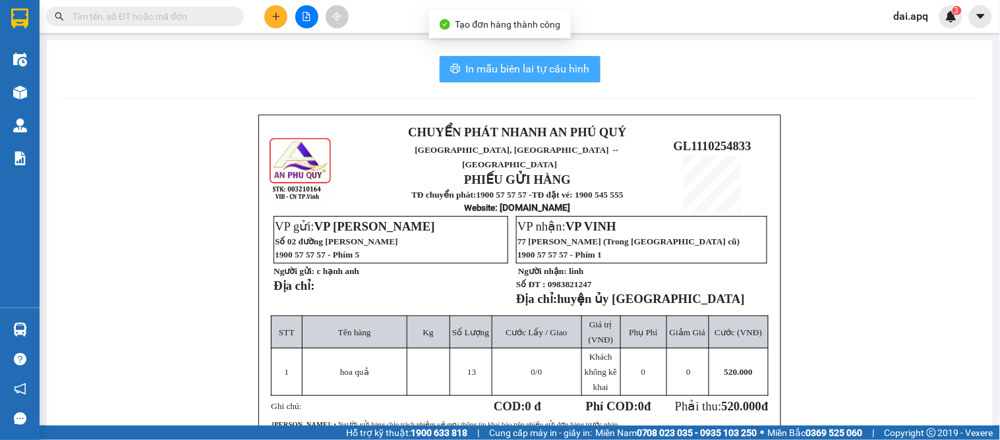
click at [523, 76] on span "In mẫu biên lai tự cấu hình" at bounding box center [528, 69] width 124 height 16
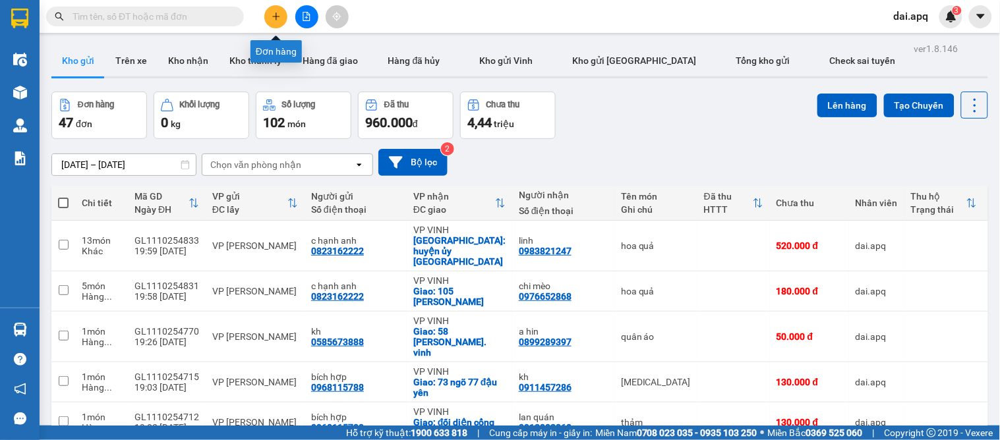
click at [282, 15] on button at bounding box center [275, 16] width 23 height 23
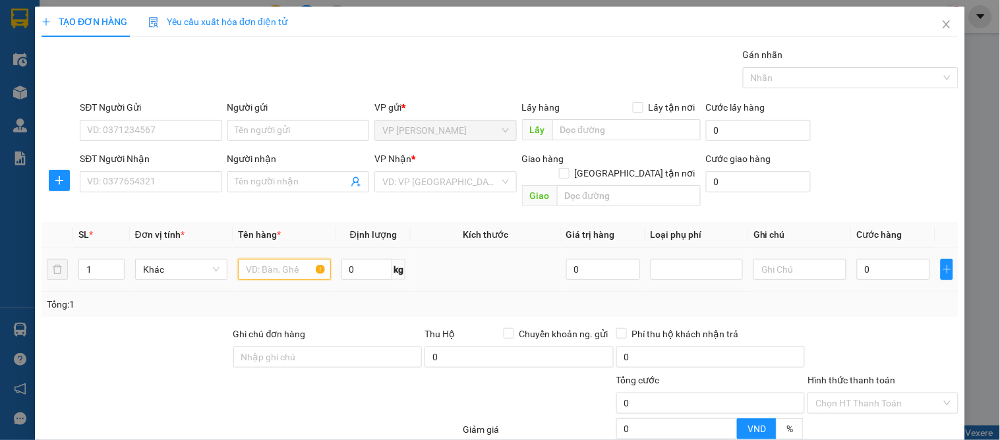
click at [275, 259] on input "text" at bounding box center [284, 269] width 92 height 21
type input "hoa quả"
click at [882, 262] on input "0" at bounding box center [894, 269] width 74 height 21
type input "5"
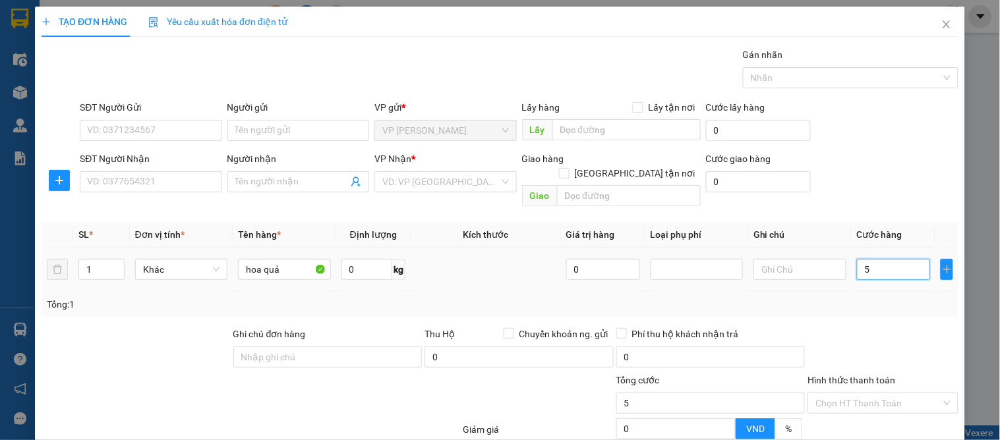
type input "5"
type input "50"
type input "50.000"
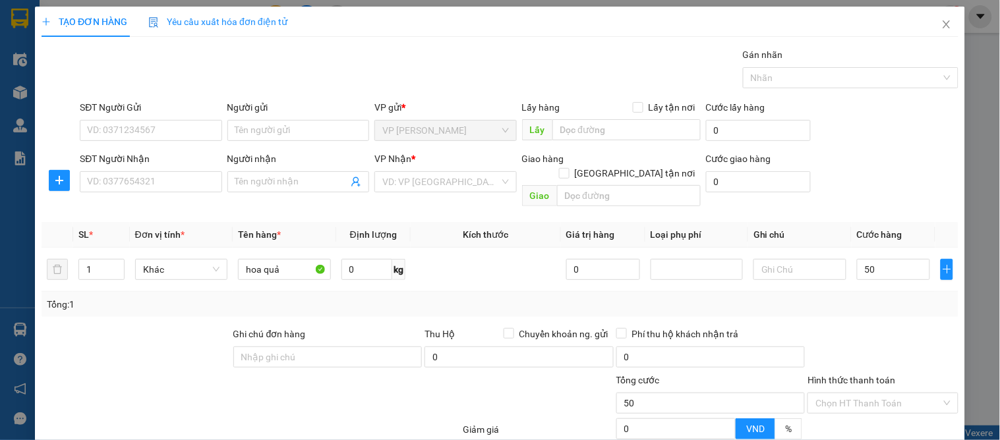
type input "50.000"
click at [911, 373] on div "Hình thức thanh toán" at bounding box center [883, 383] width 150 height 20
click at [162, 133] on input "SĐT Người Gửi" at bounding box center [151, 130] width 142 height 21
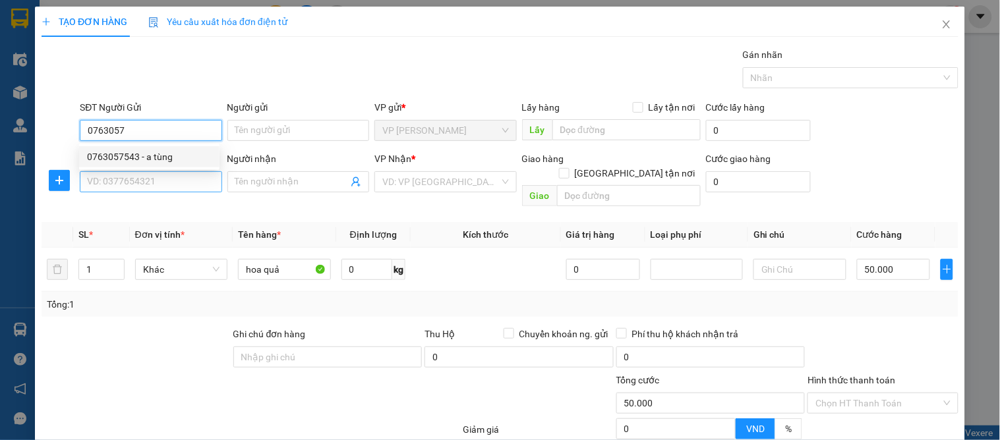
drag, startPoint x: 143, startPoint y: 156, endPoint x: 142, endPoint y: 181, distance: 24.4
click at [144, 158] on div "0763057543 - a tùng" at bounding box center [149, 157] width 125 height 15
type input "0763057543"
type input "a tùng"
type input "0763057543"
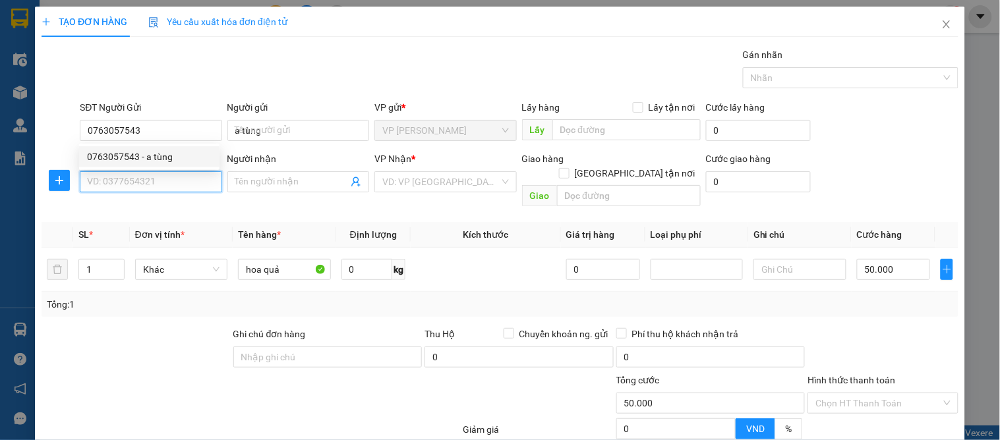
click at [143, 183] on input "SĐT Người Nhận" at bounding box center [151, 181] width 142 height 21
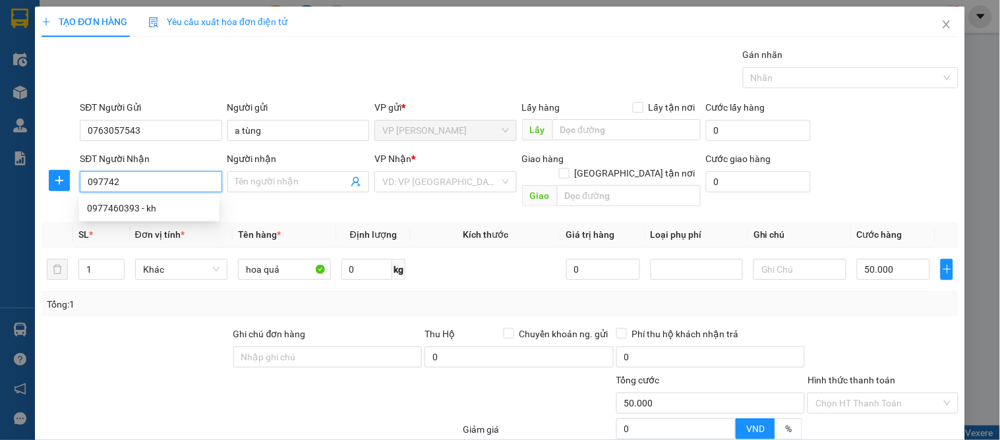
type input "0977420"
drag, startPoint x: 146, startPoint y: 220, endPoint x: 216, endPoint y: 254, distance: 78.2
click at [146, 222] on div "0977420332 - phương bích" at bounding box center [149, 229] width 140 height 21
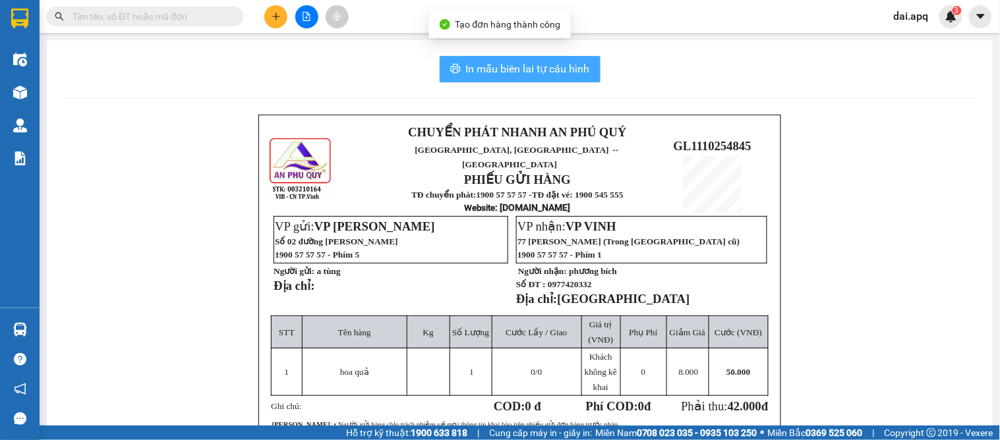
click at [508, 69] on span "In mẫu biên lai tự cấu hình" at bounding box center [528, 69] width 124 height 16
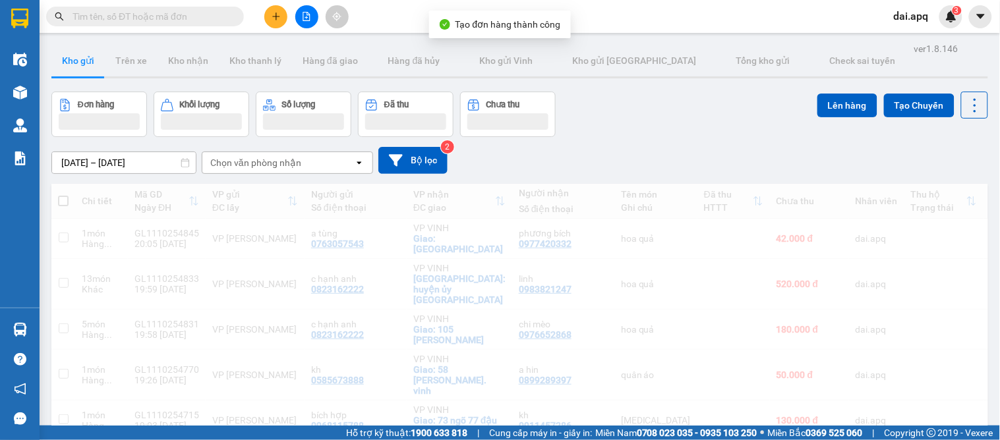
click at [610, 106] on div "Đơn hàng Khối lượng Số lượng Đã thu Chưa thu Lên hàng Tạo Chuyến" at bounding box center [519, 114] width 937 height 45
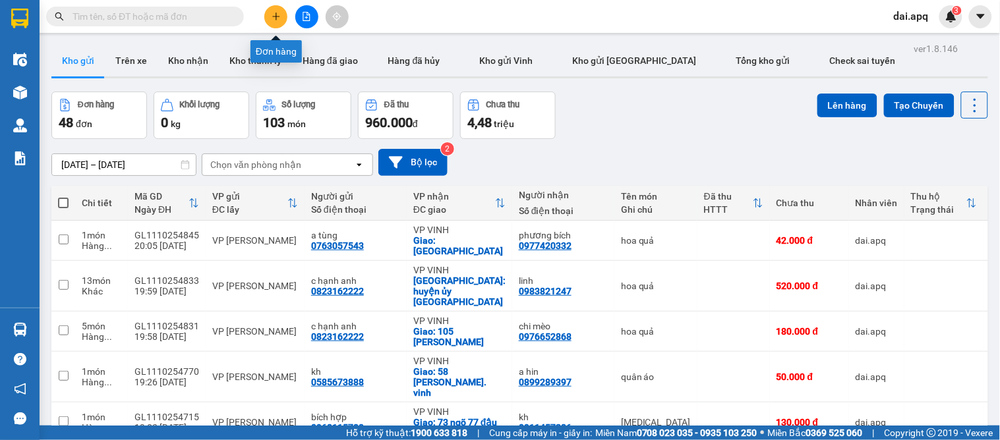
click at [275, 24] on button at bounding box center [275, 16] width 23 height 23
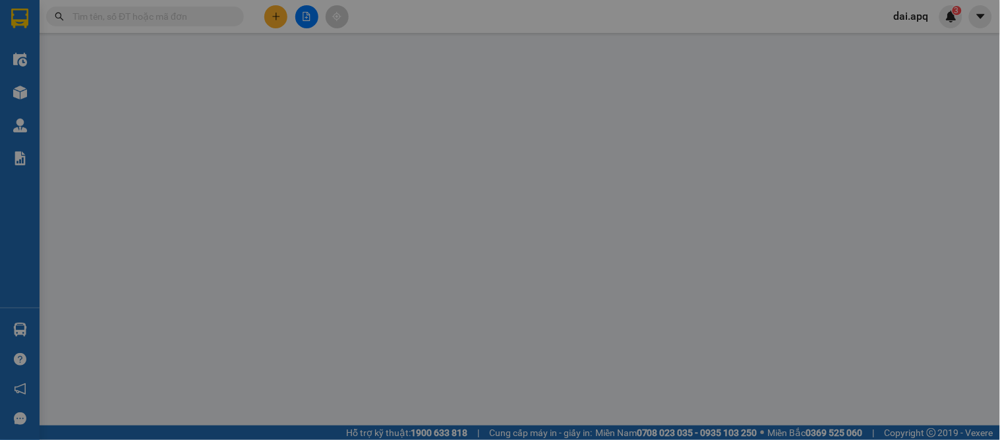
click at [275, 24] on span "Yêu cầu xuất hóa đơn điện tử" at bounding box center [217, 21] width 139 height 11
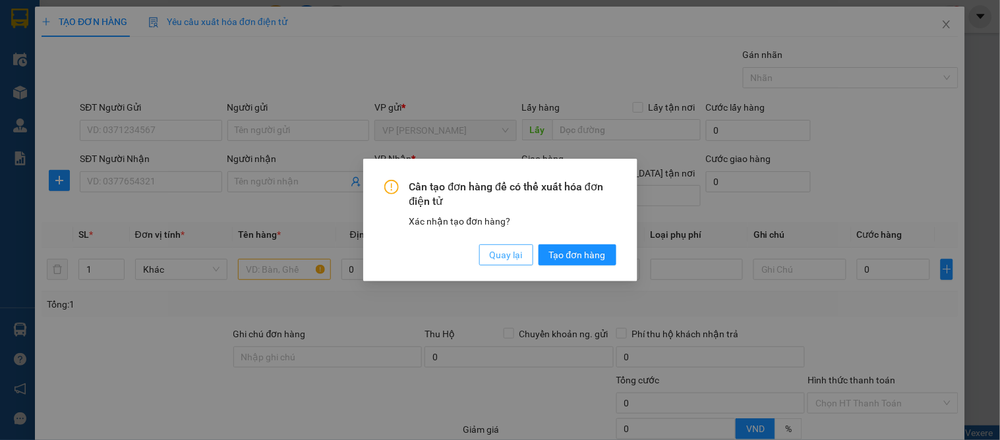
click at [502, 254] on span "Quay lại" at bounding box center [506, 255] width 33 height 15
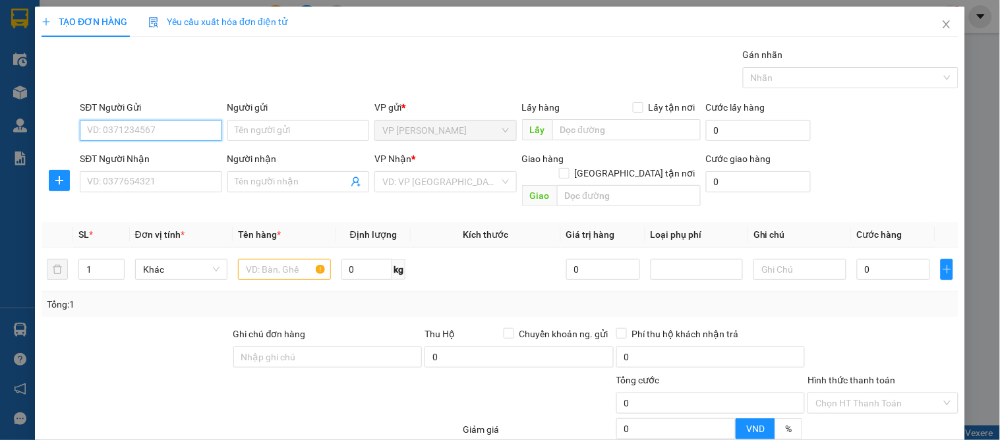
click at [169, 131] on input "SĐT Người Gửi" at bounding box center [151, 130] width 142 height 21
click at [143, 158] on div "0843067789 - em mai" at bounding box center [149, 157] width 125 height 15
type input "0843067789"
type input "em mai"
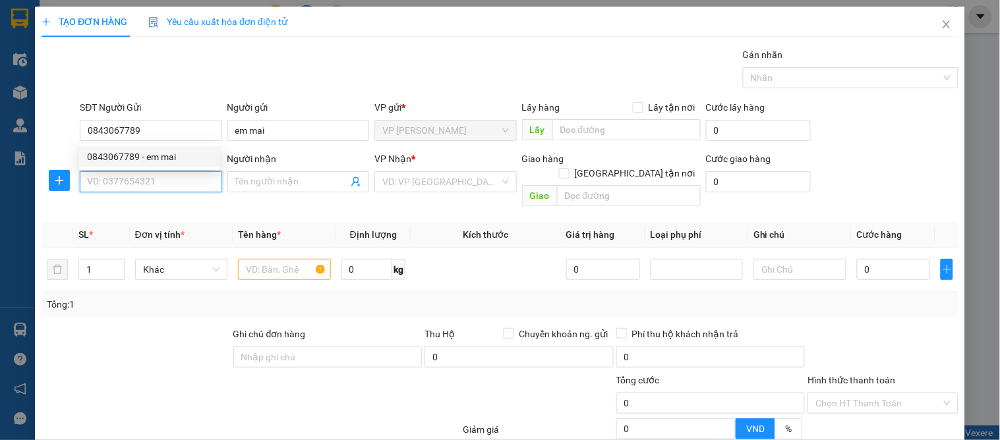
drag, startPoint x: 129, startPoint y: 183, endPoint x: 159, endPoint y: 195, distance: 32.6
click at [130, 185] on input "SĐT Người Nhận" at bounding box center [151, 181] width 142 height 21
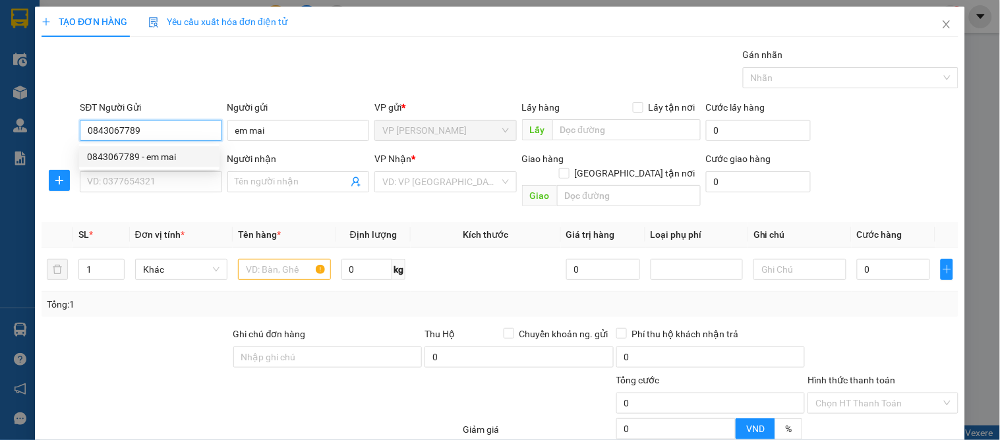
drag, startPoint x: 146, startPoint y: 123, endPoint x: 94, endPoint y: 122, distance: 52.1
click at [94, 122] on input "0843067789" at bounding box center [151, 130] width 142 height 21
click at [90, 131] on input "057789" at bounding box center [151, 130] width 142 height 21
click at [90, 127] on input "57789" at bounding box center [151, 130] width 142 height 21
drag, startPoint x: 121, startPoint y: 155, endPoint x: 119, endPoint y: 176, distance: 21.3
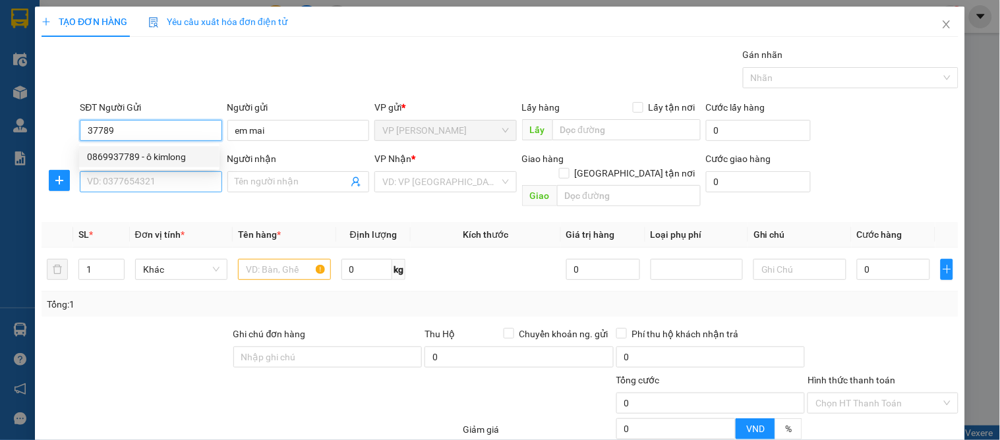
click at [121, 159] on div "0869937789 - ô kimlong" at bounding box center [149, 157] width 125 height 15
type input "0869937789"
type input "ô kimlong"
type input "0869937789"
drag, startPoint x: 115, startPoint y: 198, endPoint x: 122, endPoint y: 193, distance: 8.4
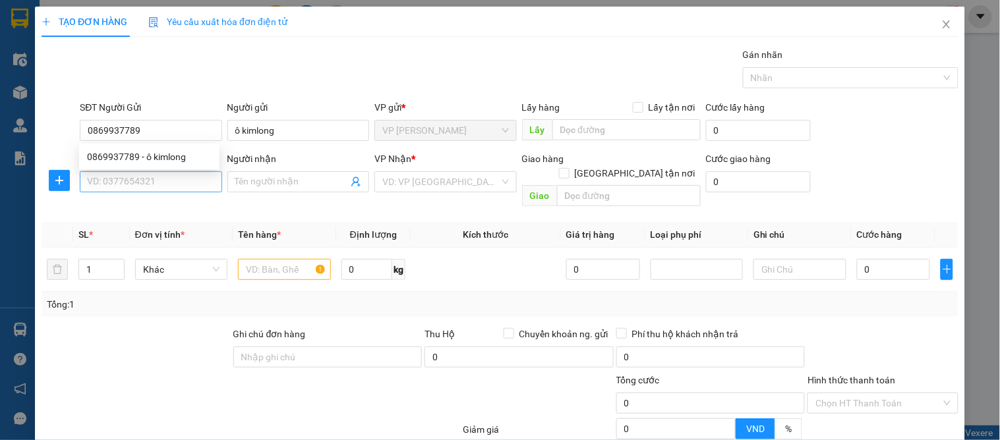
click at [119, 194] on div "SĐT Người Nhận VD: 0377654321" at bounding box center [151, 175] width 142 height 46
click at [142, 181] on input "SĐT Người Nhận" at bounding box center [151, 181] width 142 height 21
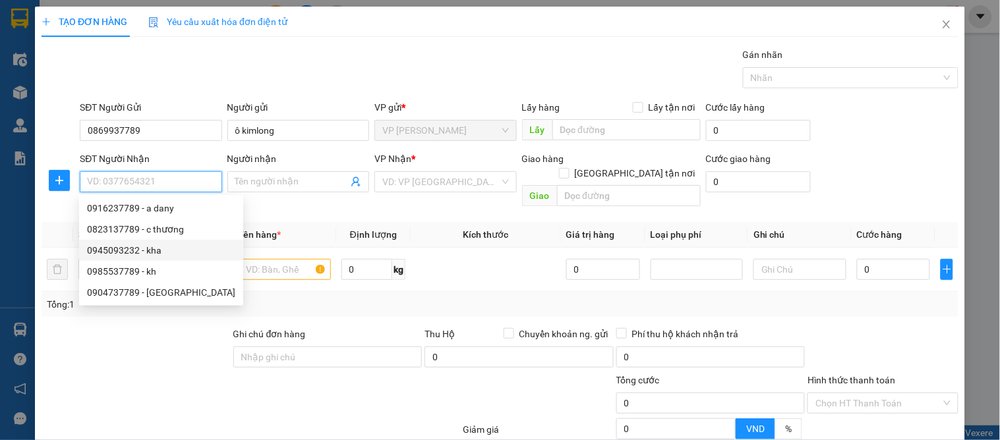
drag, startPoint x: 157, startPoint y: 247, endPoint x: 332, endPoint y: 287, distance: 179.3
click at [159, 247] on div "0945093232 - kha" at bounding box center [161, 250] width 148 height 15
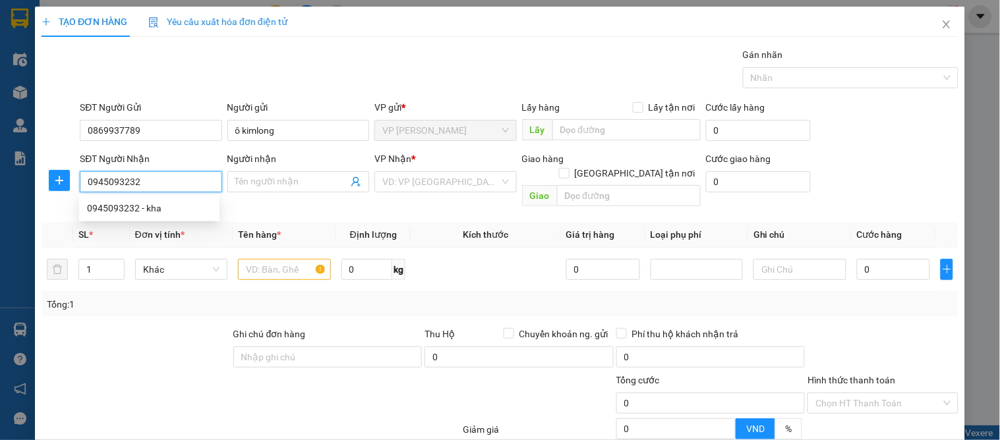
type input "0945093232"
type input "kha"
checkbox input "true"
type input "18 ngõ 40 [PERSON_NAME]"
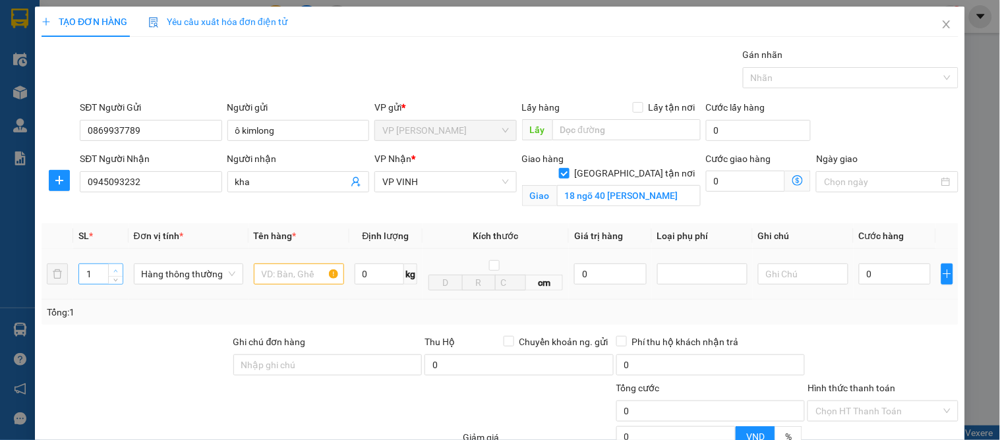
type input "2"
click at [114, 265] on span "Increase Value" at bounding box center [115, 270] width 15 height 12
click at [295, 274] on input "text" at bounding box center [299, 274] width 90 height 21
type input "o"
type input "ô"
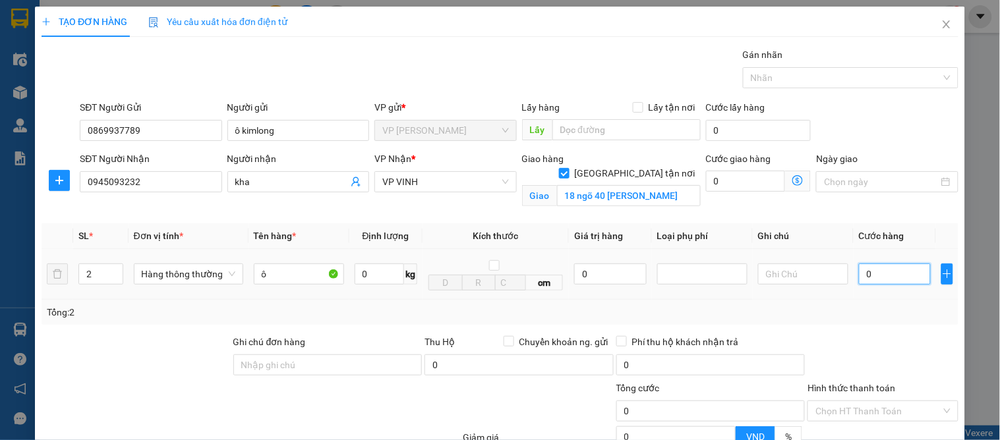
click at [878, 282] on input "0" at bounding box center [895, 274] width 72 height 21
type input "1"
type input "12"
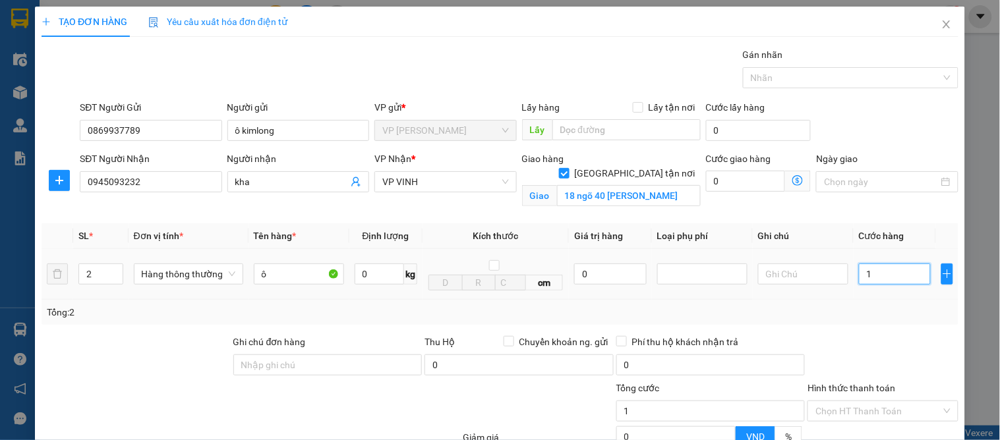
type input "12"
type input "120"
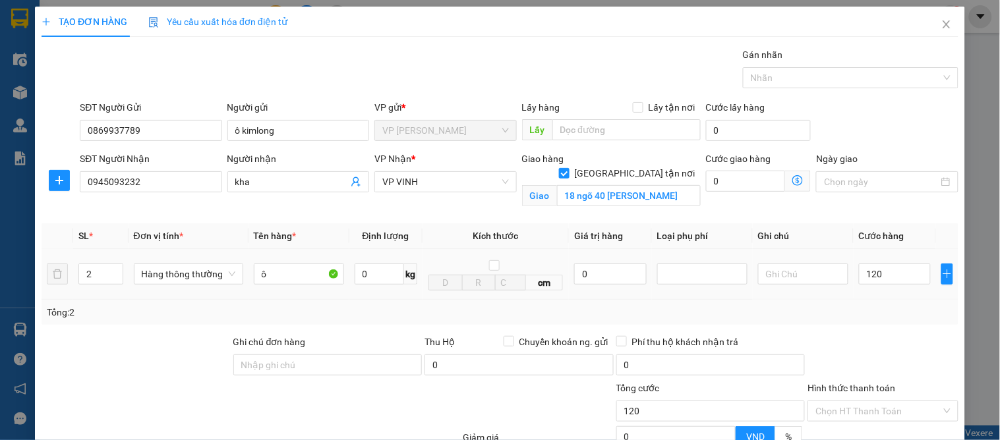
click at [888, 300] on div "SL * Đơn vị tính * Tên hàng * Định lượng Kích thước Giá trị hàng Loại phụ phí G…" at bounding box center [500, 275] width 917 height 102
type input "120.000"
drag, startPoint x: 890, startPoint y: 407, endPoint x: 779, endPoint y: 385, distance: 112.9
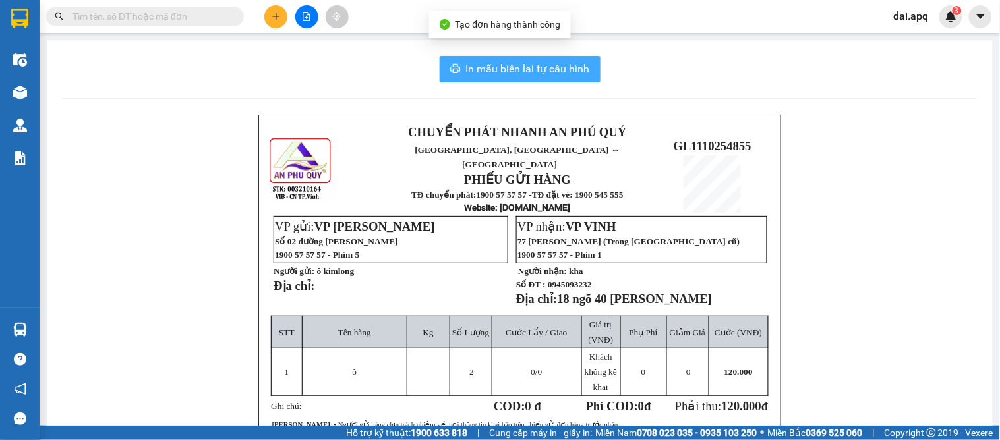
click at [504, 66] on span "In mẫu biên lai tự cấu hình" at bounding box center [528, 69] width 124 height 16
